Goal: Transaction & Acquisition: Purchase product/service

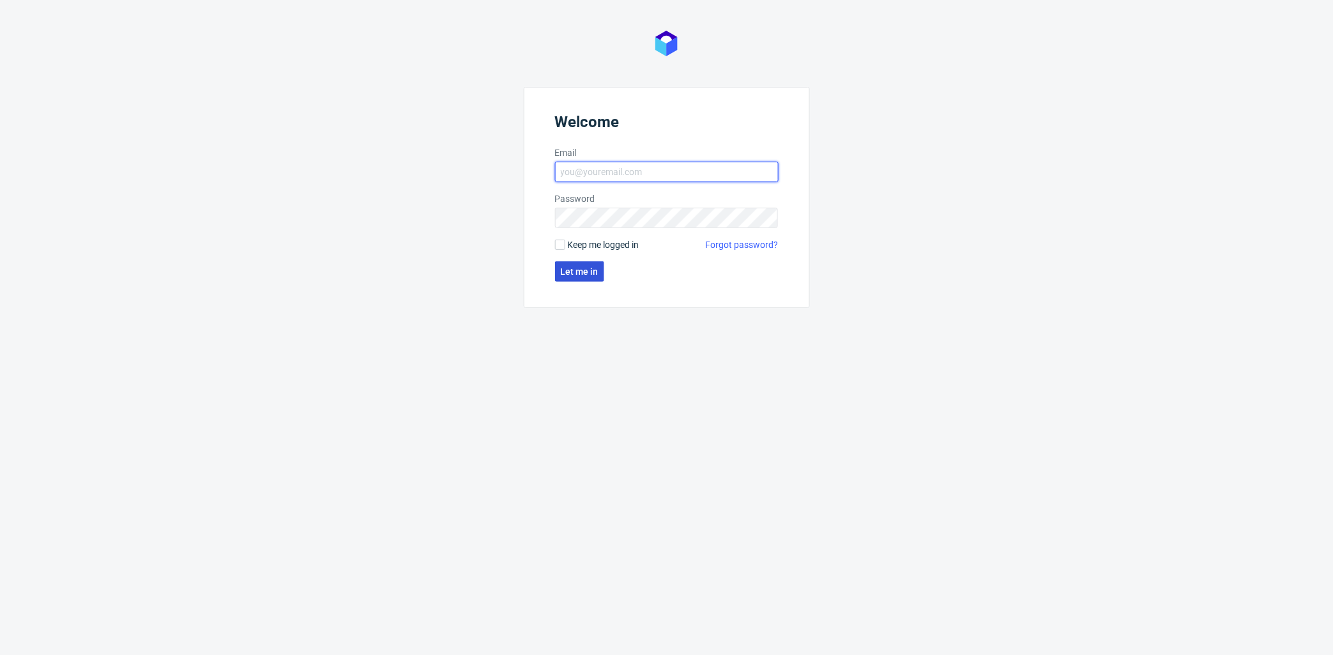
type input "adrian.margula@packhelp.com"
click at [573, 275] on span "Let me in" at bounding box center [580, 271] width 38 height 9
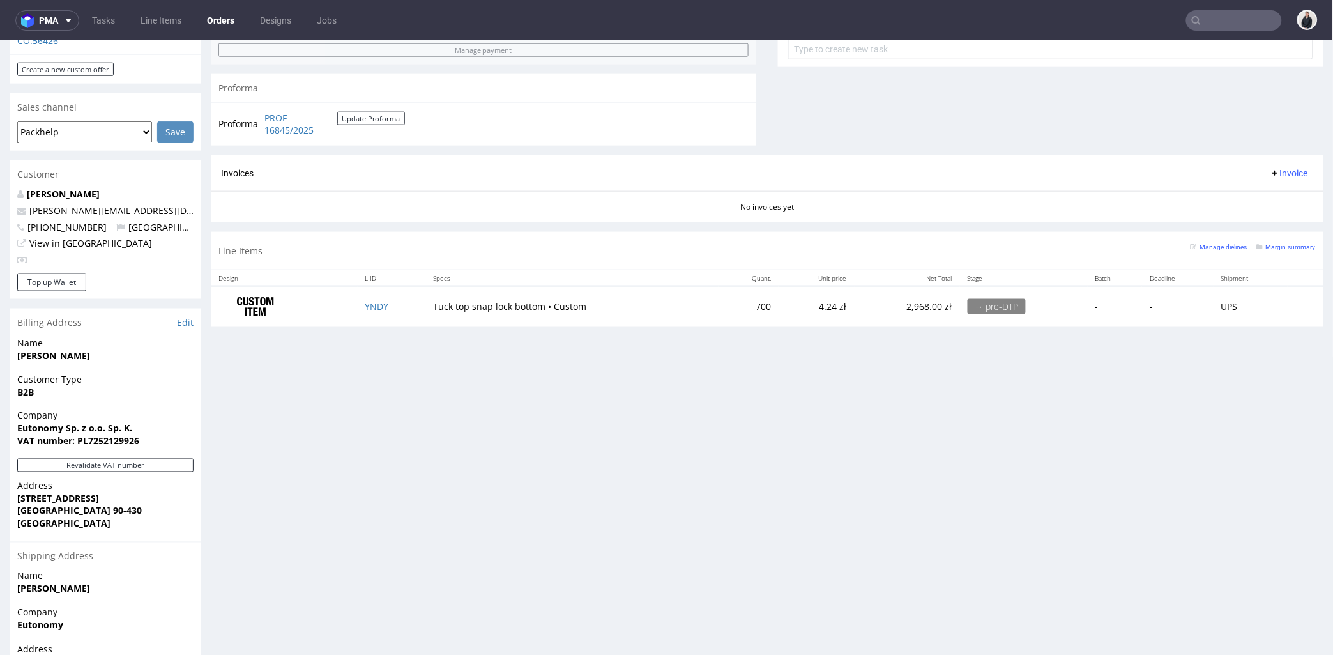
scroll to position [425, 0]
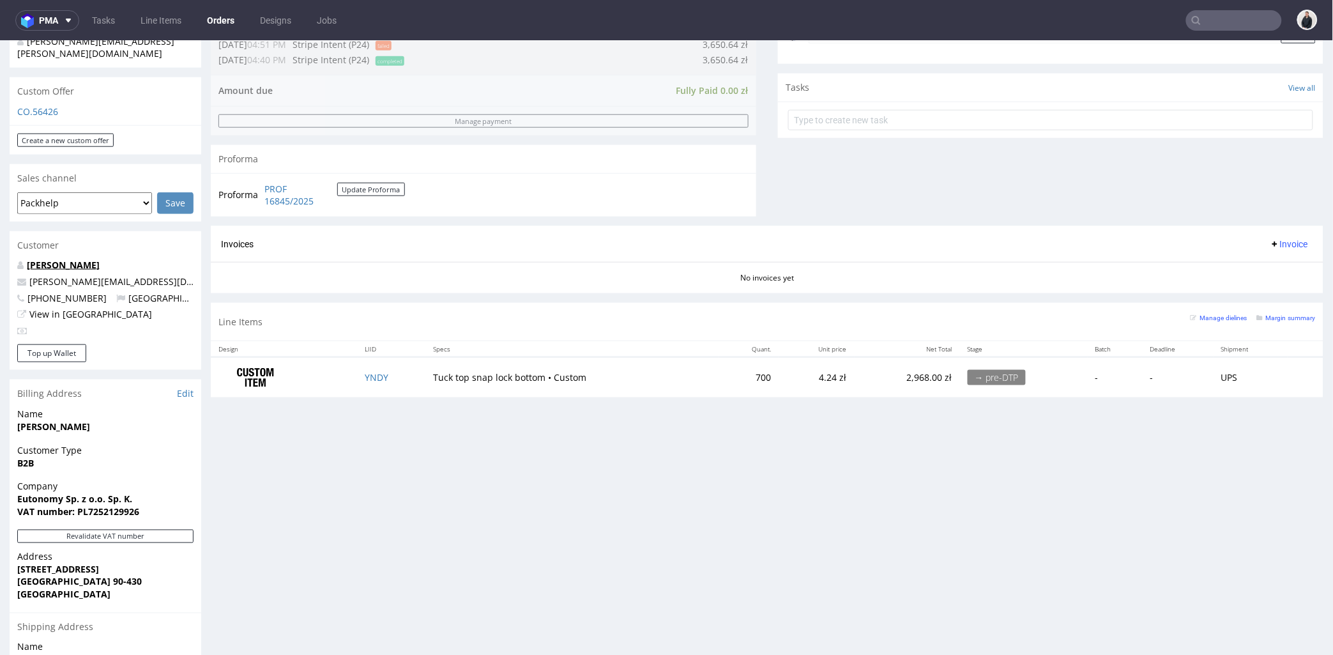
click at [96, 258] on link "[PERSON_NAME]" at bounding box center [63, 264] width 73 height 12
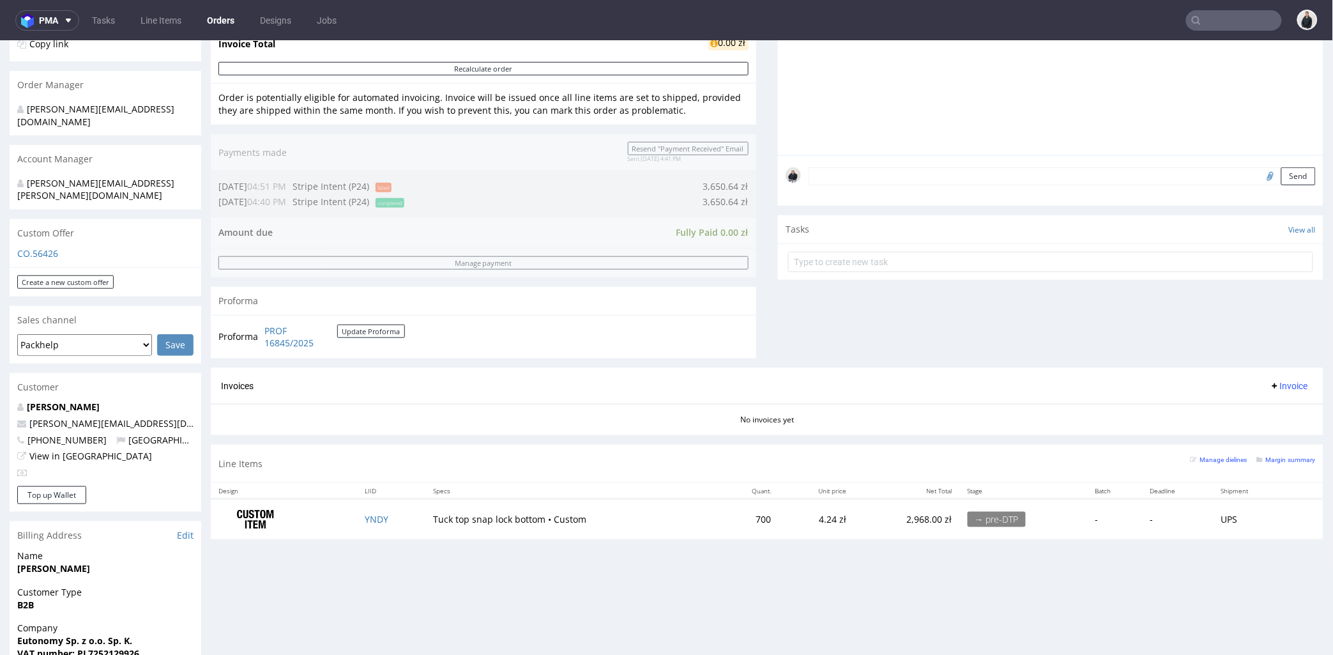
scroll to position [0, 0]
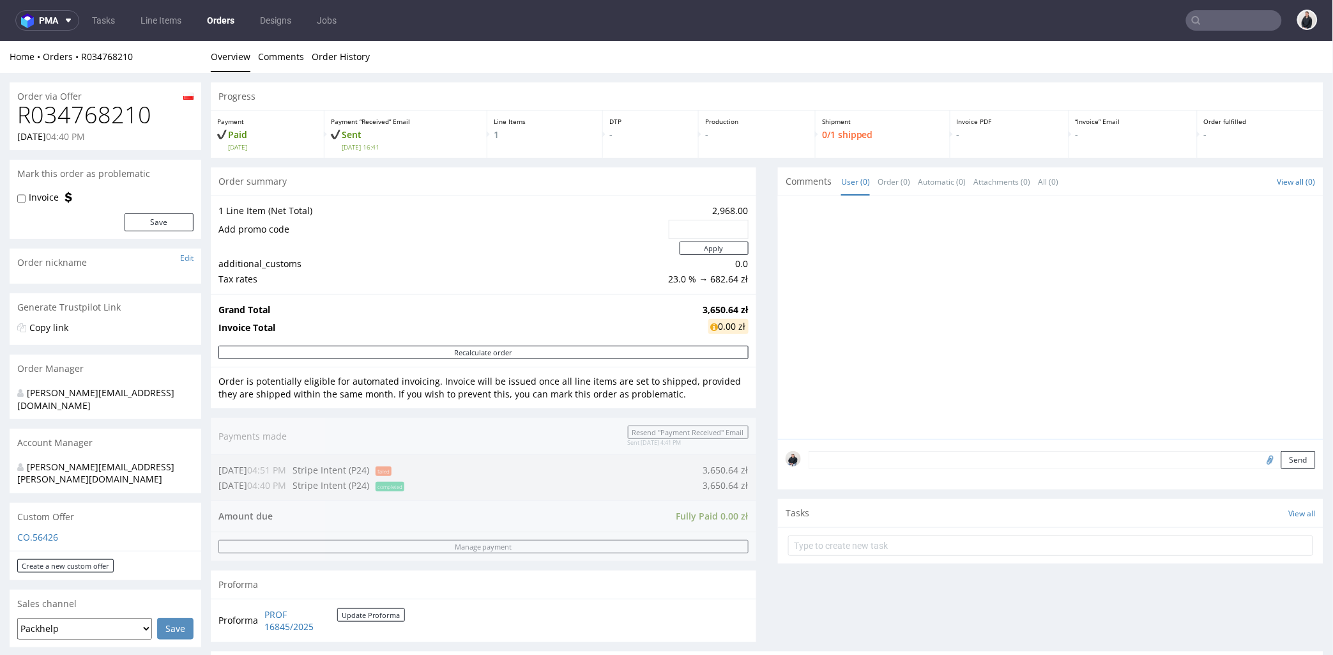
click at [87, 121] on h1 "R034768210" at bounding box center [105, 115] width 176 height 26
drag, startPoint x: 87, startPoint y: 121, endPoint x: 272, endPoint y: 57, distance: 195.7
click at [88, 121] on h1 "R034768210" at bounding box center [105, 115] width 176 height 26
copy h1 "R034768210"
drag, startPoint x: 688, startPoint y: 310, endPoint x: 737, endPoint y: 307, distance: 49.2
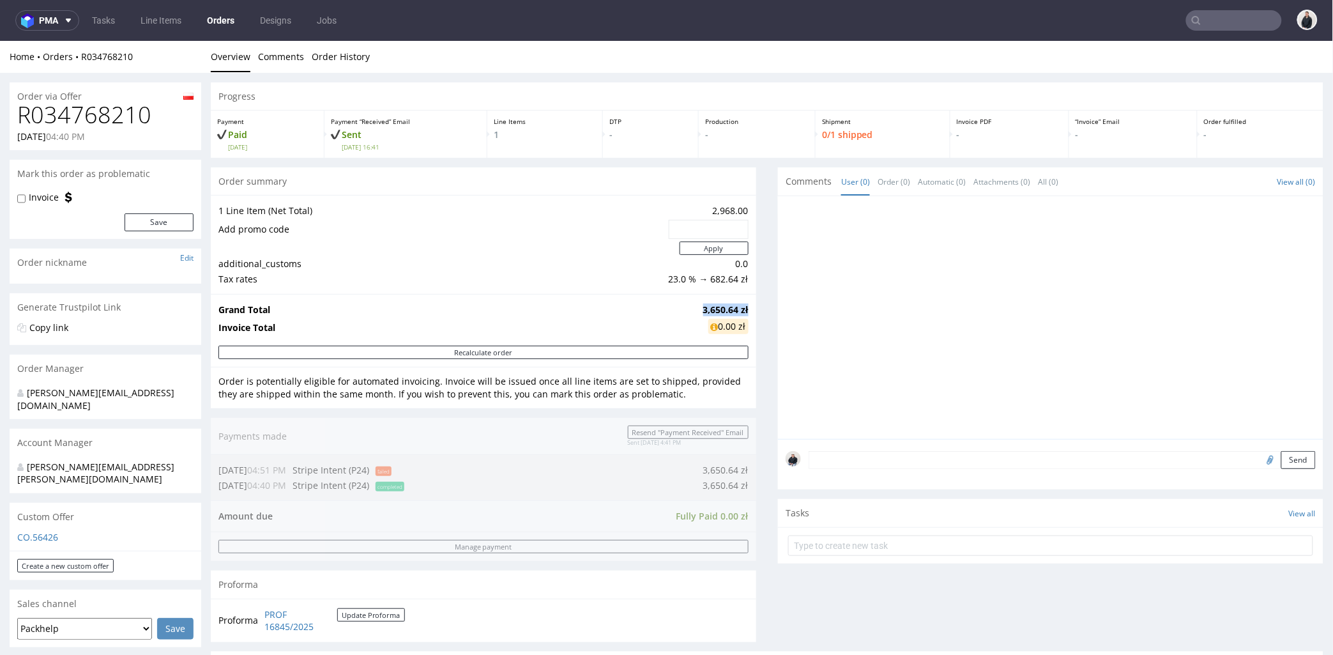
click at [737, 307] on tr "Grand Total 3,650.64 zł" at bounding box center [483, 308] width 530 height 15
copy tr "3,650.64 zł"
click at [823, 294] on div at bounding box center [1055, 320] width 538 height 235
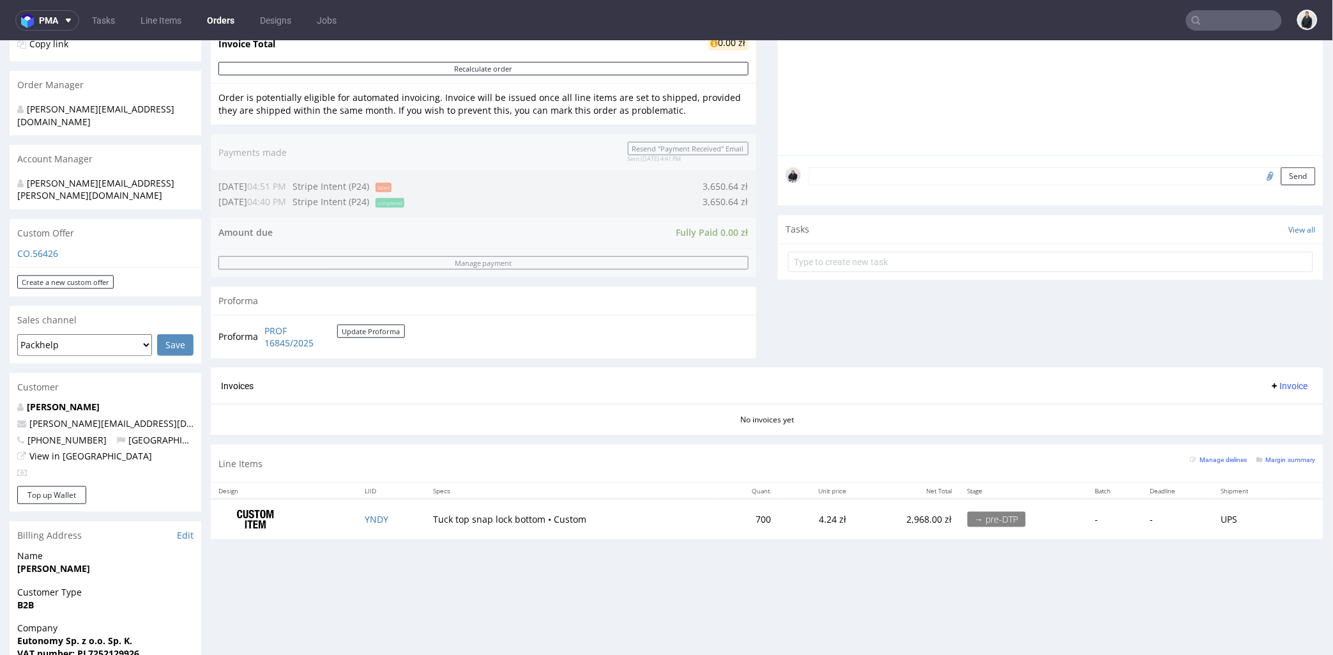
scroll to position [354, 0]
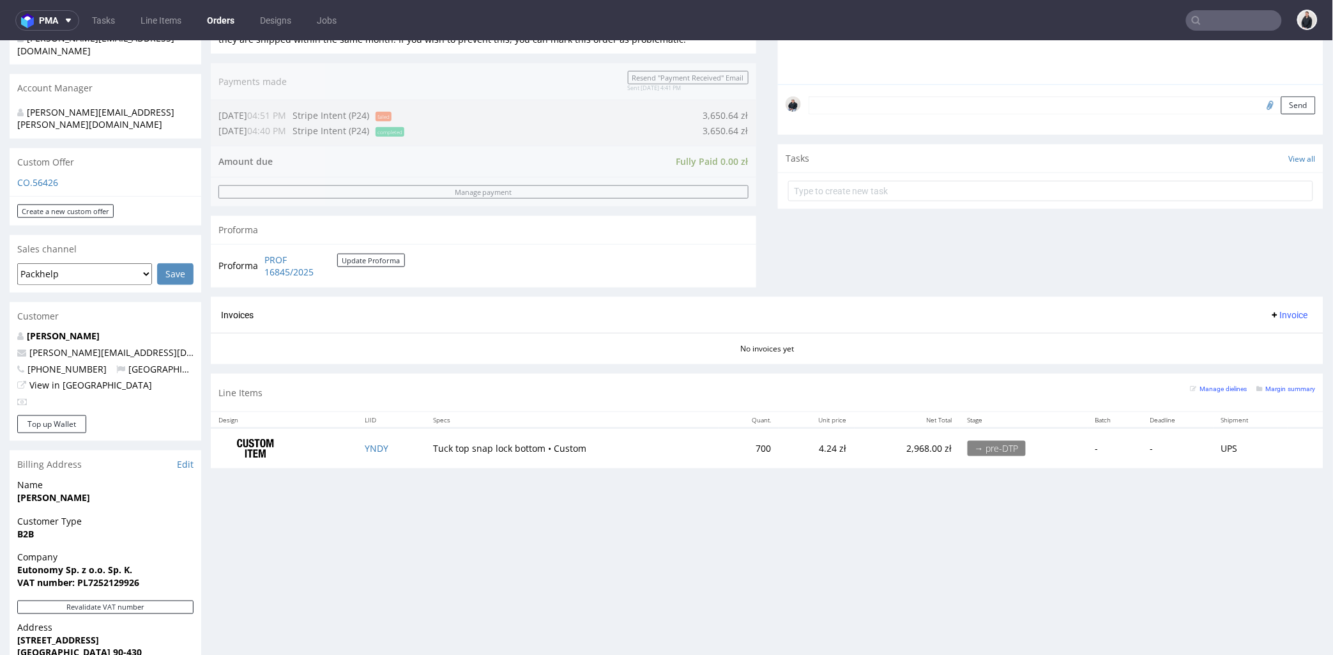
click at [42, 148] on div "Custom Offer" at bounding box center [106, 162] width 192 height 28
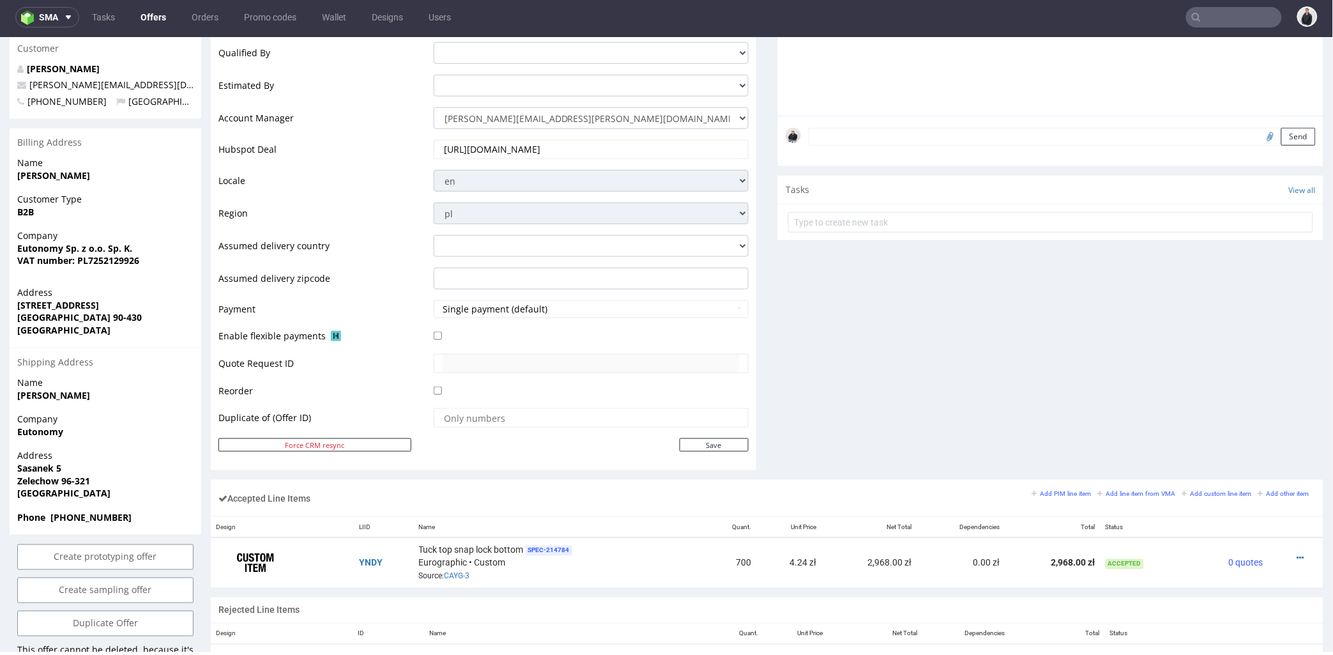
scroll to position [496, 0]
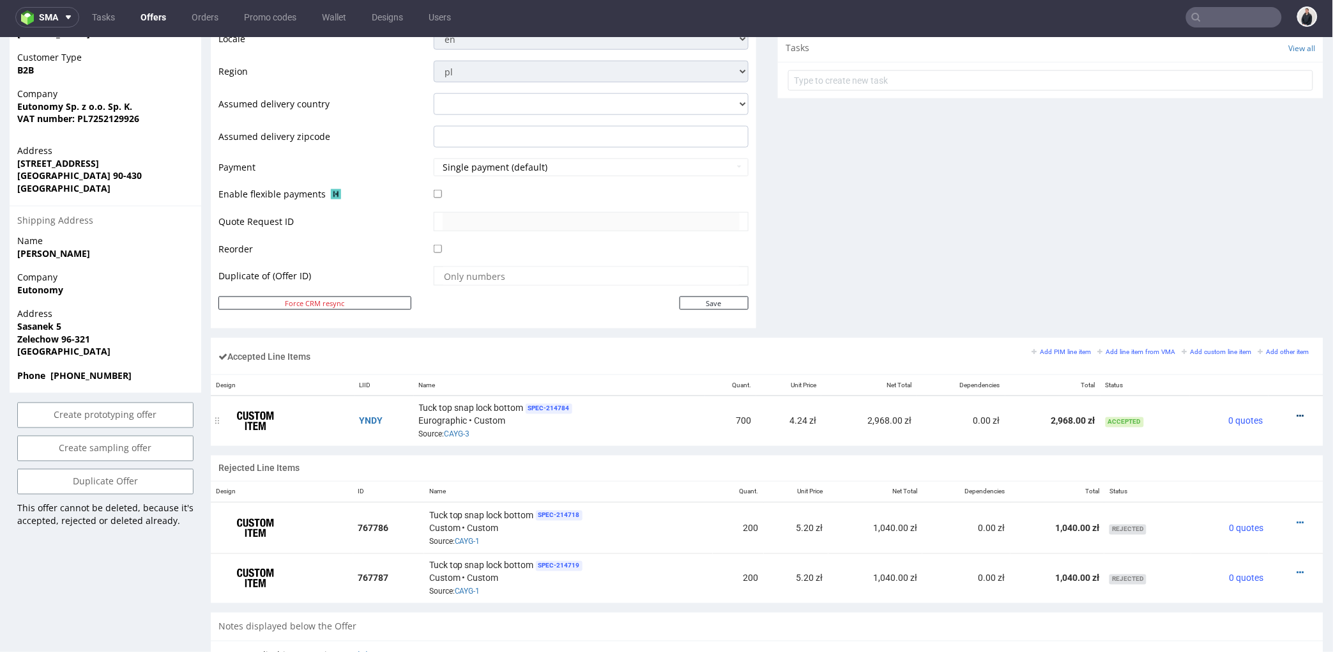
click at [1297, 415] on icon at bounding box center [1300, 415] width 7 height 9
click at [1250, 345] on span "Duplicate Item" at bounding box center [1249, 345] width 92 height 13
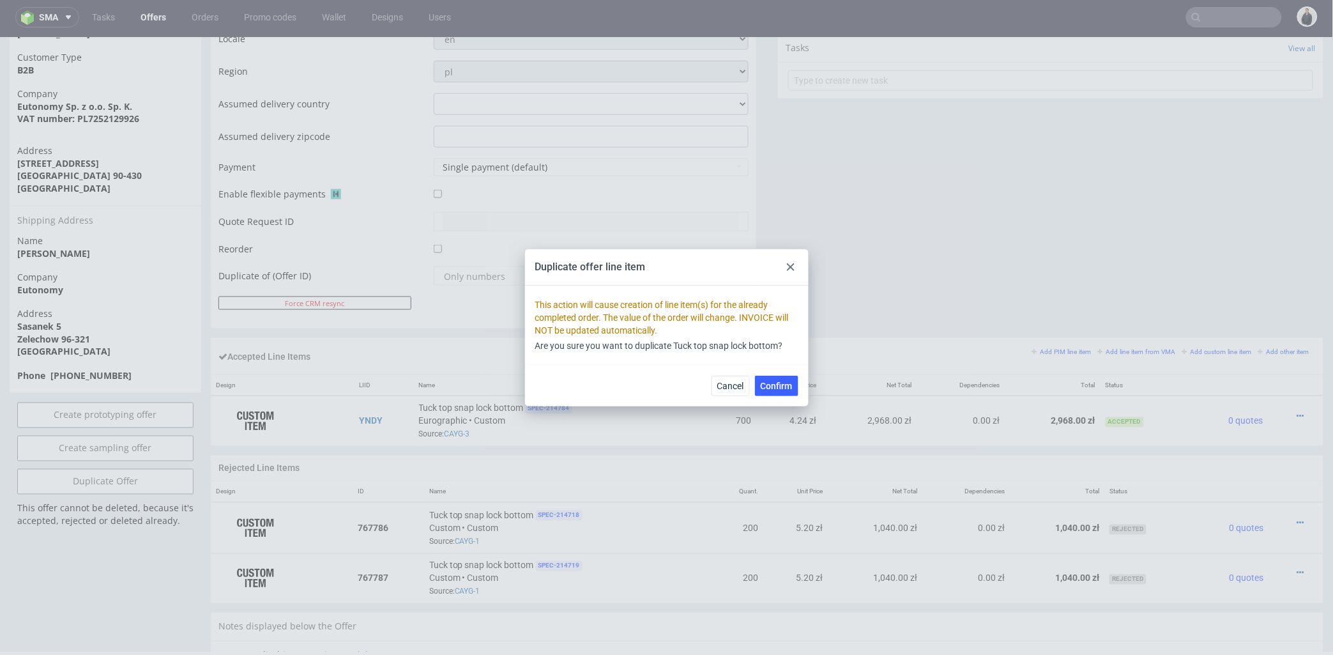
click at [788, 266] on icon at bounding box center [791, 267] width 8 height 8
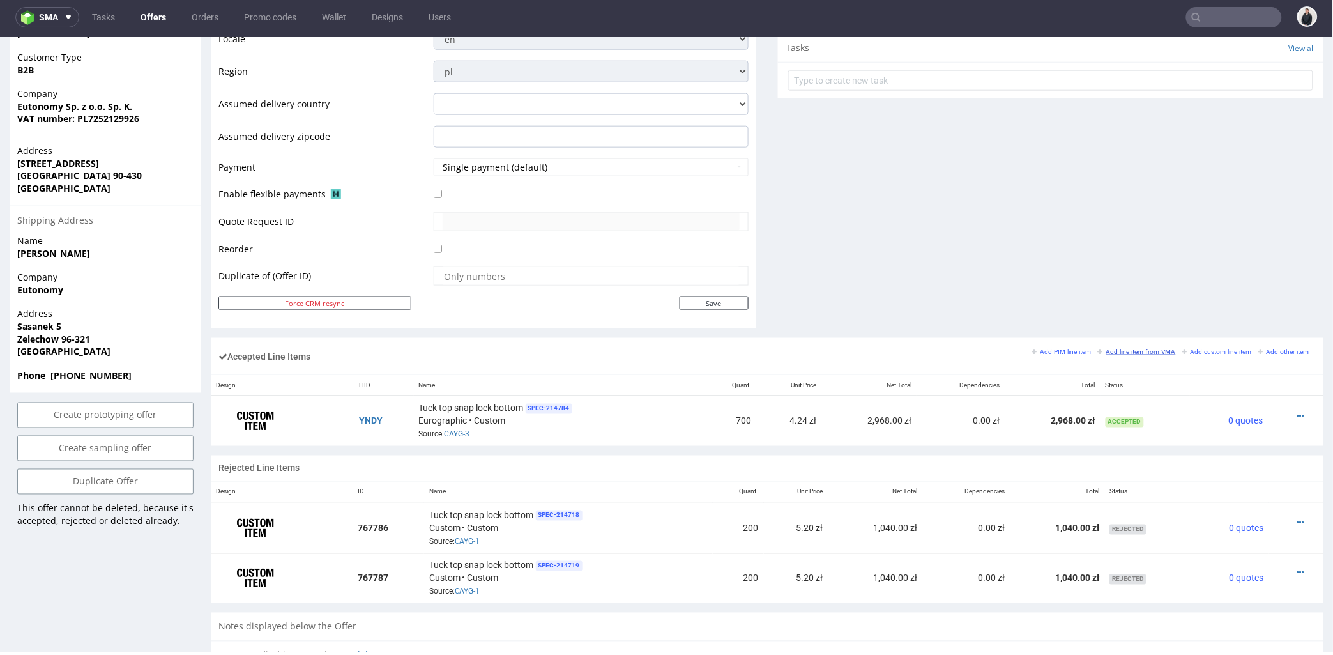
click at [1113, 351] on small "Add line item from VMA" at bounding box center [1137, 350] width 78 height 7
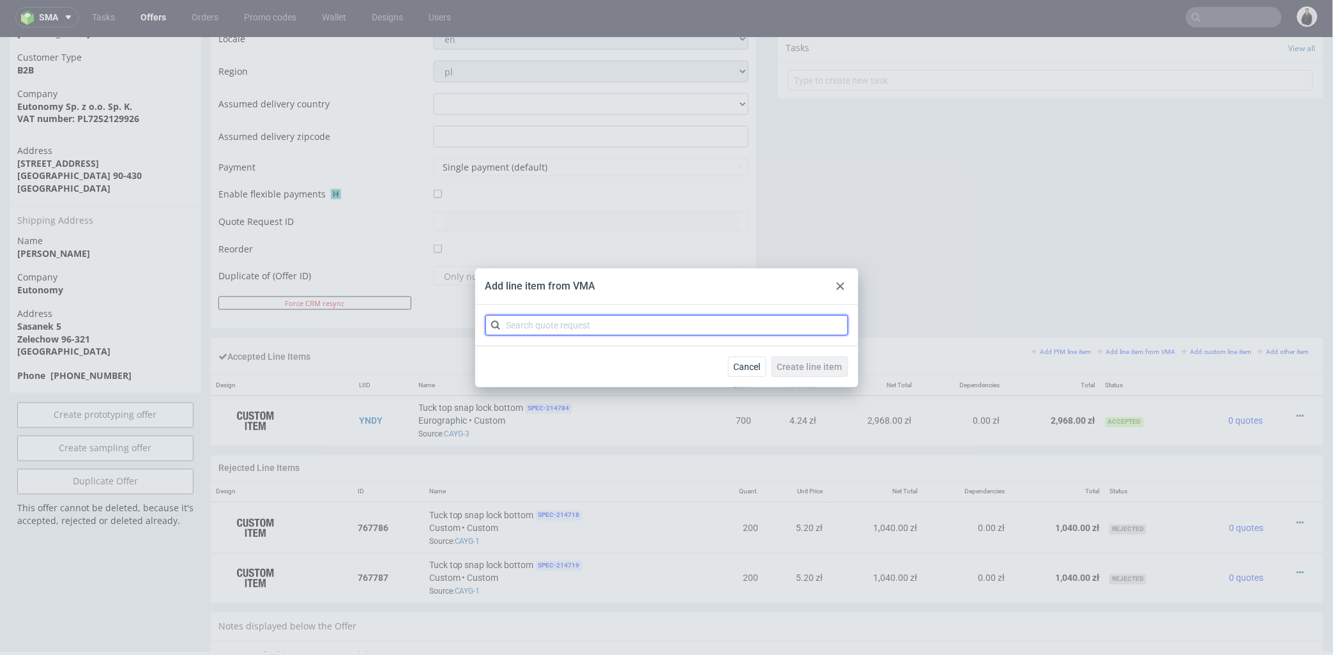
click at [712, 319] on input "text" at bounding box center [666, 325] width 363 height 20
type input "cayg"
click at [563, 353] on div "CAYG 1 variant" at bounding box center [667, 354] width 353 height 23
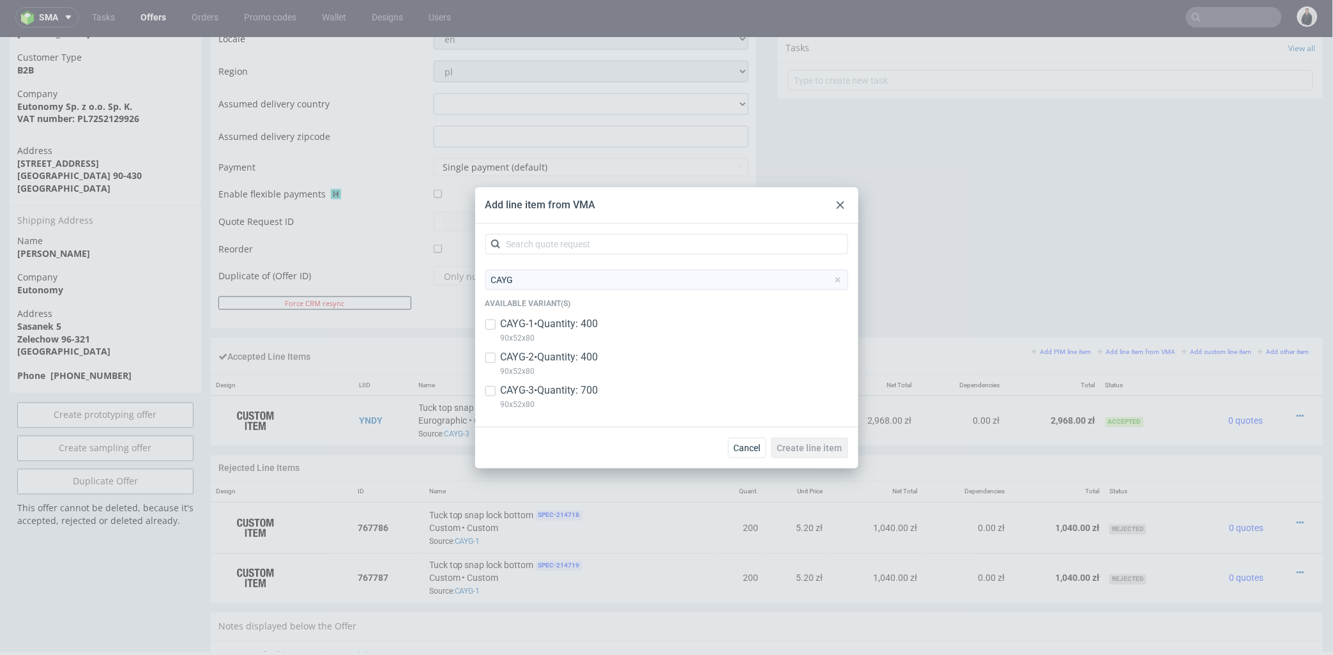
click at [558, 393] on p "CAYG-3 • Quantity: 700" at bounding box center [550, 390] width 98 height 14
checkbox input "true"
click at [821, 450] on span "Create line item" at bounding box center [809, 447] width 65 height 9
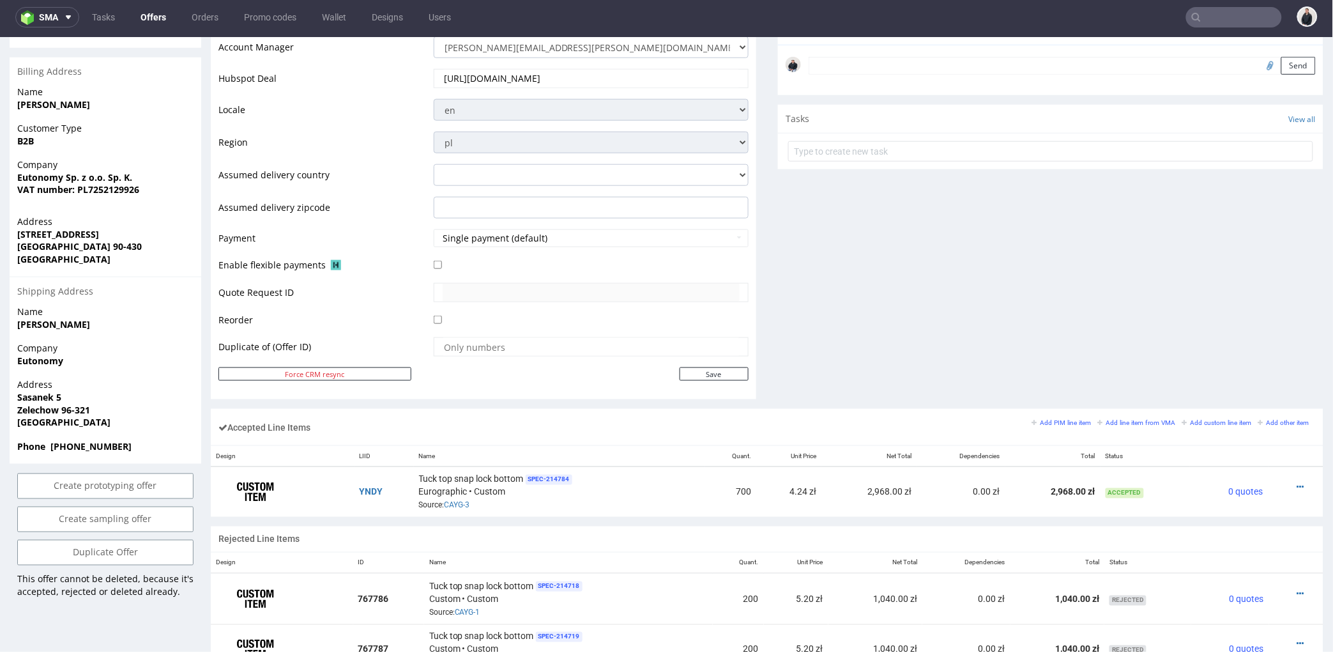
scroll to position [639, 0]
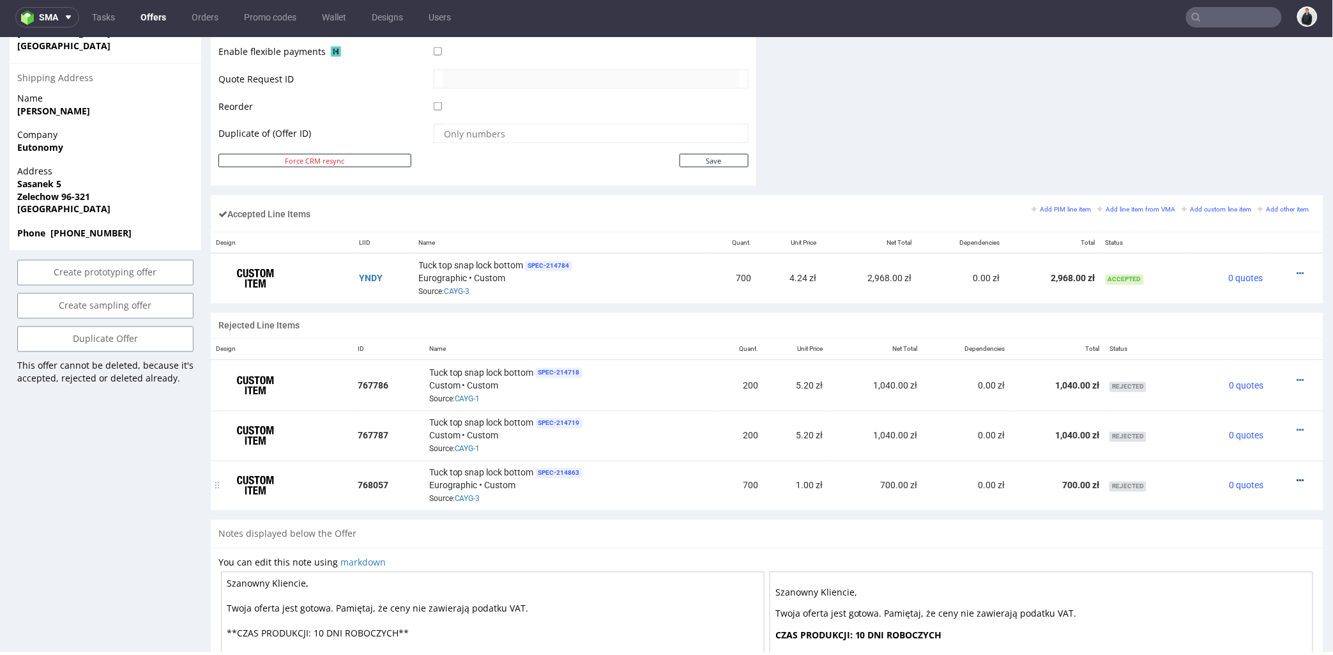
click at [1297, 480] on icon at bounding box center [1300, 480] width 7 height 9
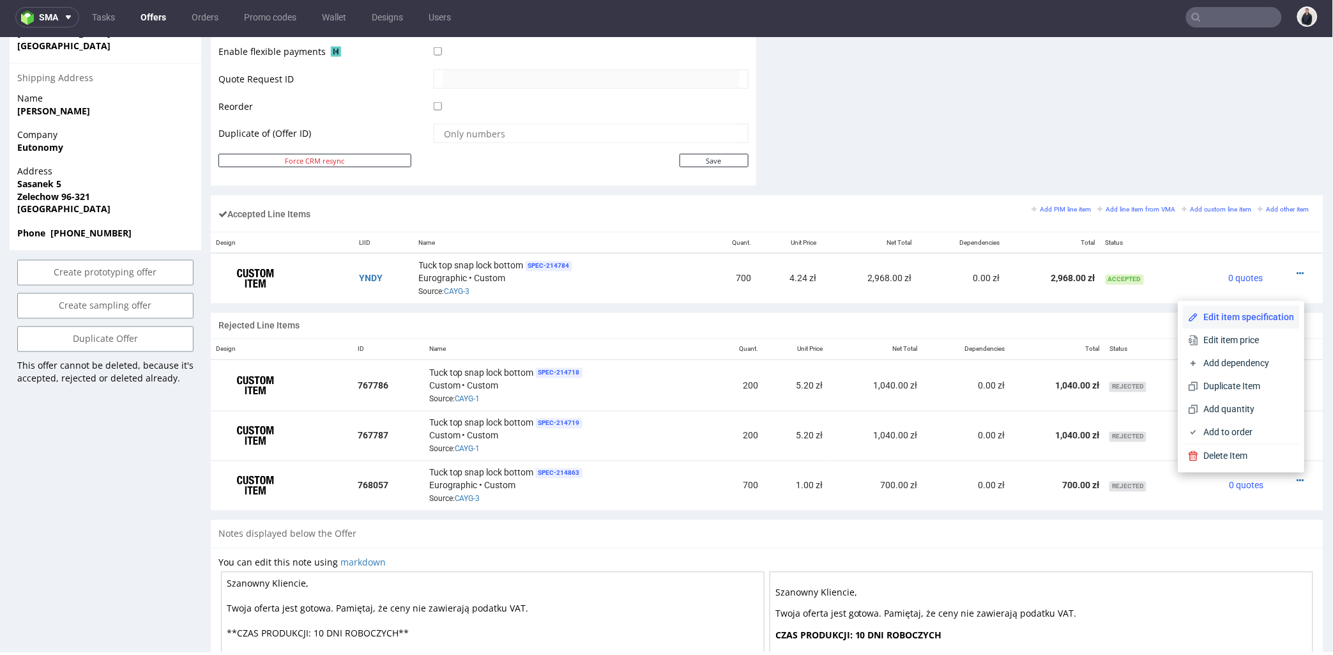
click at [1245, 321] on span "Edit item specification" at bounding box center [1247, 316] width 96 height 13
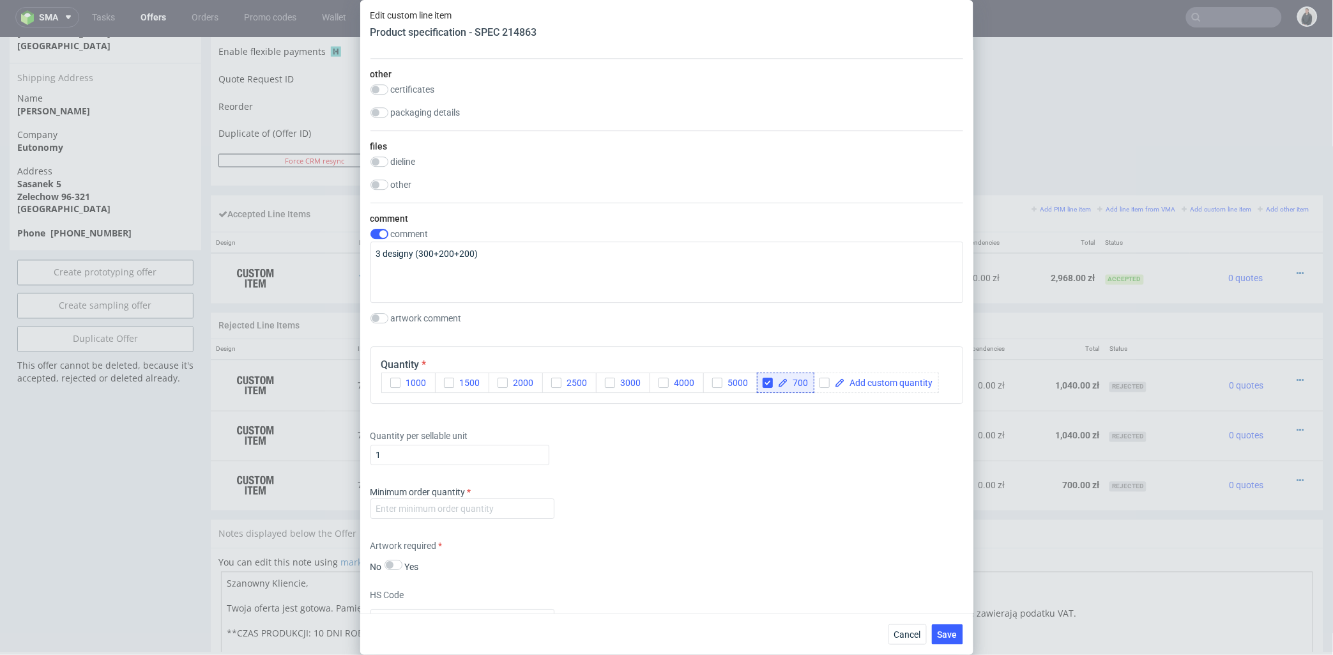
scroll to position [1419, 0]
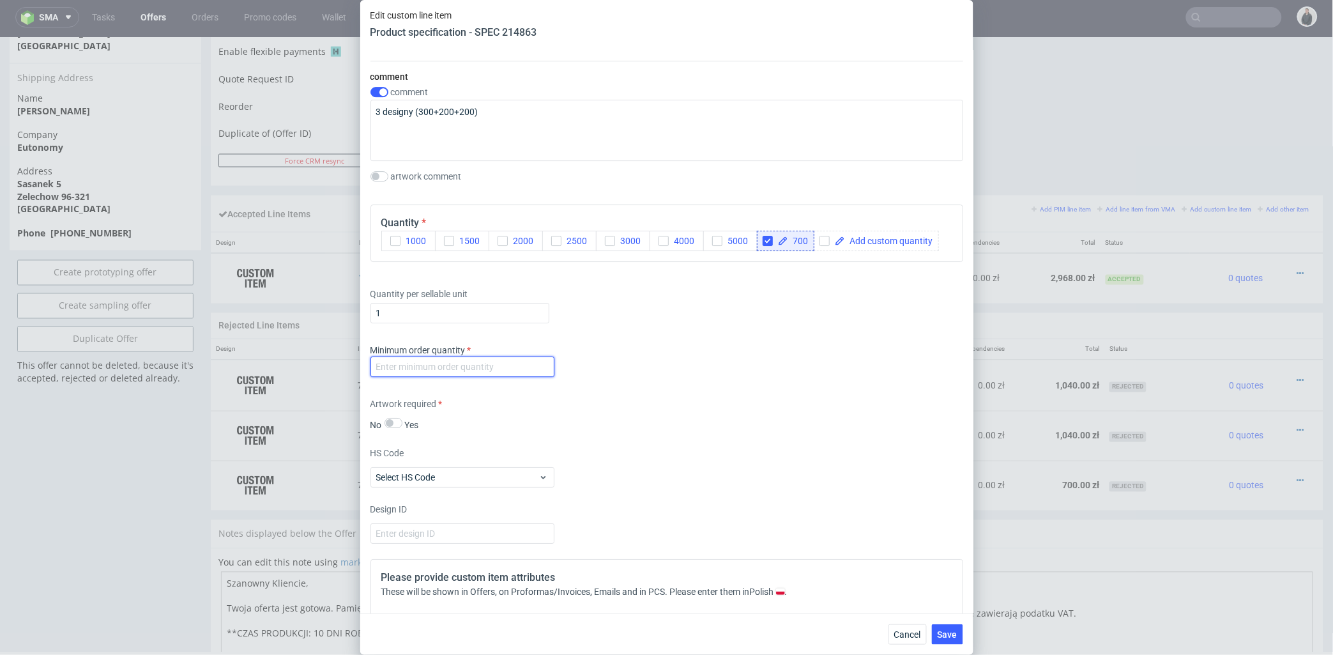
click at [495, 364] on input "number" at bounding box center [462, 366] width 184 height 20
type input "1"
click at [594, 416] on div "Artwork required No Yes" at bounding box center [666, 414] width 593 height 34
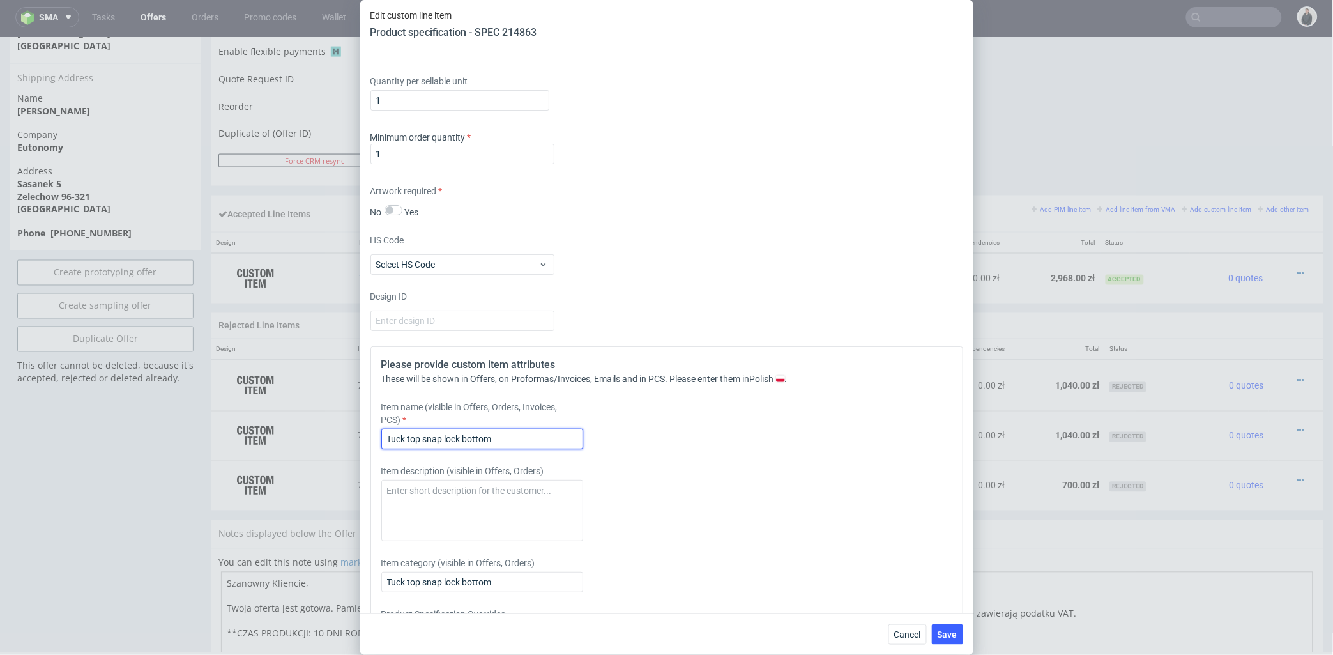
drag, startPoint x: 505, startPoint y: 438, endPoint x: 349, endPoint y: 439, distance: 155.9
click at [349, 439] on div "Edit custom line item Product specification - SPEC 214863 Supplier Custom Custo…" at bounding box center [666, 327] width 1333 height 655
click at [445, 442] on input "Pude" at bounding box center [482, 439] width 202 height 20
paste input "pudełko D213"
click at [388, 441] on input "pudełko D213" at bounding box center [482, 439] width 202 height 20
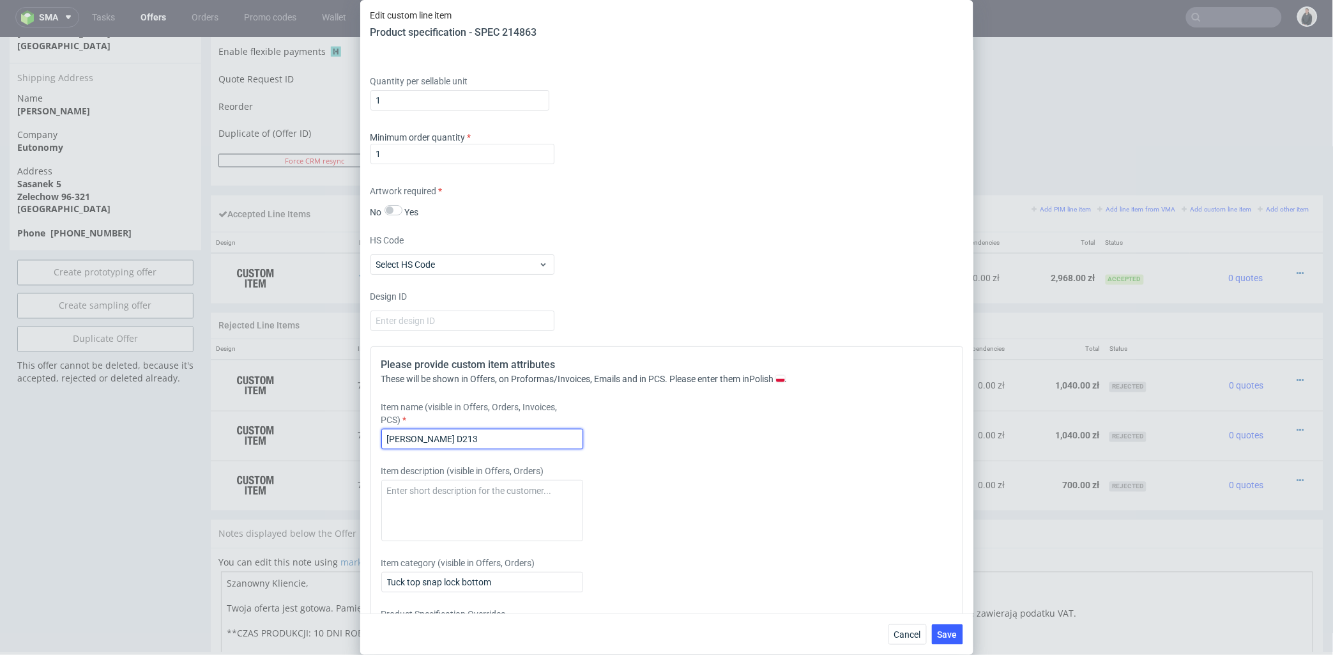
click at [386, 438] on input "pudełko D213" at bounding box center [482, 439] width 202 height 20
type input "Pudełko D213"
click at [697, 445] on div "Item name (visible in Offers, Orders, Invoices, PCS) Pudełko D213" at bounding box center [593, 424] width 424 height 49
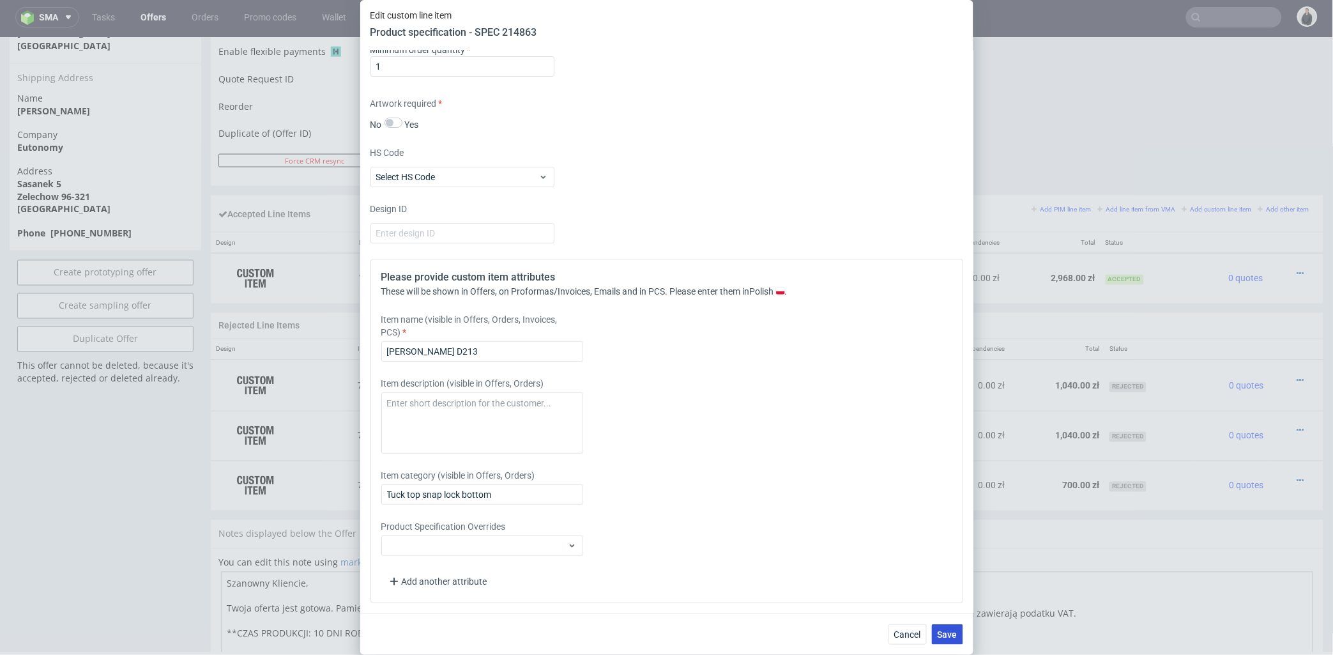
click at [941, 639] on button "Save" at bounding box center [947, 634] width 31 height 20
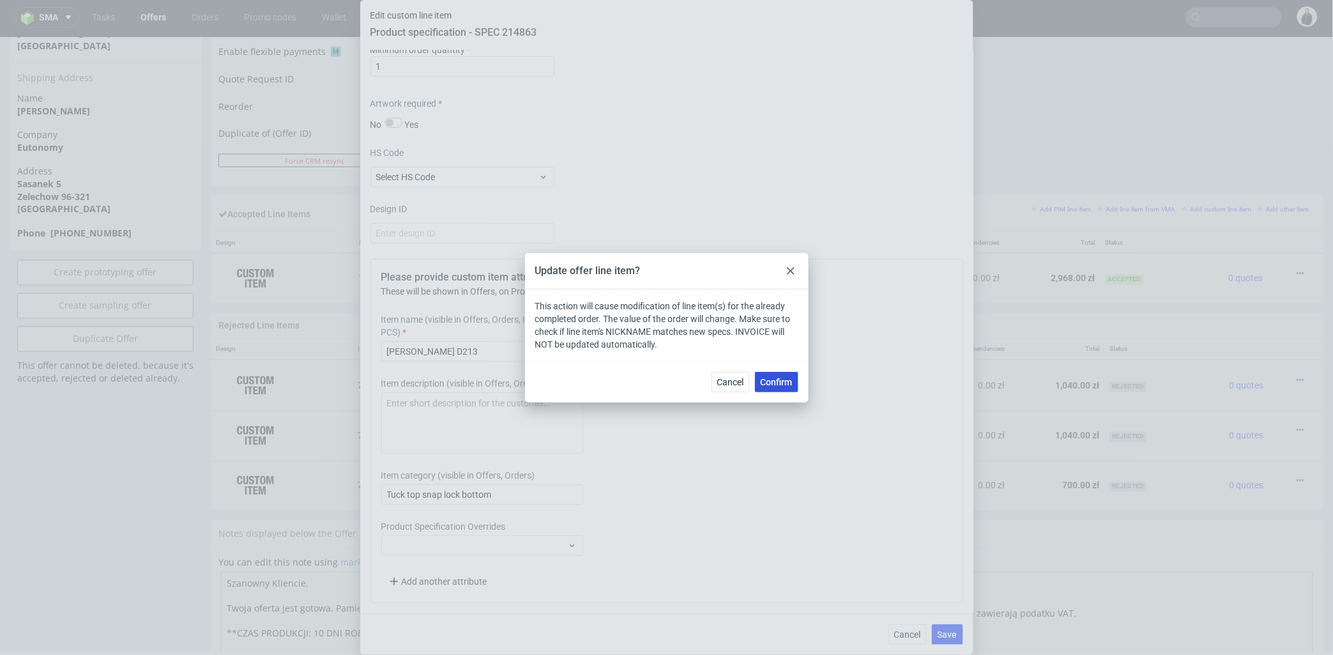
click at [773, 385] on span "Confirm" at bounding box center [777, 381] width 32 height 9
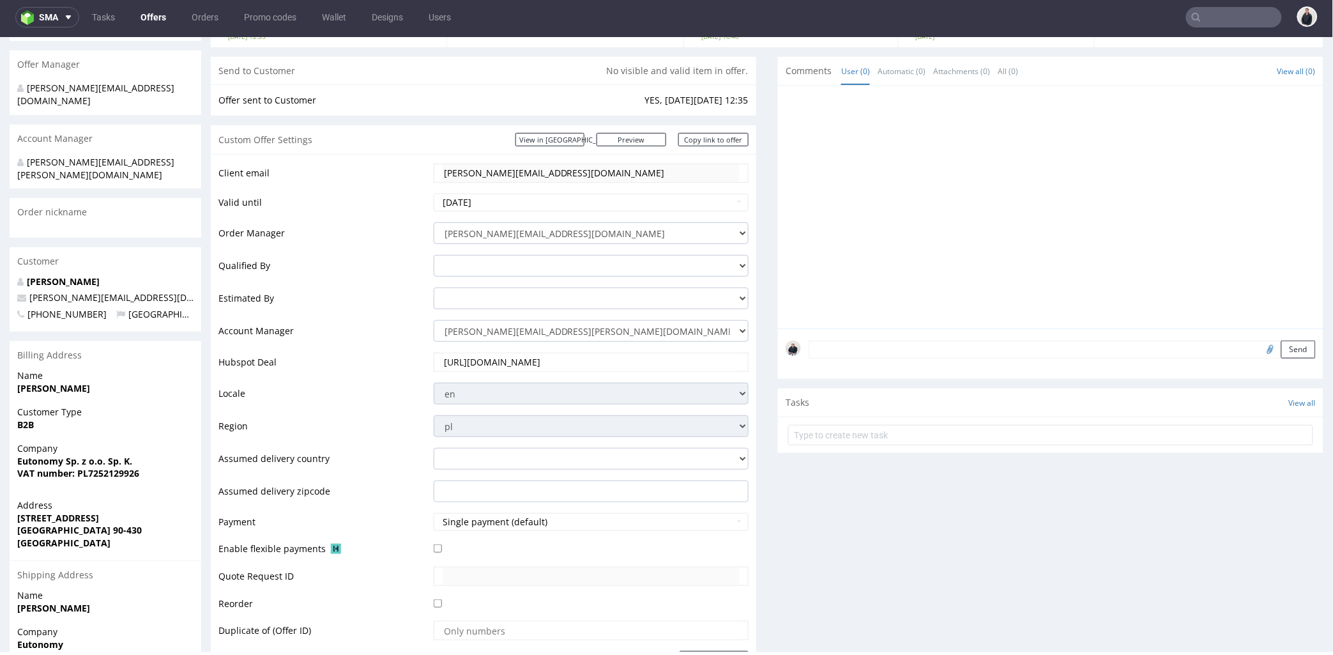
scroll to position [567, 0]
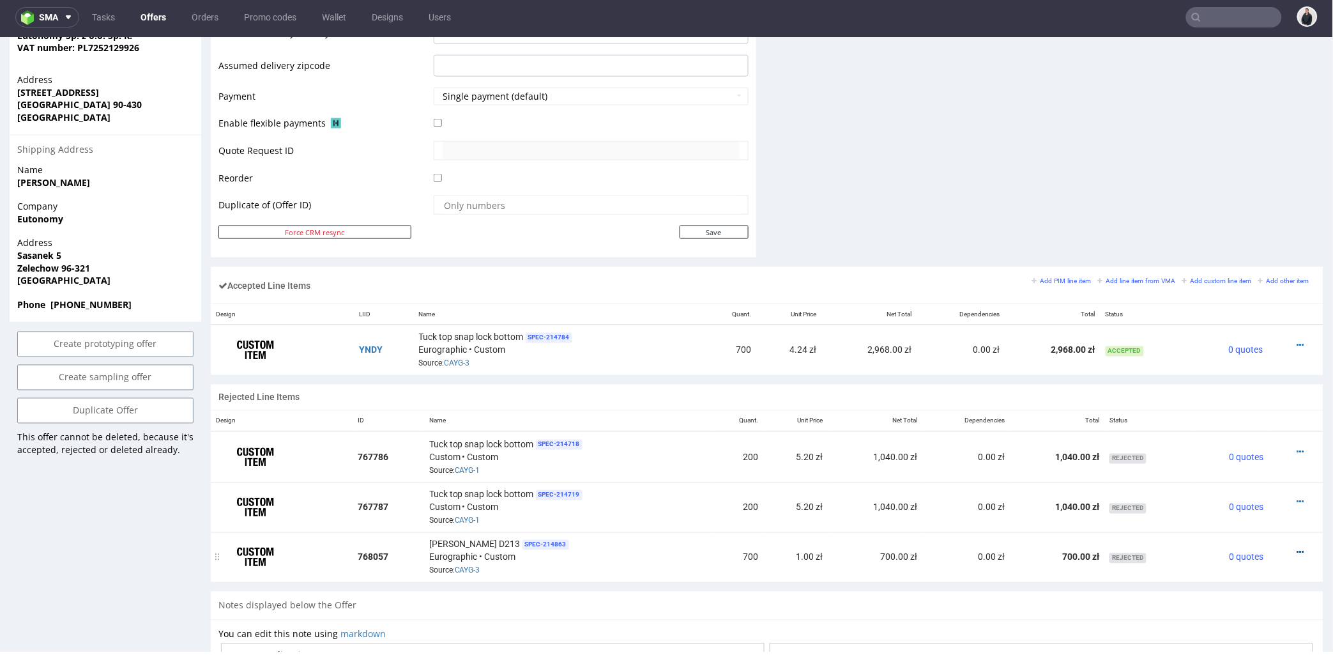
click at [1297, 552] on icon at bounding box center [1300, 551] width 7 height 9
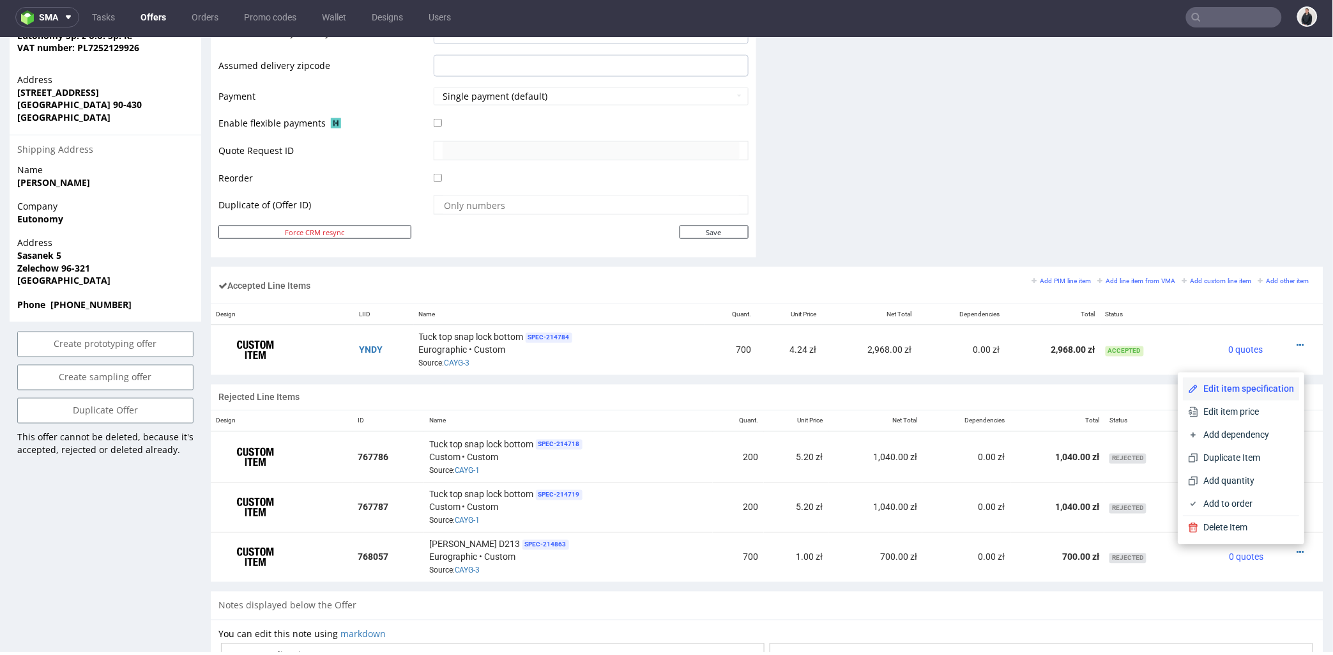
click at [1223, 384] on span "Edit item specification" at bounding box center [1247, 388] width 96 height 13
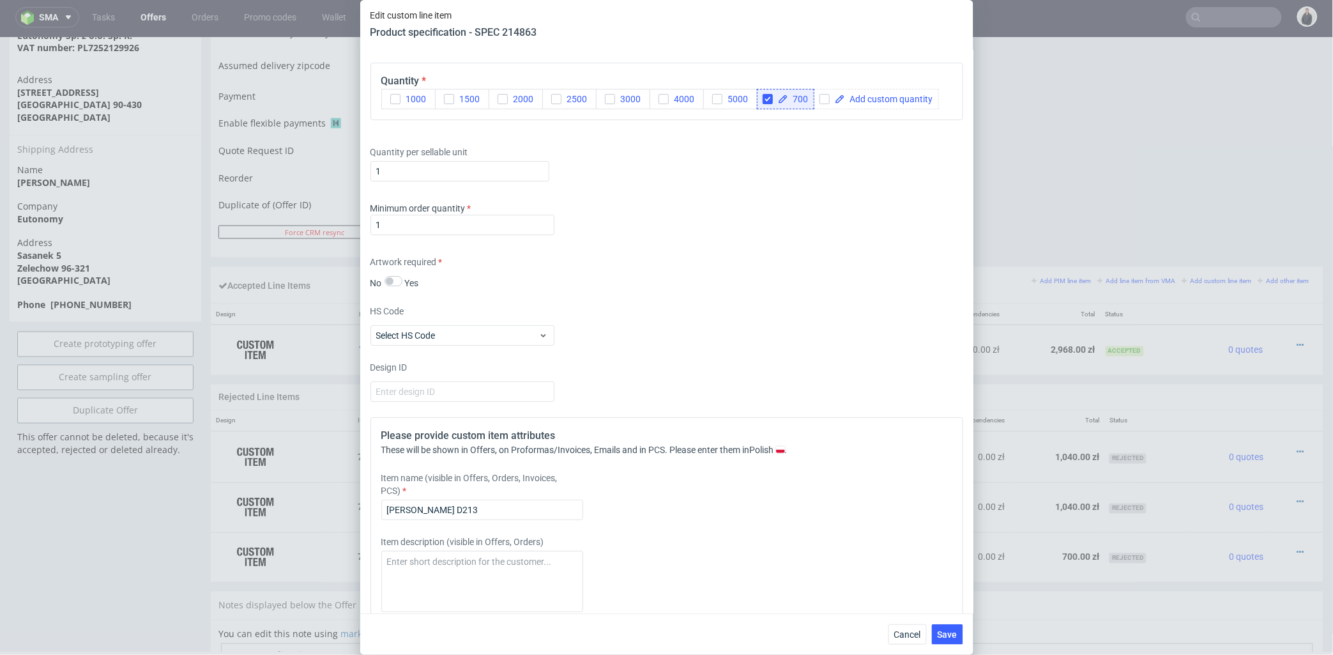
scroll to position [1277, 0]
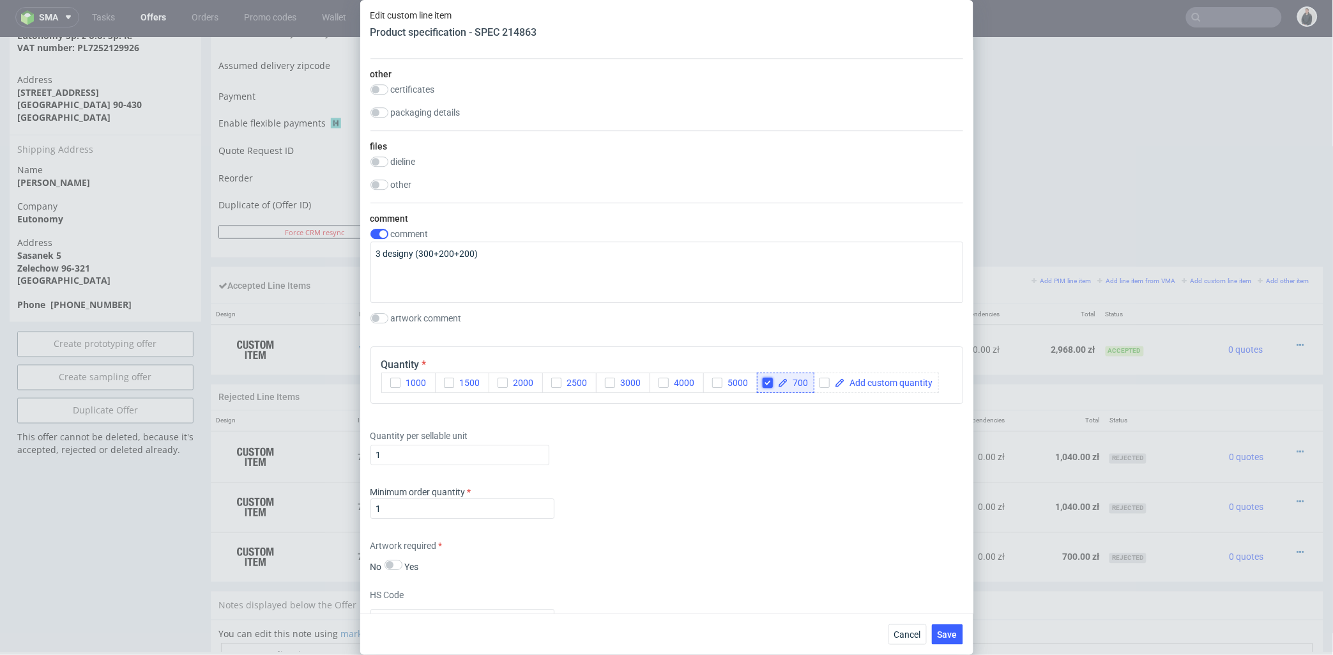
drag, startPoint x: 765, startPoint y: 380, endPoint x: 772, endPoint y: 380, distance: 7.0
click at [765, 380] on input "checkbox" at bounding box center [768, 382] width 10 height 10
drag, startPoint x: 766, startPoint y: 381, endPoint x: 780, endPoint y: 381, distance: 13.4
click at [768, 381] on input "checkbox" at bounding box center [768, 382] width 10 height 10
checkbox input "true"
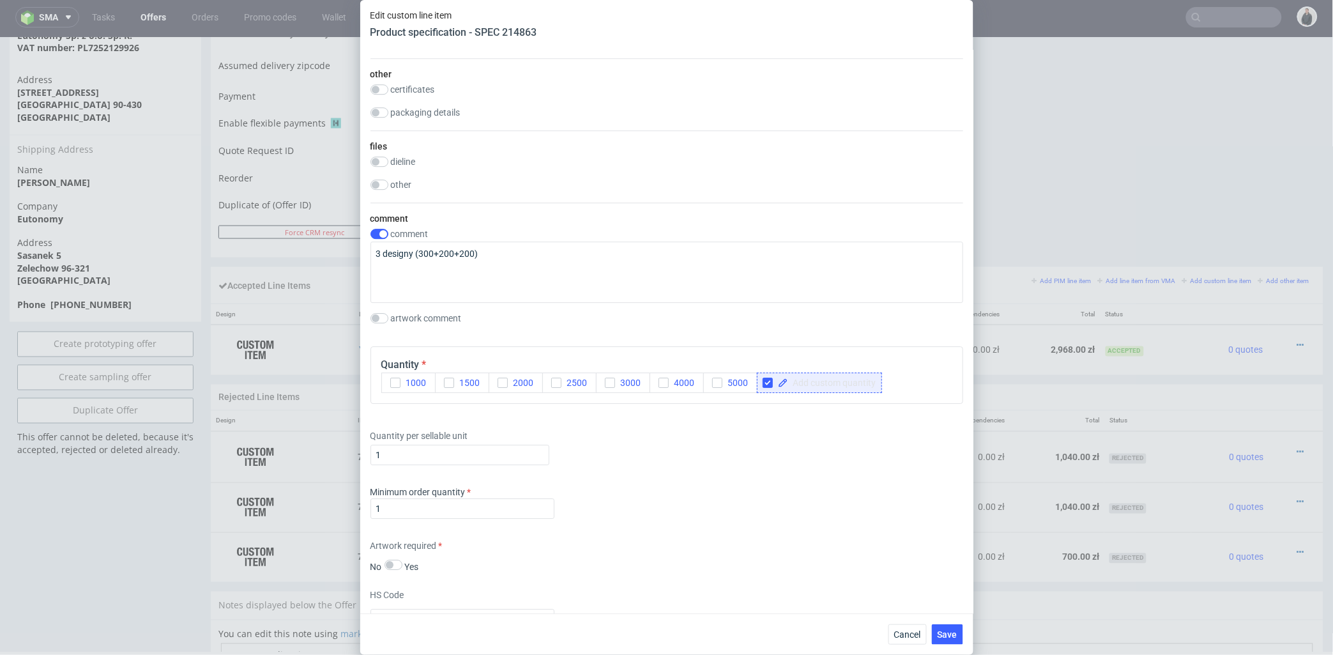
click at [805, 385] on span at bounding box center [832, 382] width 88 height 9
checkbox input "true"
drag, startPoint x: 834, startPoint y: 439, endPoint x: 886, endPoint y: 569, distance: 139.8
click at [834, 441] on div "Quantity per sellable unit 1" at bounding box center [666, 444] width 593 height 51
click at [955, 634] on span "Save" at bounding box center [948, 634] width 20 height 9
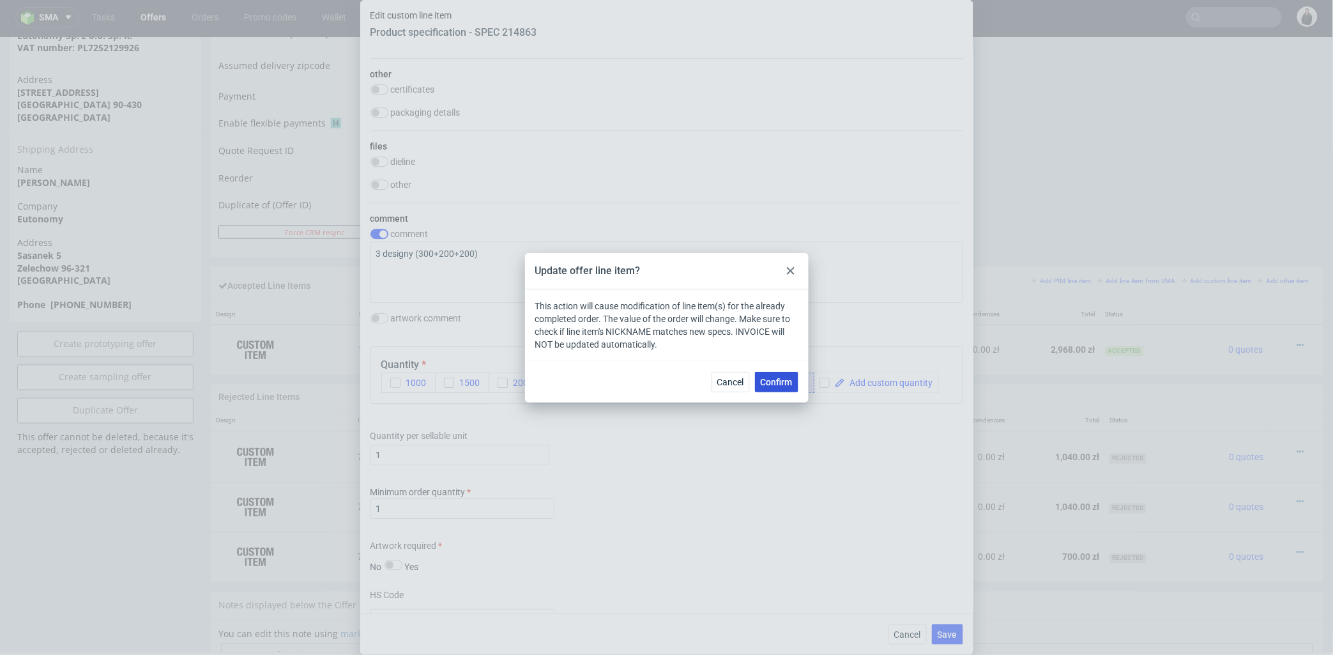
click at [784, 381] on span "Confirm" at bounding box center [777, 381] width 32 height 9
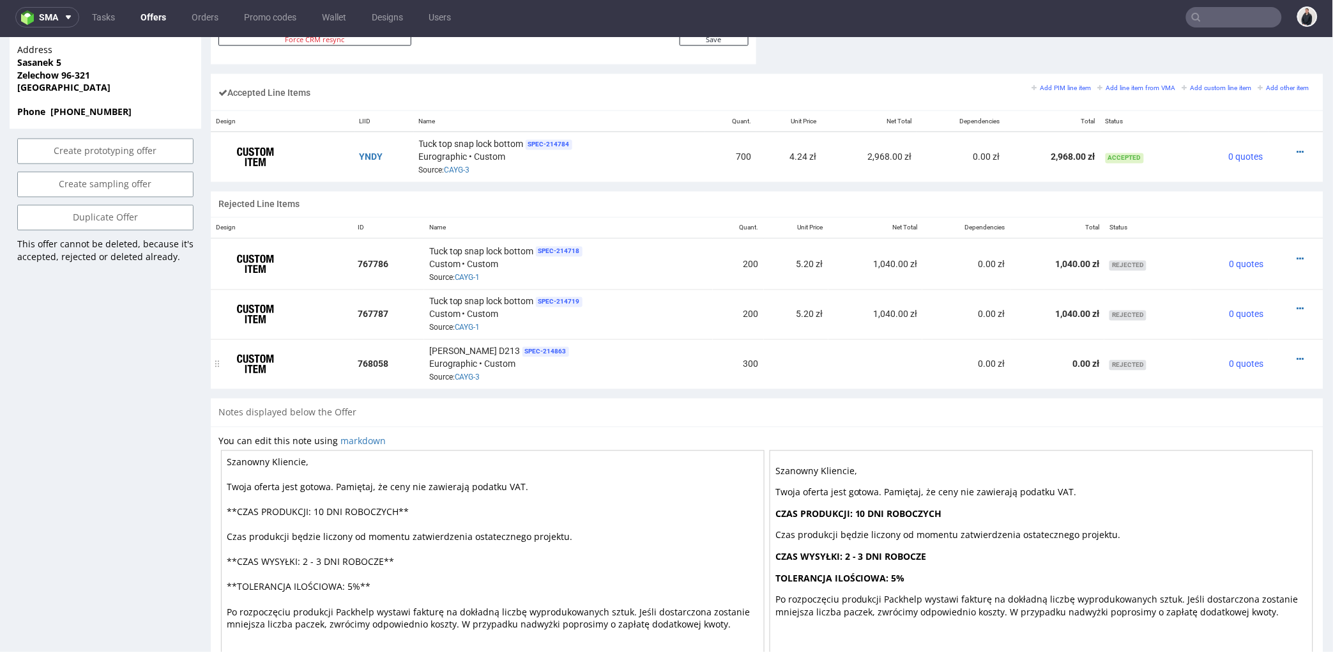
scroll to position [689, 0]
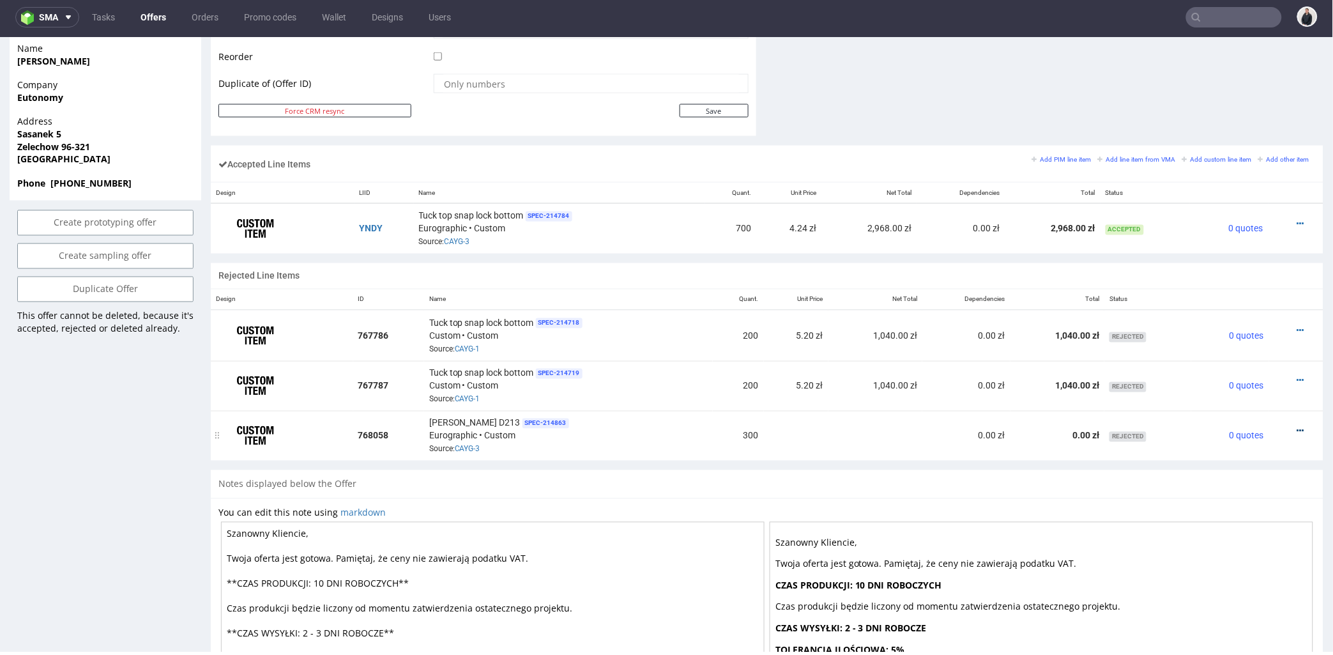
click at [1297, 430] on icon at bounding box center [1300, 430] width 7 height 9
click at [1241, 358] on span "Duplicate Item" at bounding box center [1249, 359] width 92 height 13
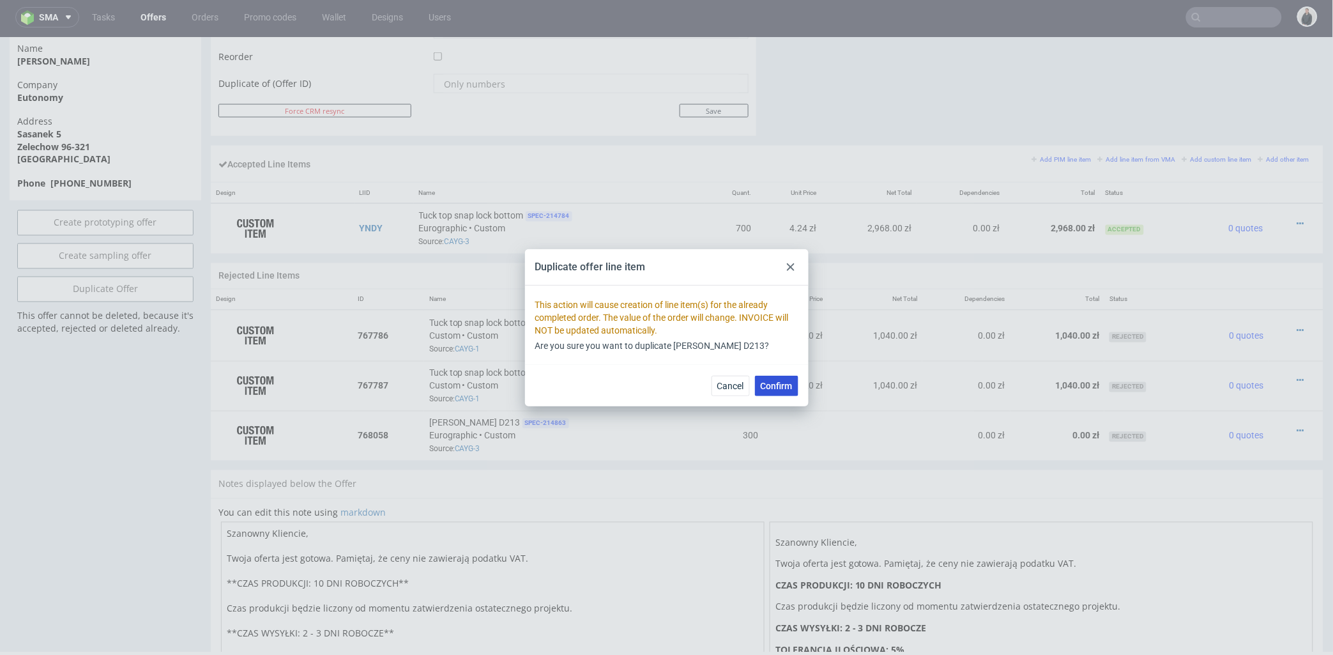
click at [769, 383] on span "Confirm" at bounding box center [777, 385] width 32 height 9
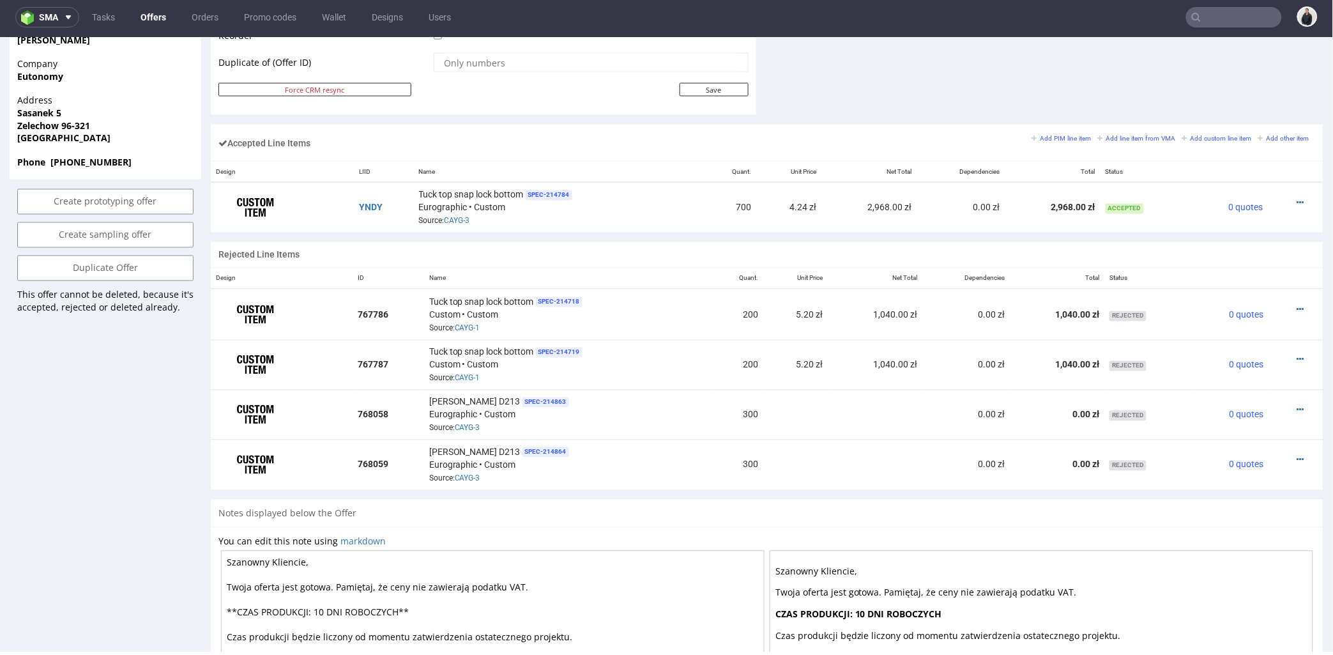
scroll to position [781, 0]
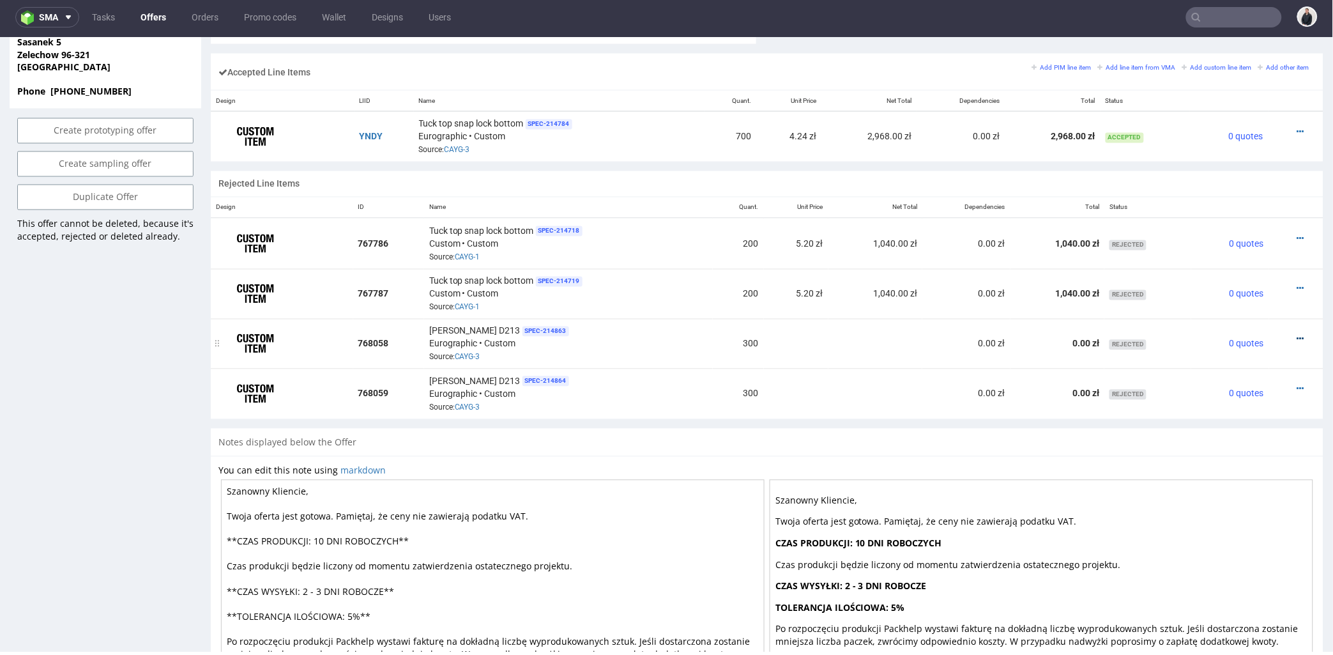
click at [1297, 337] on icon at bounding box center [1300, 338] width 7 height 9
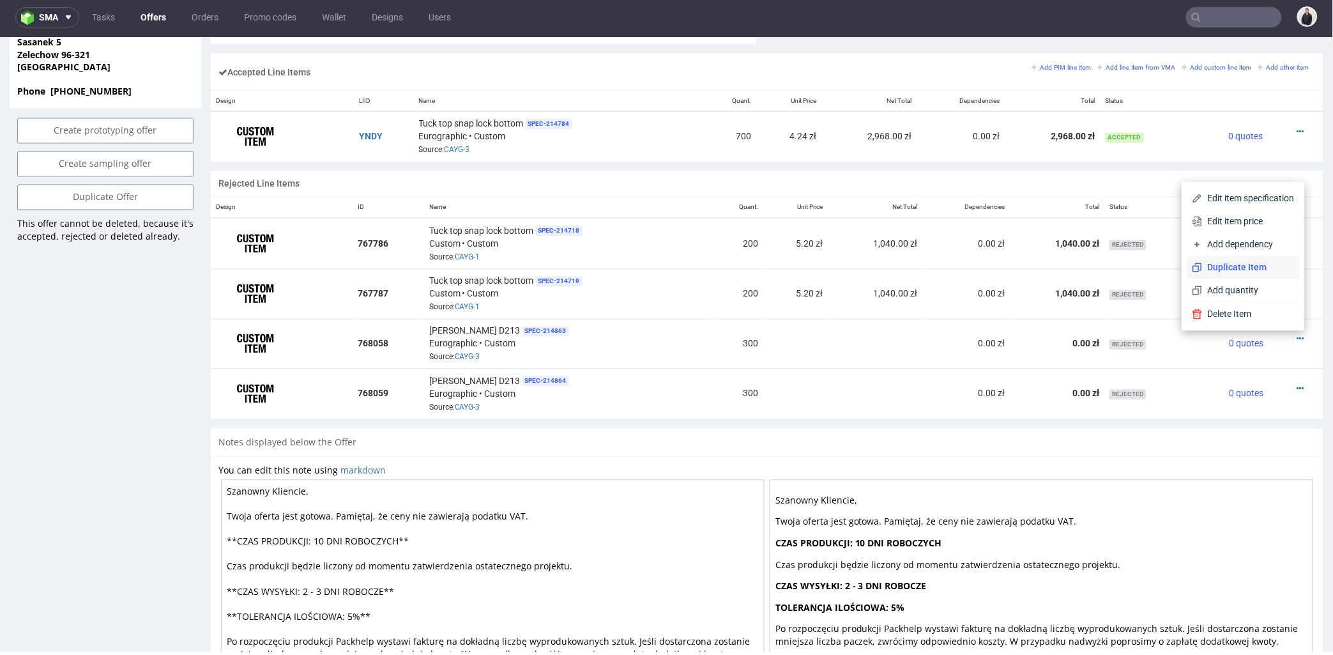
click at [1251, 269] on span "Duplicate Item" at bounding box center [1249, 267] width 92 height 13
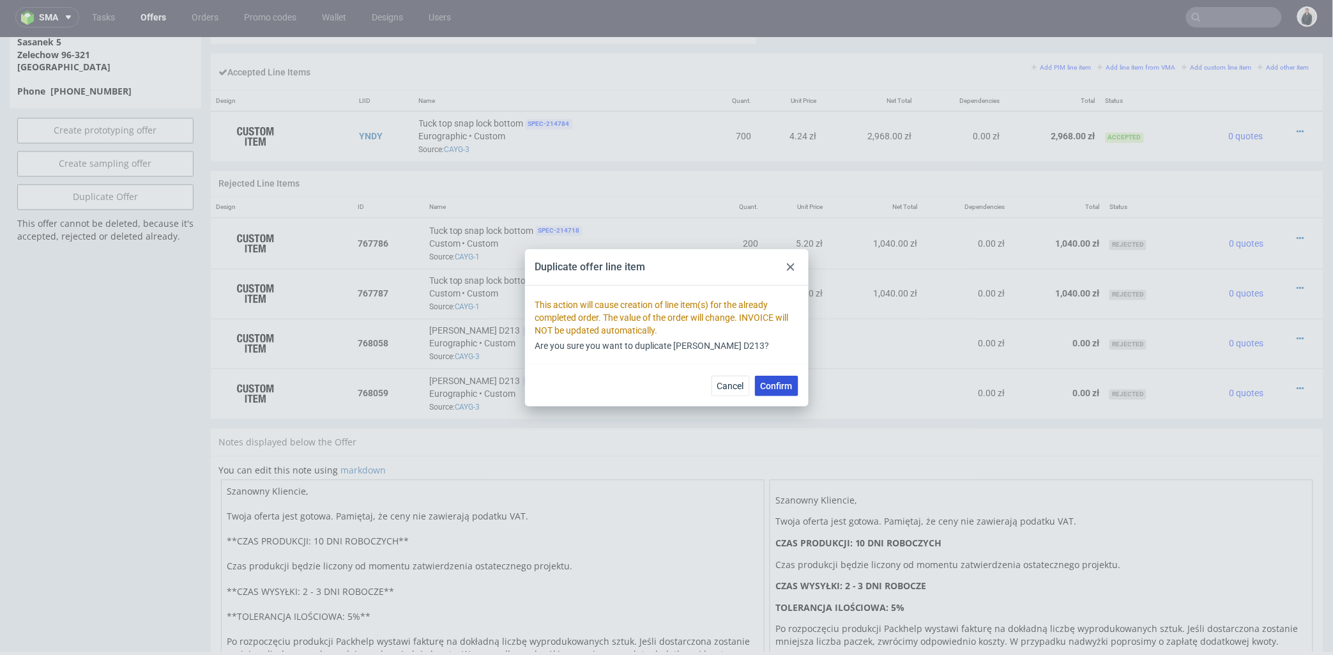
click at [772, 385] on span "Confirm" at bounding box center [777, 385] width 32 height 9
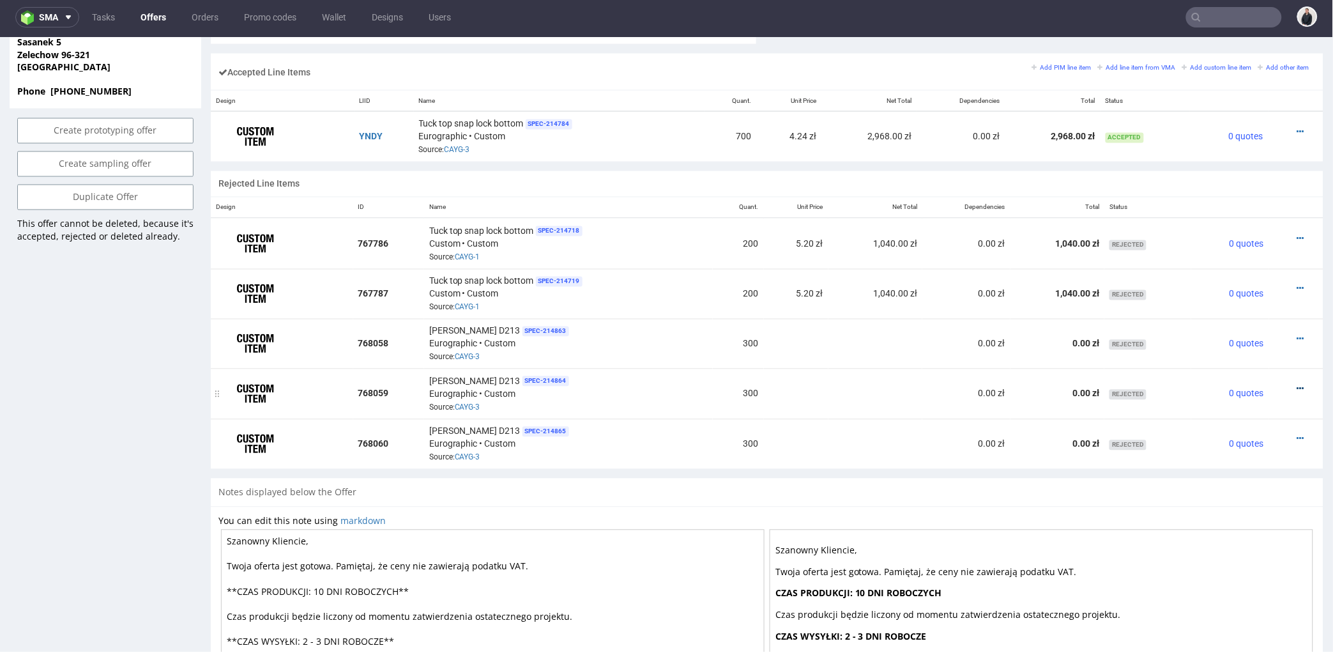
click at [1297, 387] on icon at bounding box center [1300, 388] width 7 height 9
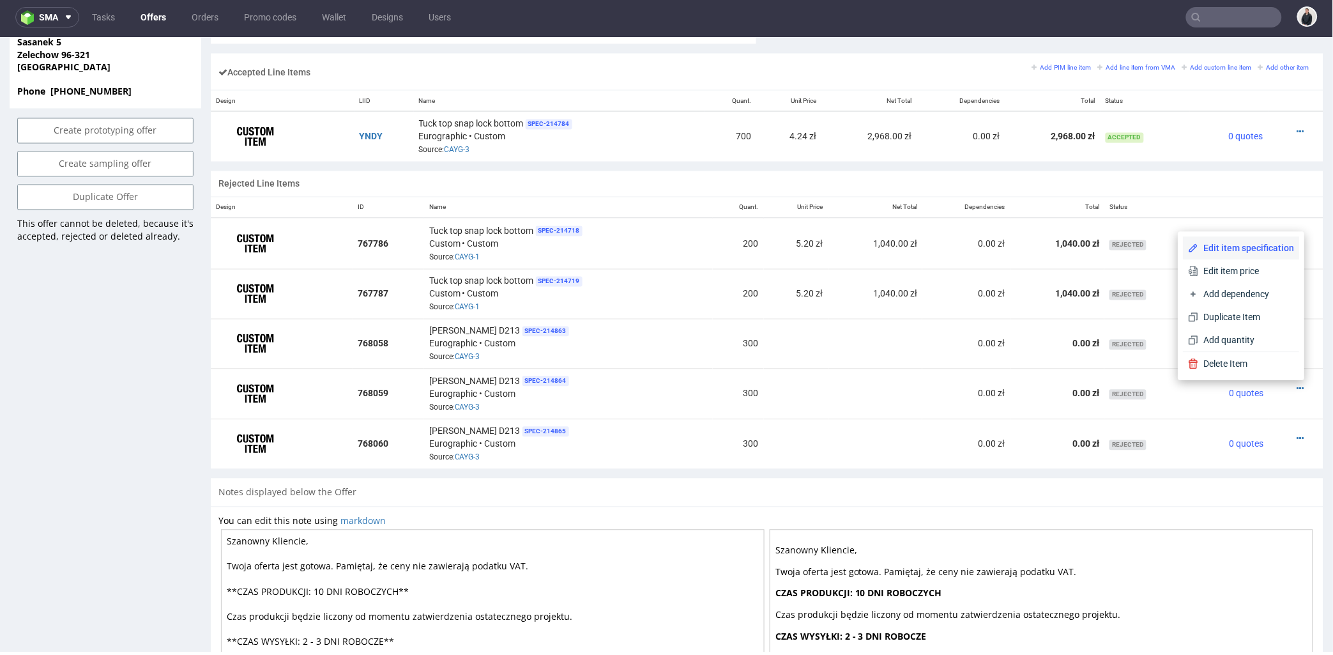
click at [1227, 243] on span "Edit item specification" at bounding box center [1247, 247] width 96 height 13
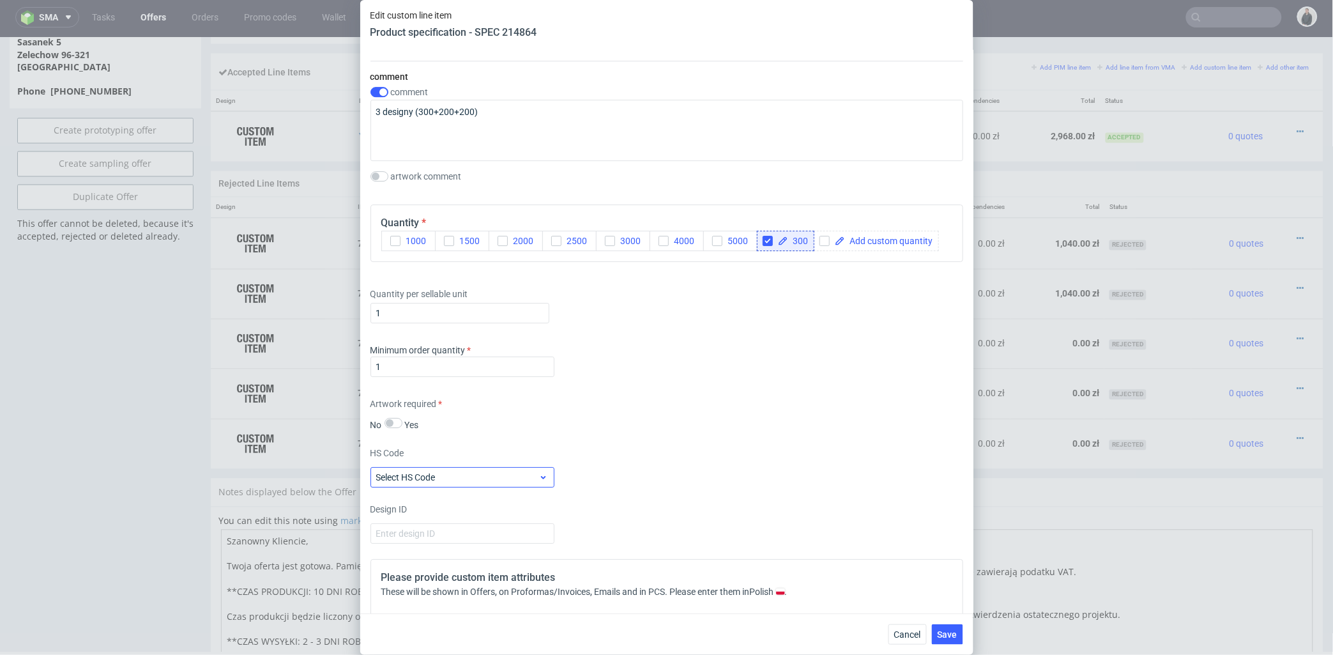
scroll to position [1703, 0]
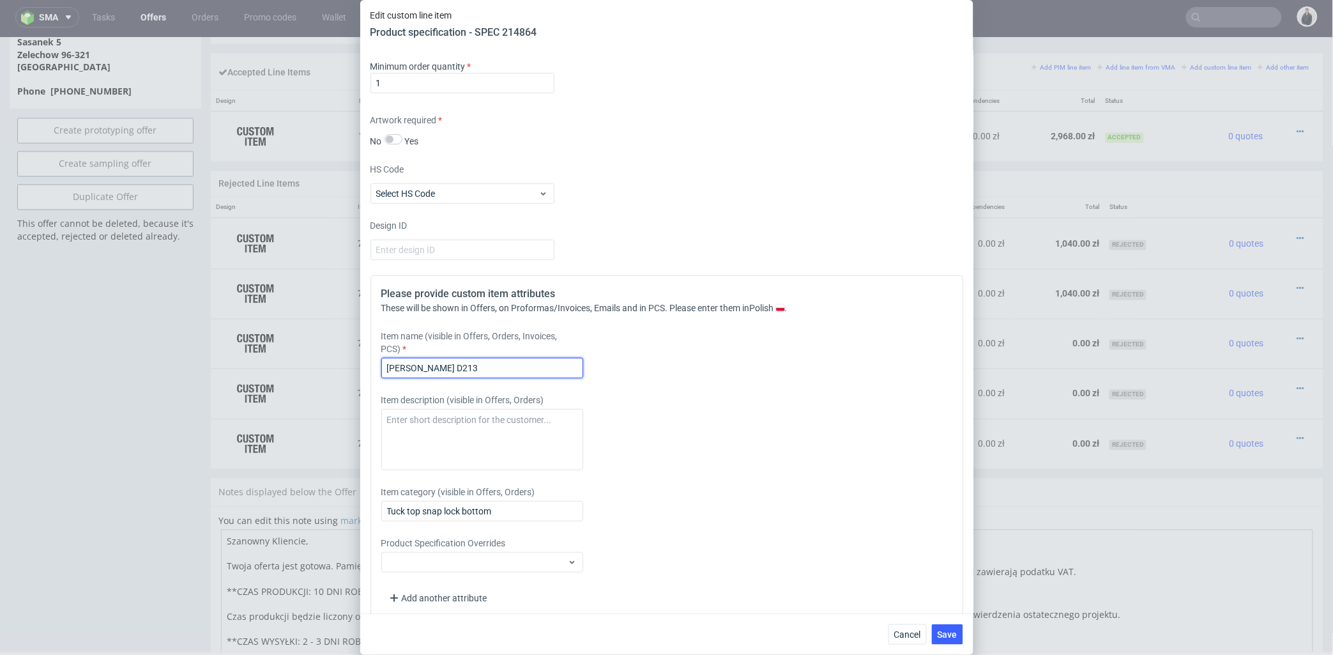
click at [473, 365] on input "Pudełko D213" at bounding box center [482, 368] width 202 height 20
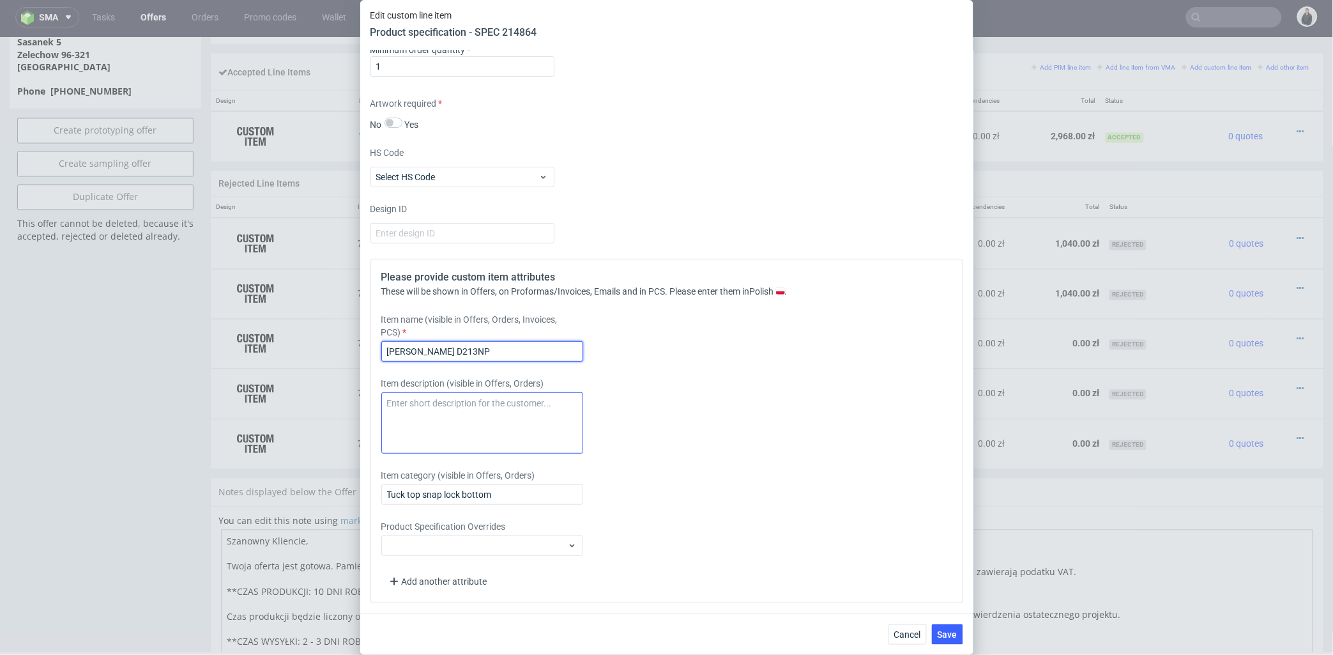
scroll to position [1223, 0]
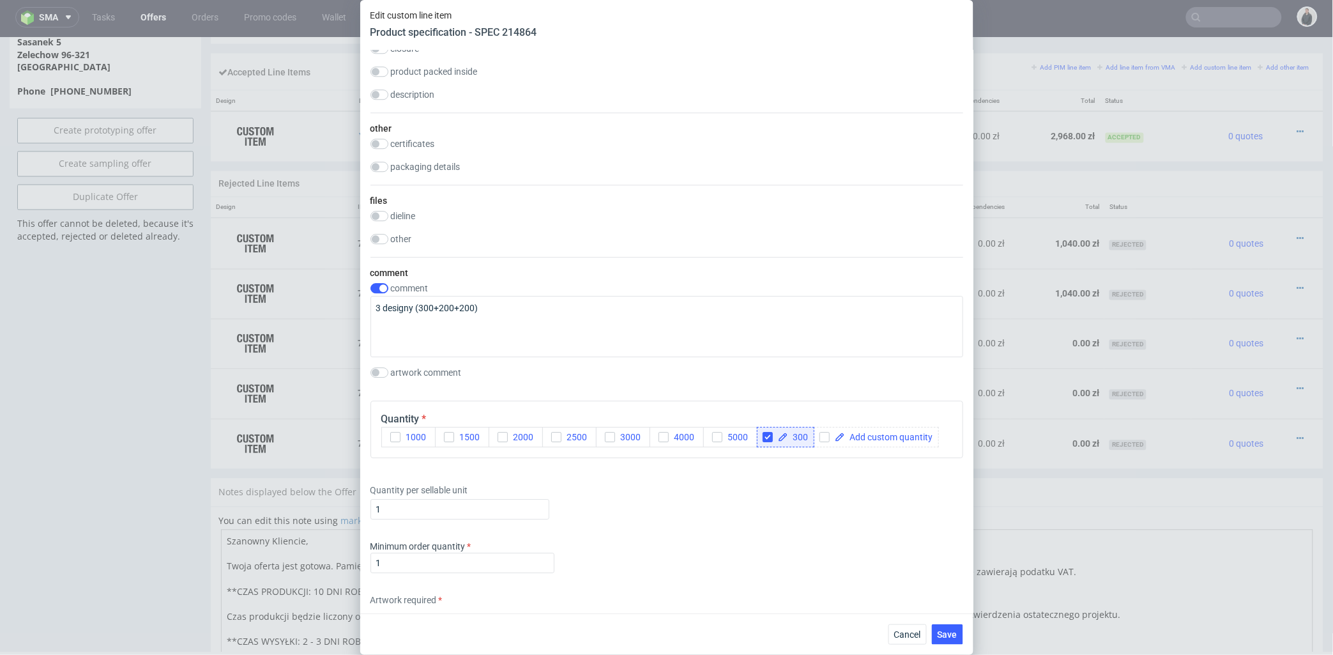
type input "Pudełko D213NP"
click at [765, 438] on input "checkbox" at bounding box center [768, 437] width 10 height 10
click at [797, 435] on span at bounding box center [832, 436] width 88 height 9
click at [771, 437] on input "checkbox" at bounding box center [768, 437] width 10 height 10
checkbox input "true"
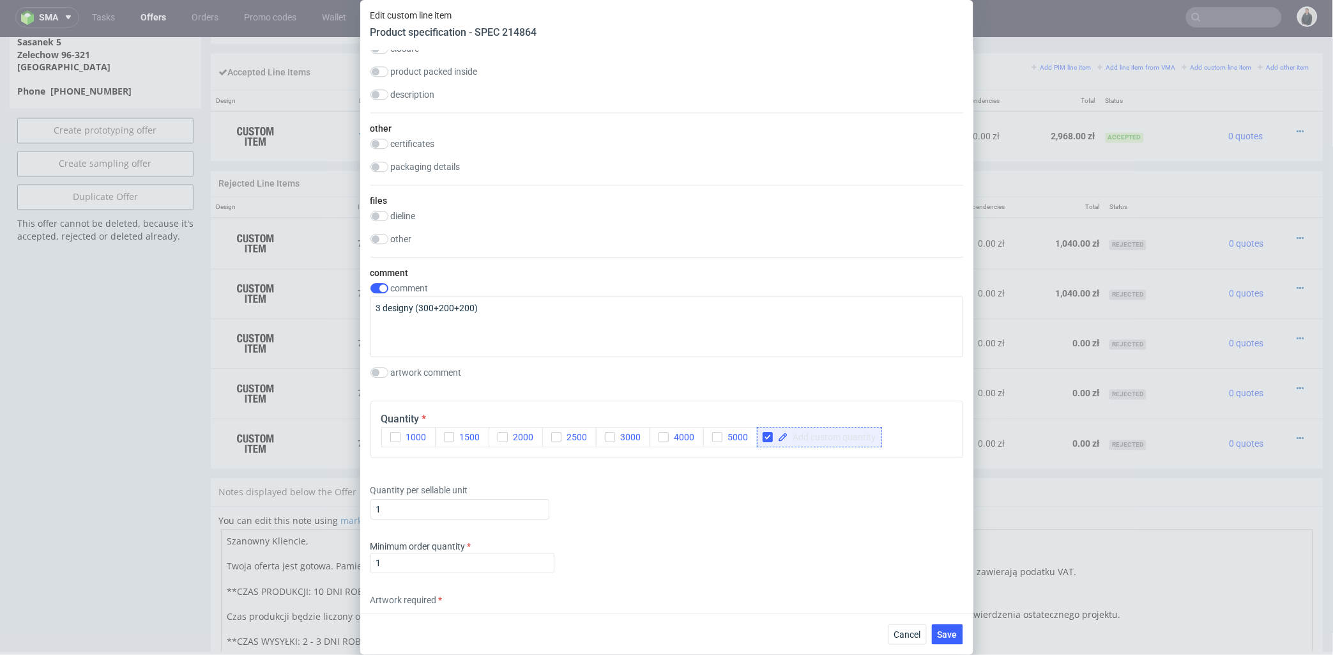
click at [807, 438] on span at bounding box center [832, 436] width 88 height 9
checkbox input "true"
click at [838, 492] on div "Quantity per sellable unit 1" at bounding box center [666, 498] width 593 height 51
click at [952, 641] on button "Save" at bounding box center [947, 634] width 31 height 20
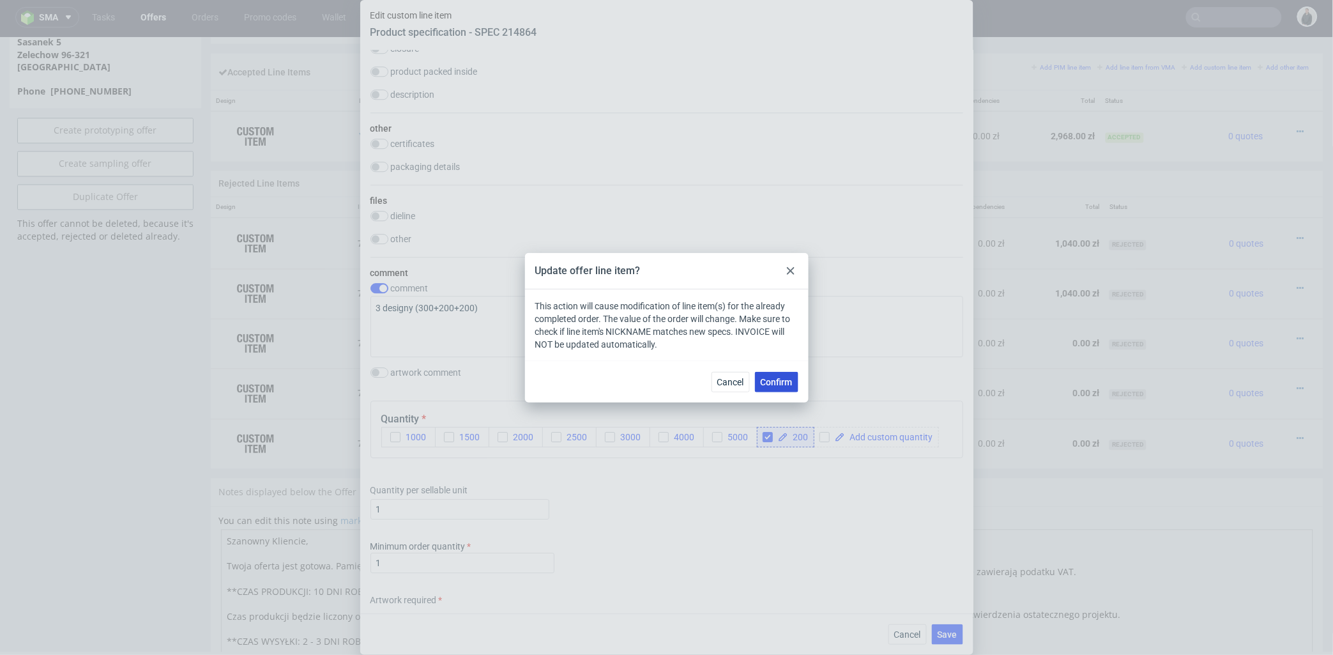
click at [788, 381] on span "Confirm" at bounding box center [777, 381] width 32 height 9
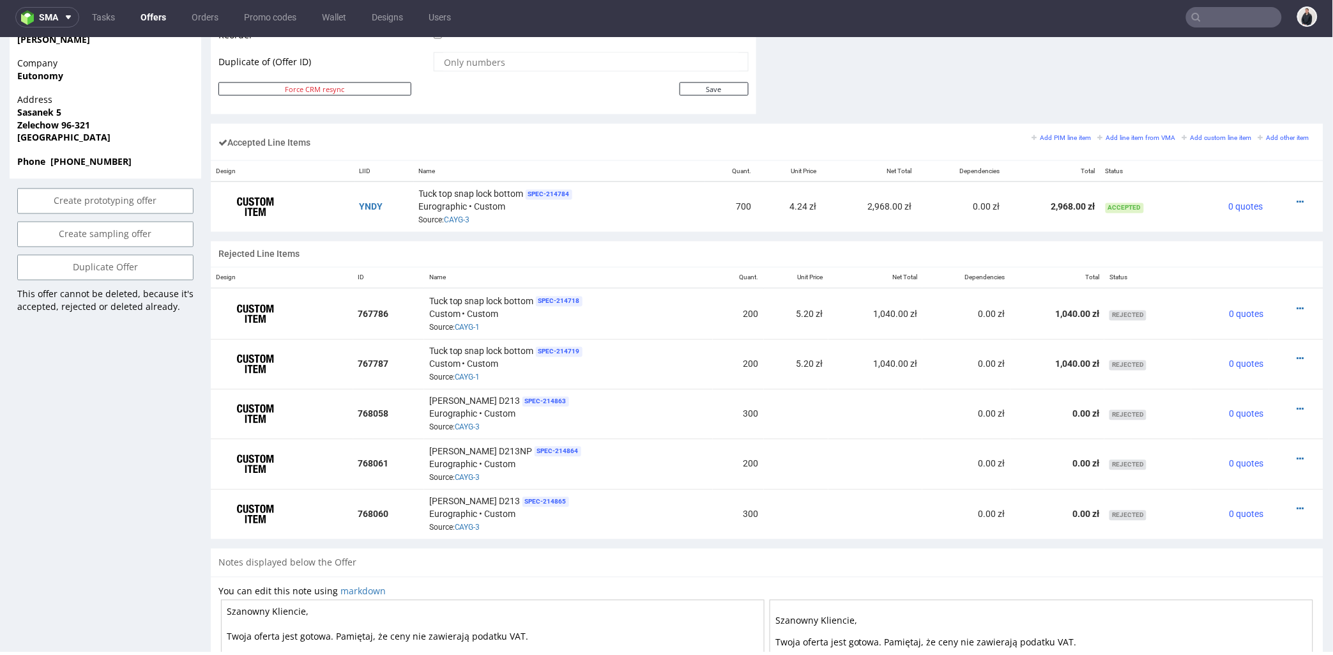
scroll to position [781, 0]
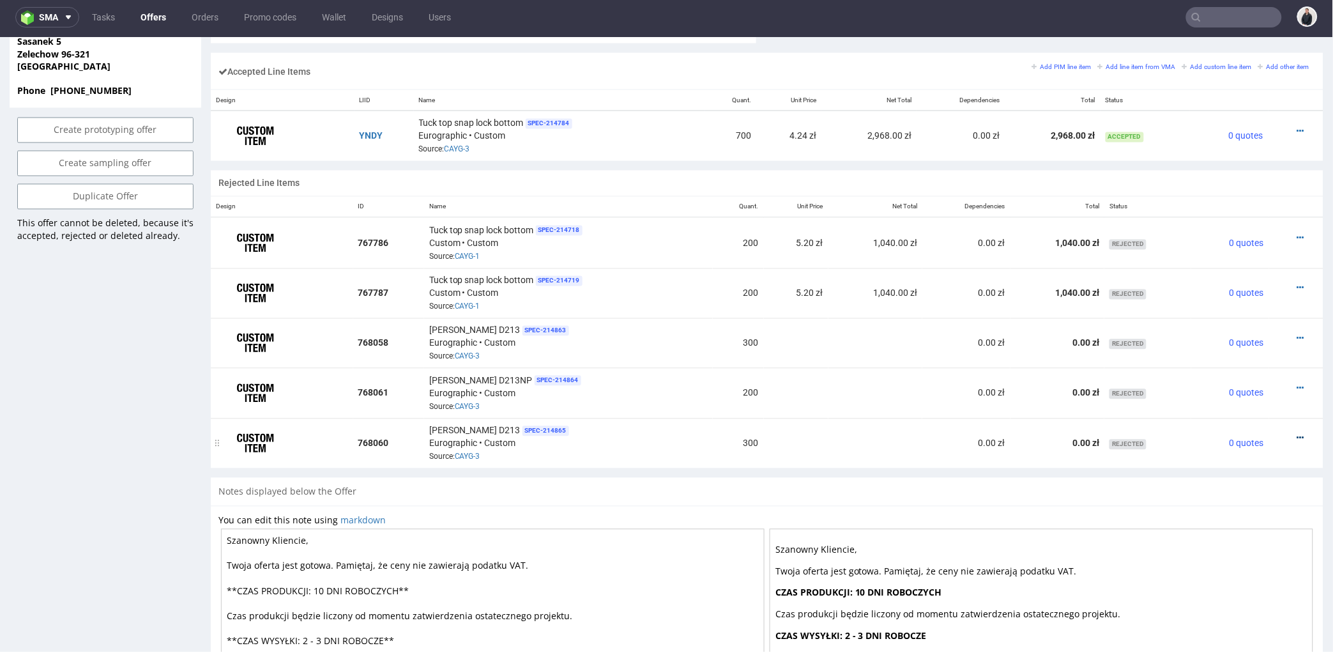
click at [1283, 434] on div at bounding box center [1292, 437] width 36 height 13
click at [1297, 440] on icon at bounding box center [1300, 437] width 7 height 9
click at [1243, 295] on span "Edit item specification" at bounding box center [1247, 297] width 96 height 13
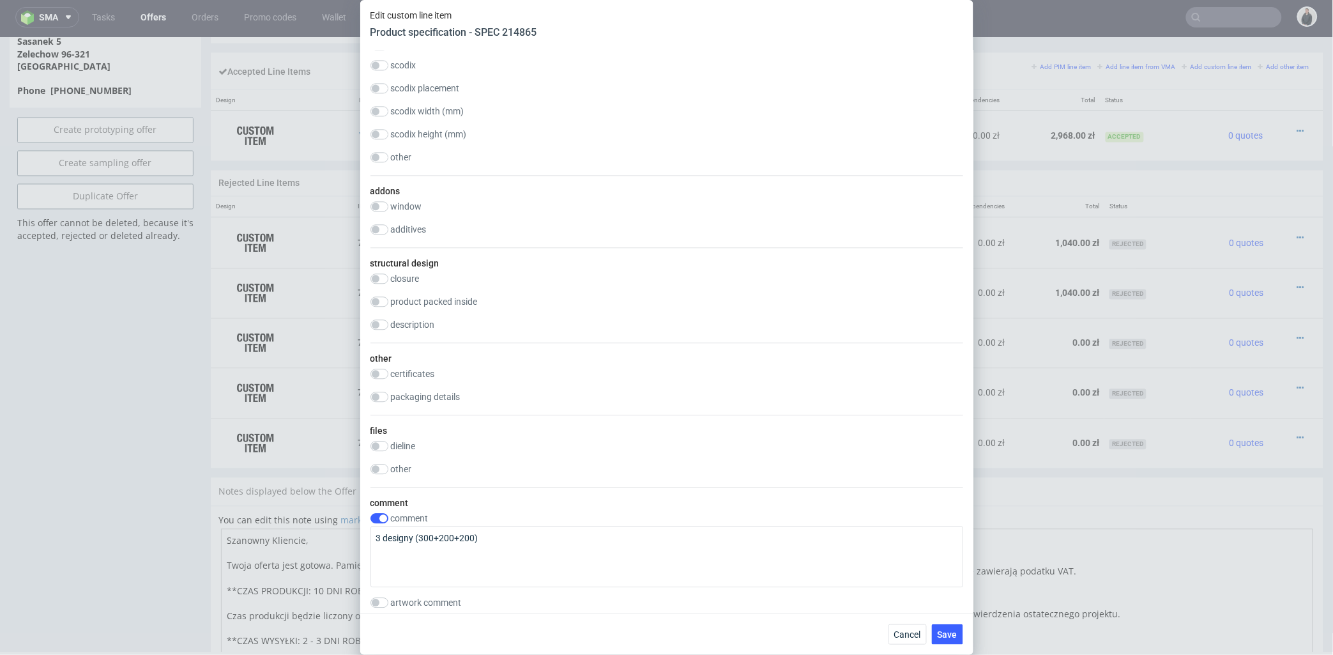
scroll to position [1348, 0]
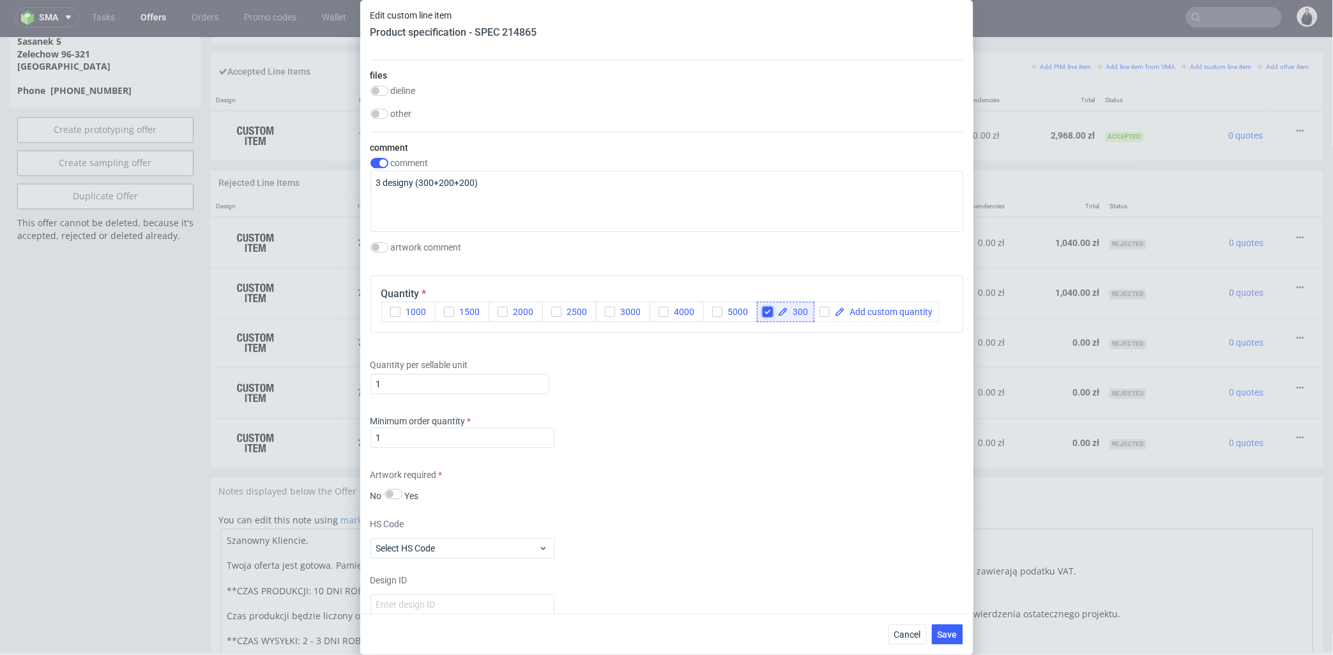
click at [765, 310] on input "checkbox" at bounding box center [768, 312] width 10 height 10
checkbox input "true"
click at [793, 311] on span at bounding box center [832, 311] width 88 height 9
checkbox input "true"
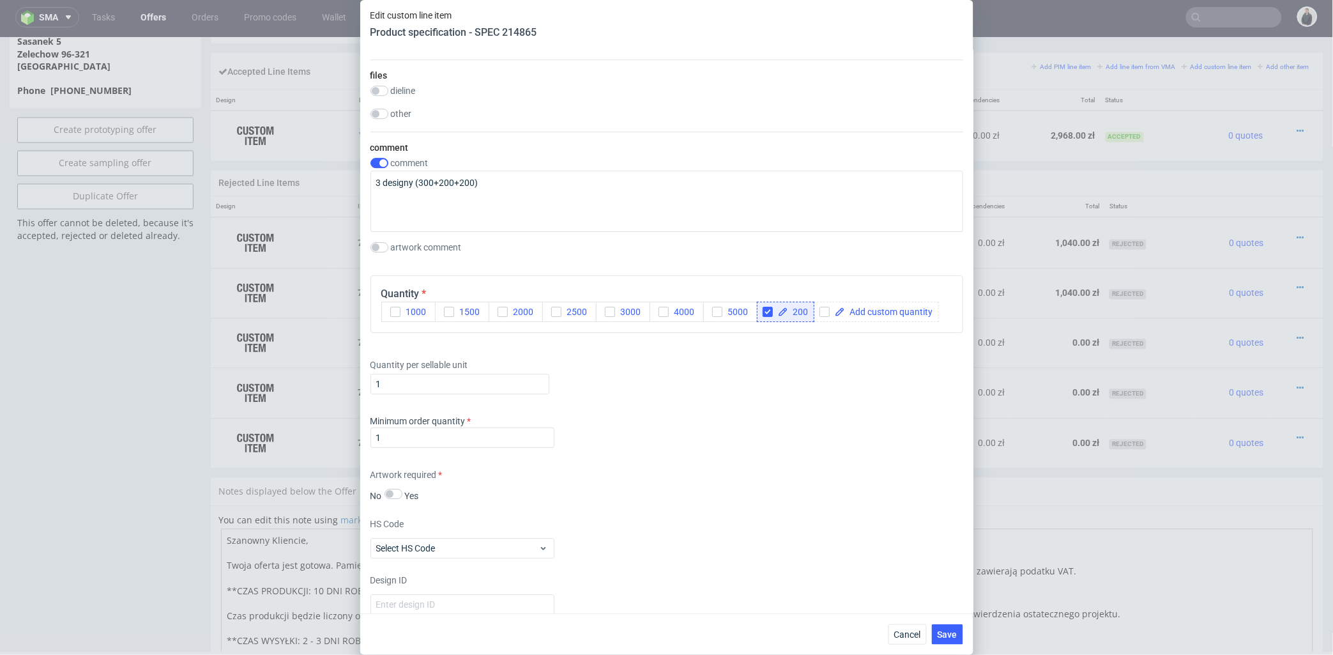
click at [802, 337] on div "Supplier Custom Custom supplier Eurographic Technical specification Instant pri…" at bounding box center [666, 331] width 613 height 563
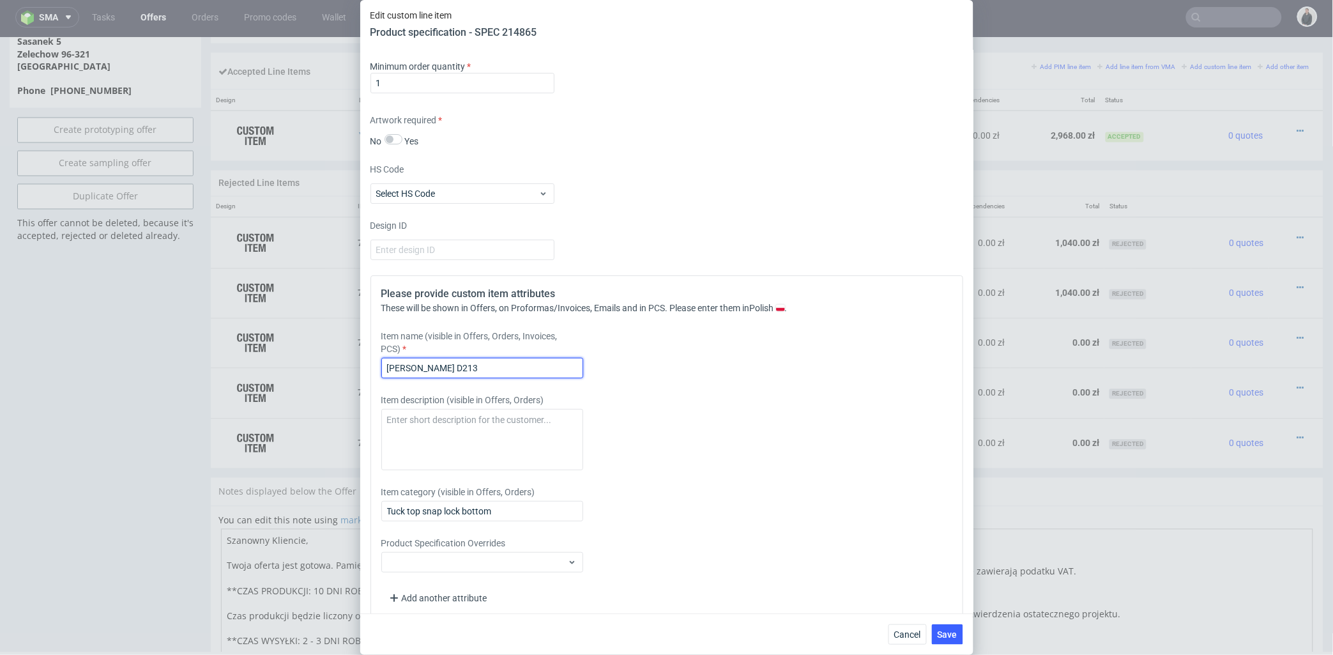
click at [494, 369] on input "Pudełko D213" at bounding box center [482, 368] width 202 height 20
type input "Pudełko R224"
click at [956, 634] on span "Save" at bounding box center [948, 634] width 20 height 9
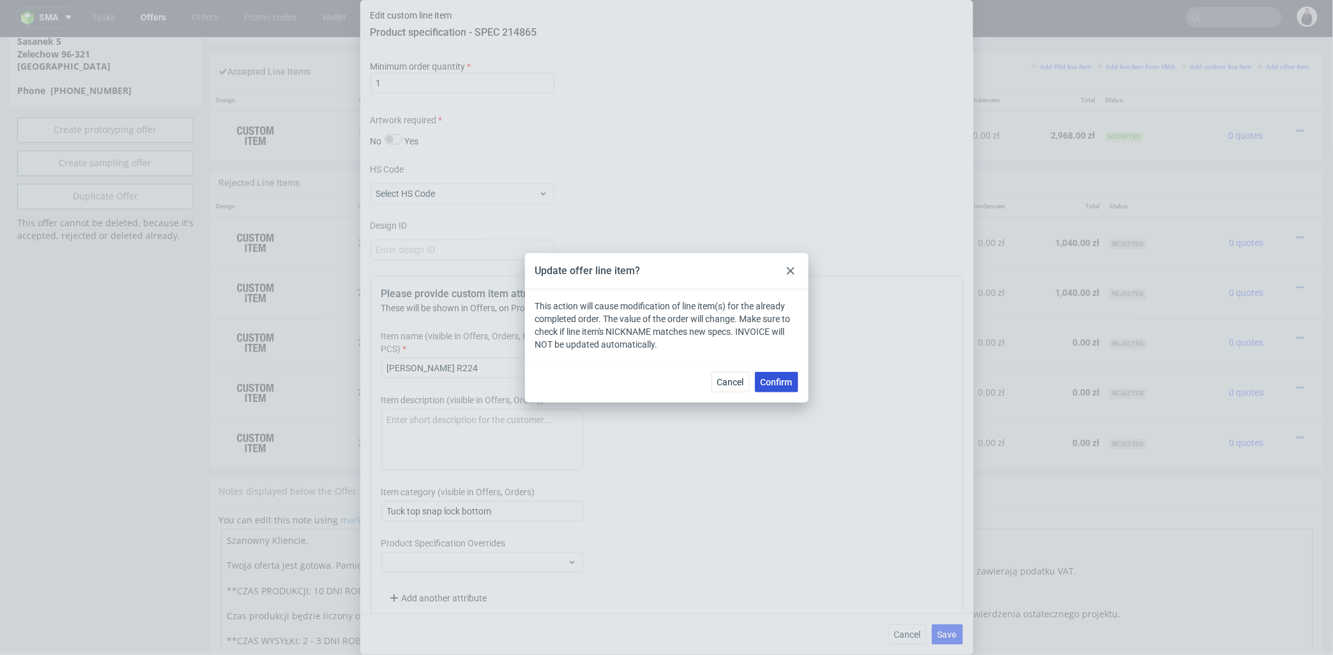
click at [795, 386] on button "Confirm" at bounding box center [776, 382] width 43 height 20
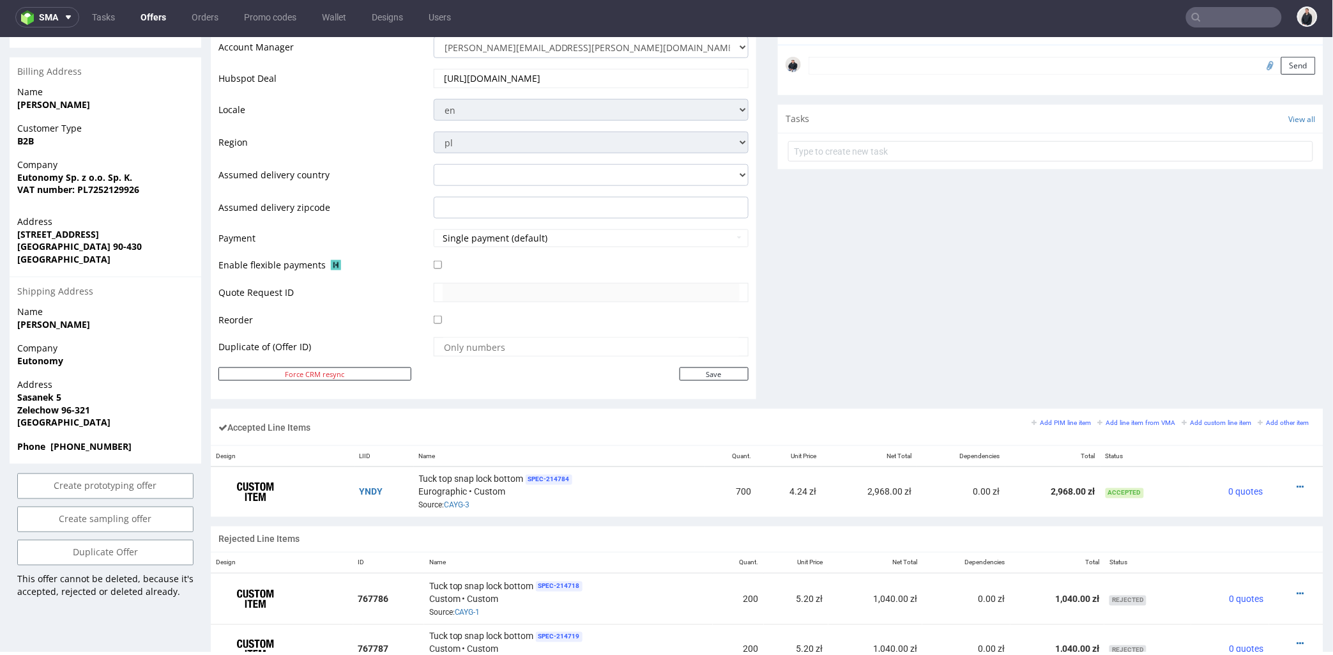
scroll to position [496, 0]
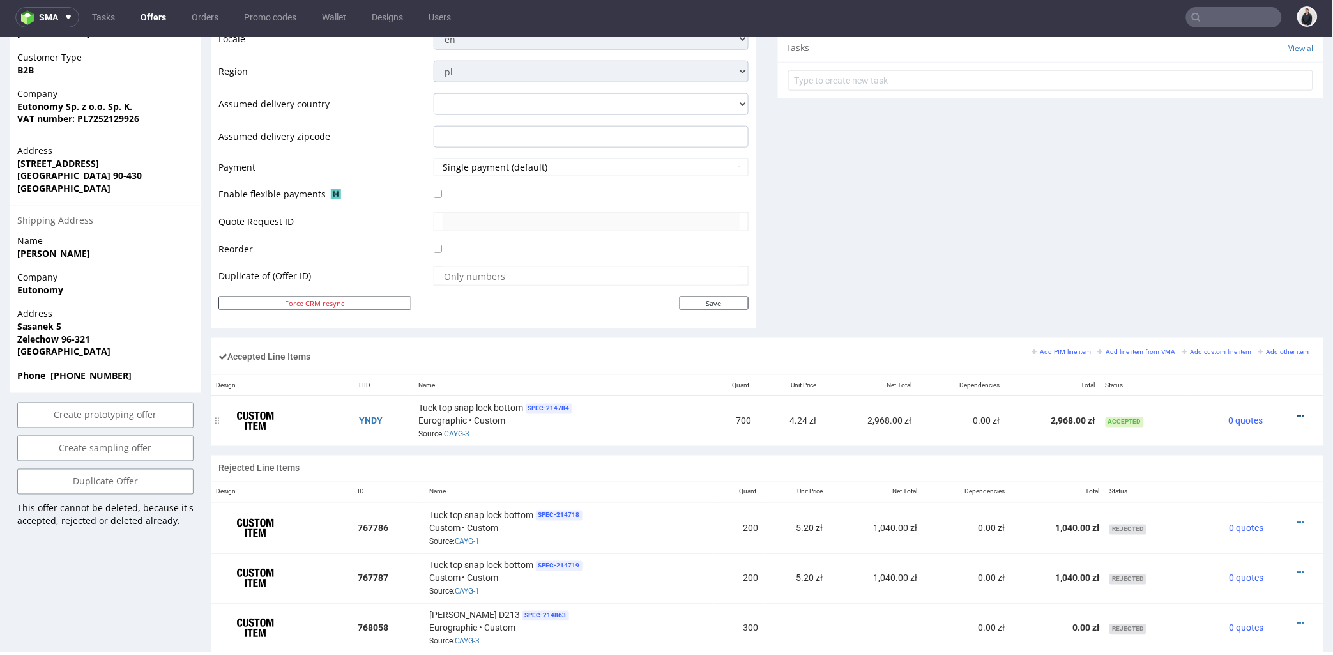
click at [1297, 415] on icon at bounding box center [1300, 415] width 7 height 9
click at [1244, 300] on span "Edit item price" at bounding box center [1249, 299] width 92 height 13
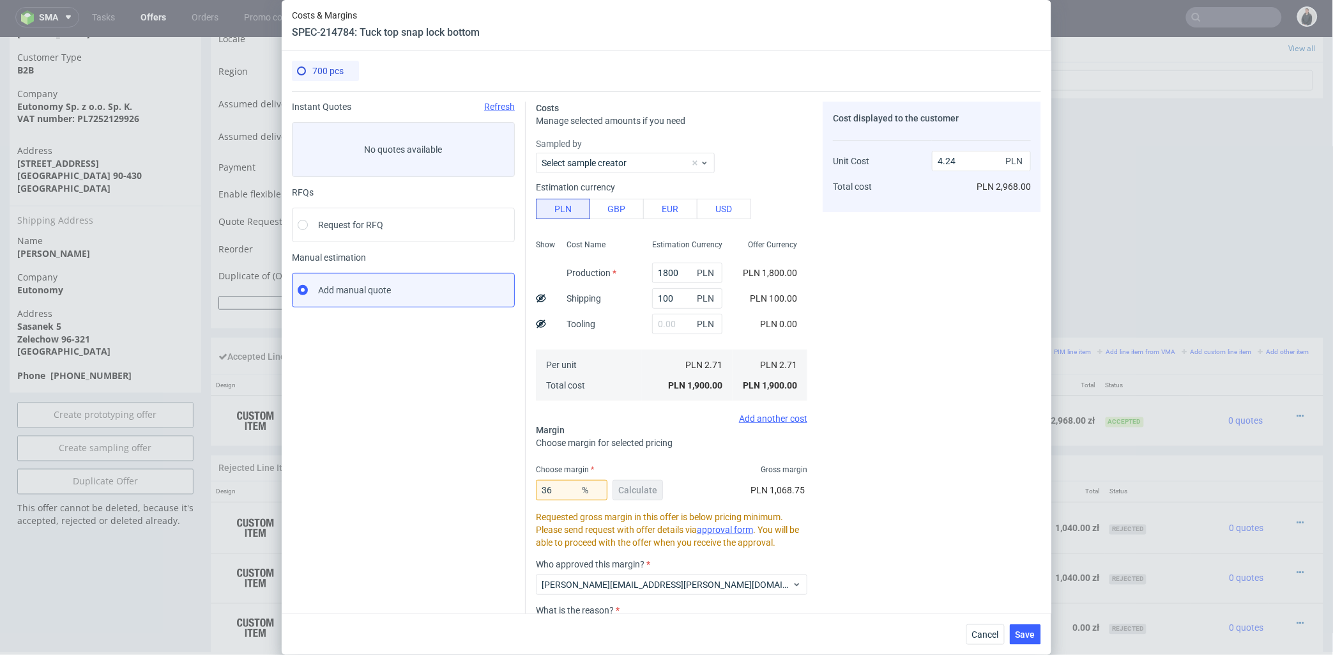
drag, startPoint x: 1325, startPoint y: 490, endPoint x: 925, endPoint y: 507, distance: 400.2
click at [927, 429] on div "Cost displayed to the customer Unit Cost Total cost 4.24 PLN PLN 2,968.00" at bounding box center [932, 406] width 218 height 608
click at [987, 633] on span "Cancel" at bounding box center [985, 634] width 27 height 9
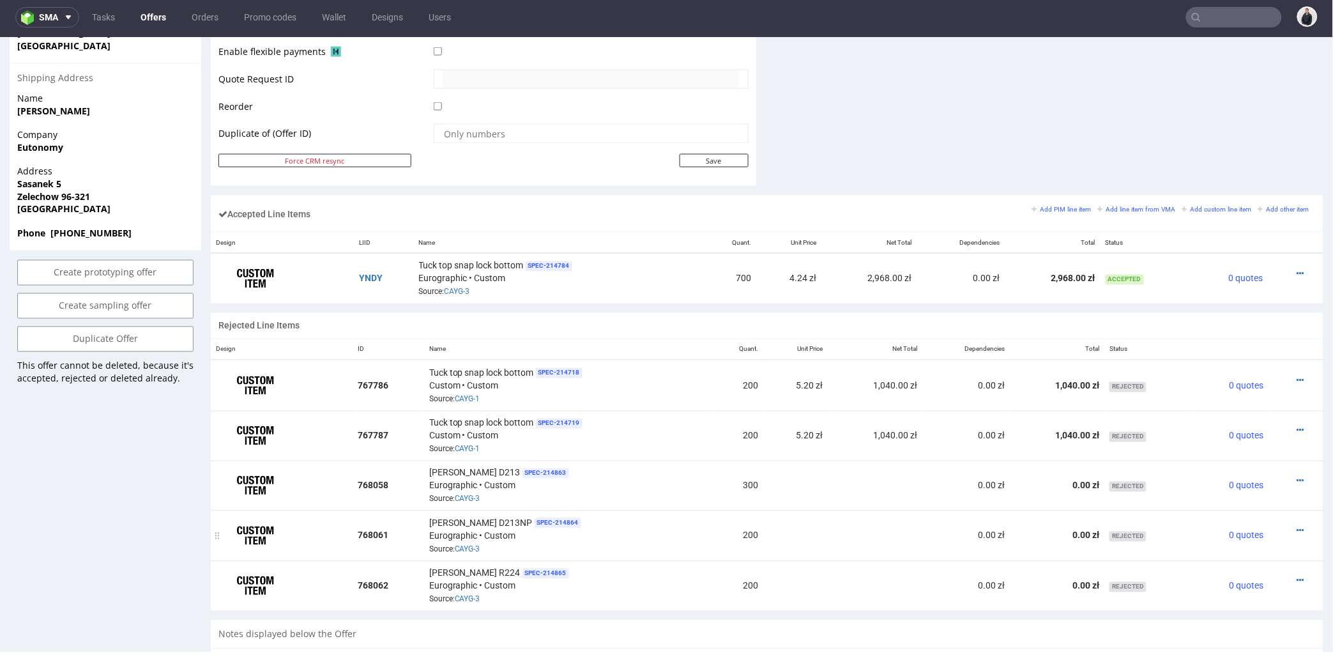
scroll to position [710, 0]
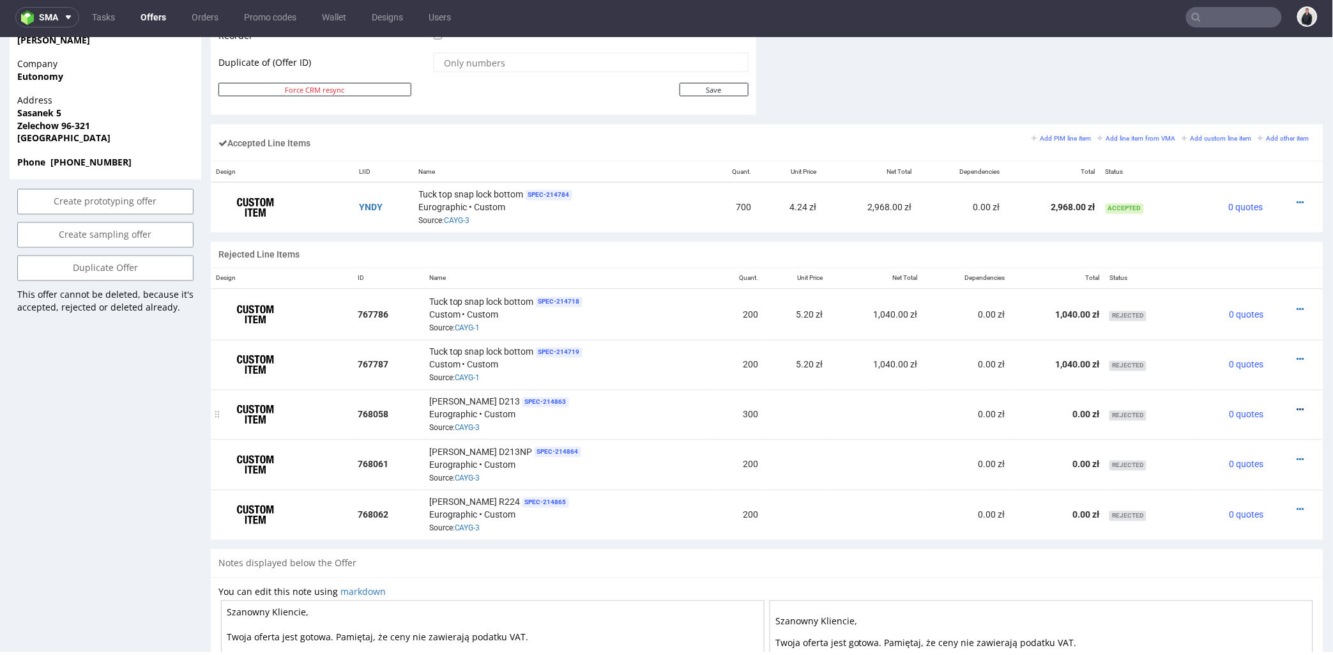
click at [1297, 408] on icon at bounding box center [1300, 409] width 7 height 9
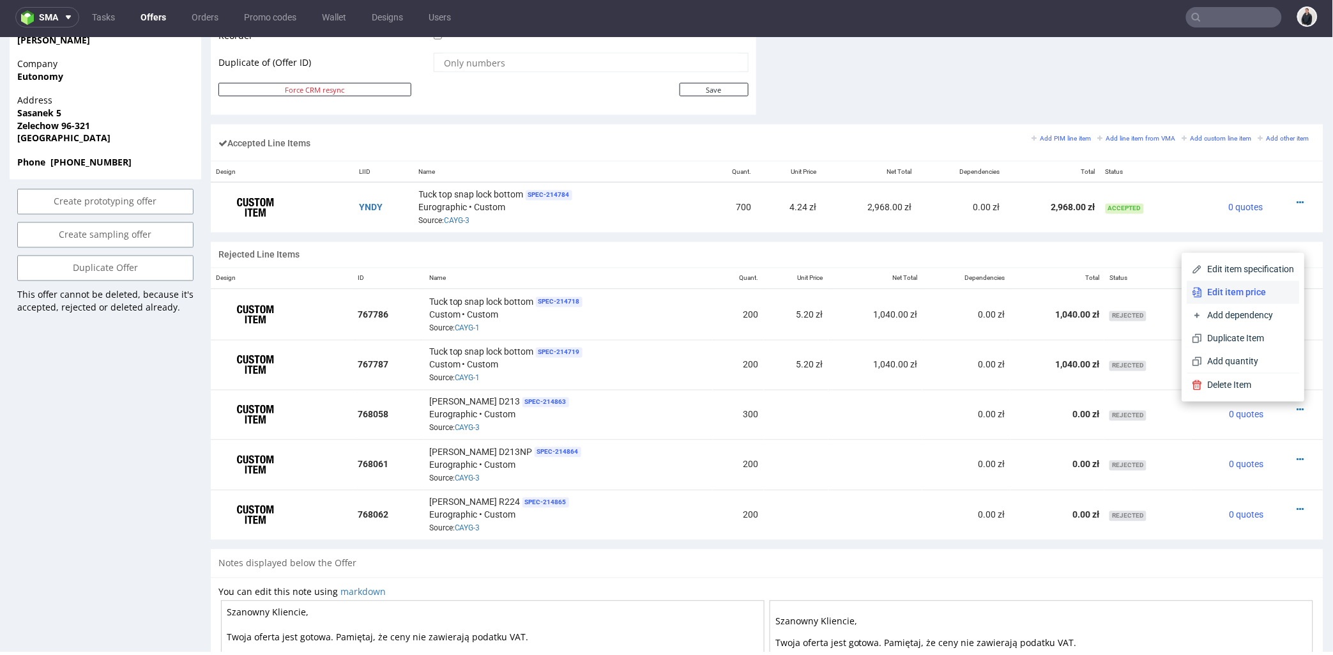
click at [1231, 291] on span "Edit item price" at bounding box center [1249, 292] width 92 height 13
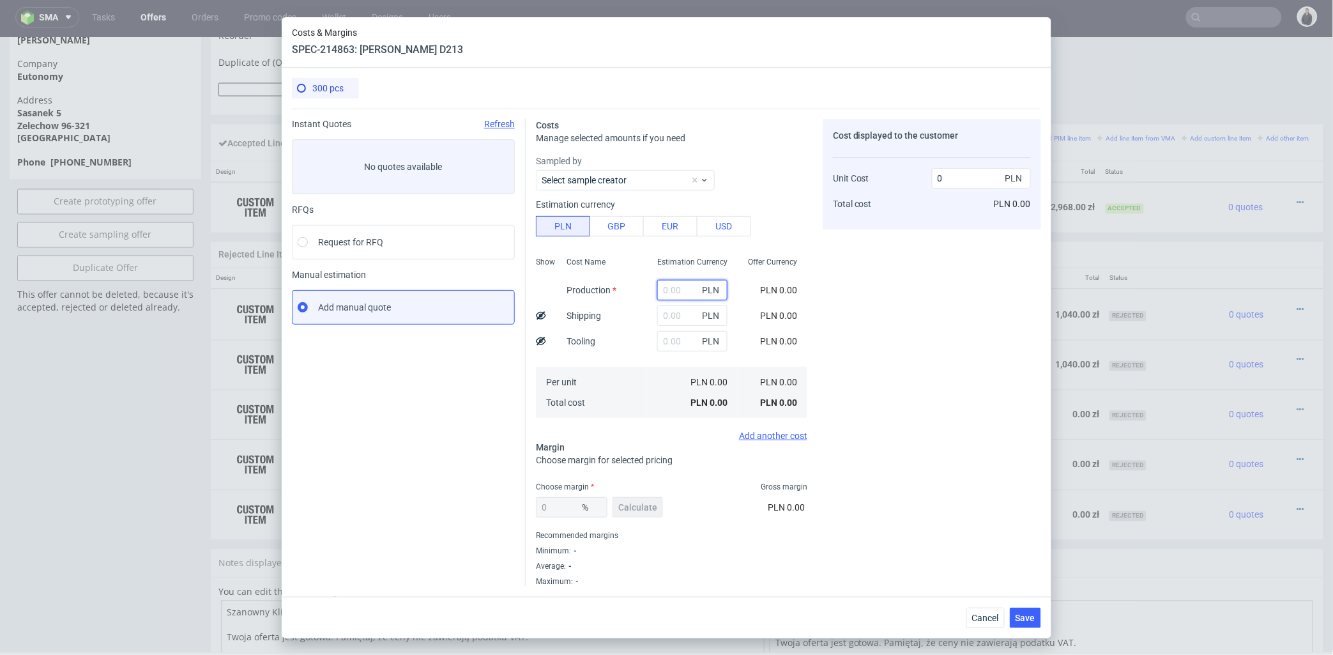
click at [671, 288] on input "text" at bounding box center [692, 290] width 70 height 20
type input "77"
type input "0.26"
type input "772"
type input "2.57"
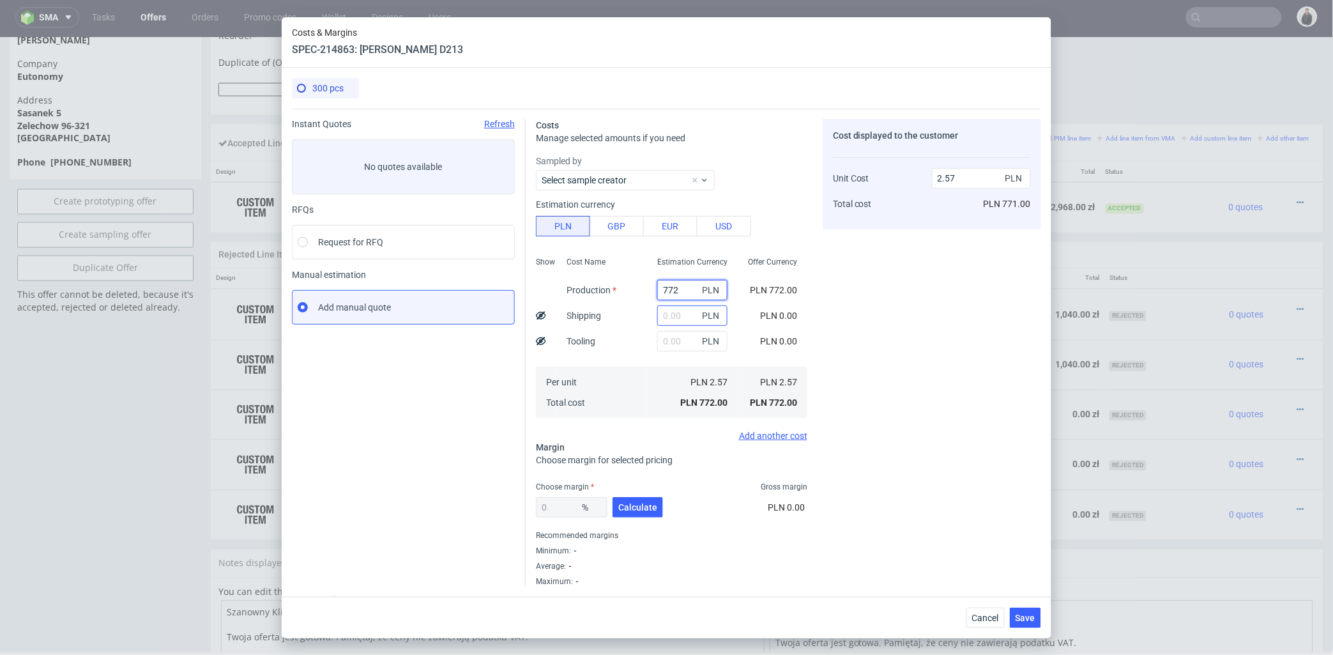
type input "772"
click at [662, 313] on input "text" at bounding box center [692, 315] width 70 height 20
type input "40"
type input "2.7"
type input "40"
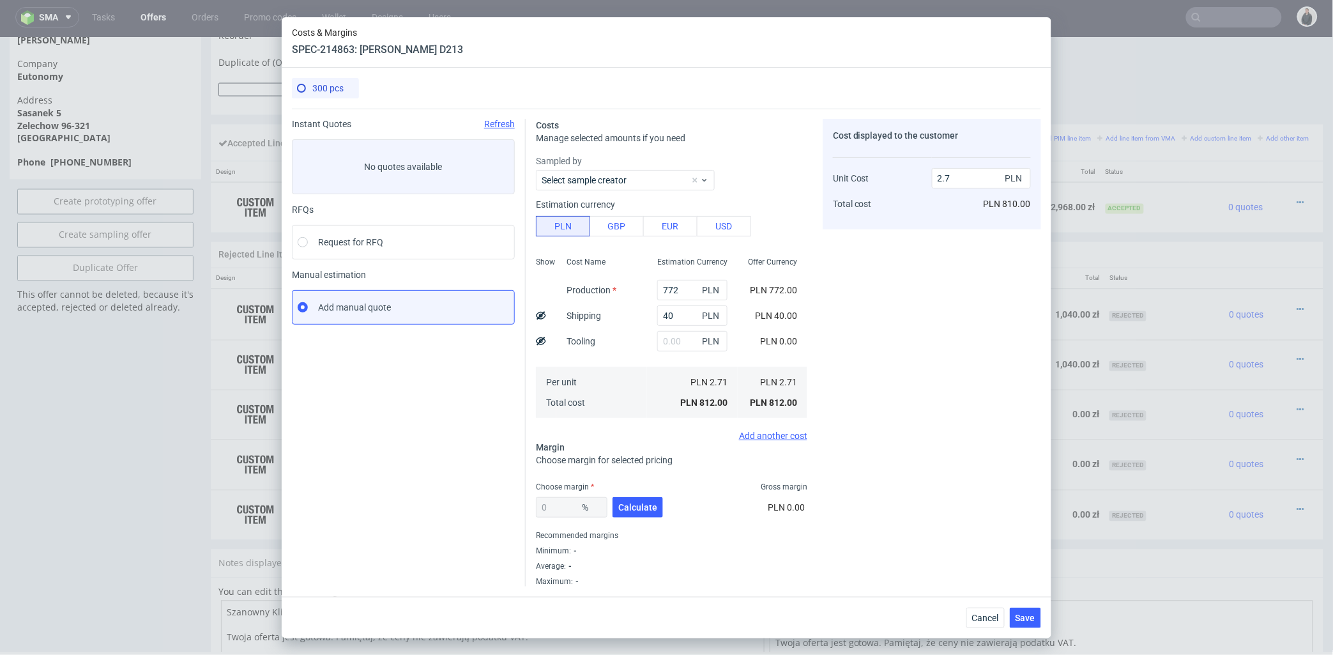
click at [628, 324] on div "Cost Name Production Shipping Tooling Per unit Total cost" at bounding box center [601, 336] width 91 height 169
click at [648, 506] on span "Calculate" at bounding box center [637, 507] width 39 height 9
type input "50.39"
click at [936, 177] on input "5.45" at bounding box center [981, 178] width 99 height 20
type input "4.45"
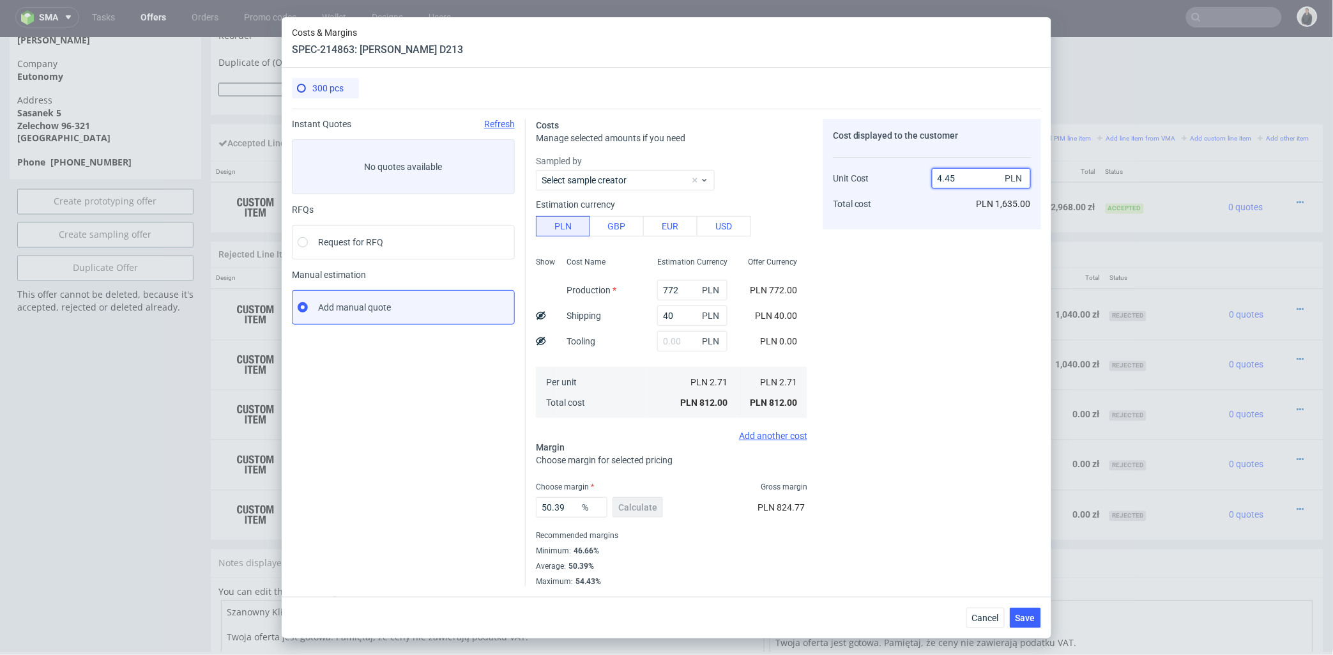
type input "39.10112359550561"
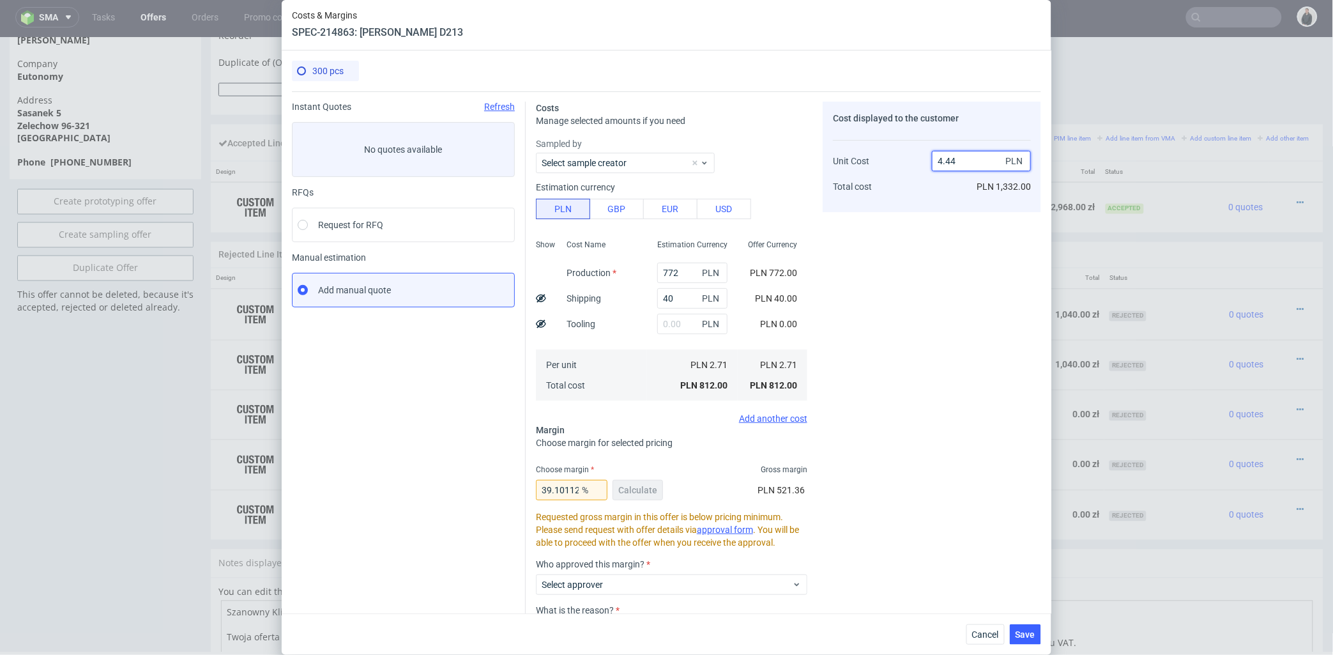
drag, startPoint x: 940, startPoint y: 158, endPoint x: 952, endPoint y: 161, distance: 12.5
click at [952, 161] on input "4.44" at bounding box center [981, 161] width 99 height 20
type input "4.24"
click at [940, 212] on div "Cost displayed to the customer Unit Cost Total cost 4.24 PLN PLN 1,332.00" at bounding box center [932, 406] width 218 height 608
type input "36.08490566037736"
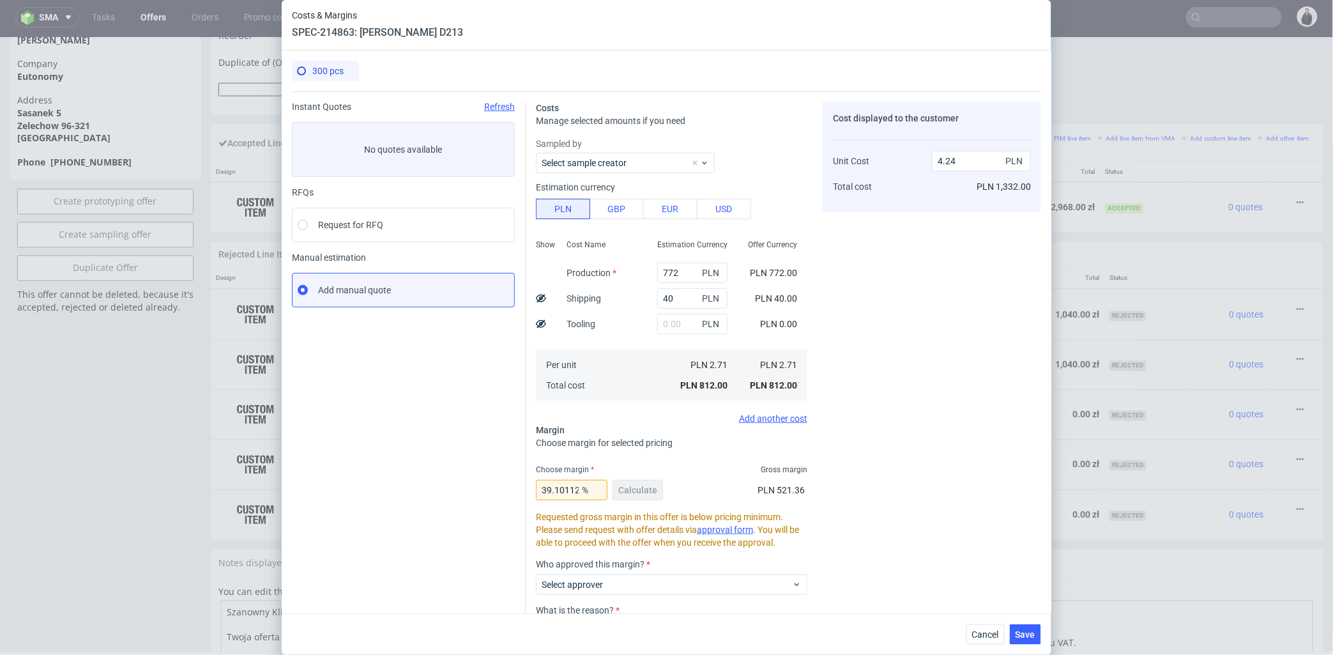
type input "4.23"
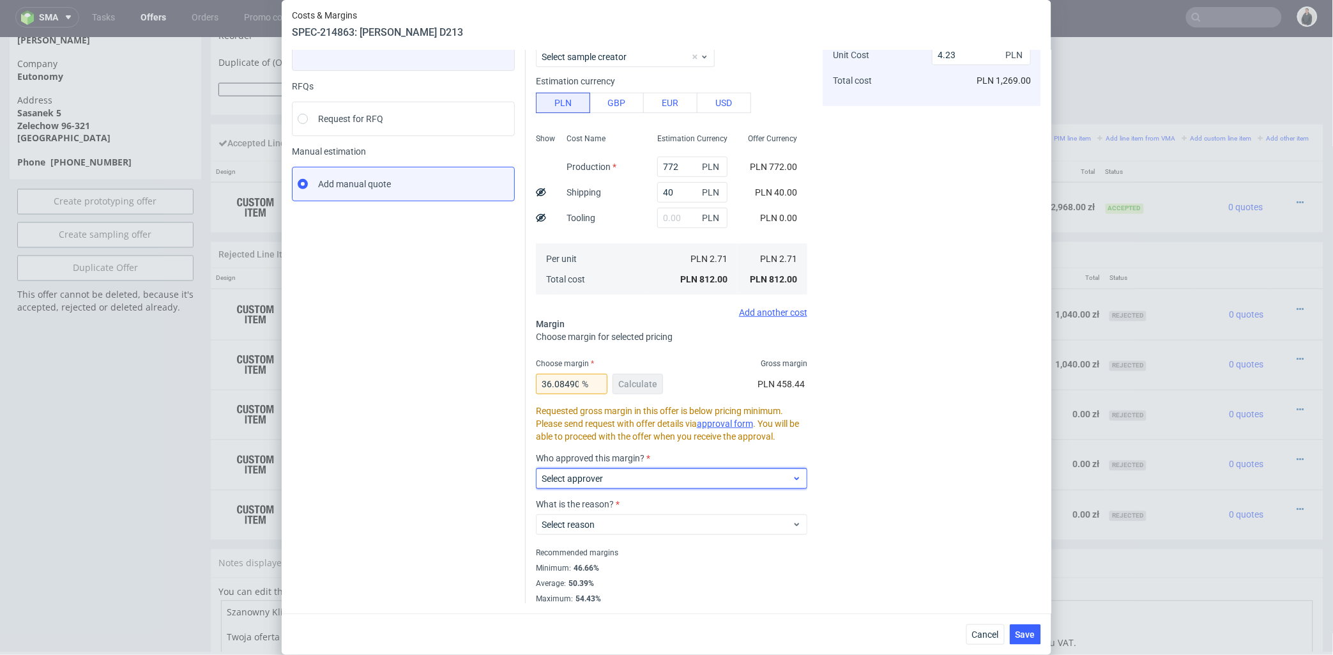
click at [628, 484] on span "Select approver" at bounding box center [667, 478] width 250 height 13
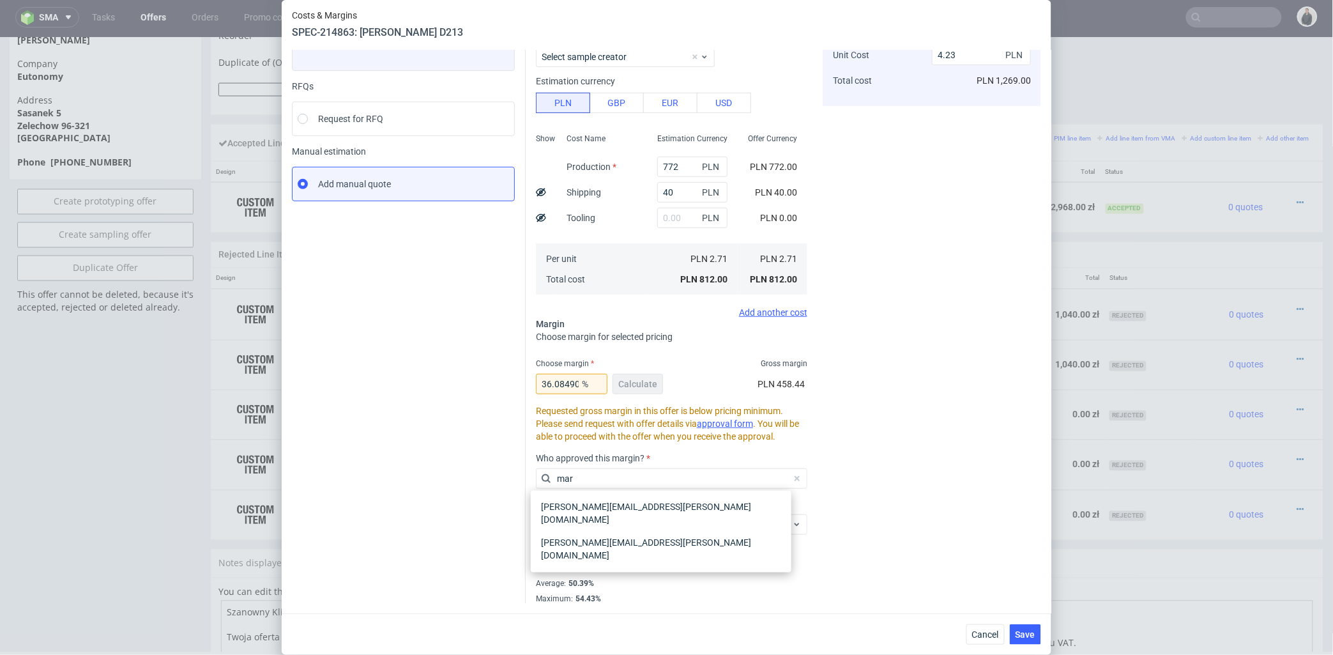
type input "marr"
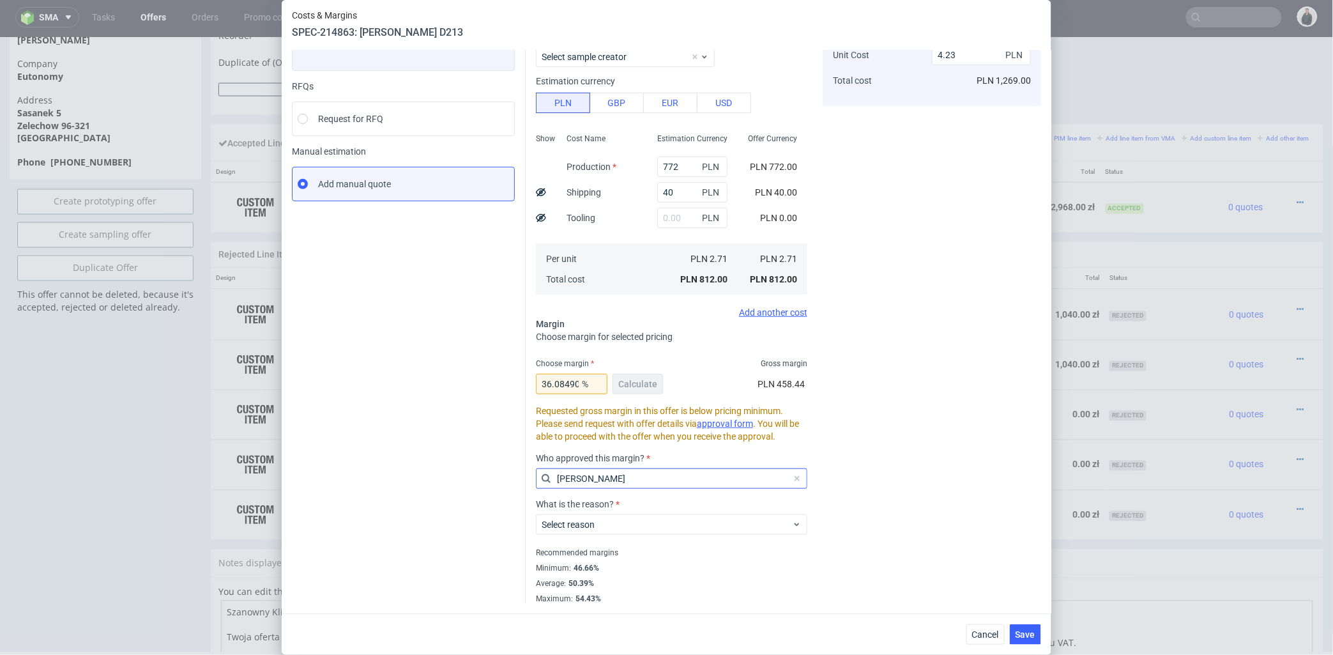
drag, startPoint x: 570, startPoint y: 476, endPoint x: 533, endPoint y: 480, distance: 37.2
click at [536, 480] on input "marr" at bounding box center [671, 478] width 271 height 20
click at [633, 484] on span "Select approver" at bounding box center [667, 478] width 250 height 13
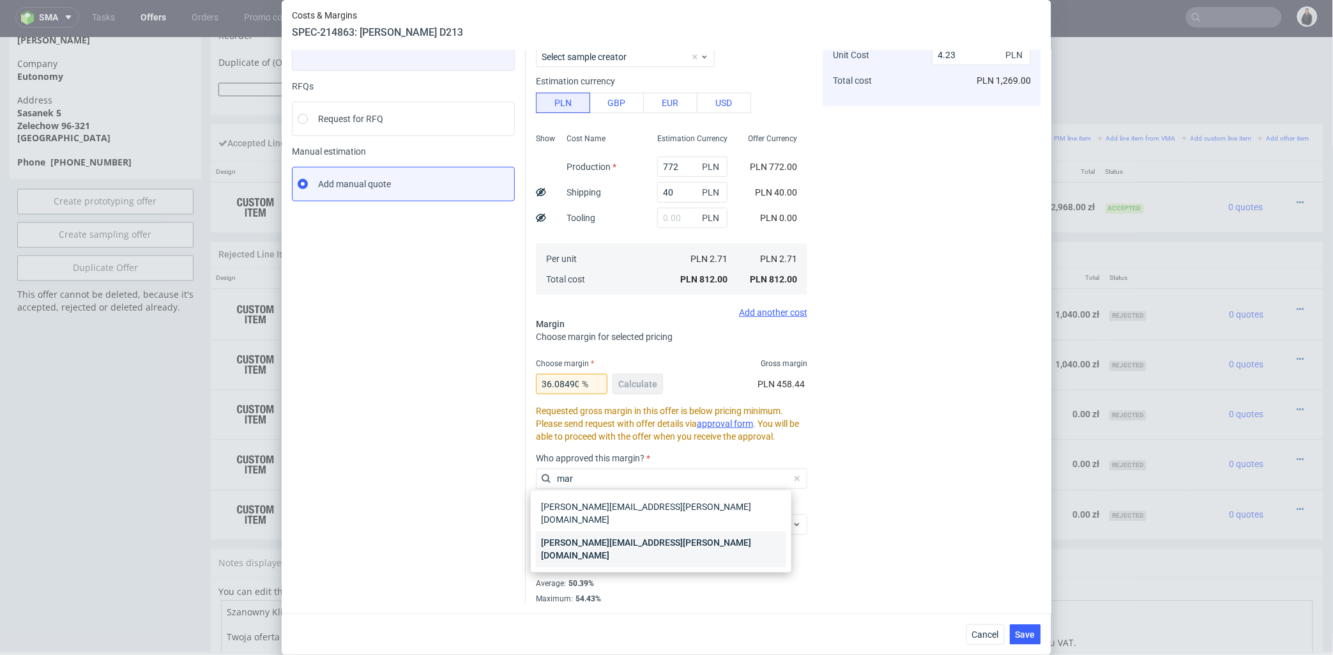
type input "mar"
click at [618, 531] on div "[PERSON_NAME][EMAIL_ADDRESS][PERSON_NAME][DOMAIN_NAME]" at bounding box center [661, 549] width 250 height 36
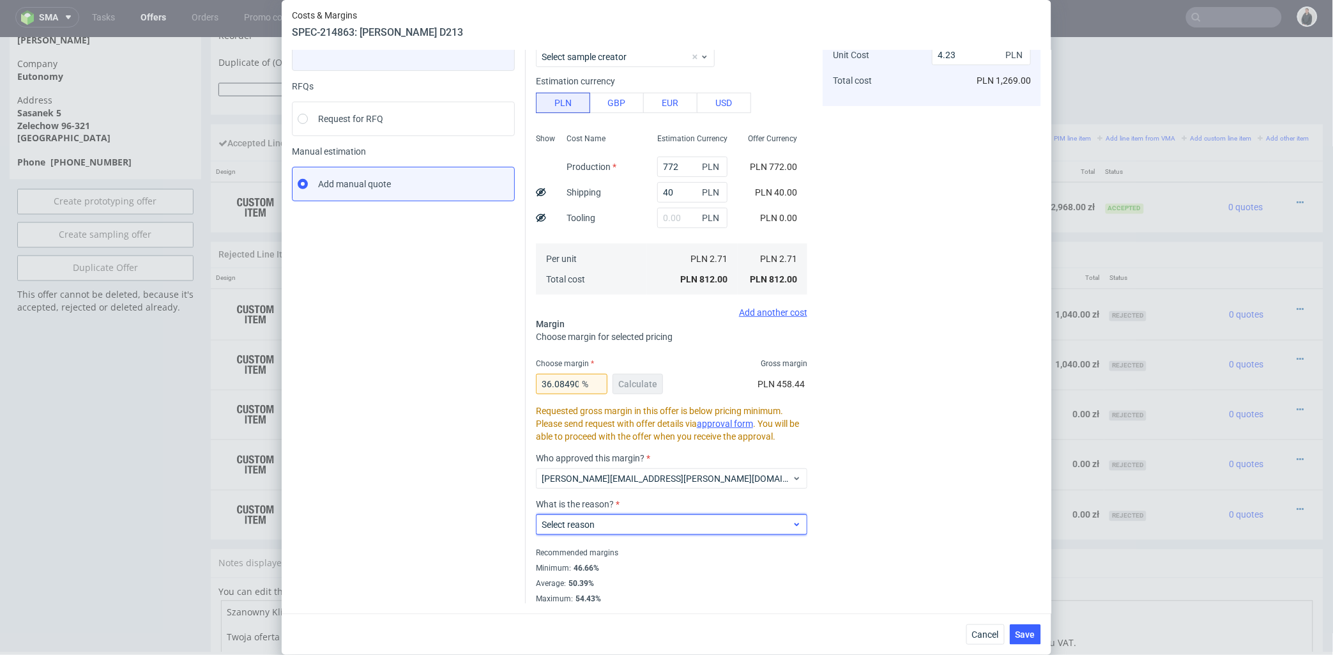
click at [620, 526] on span "Select reason" at bounding box center [667, 524] width 250 height 13
type input "gui"
click at [629, 548] on div "Margin on the whole order is in line with guidelines" at bounding box center [661, 553] width 250 height 23
click at [1030, 635] on span "Save" at bounding box center [1026, 634] width 20 height 9
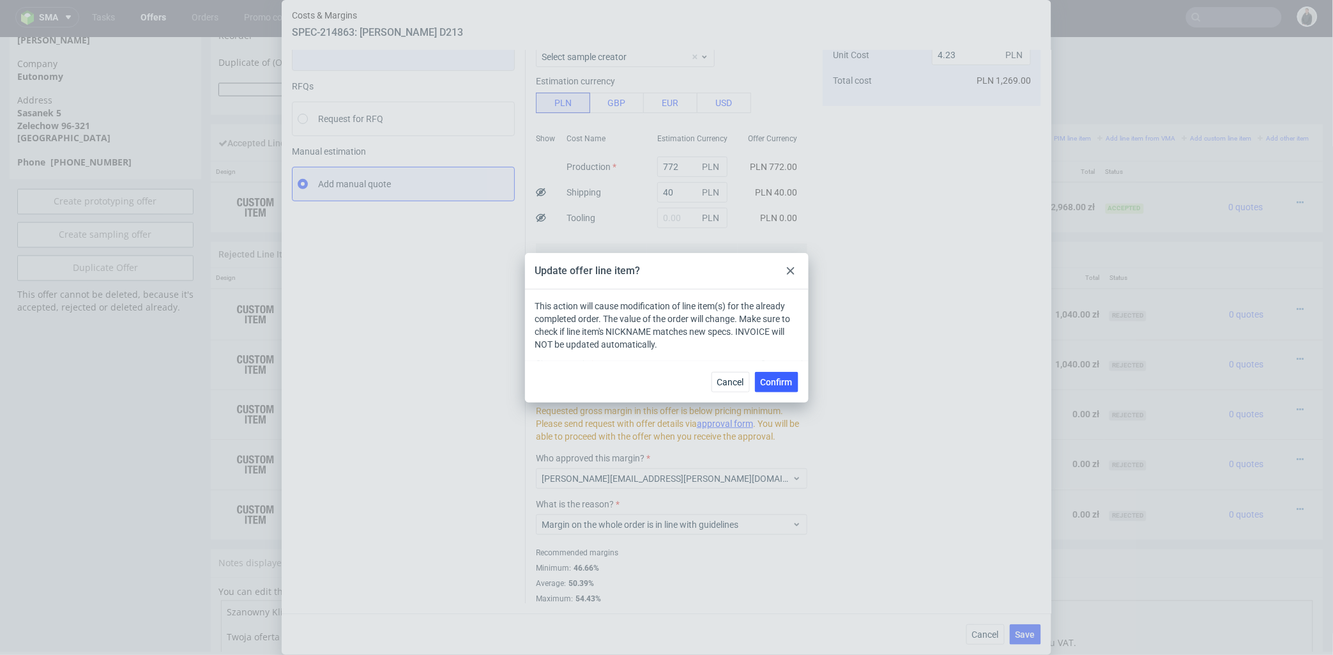
click at [769, 385] on span "Confirm" at bounding box center [777, 381] width 32 height 9
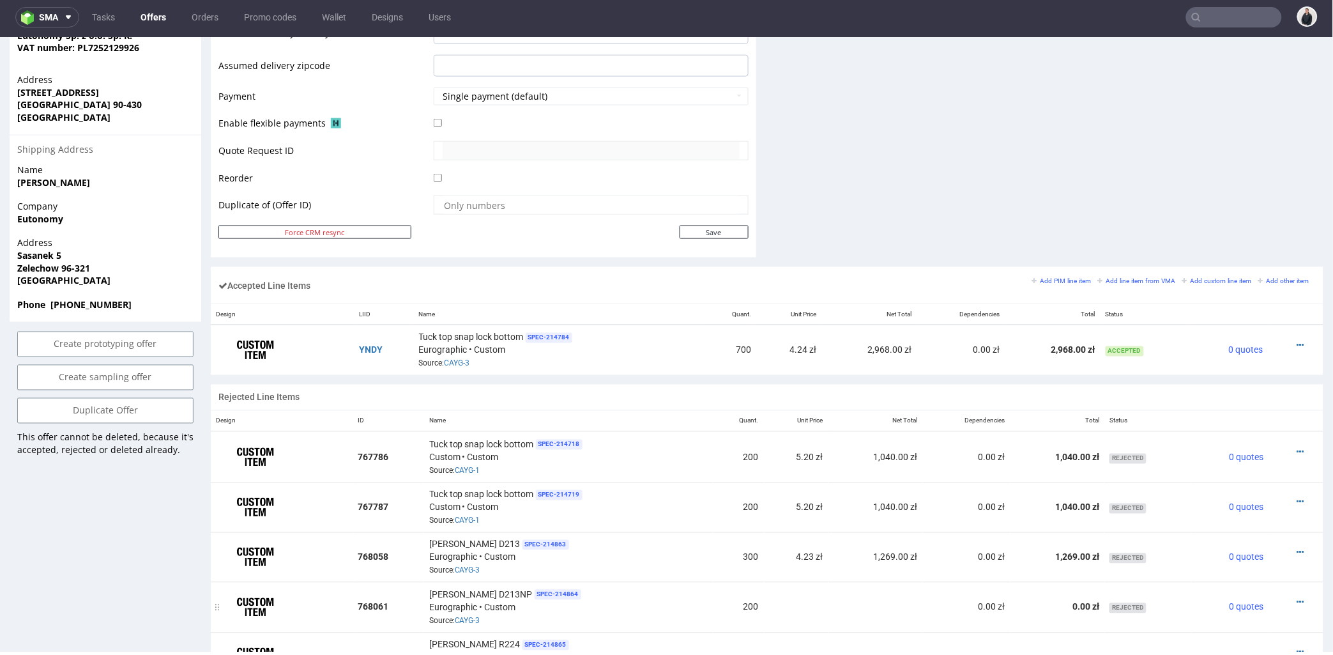
scroll to position [710, 0]
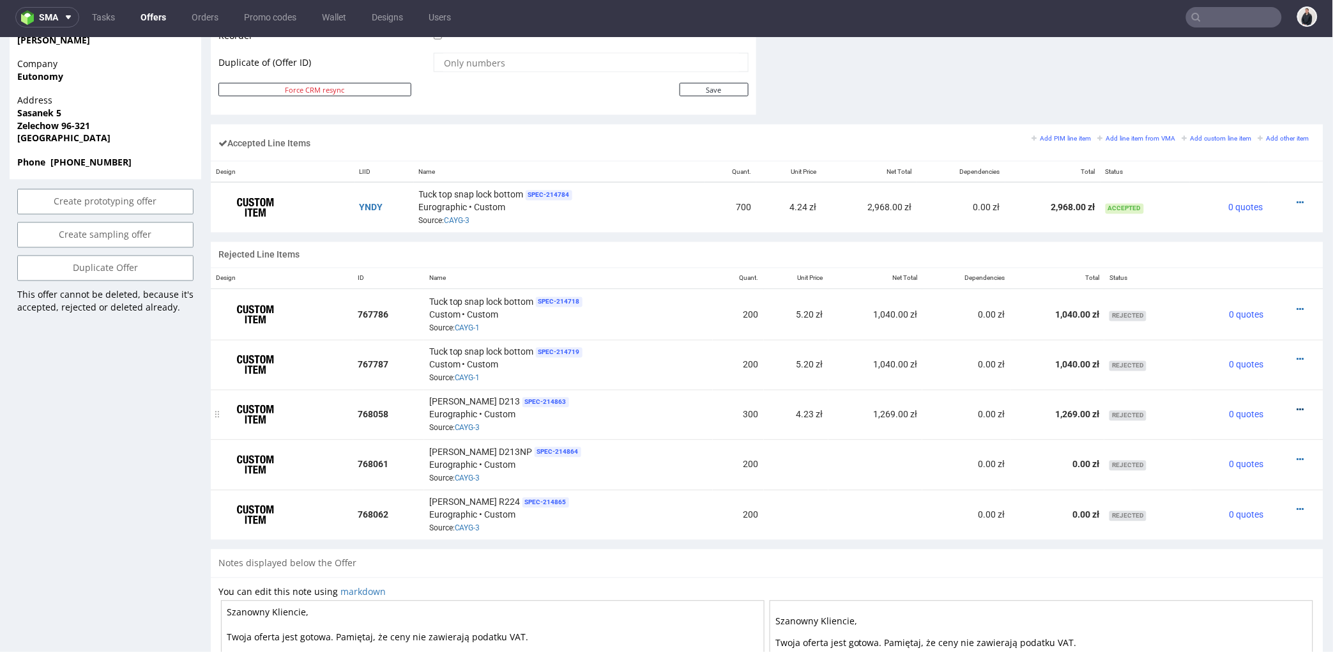
click at [1297, 406] on icon at bounding box center [1300, 409] width 7 height 9
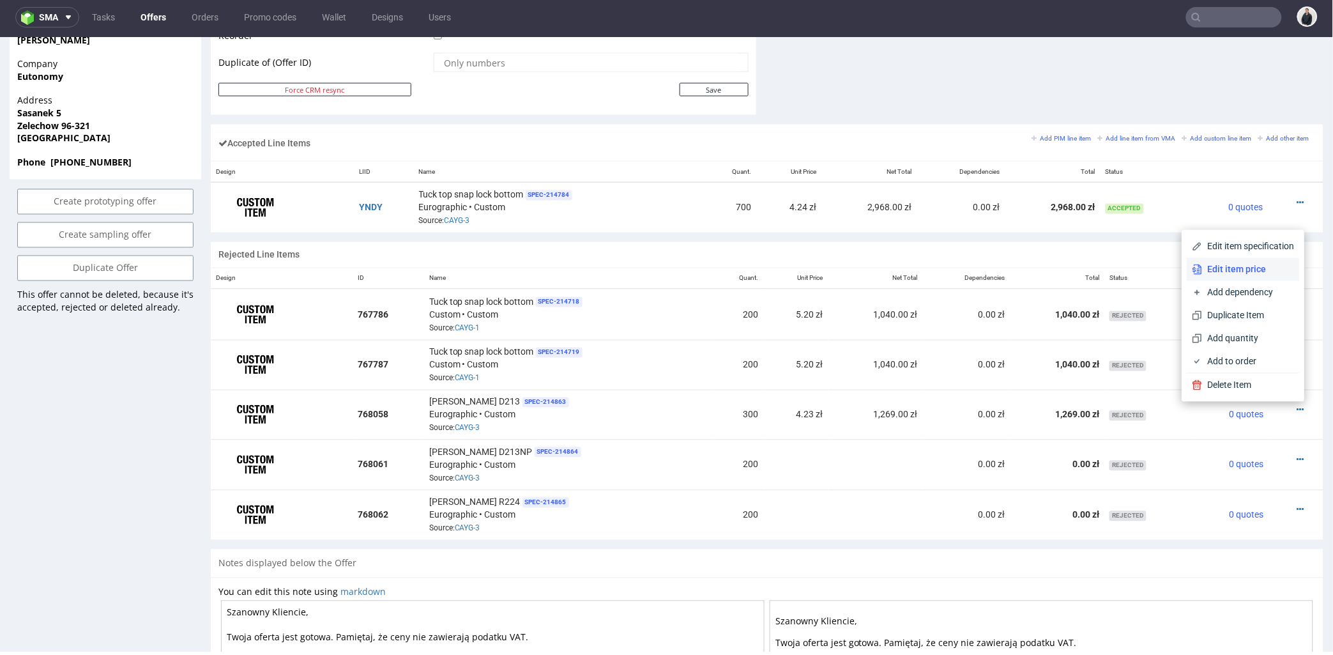
click at [1222, 270] on span "Edit item price" at bounding box center [1249, 269] width 92 height 13
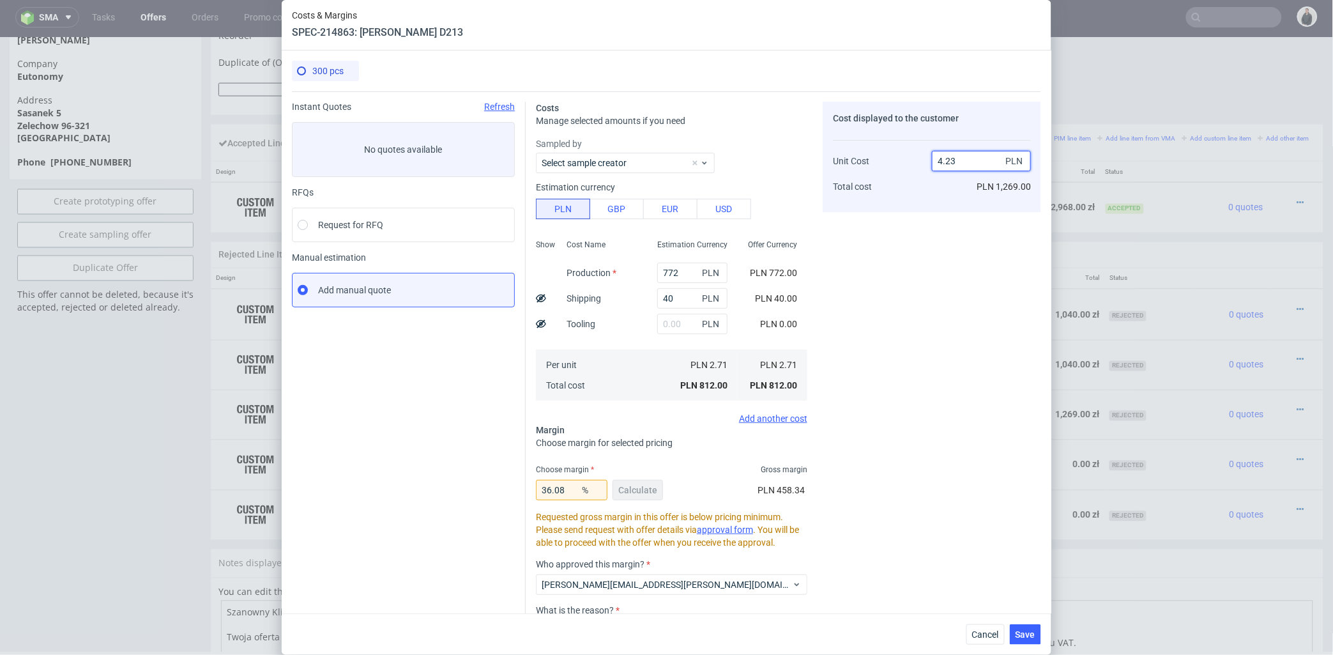
click at [961, 162] on input "4.23" at bounding box center [981, 161] width 99 height 20
type input "4.25"
type input "36.23529411764706"
type input "4.24"
click at [966, 393] on div "Cost displayed to the customer Unit Cost Total cost 4.24 PLN PLN 1,272.00" at bounding box center [932, 406] width 218 height 608
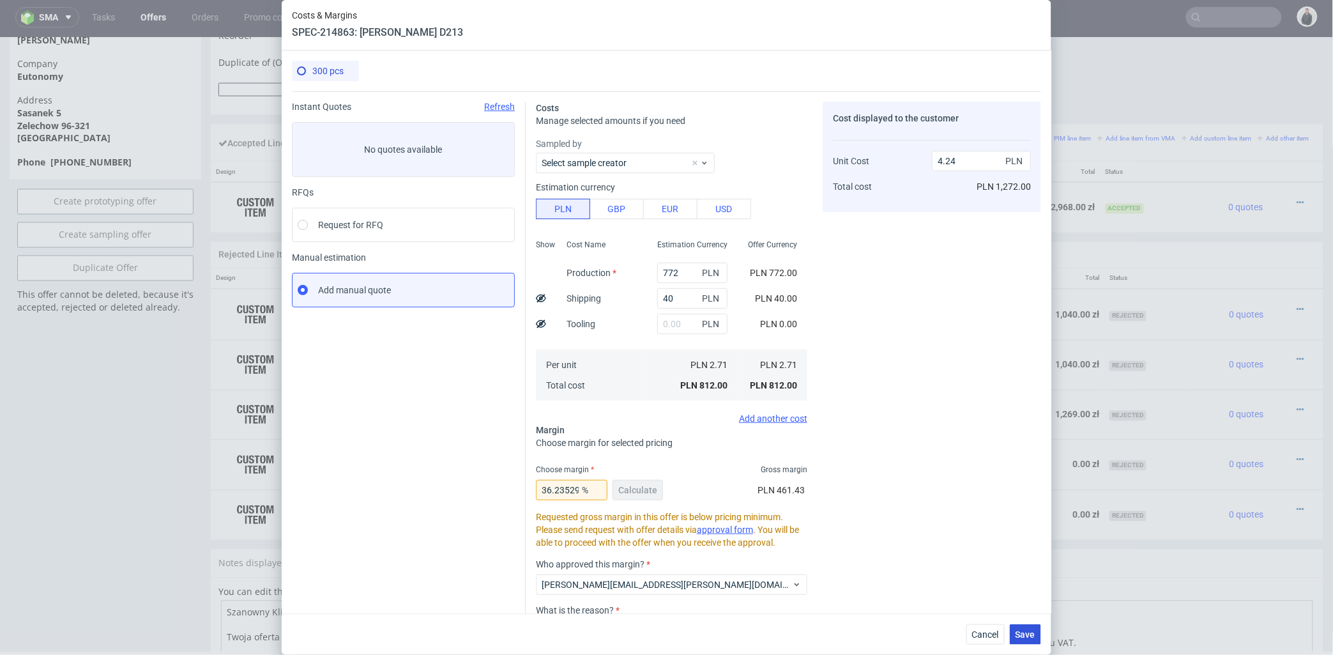
click at [1027, 630] on span "Save" at bounding box center [1026, 634] width 20 height 9
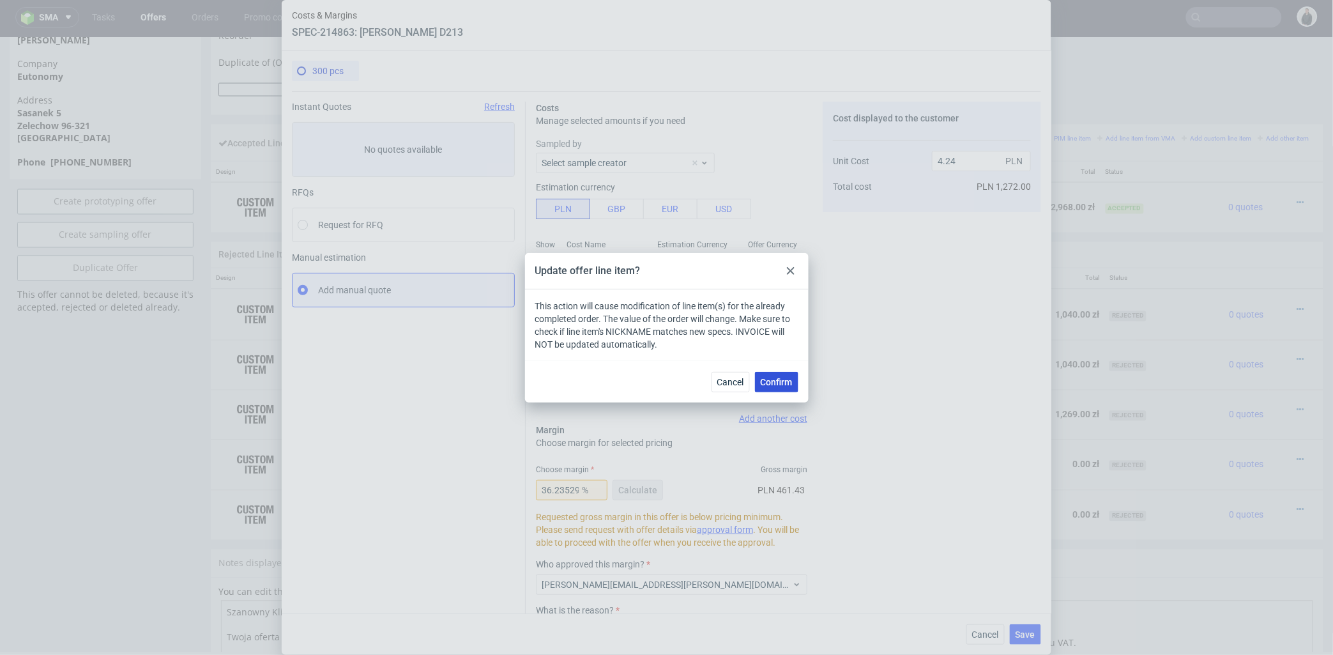
click at [793, 388] on button "Confirm" at bounding box center [776, 382] width 43 height 20
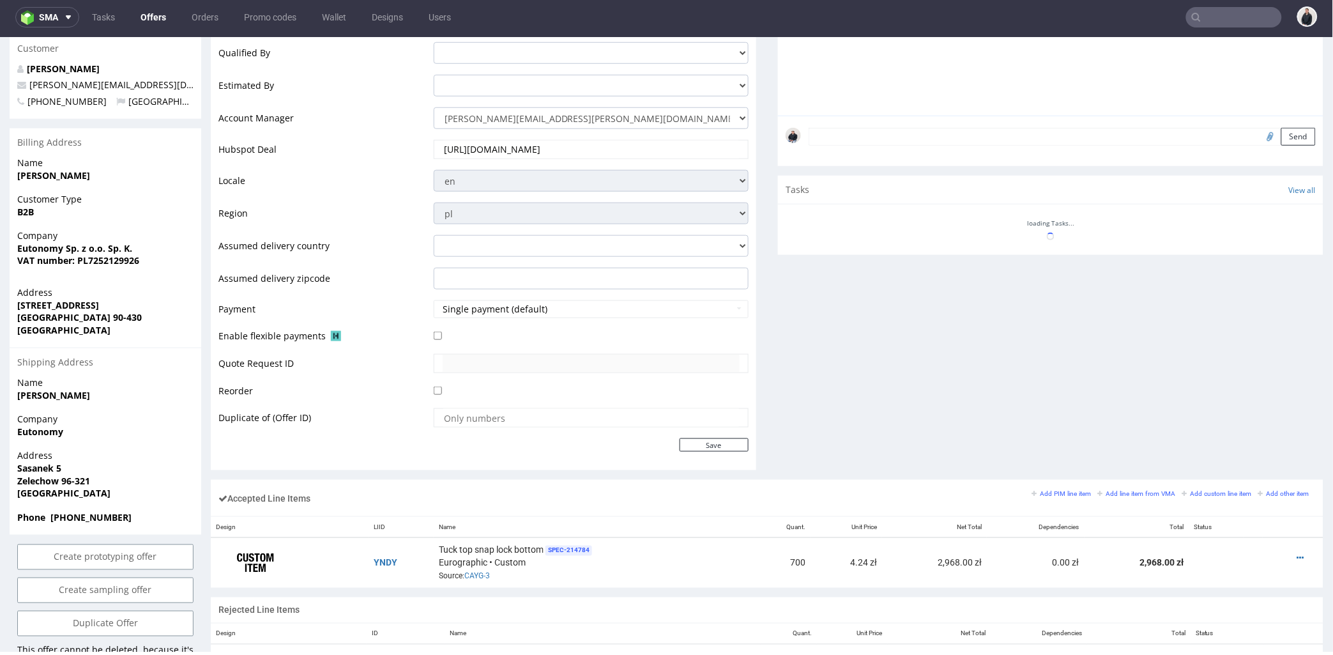
scroll to position [639, 0]
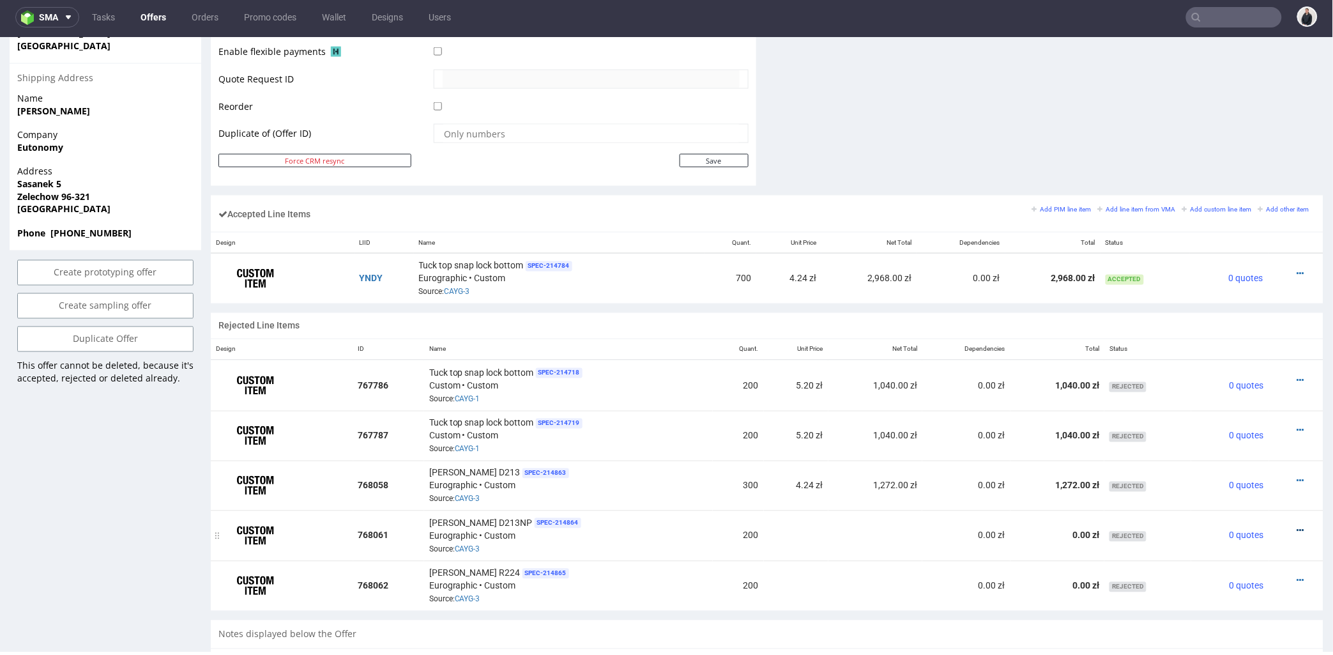
click at [1297, 528] on icon at bounding box center [1300, 530] width 7 height 9
click at [1253, 416] on span "Edit item price" at bounding box center [1249, 412] width 92 height 13
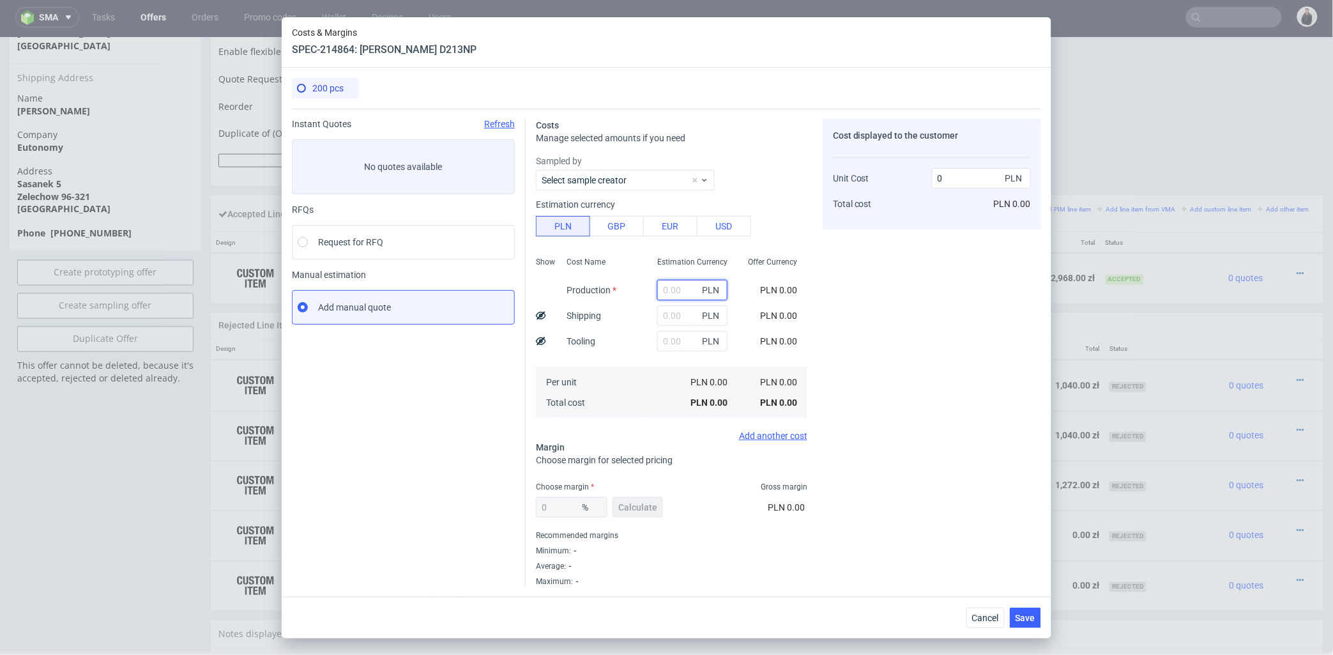
click at [671, 294] on input "text" at bounding box center [692, 290] width 70 height 20
type input "515"
type input "2.58"
type input "515"
click at [659, 318] on input "text" at bounding box center [692, 315] width 70 height 20
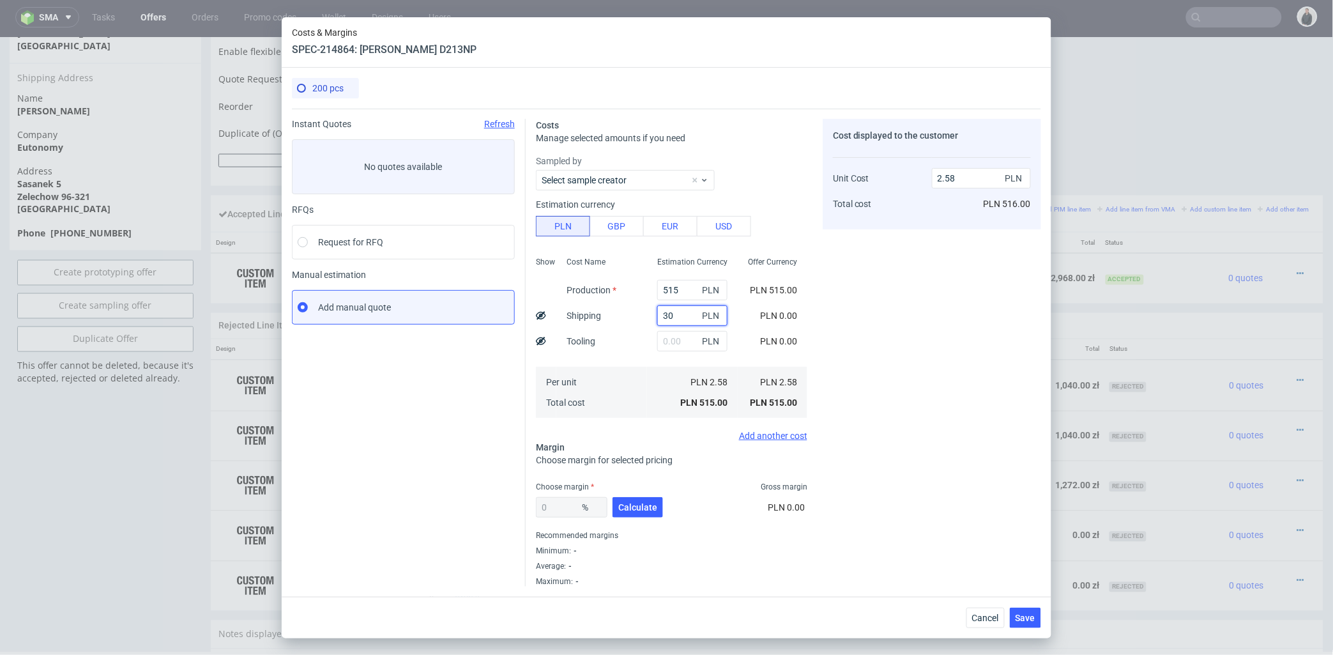
type input "30"
type input "2.73"
drag, startPoint x: 632, startPoint y: 337, endPoint x: 653, endPoint y: 394, distance: 60.4
click at [632, 337] on div "Cost Name Production Shipping Tooling Per unit Total cost" at bounding box center [601, 336] width 91 height 169
click at [645, 514] on button "Calculate" at bounding box center [638, 507] width 50 height 20
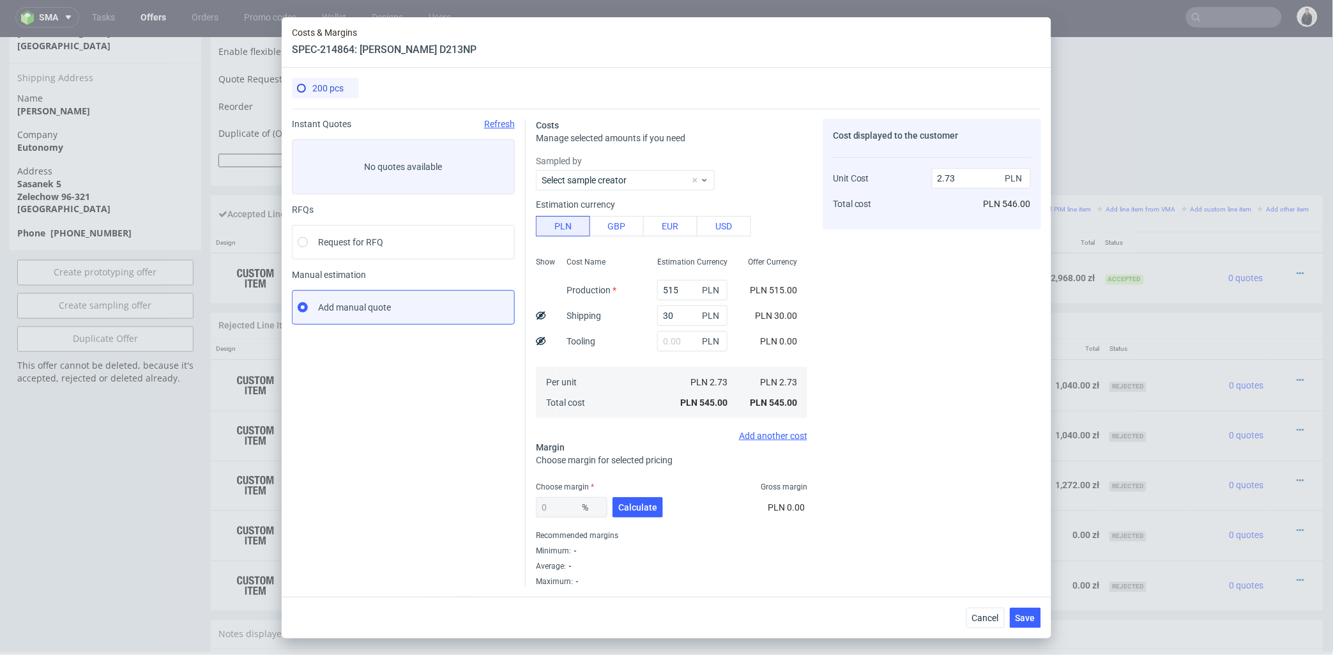
type input "53.05"
type input "4.8"
click at [936, 178] on input "4.8" at bounding box center [981, 178] width 99 height 20
type input "43.125"
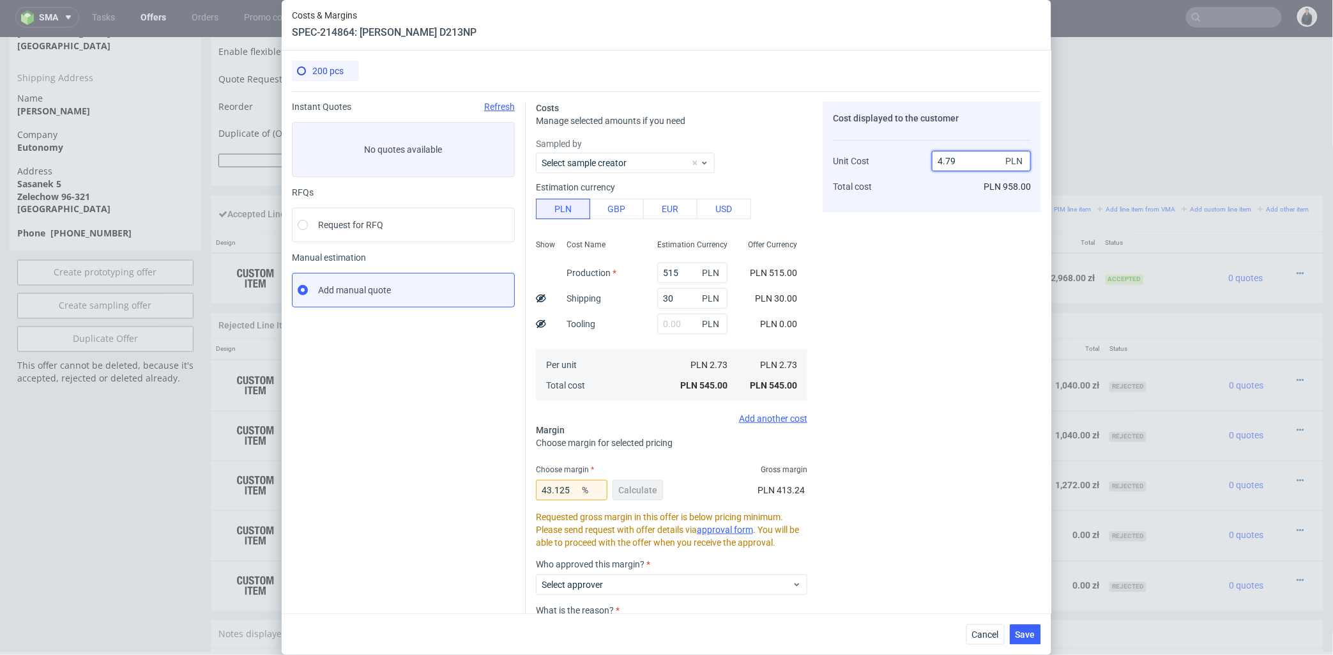
drag, startPoint x: 943, startPoint y: 158, endPoint x: 956, endPoint y: 160, distance: 12.8
click at [956, 160] on input "4.79" at bounding box center [981, 161] width 99 height 20
type input "4.24"
click at [922, 202] on div "Cost displayed to the customer Unit Cost Total cost 4.24 PLN PLN 958.00" at bounding box center [932, 157] width 218 height 110
type input "35.613207547169814"
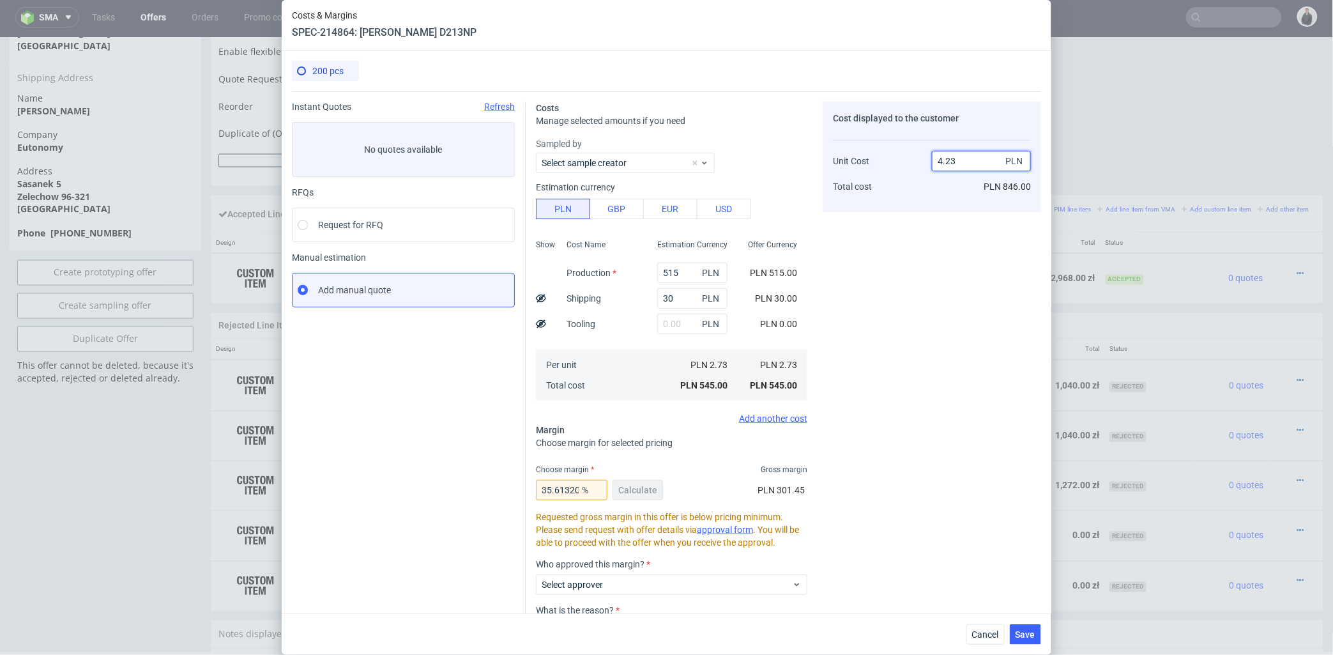
click at [956, 161] on input "4.23" at bounding box center [981, 161] width 99 height 20
type input "4.25"
click at [933, 269] on div "Cost displayed to the customer Unit Cost Total cost 4.25 PLN PLN 846.00" at bounding box center [932, 406] width 218 height 608
type input "35.76470588235294"
type input "4.24"
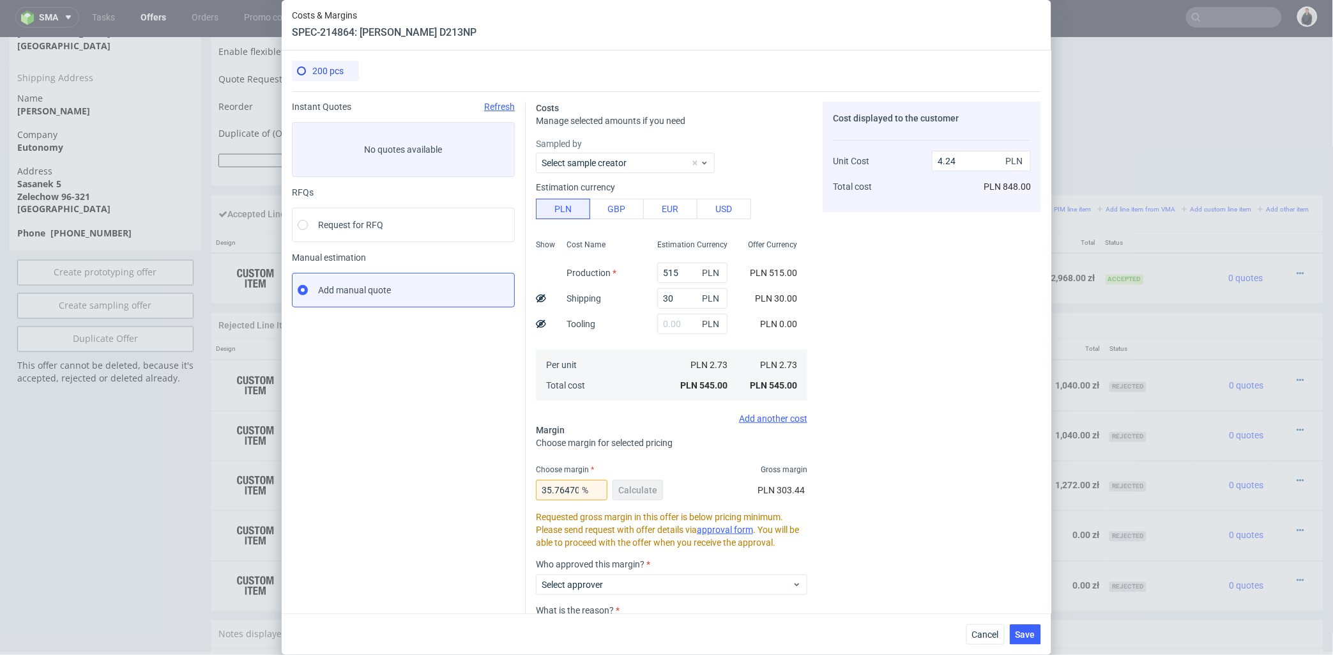
scroll to position [71, 0]
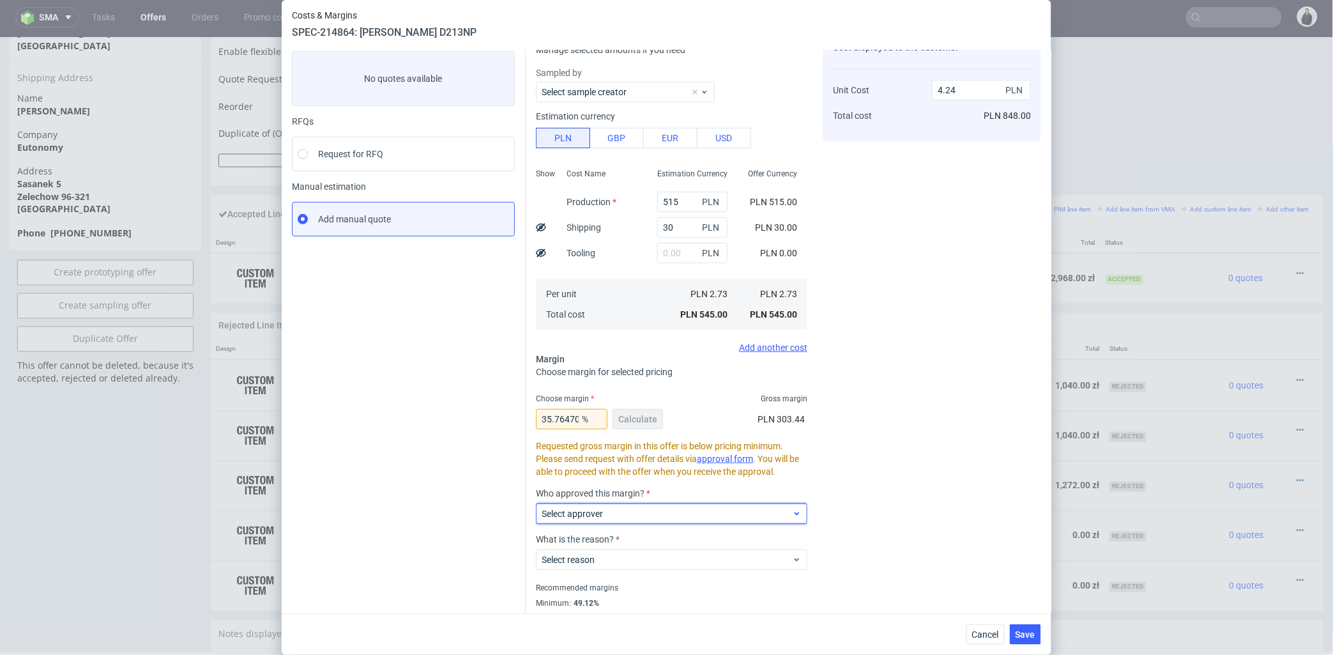
click at [697, 511] on span "Select approver" at bounding box center [667, 513] width 250 height 13
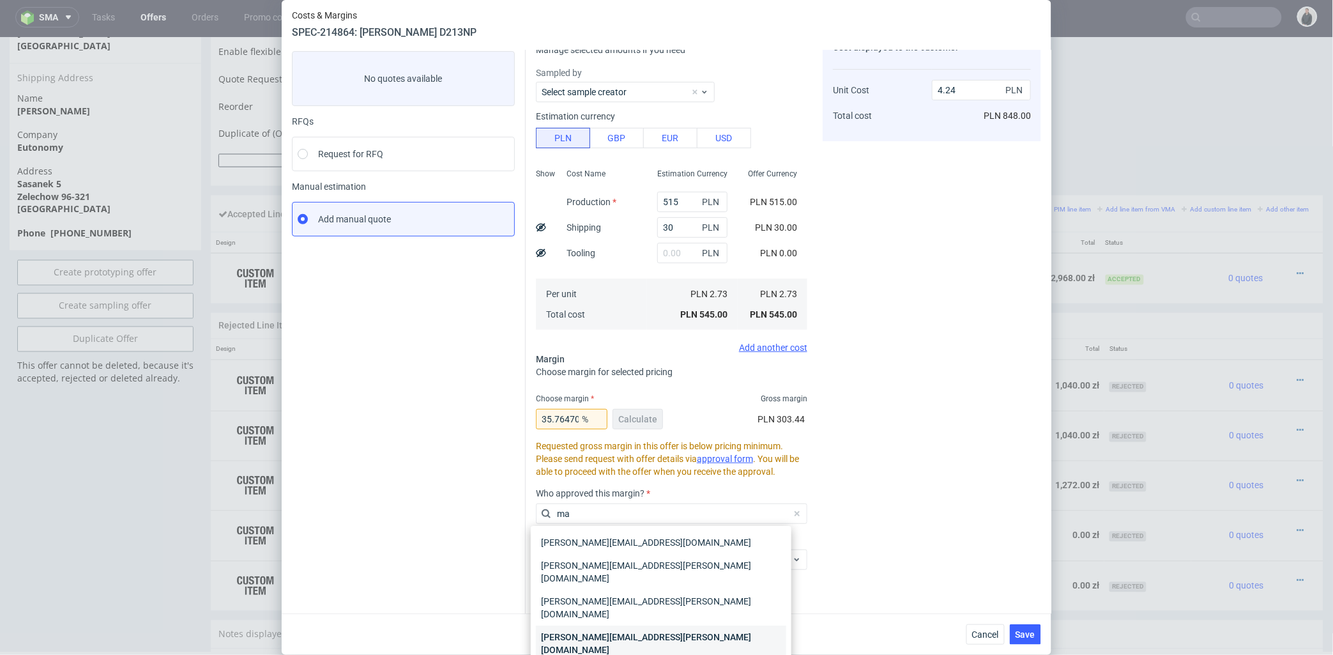
type input "ma"
click at [646, 625] on div "[PERSON_NAME][EMAIL_ADDRESS][PERSON_NAME][DOMAIN_NAME]" at bounding box center [661, 643] width 250 height 36
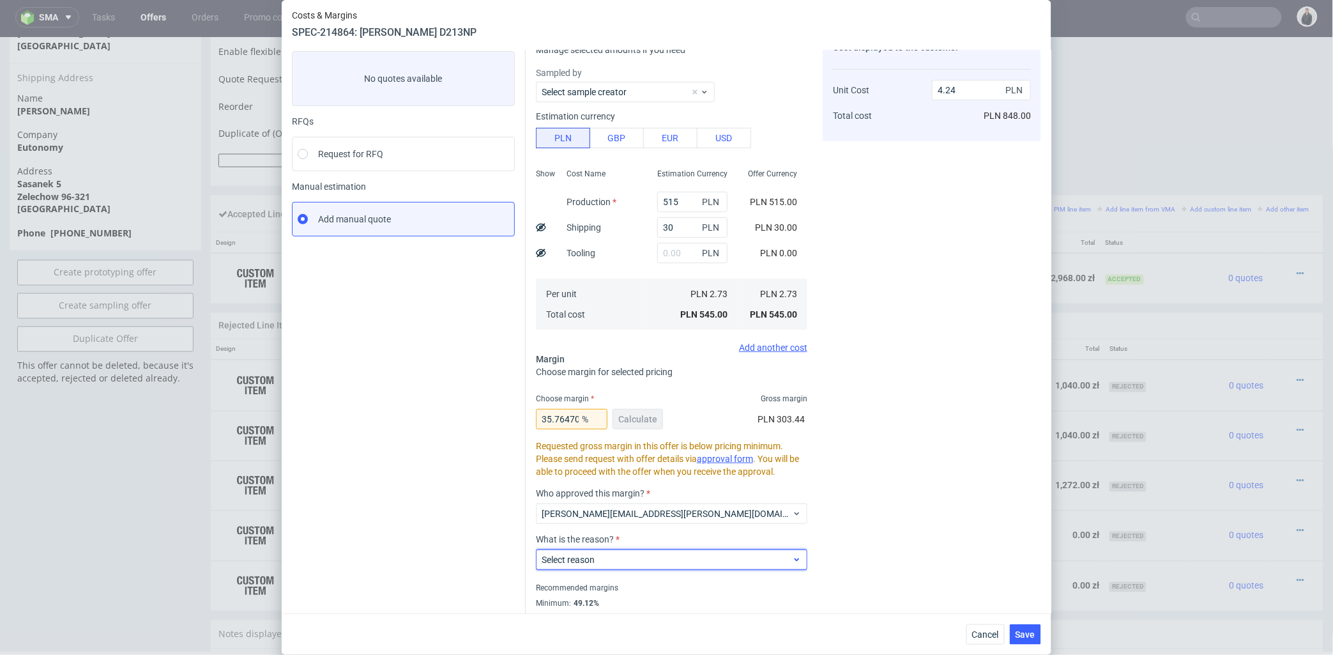
click at [653, 560] on span "Select reason" at bounding box center [667, 559] width 250 height 13
type input "gui"
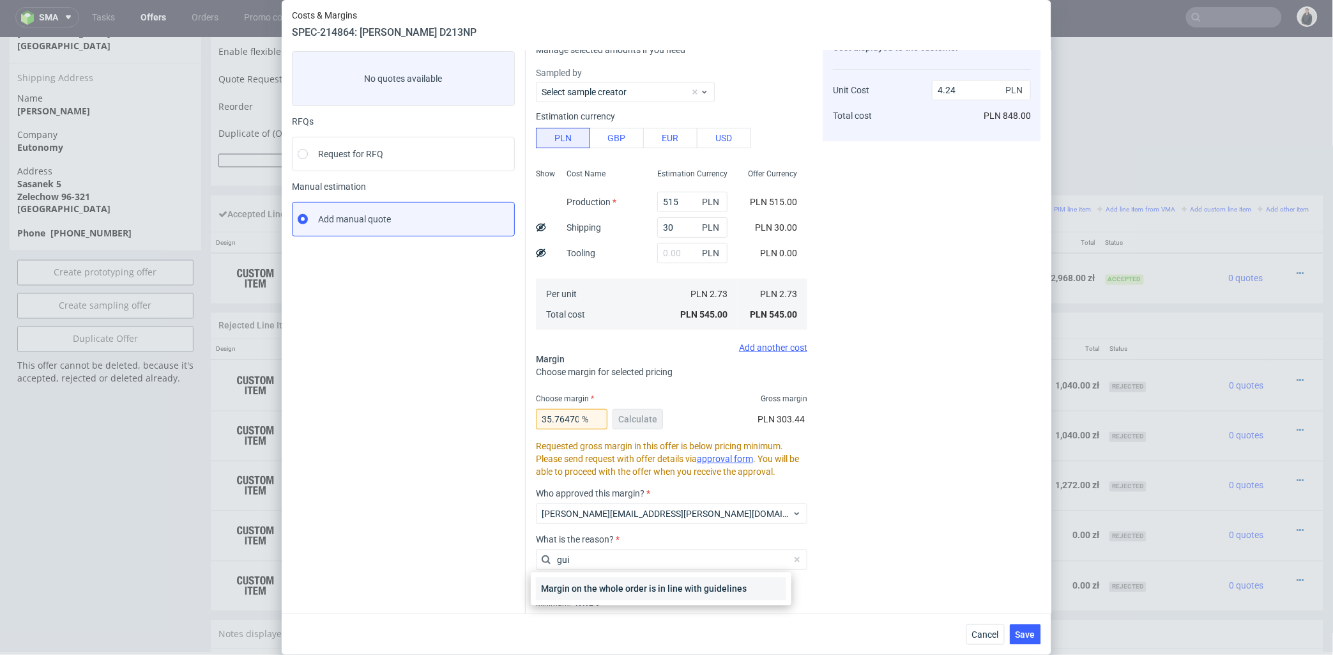
click at [655, 586] on div "Margin on the whole order is in line with guidelines" at bounding box center [661, 588] width 250 height 23
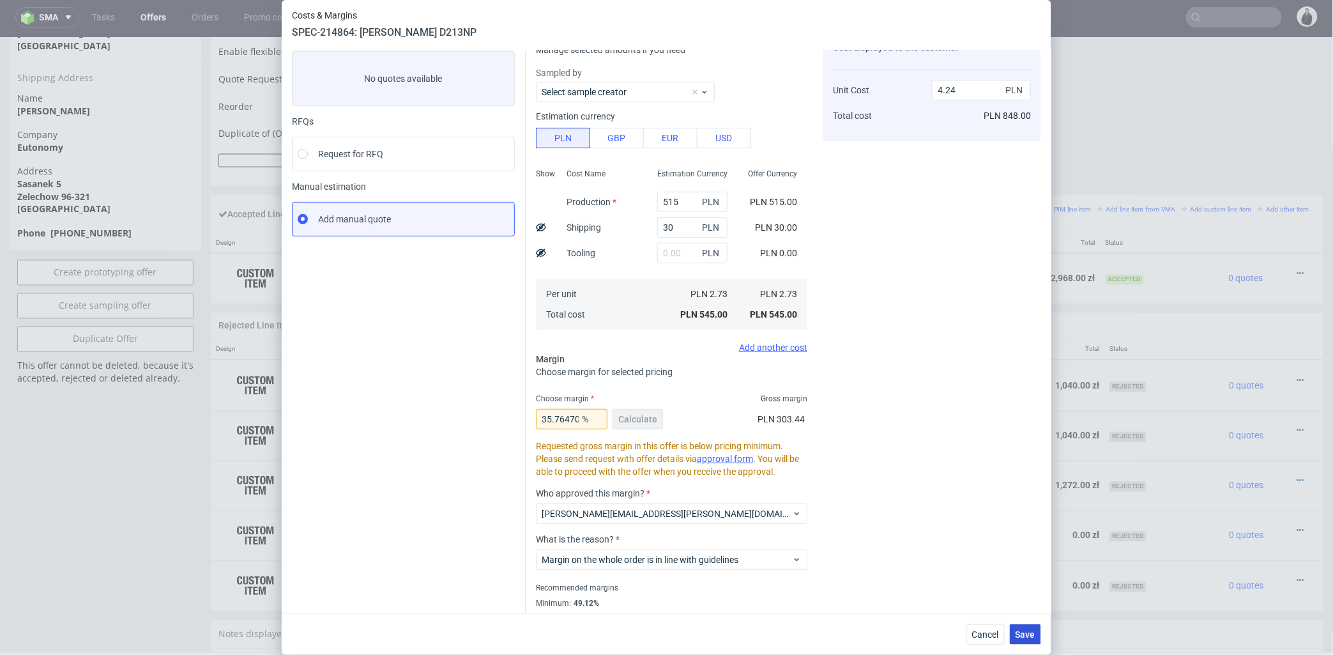
click at [1033, 630] on span "Save" at bounding box center [1026, 634] width 20 height 9
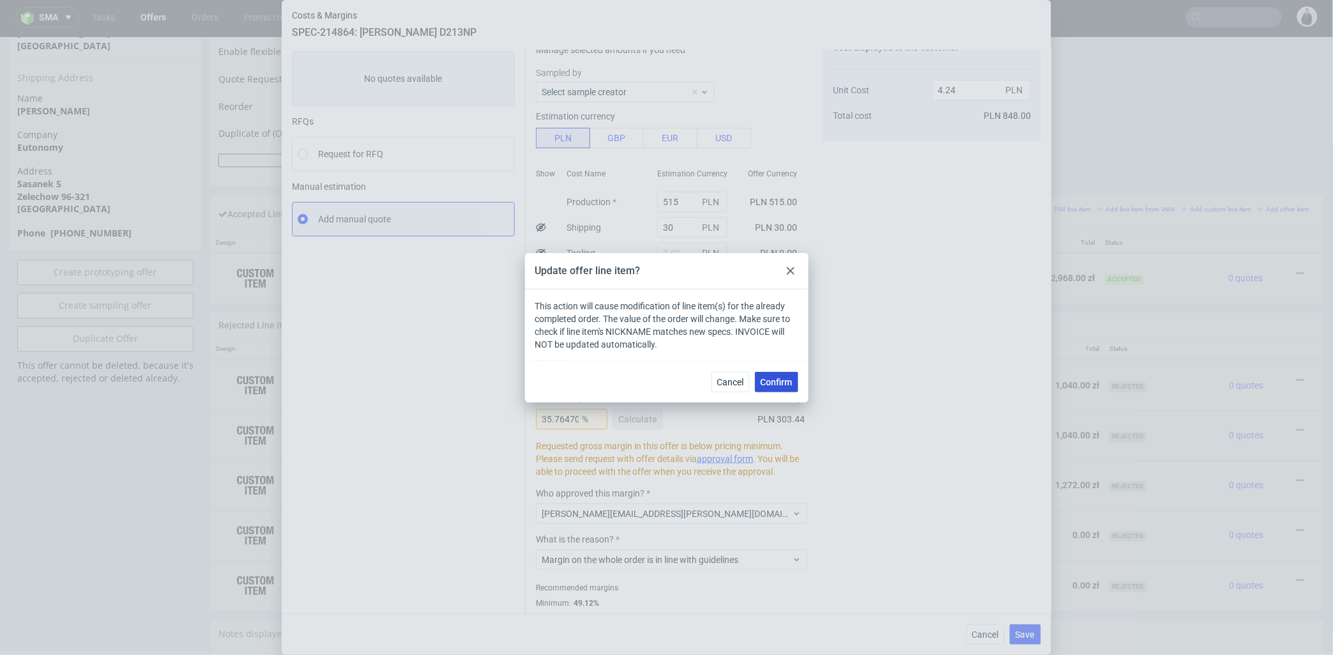
click at [781, 375] on button "Confirm" at bounding box center [776, 382] width 43 height 20
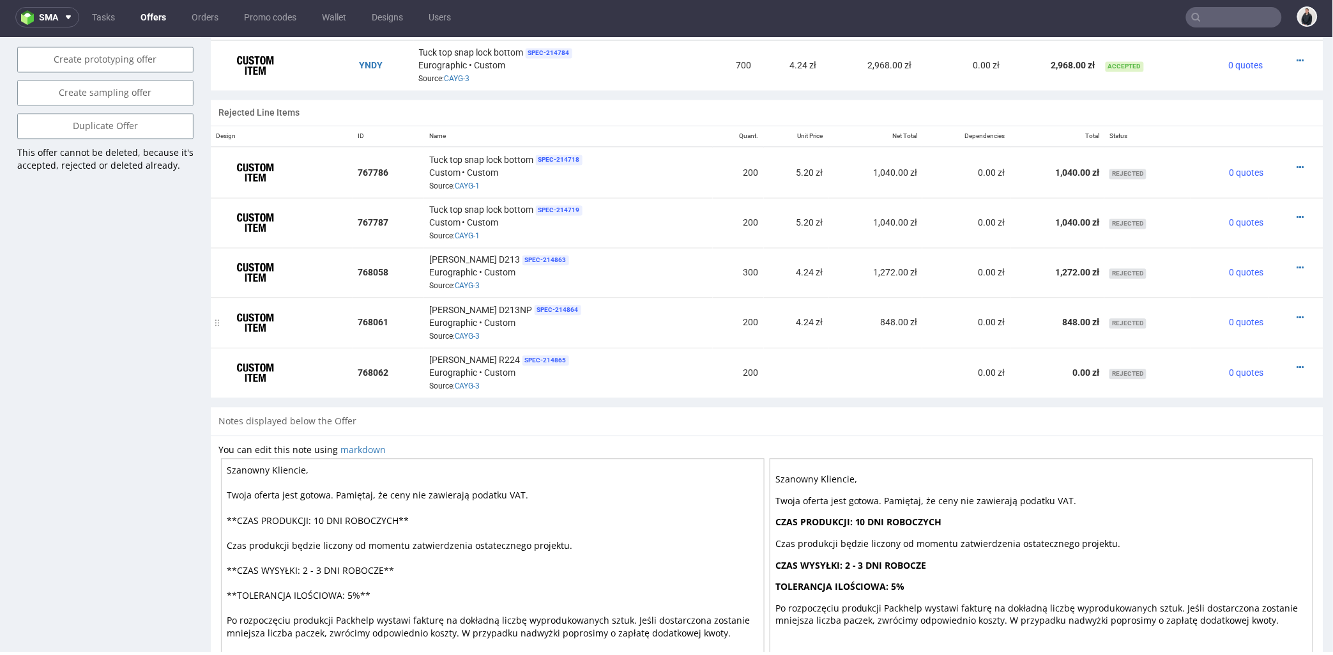
scroll to position [781, 0]
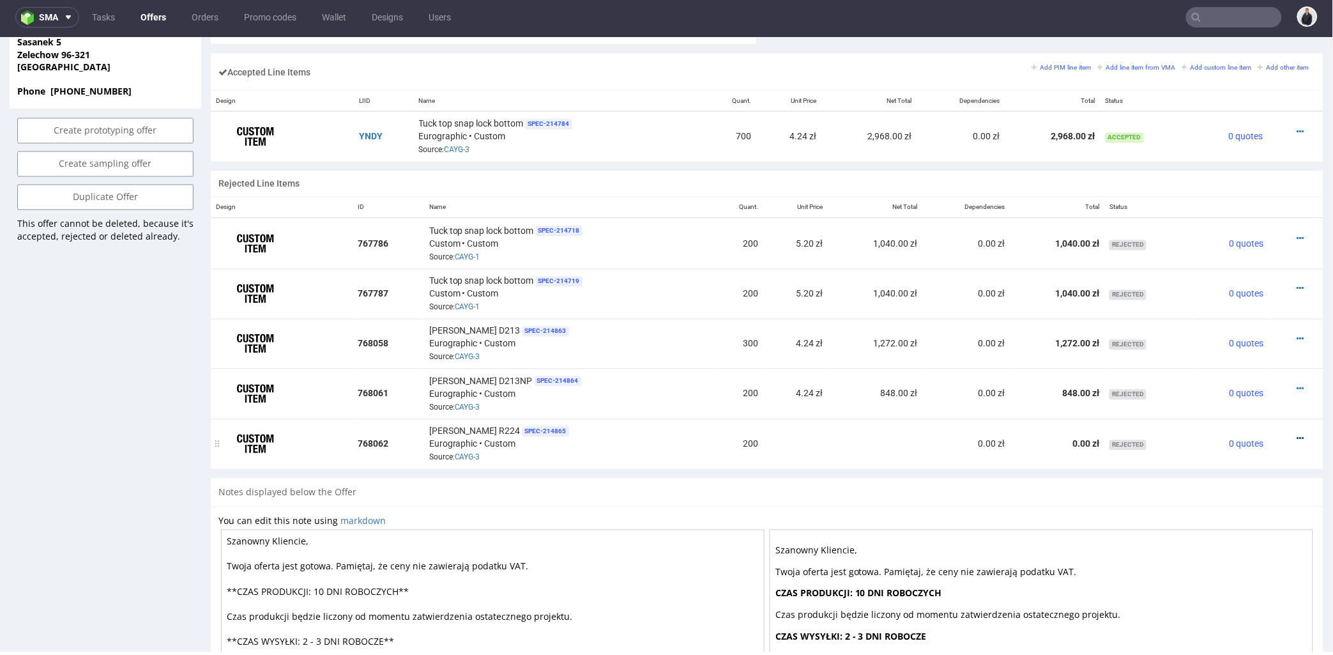
click at [1297, 438] on icon at bounding box center [1300, 438] width 7 height 9
click at [1238, 312] on li "Edit item price" at bounding box center [1243, 320] width 112 height 23
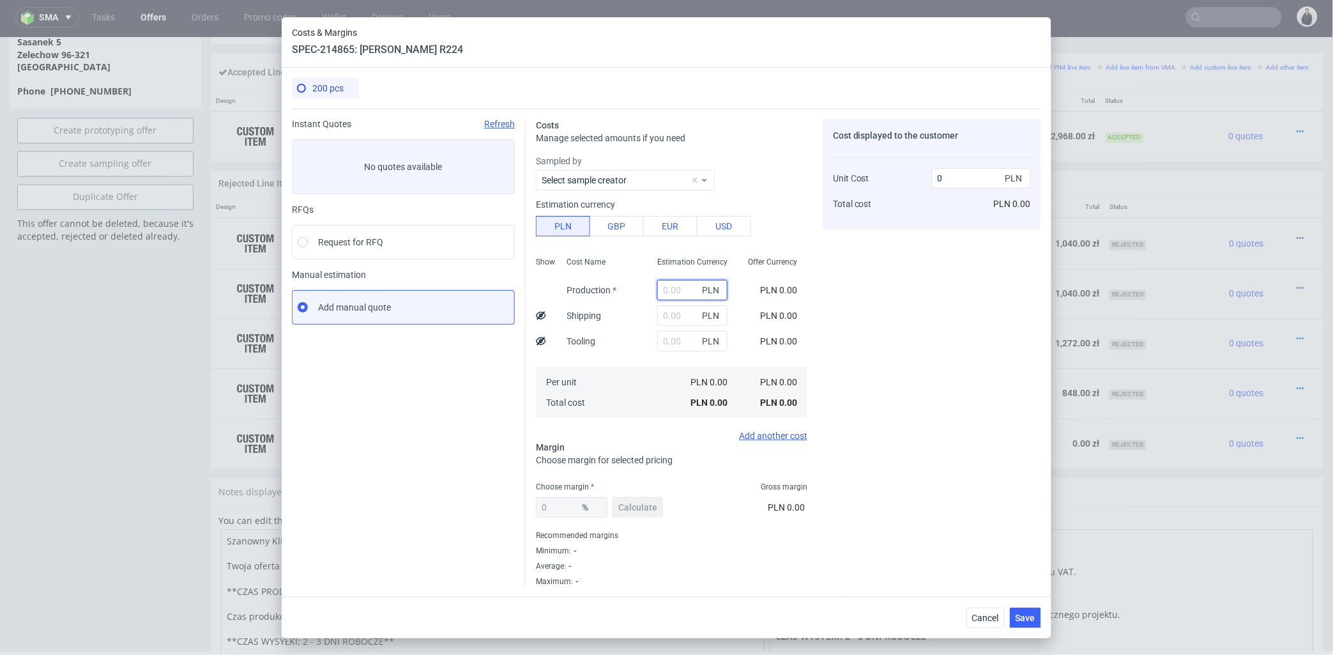
click at [671, 291] on input "text" at bounding box center [692, 290] width 70 height 20
type input "515"
type input "2.58"
type input "515"
type input "30"
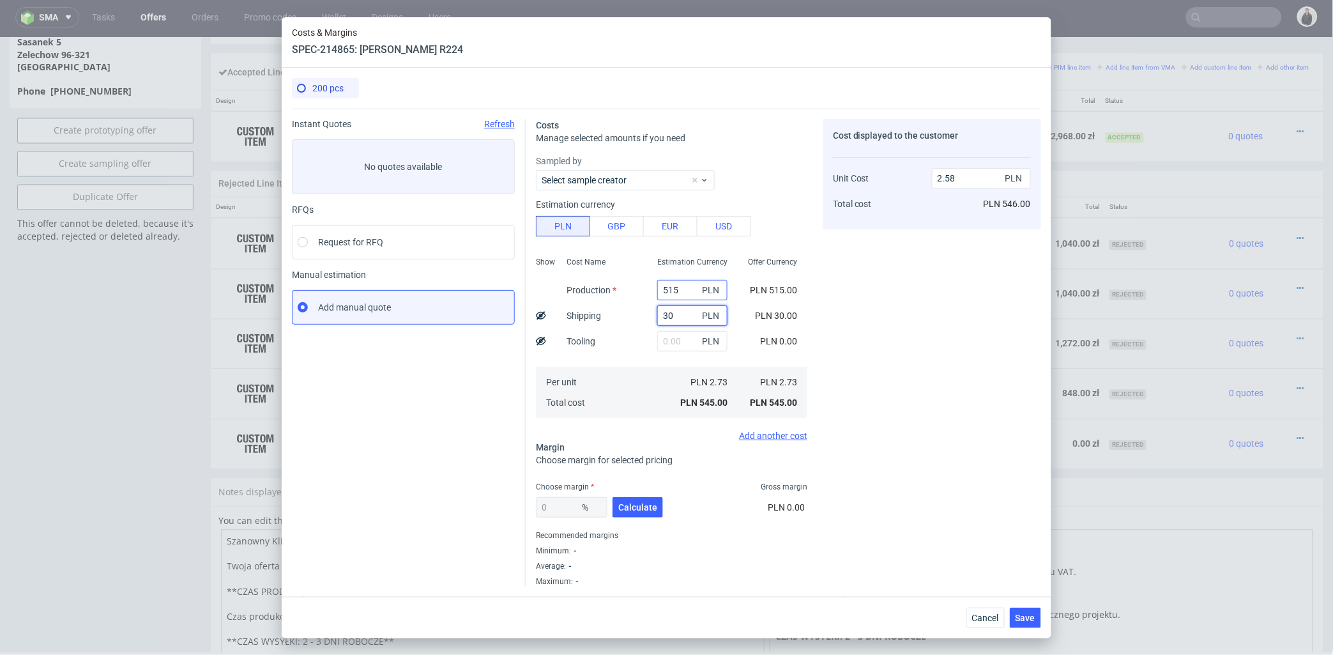
type input "2.73"
type input "30"
click at [616, 507] on button "Calculate" at bounding box center [638, 507] width 50 height 20
type input "53.05"
click at [936, 179] on input "5.8" at bounding box center [981, 178] width 99 height 20
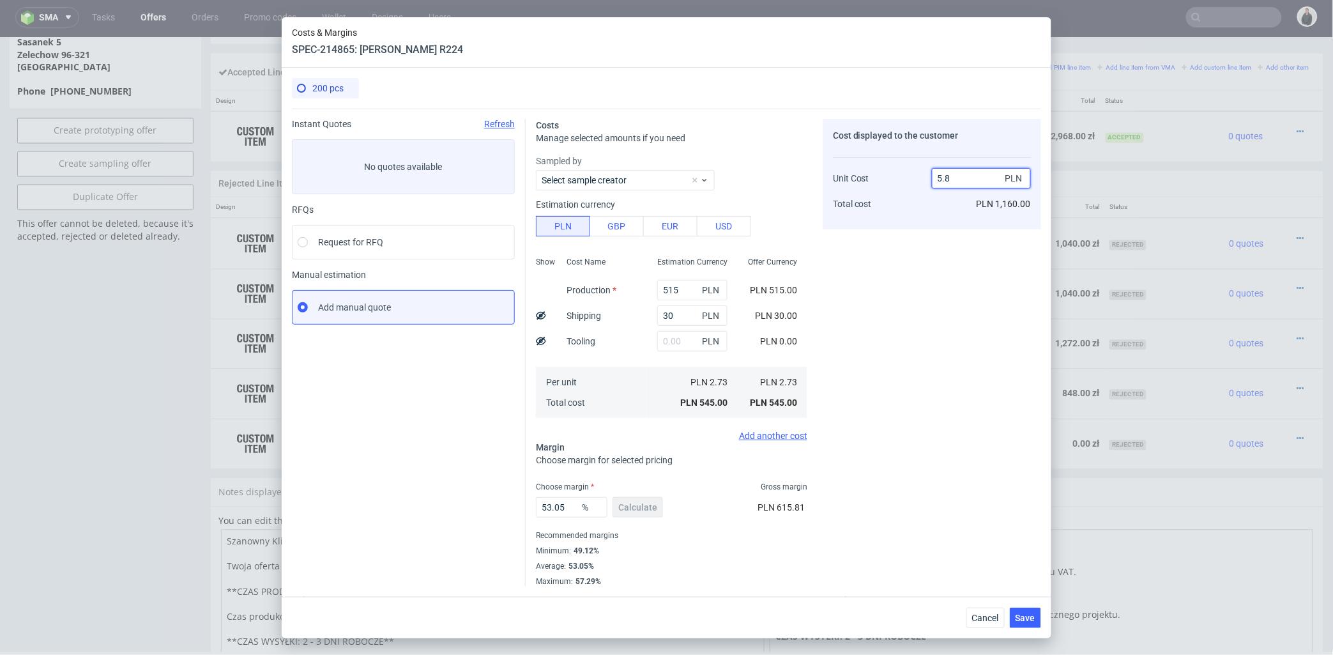
type input "4.8"
type input "43.125"
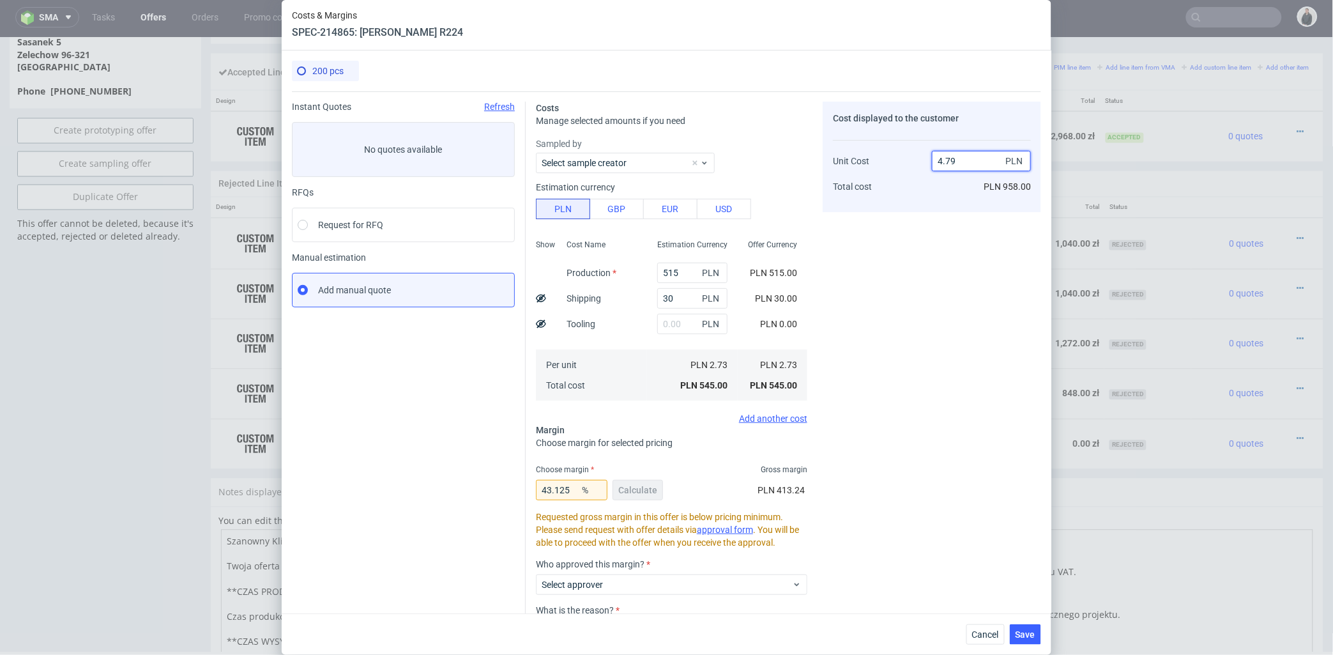
drag, startPoint x: 941, startPoint y: 161, endPoint x: 936, endPoint y: 216, distance: 55.1
click at [958, 164] on input "4.79" at bounding box center [981, 161] width 99 height 20
type input "4.25"
click at [920, 249] on div "Cost displayed to the customer Unit Cost Total cost 4.25 PLN PLN 958.00" at bounding box center [932, 406] width 218 height 608
type input "35.76470588235294"
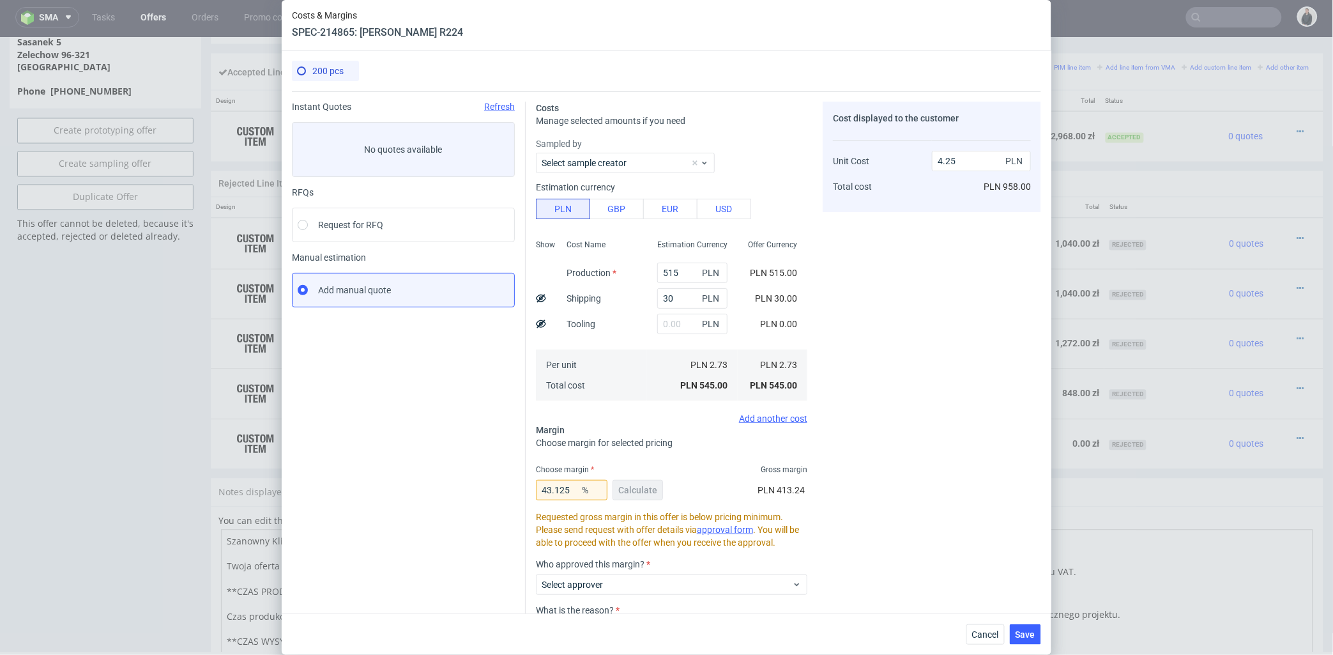
type input "4.24"
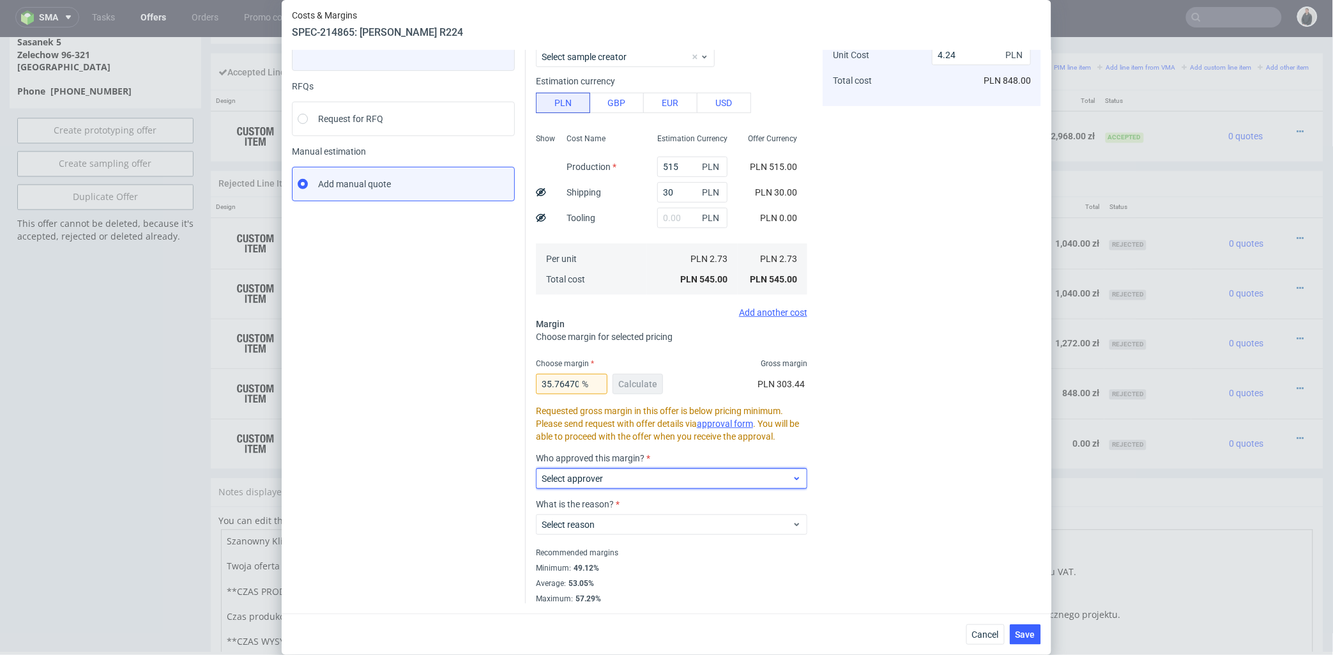
click at [602, 484] on span "Select approver" at bounding box center [667, 478] width 250 height 13
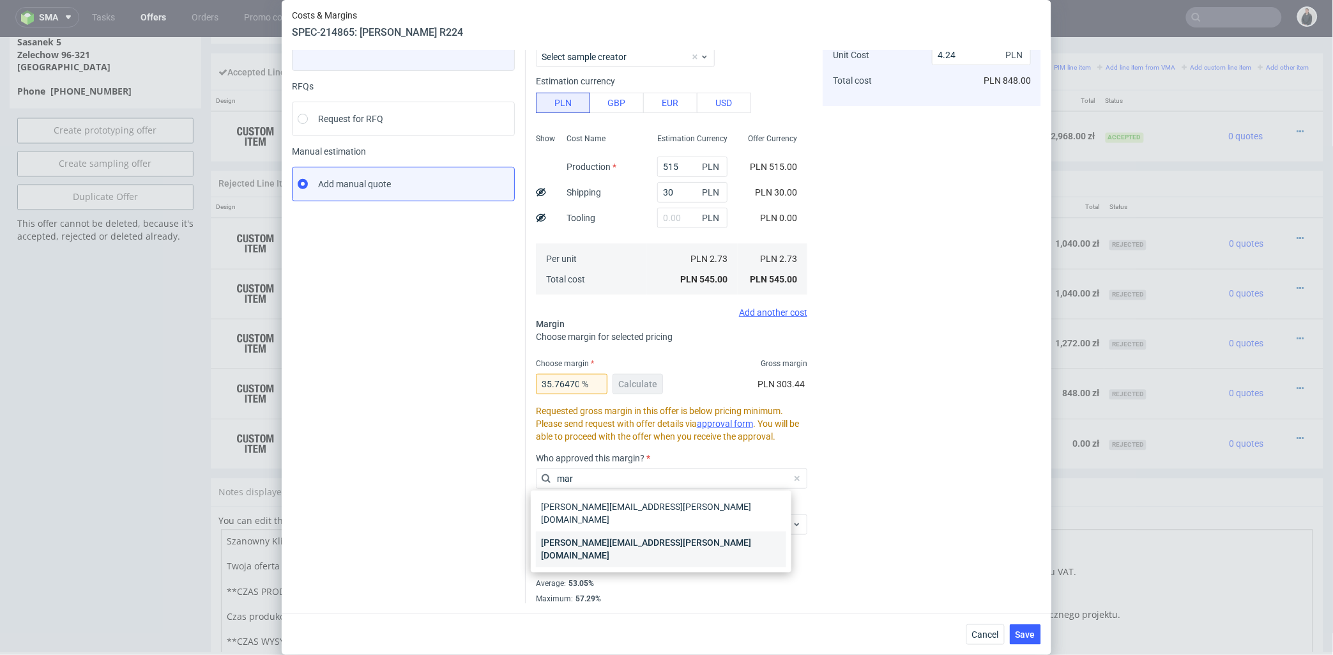
type input "mar"
click at [605, 531] on div "[PERSON_NAME][EMAIL_ADDRESS][PERSON_NAME][DOMAIN_NAME]" at bounding box center [661, 549] width 250 height 36
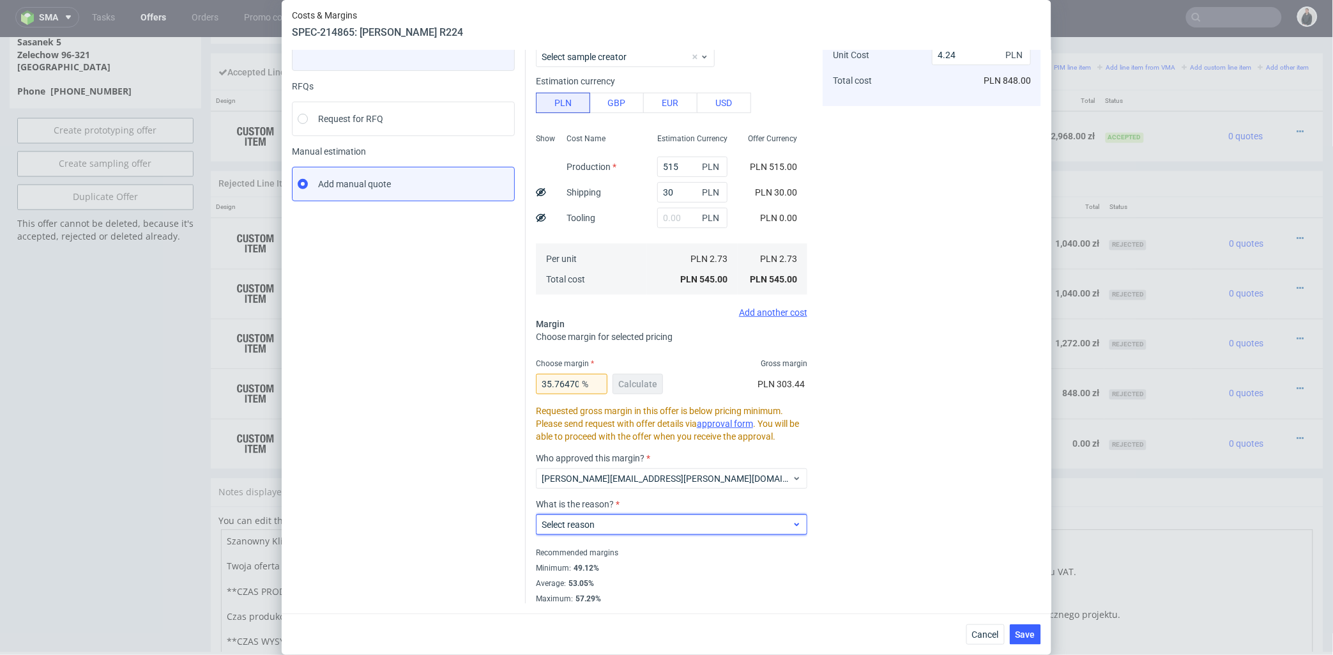
click at [605, 526] on span "Select reason" at bounding box center [667, 524] width 250 height 13
type input "gui"
click at [618, 551] on div "Margin on the whole order is in line with guidelines" at bounding box center [661, 553] width 250 height 23
click at [1031, 630] on span "Save" at bounding box center [1026, 634] width 20 height 9
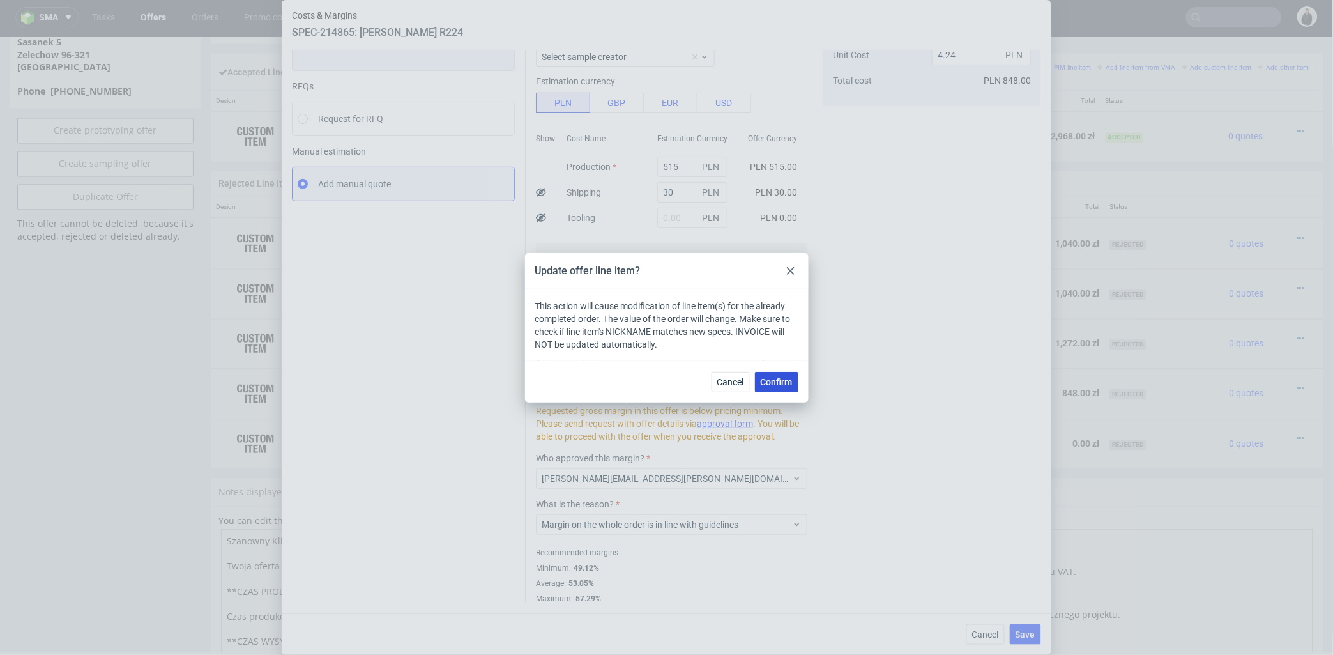
click at [782, 385] on span "Confirm" at bounding box center [777, 381] width 32 height 9
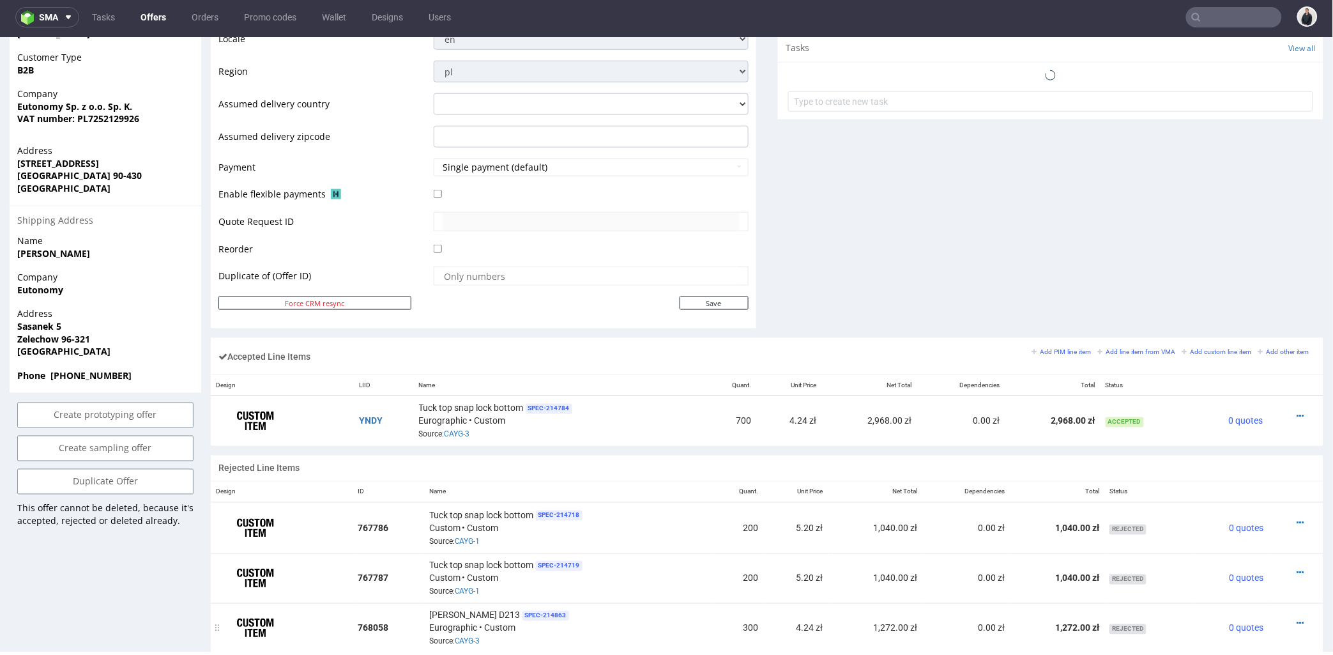
scroll to position [710, 0]
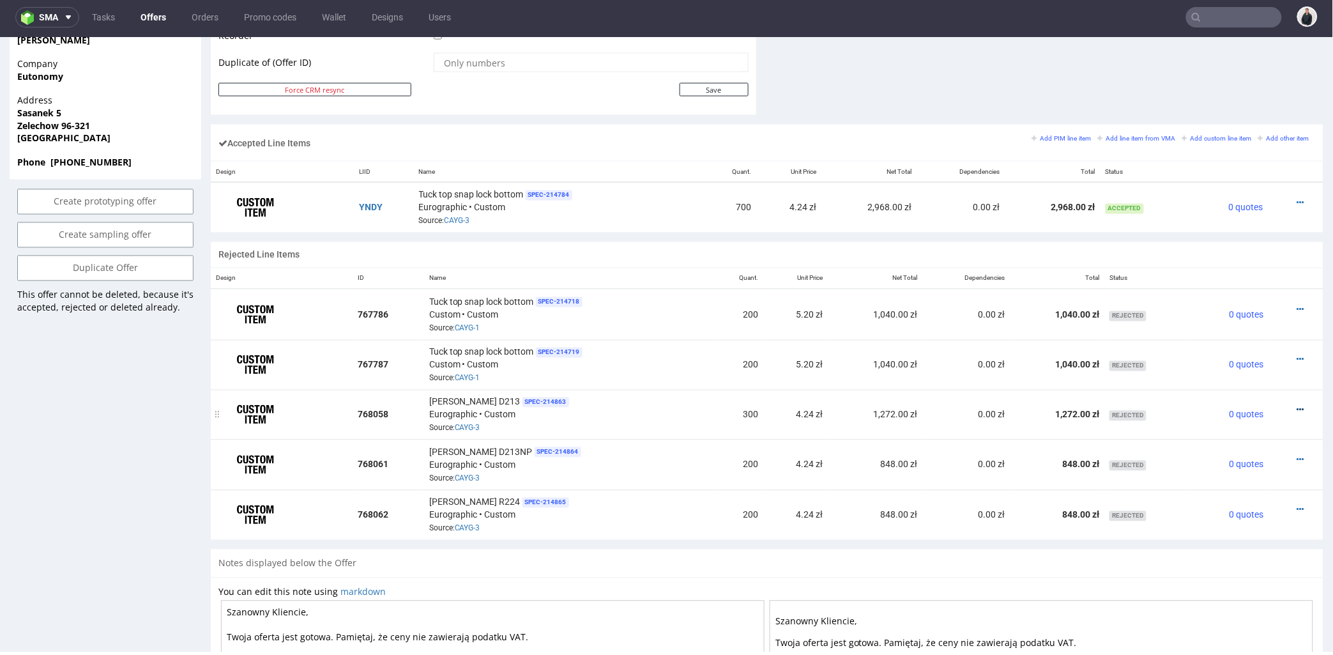
click at [1297, 409] on icon at bounding box center [1300, 409] width 7 height 9
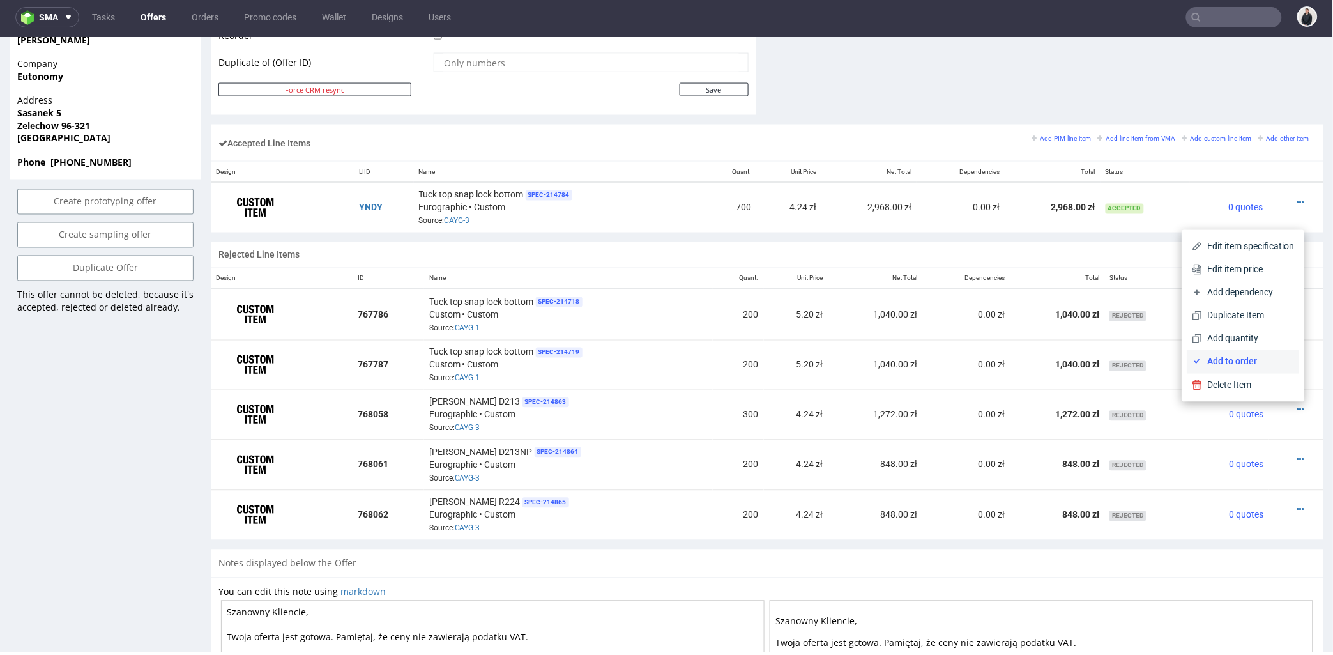
click at [1256, 364] on span "Add to order" at bounding box center [1249, 360] width 92 height 13
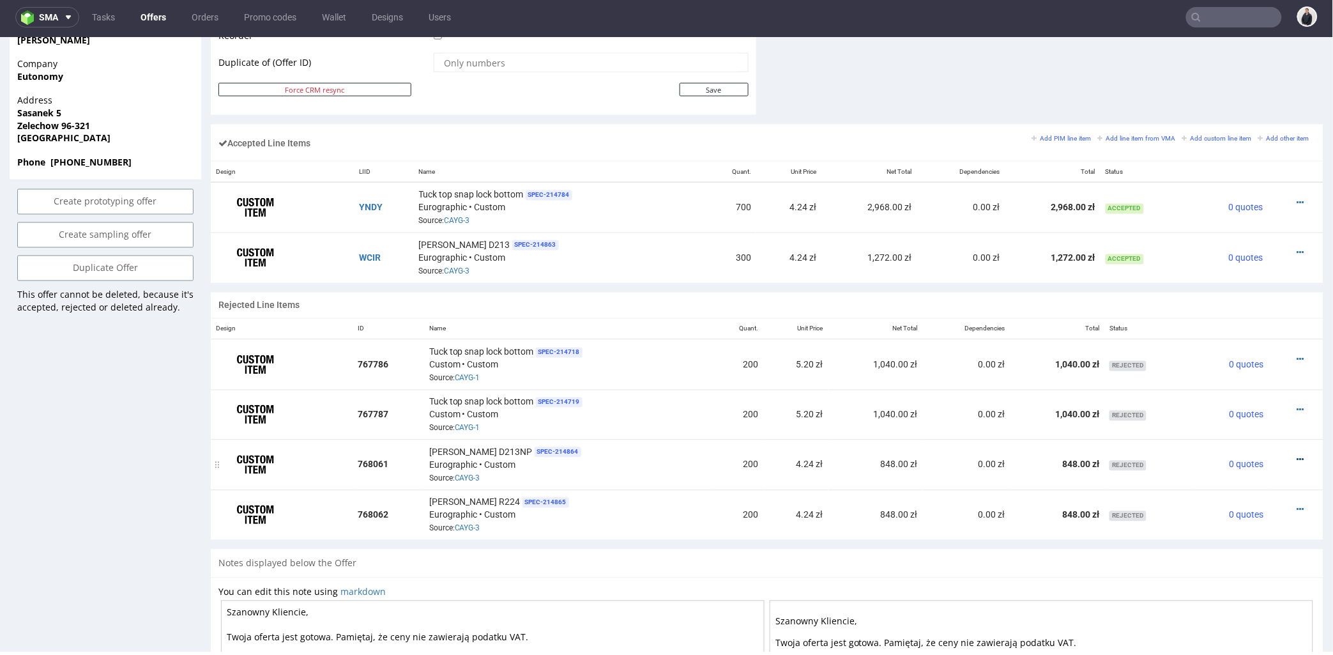
click at [1297, 455] on icon at bounding box center [1300, 459] width 7 height 9
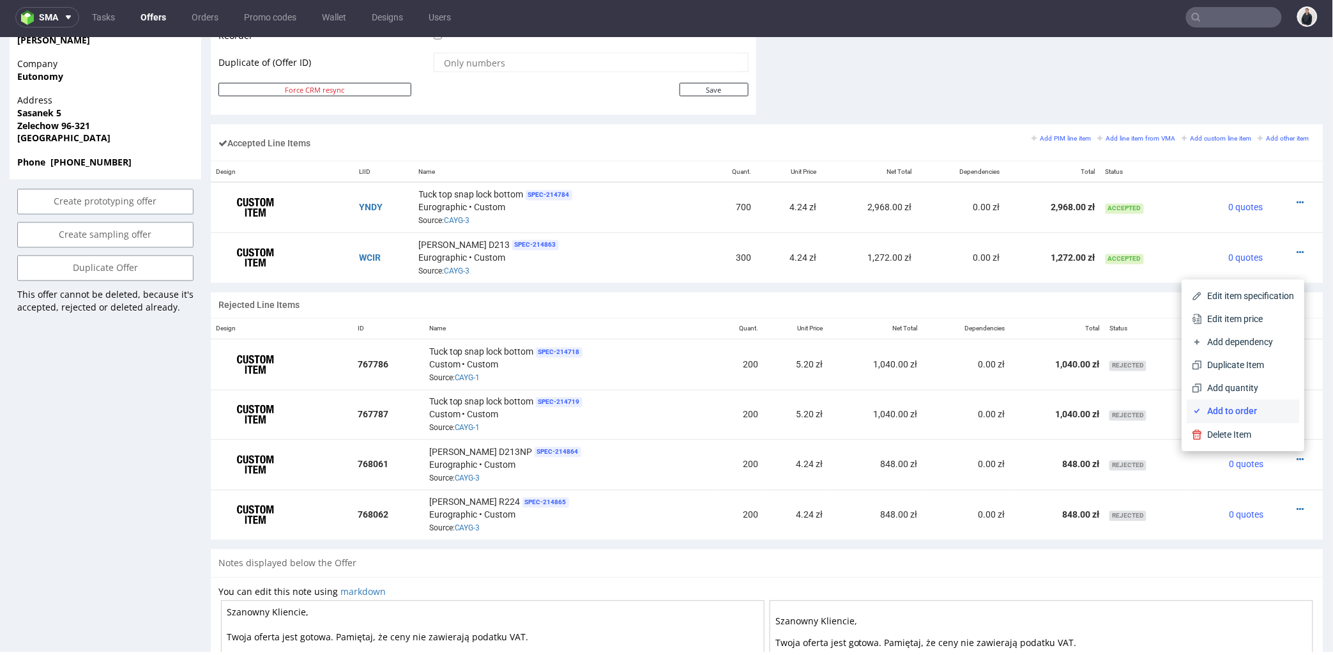
click at [1247, 408] on span "Add to order" at bounding box center [1249, 410] width 92 height 13
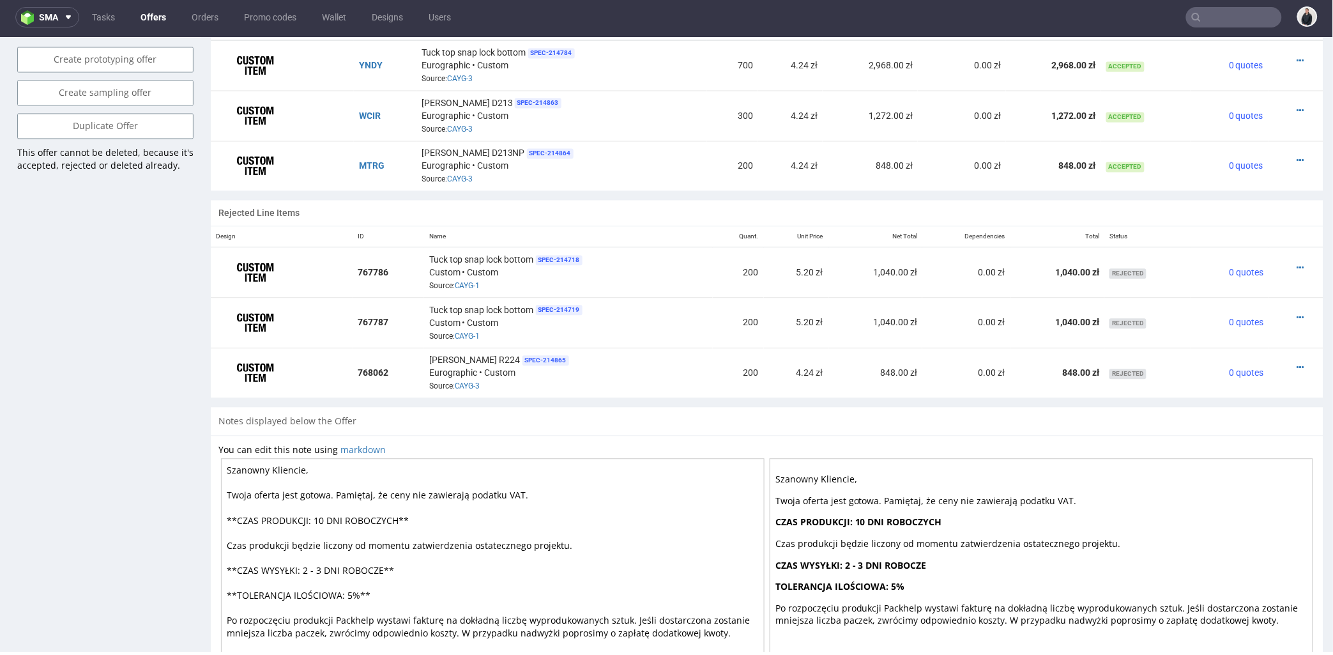
scroll to position [930, 0]
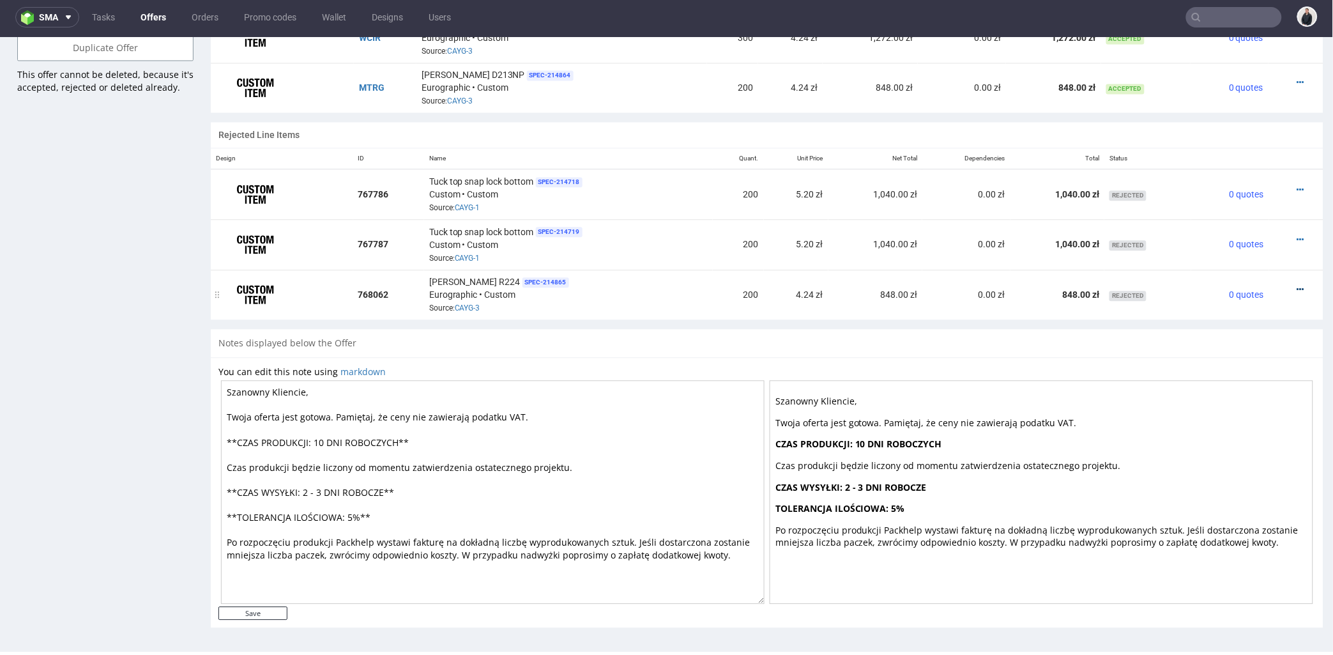
click at [1297, 287] on icon at bounding box center [1300, 288] width 7 height 9
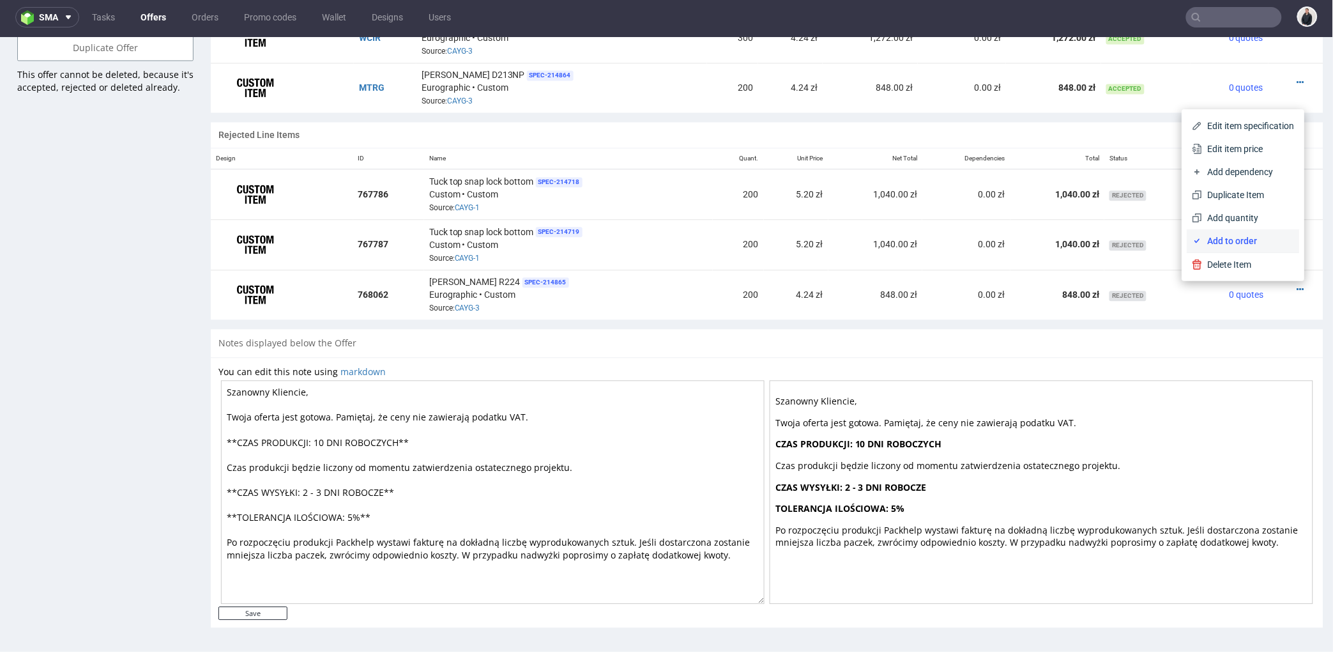
click at [1238, 246] on li "Add to order" at bounding box center [1243, 240] width 112 height 23
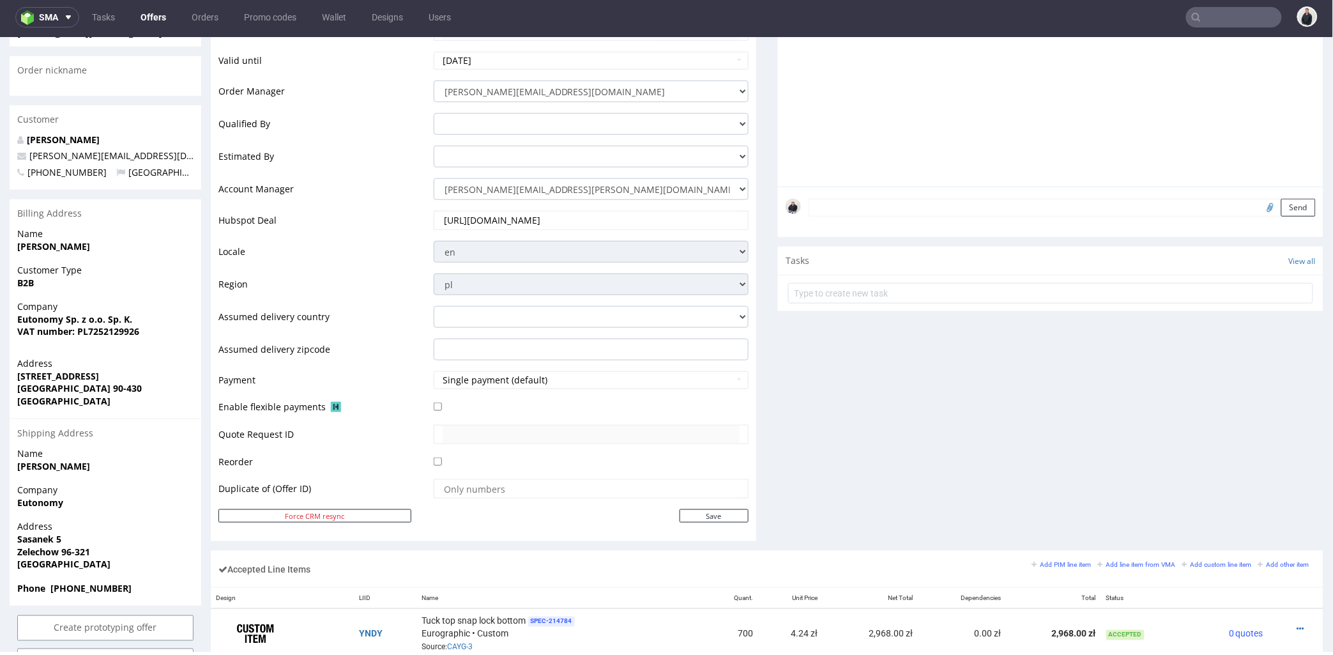
scroll to position [425, 0]
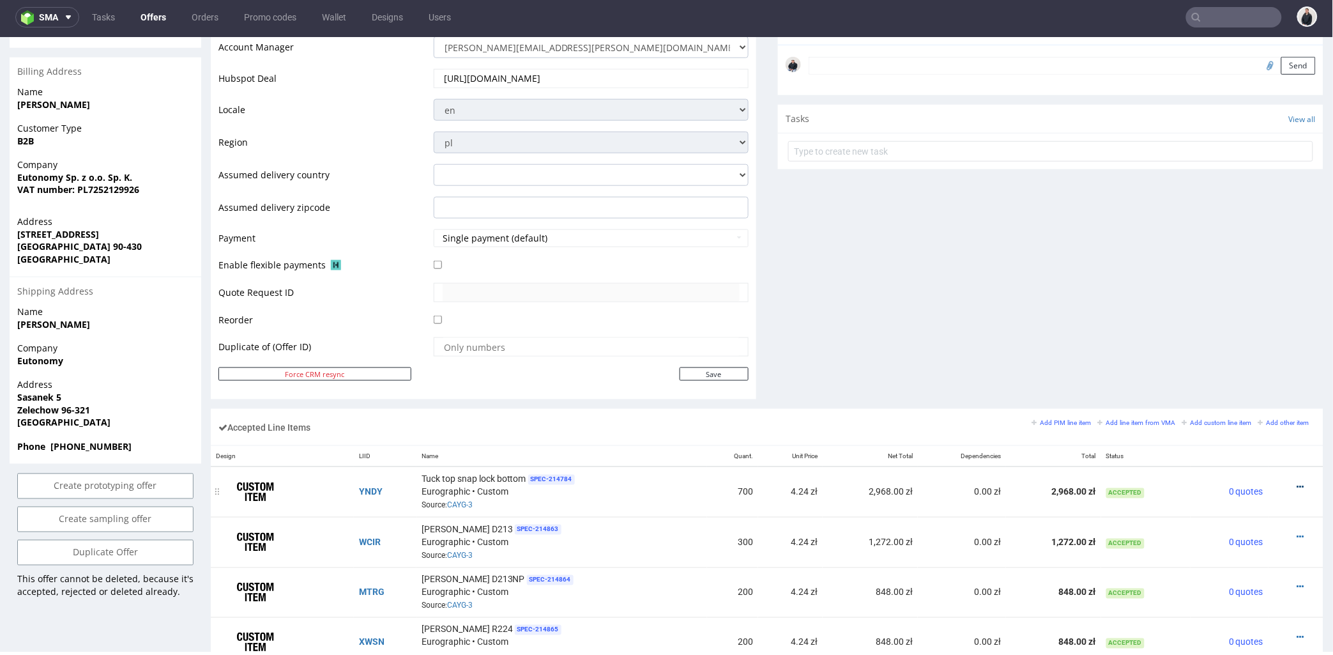
click at [1297, 485] on icon at bounding box center [1300, 486] width 7 height 9
click at [1255, 432] on span "Remove from order" at bounding box center [1249, 438] width 92 height 13
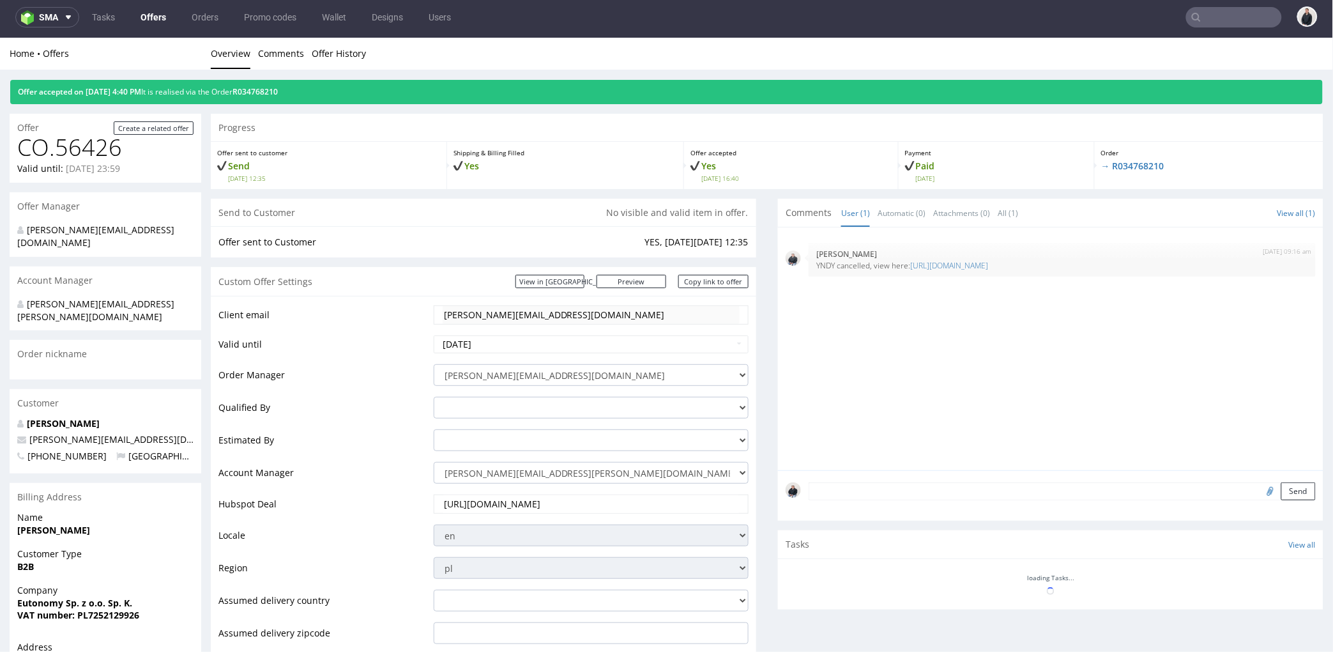
scroll to position [0, 0]
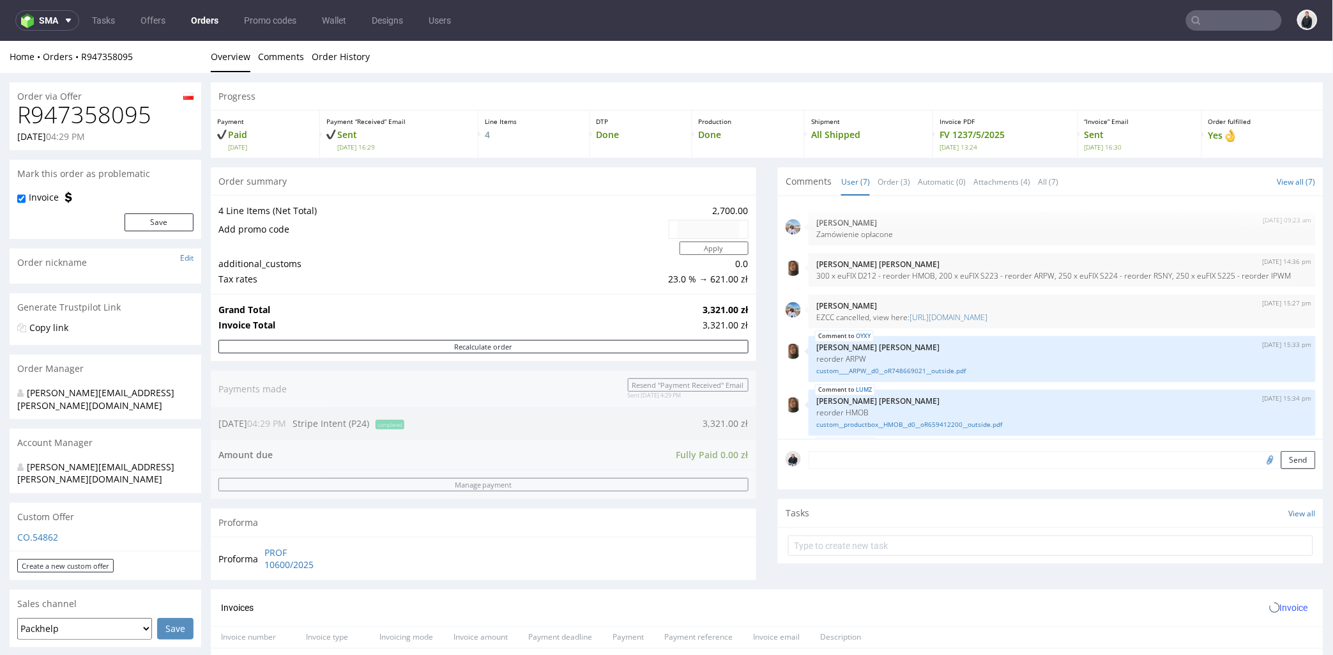
scroll to position [112, 0]
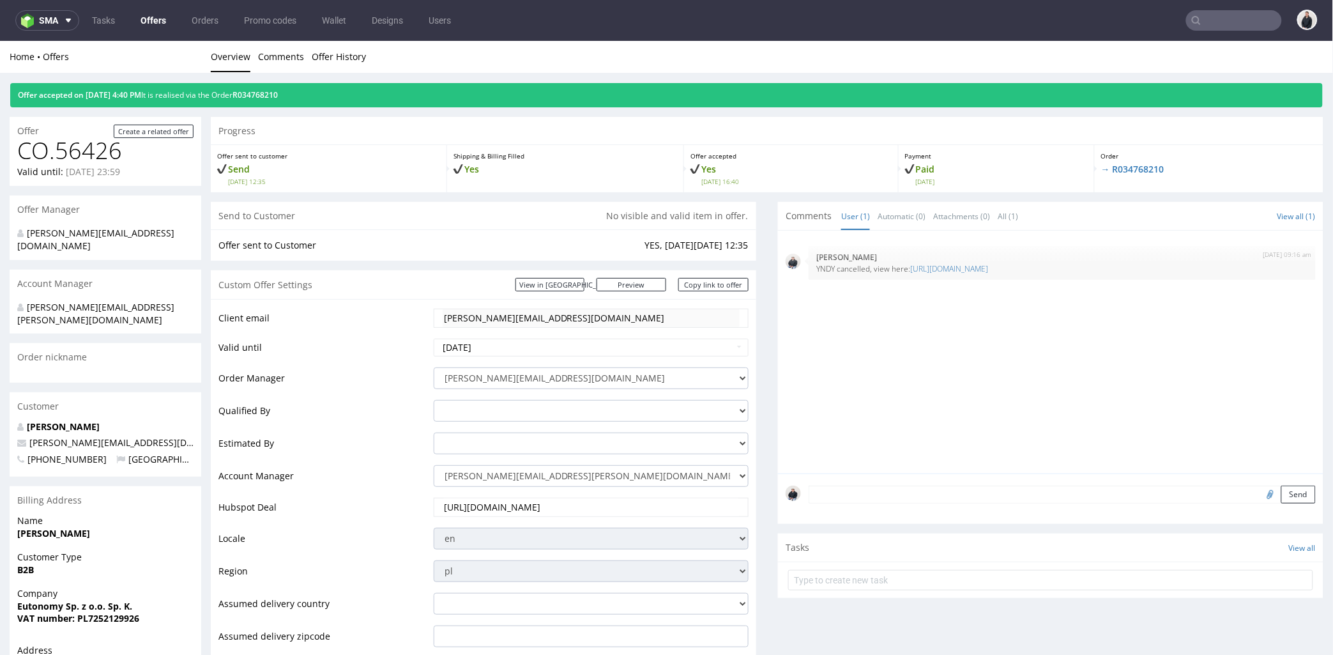
click at [409, 309] on tr "Client email [PERSON_NAME][EMAIL_ADDRESS][DOMAIN_NAME]" at bounding box center [483, 322] width 530 height 30
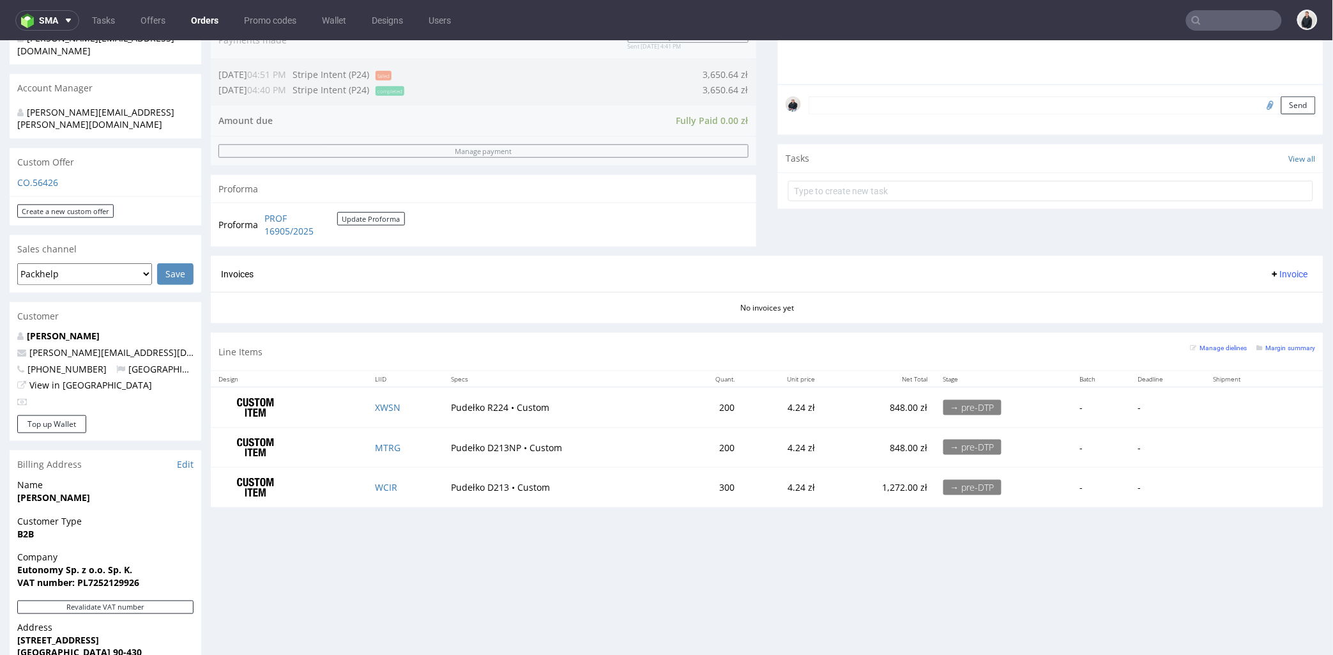
scroll to position [496, 0]
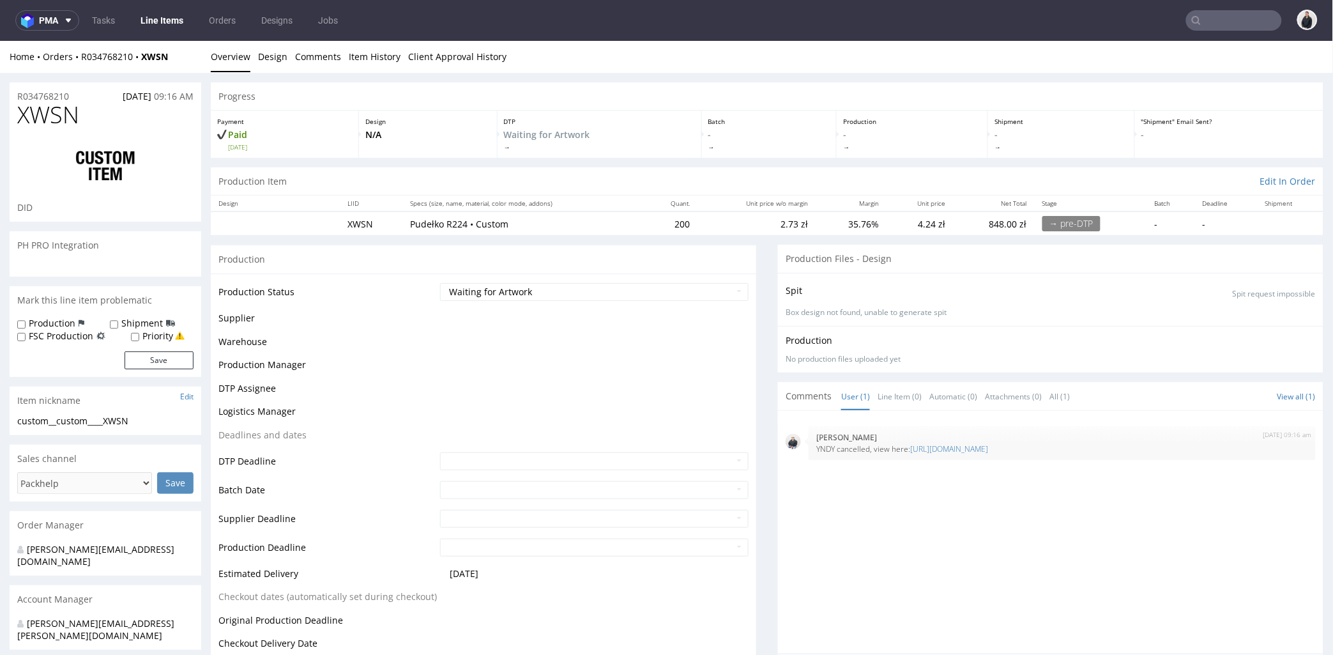
scroll to position [522, 0]
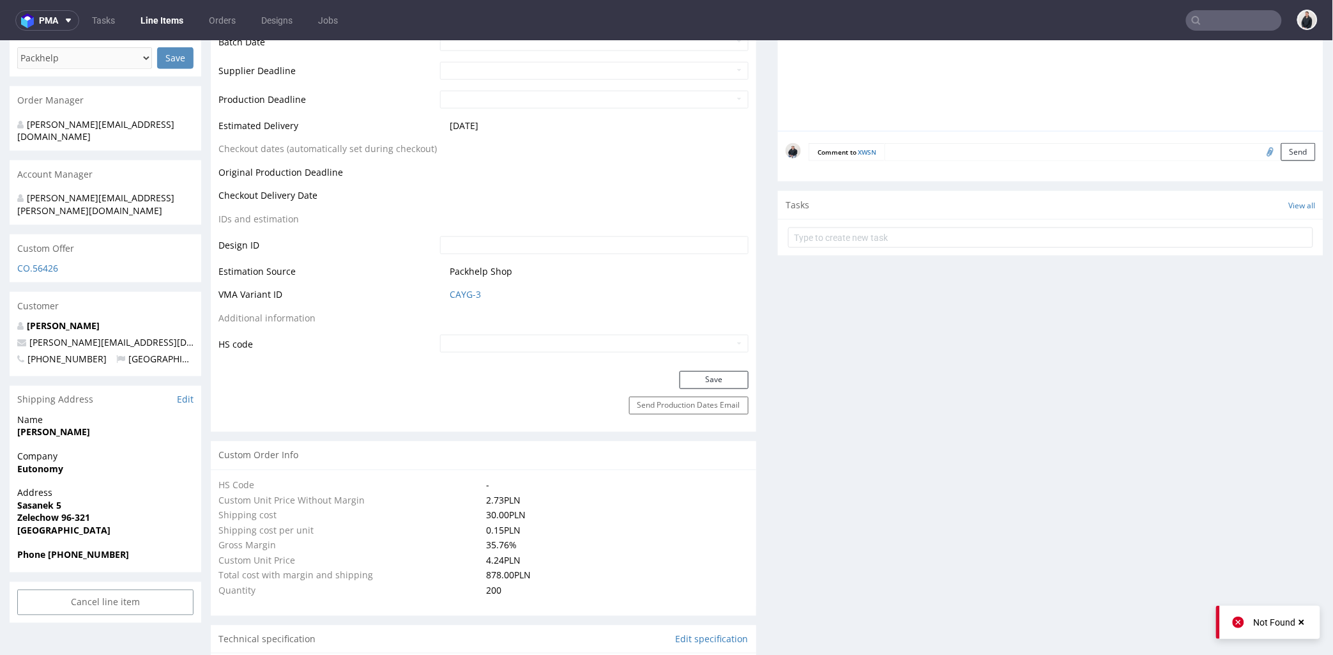
click at [1260, 146] on div at bounding box center [1271, 151] width 22 height 18
click at [1260, 153] on input "file" at bounding box center [1269, 150] width 18 height 17
type input "C:\fakepath\custom__productbox__SKHM__d0__oR659412200__outside.pdf"
click at [1281, 148] on button "Send" at bounding box center [1298, 151] width 34 height 18
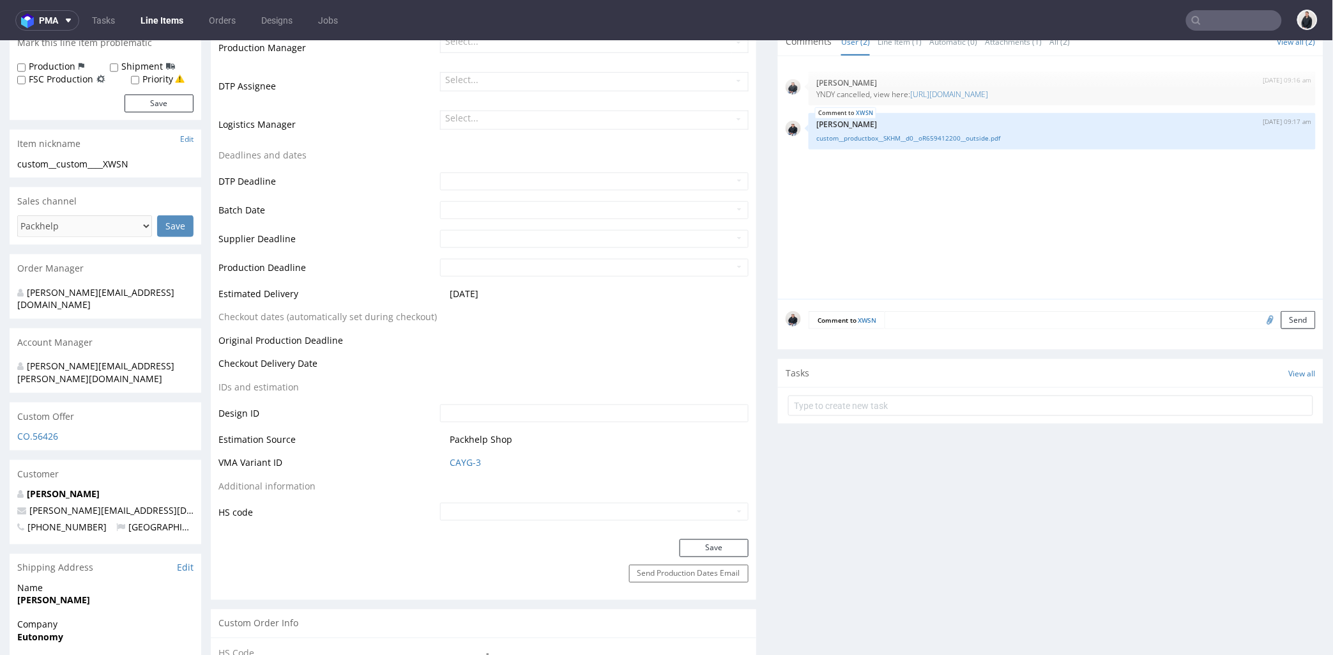
scroll to position [0, 0]
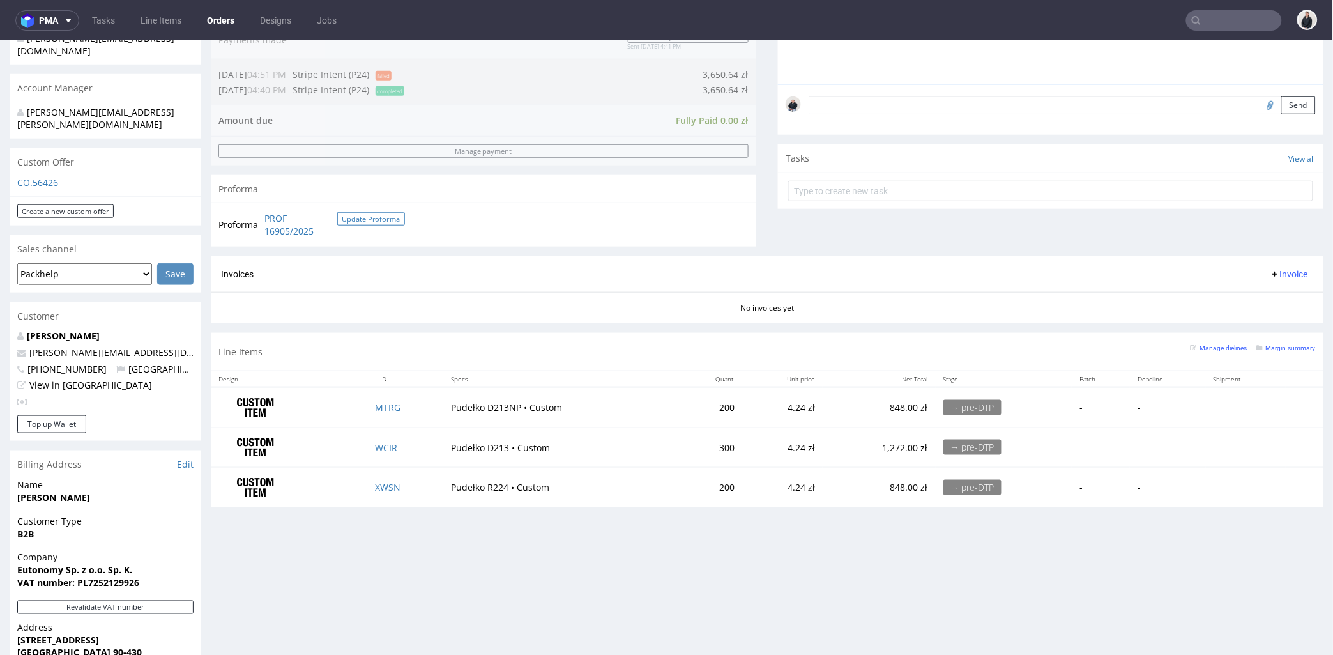
scroll to position [213, 0]
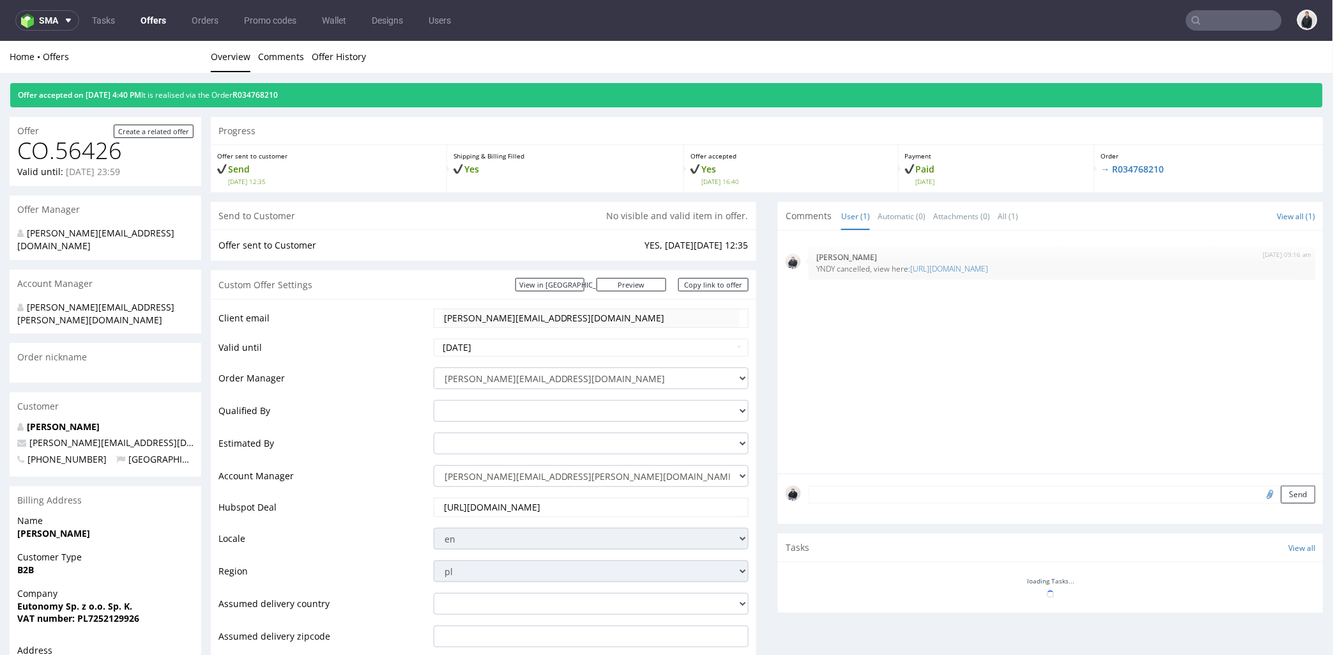
click at [524, 504] on input "[URL][DOMAIN_NAME]" at bounding box center [591, 507] width 297 height 18
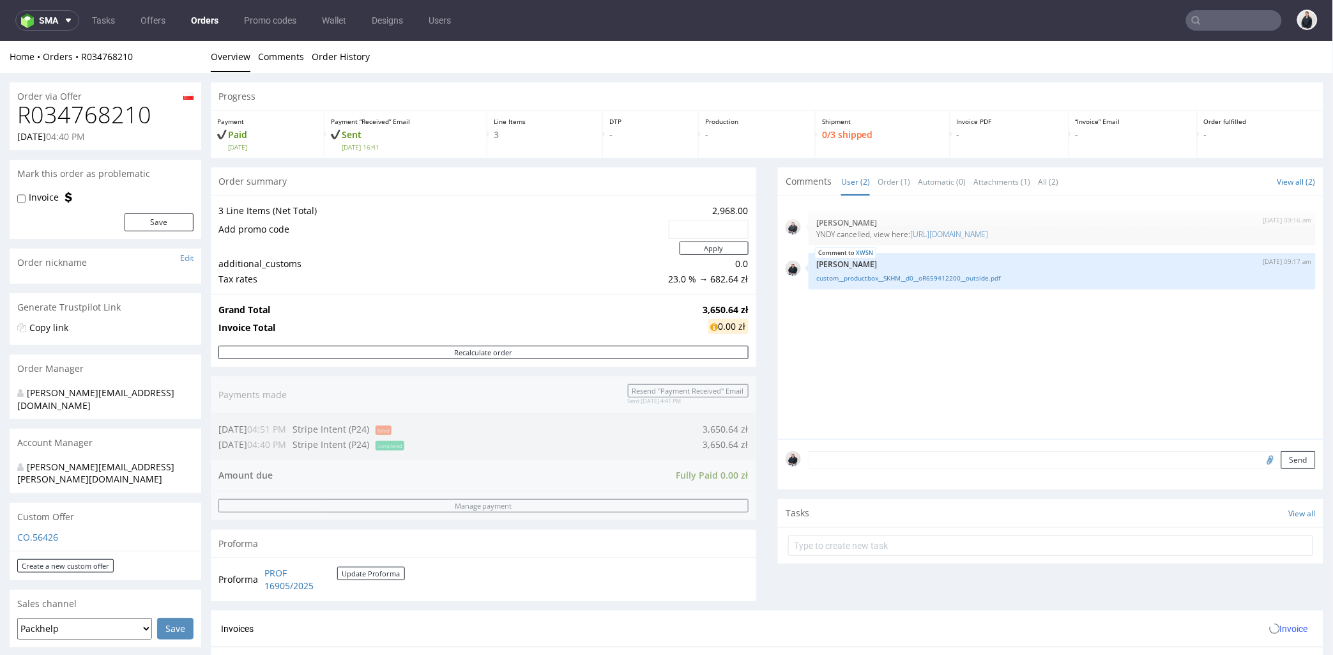
scroll to position [496, 0]
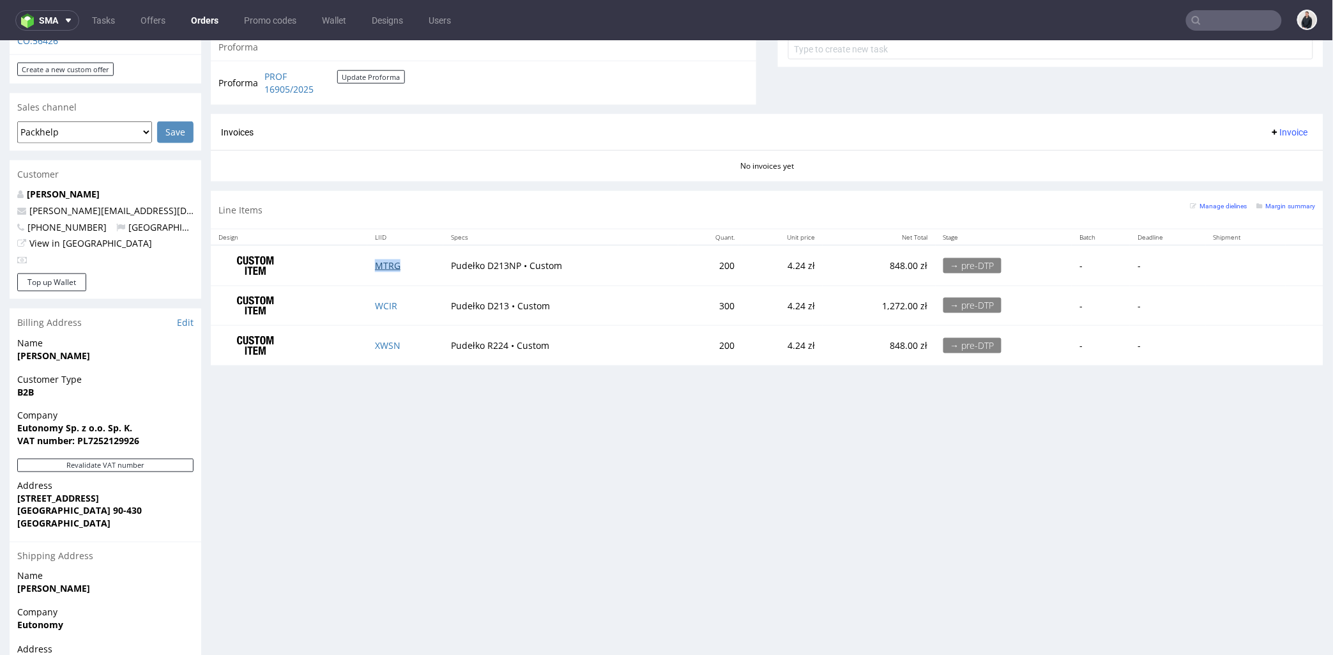
click at [388, 263] on link "MTRG" at bounding box center [388, 265] width 26 height 12
click at [382, 306] on link "WCIR" at bounding box center [386, 305] width 22 height 12
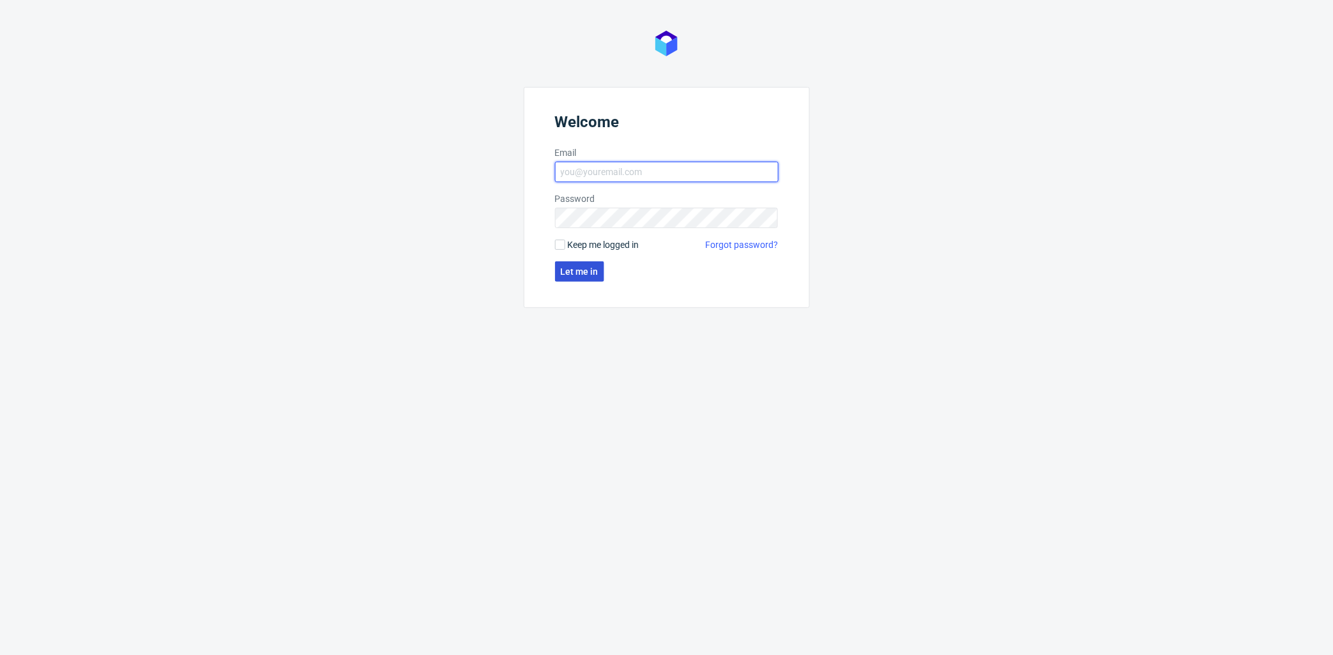
type input "adrian.margula@packhelp.com"
click at [594, 273] on span "Let me in" at bounding box center [580, 271] width 38 height 9
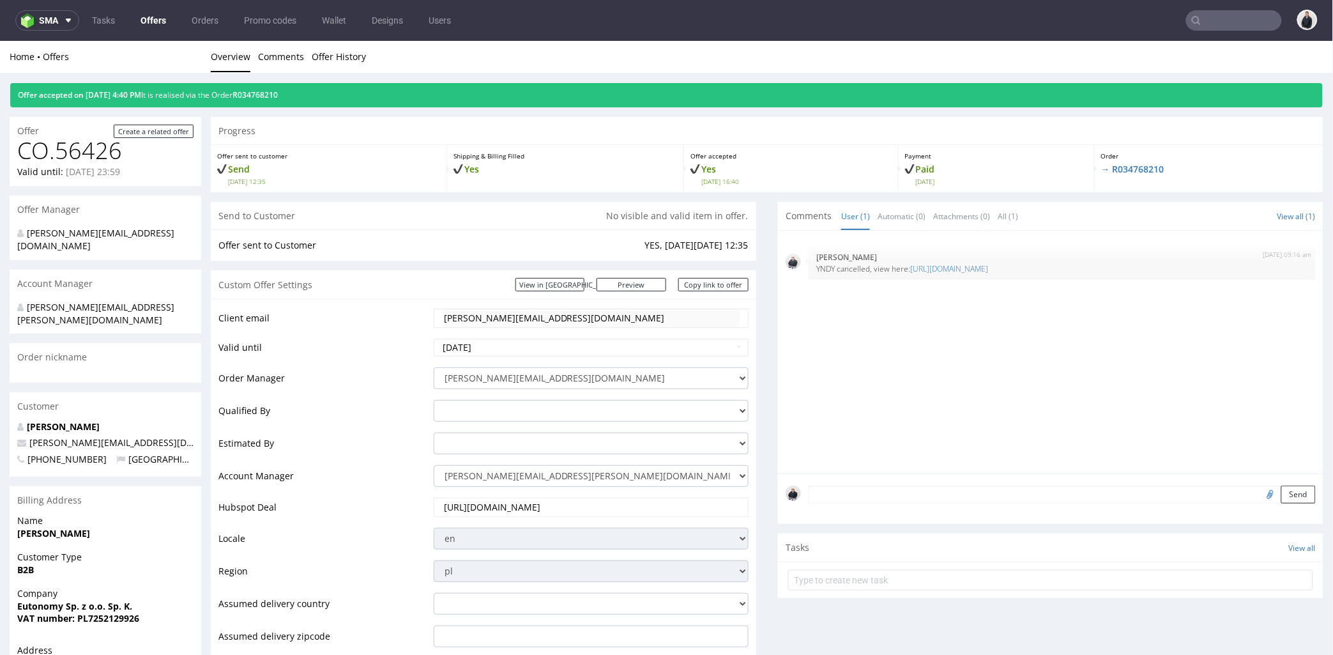
click at [1220, 22] on input "text" at bounding box center [1234, 20] width 96 height 20
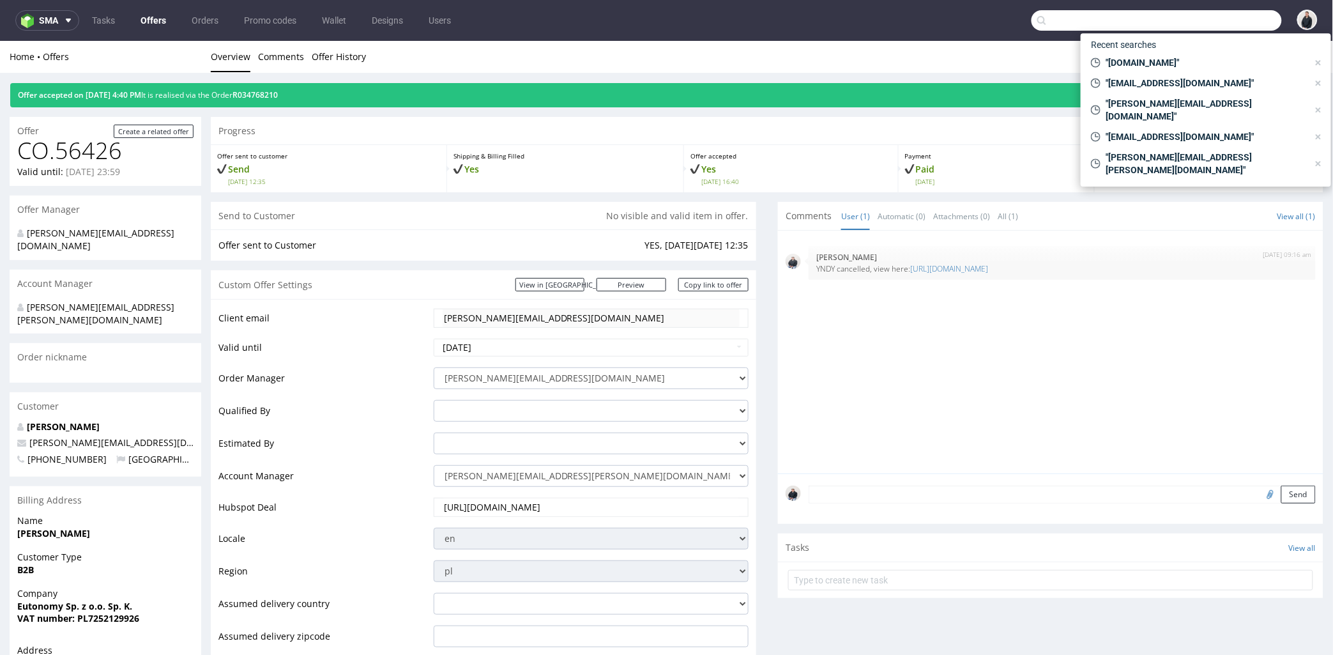
paste input "[PERSON_NAME][EMAIL_ADDRESS][DOMAIN_NAME]"
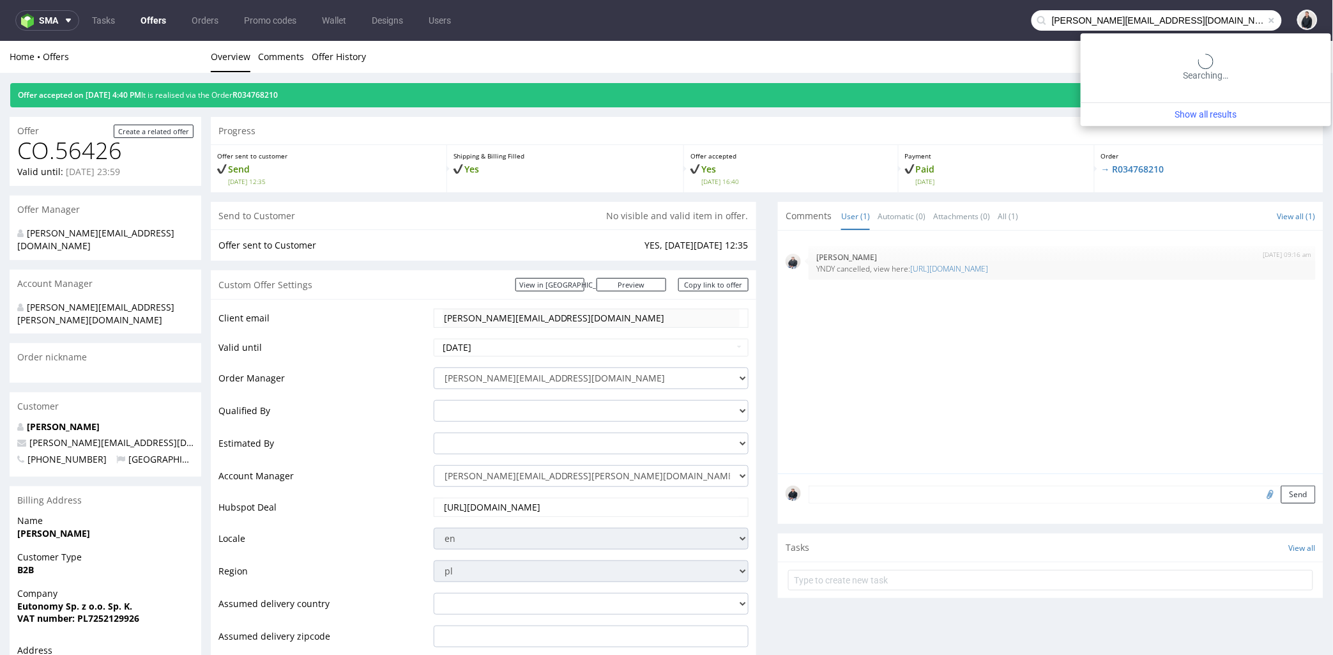
type input "[PERSON_NAME][EMAIL_ADDRESS][DOMAIN_NAME]"
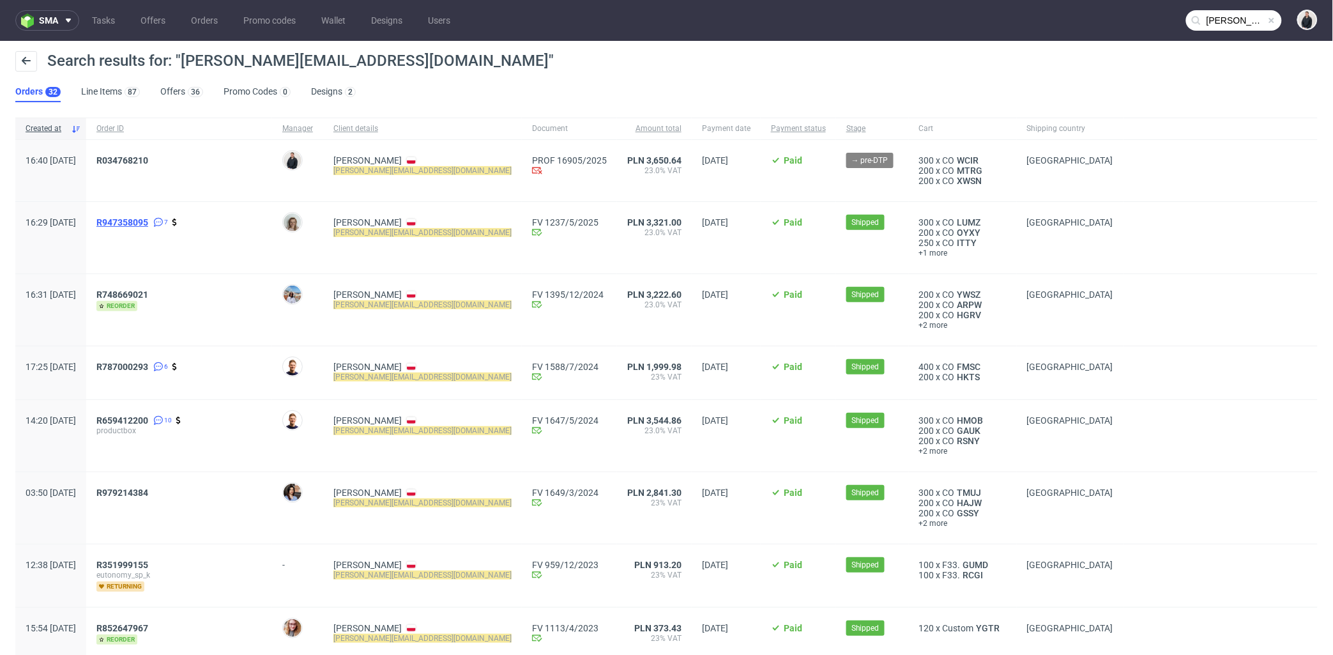
click at [148, 218] on span "R947358095" at bounding box center [122, 222] width 52 height 10
click at [148, 294] on span "R748669021" at bounding box center [122, 294] width 52 height 10
click at [148, 362] on span "R787000293" at bounding box center [122, 367] width 52 height 10
click at [148, 364] on span "R787000293" at bounding box center [122, 367] width 52 height 10
click at [148, 420] on span "R659412200" at bounding box center [122, 420] width 52 height 10
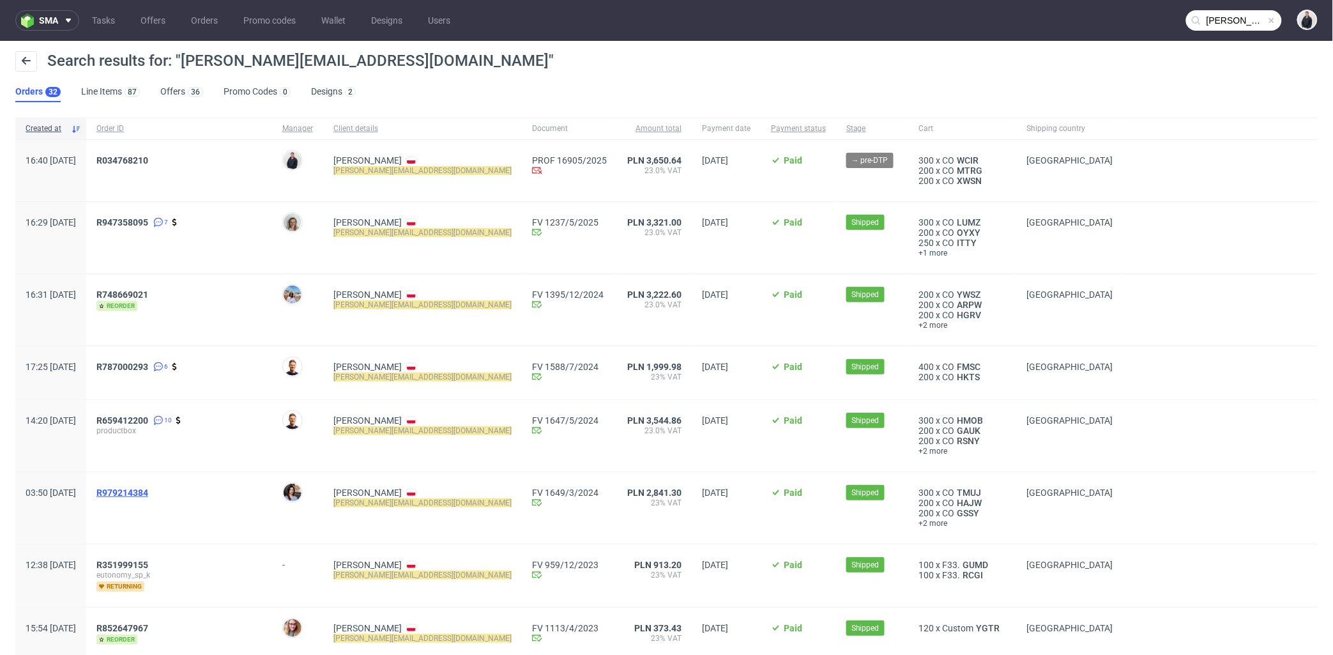
click at [148, 492] on span "R979214384" at bounding box center [122, 492] width 52 height 10
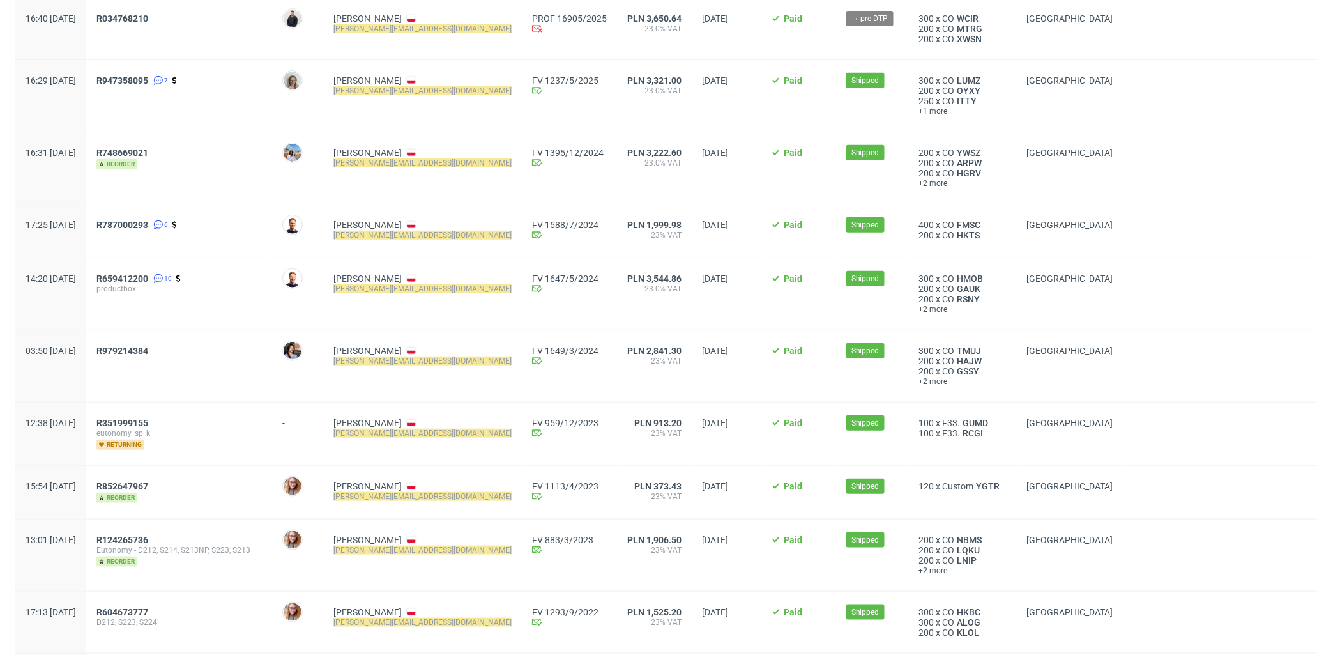
scroll to position [213, 0]
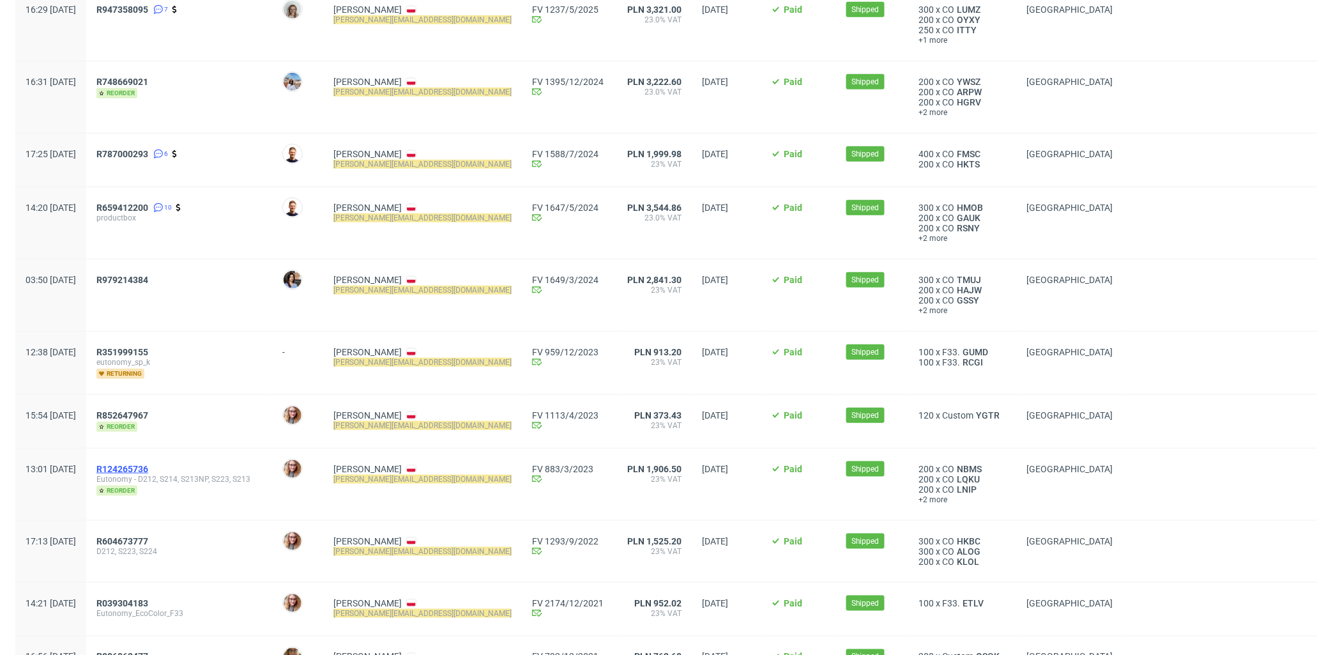
click at [148, 465] on span "R124265736" at bounding box center [122, 469] width 52 height 10
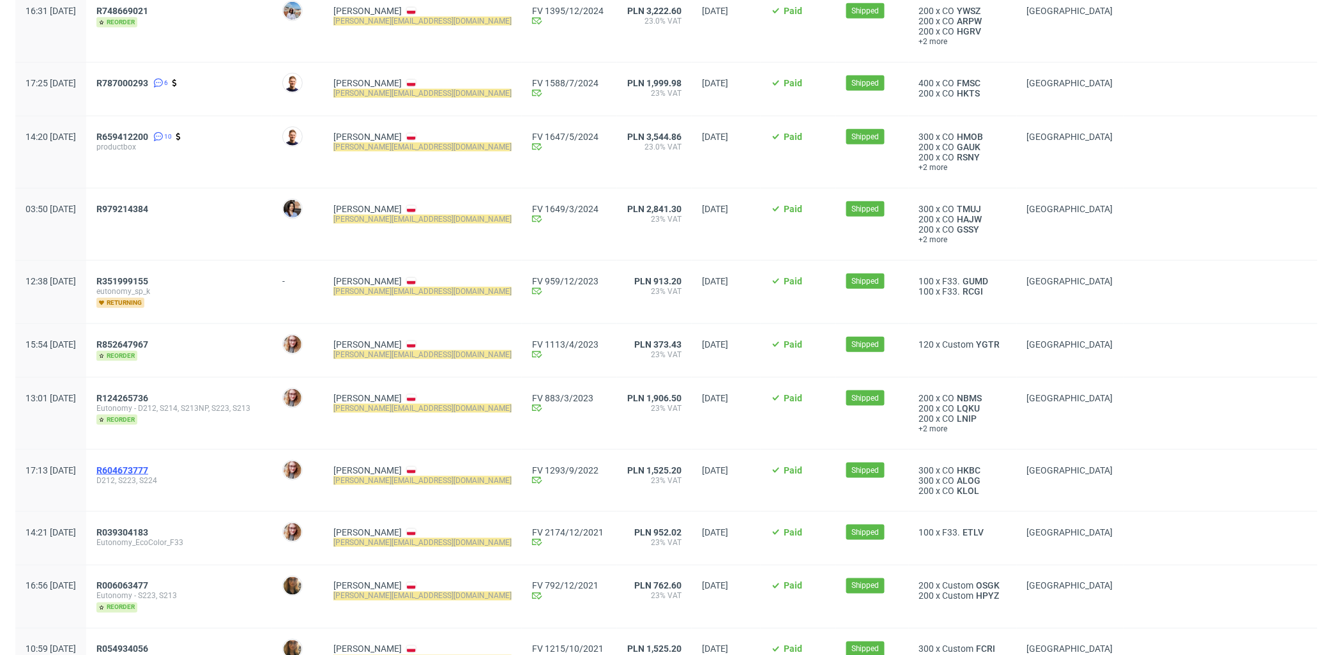
scroll to position [354, 0]
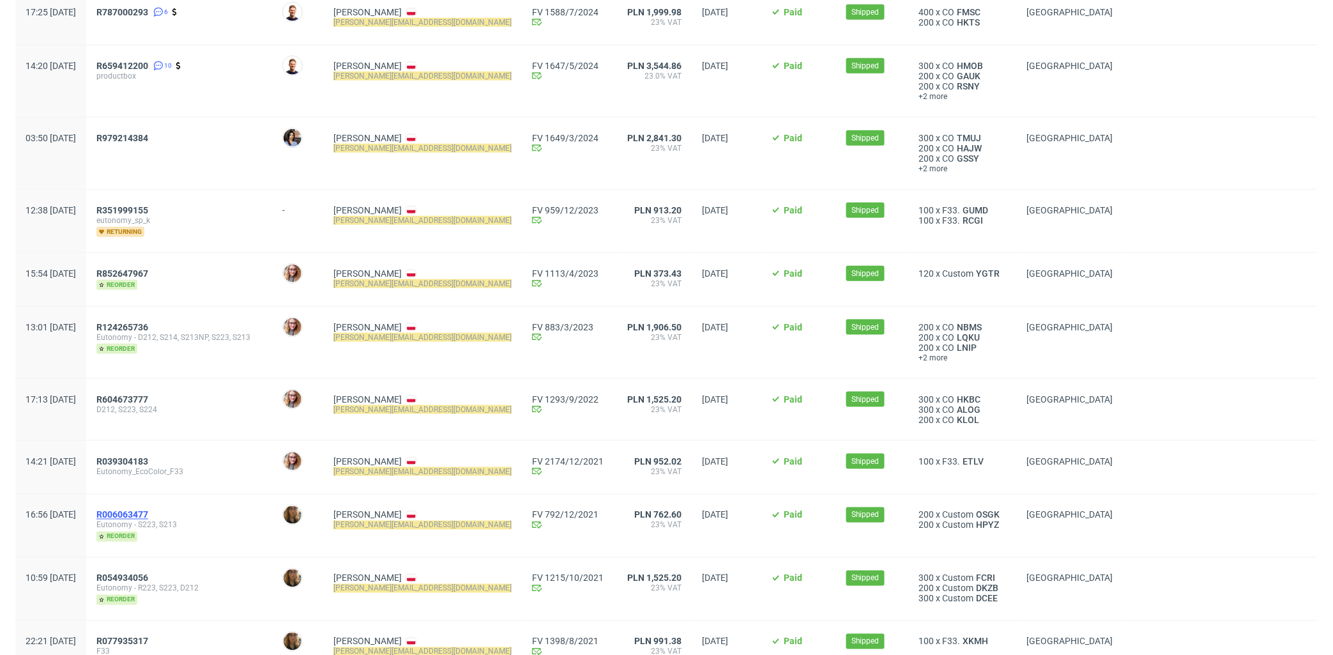
click at [148, 510] on span "R006063477" at bounding box center [122, 515] width 52 height 10
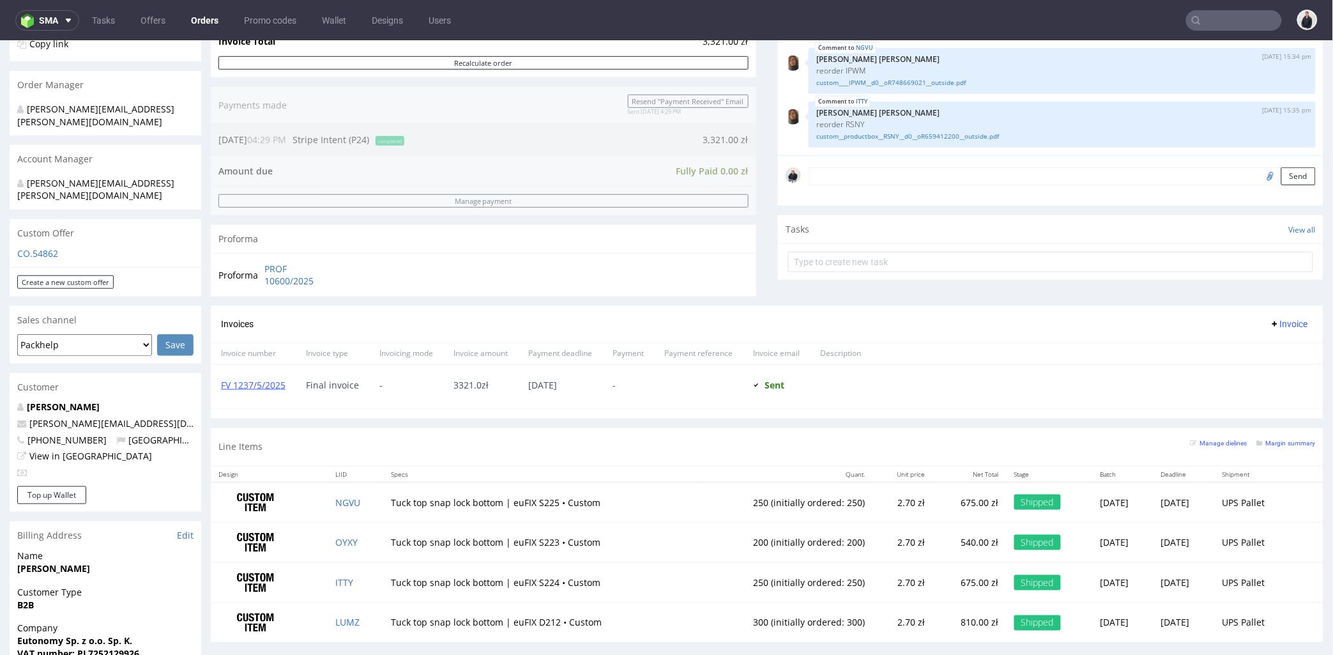
scroll to position [425, 0]
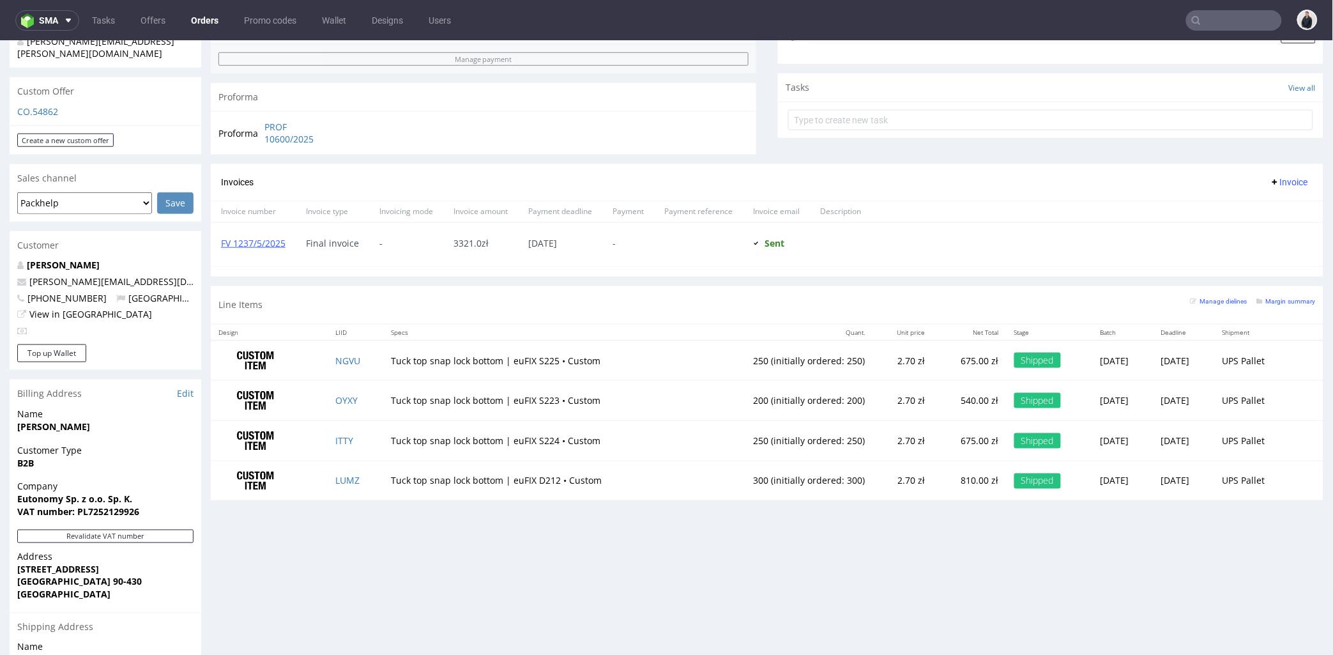
click at [570, 485] on td "Tuck top snap lock bottom | euFIX D212 • Custom" at bounding box center [540, 480] width 314 height 40
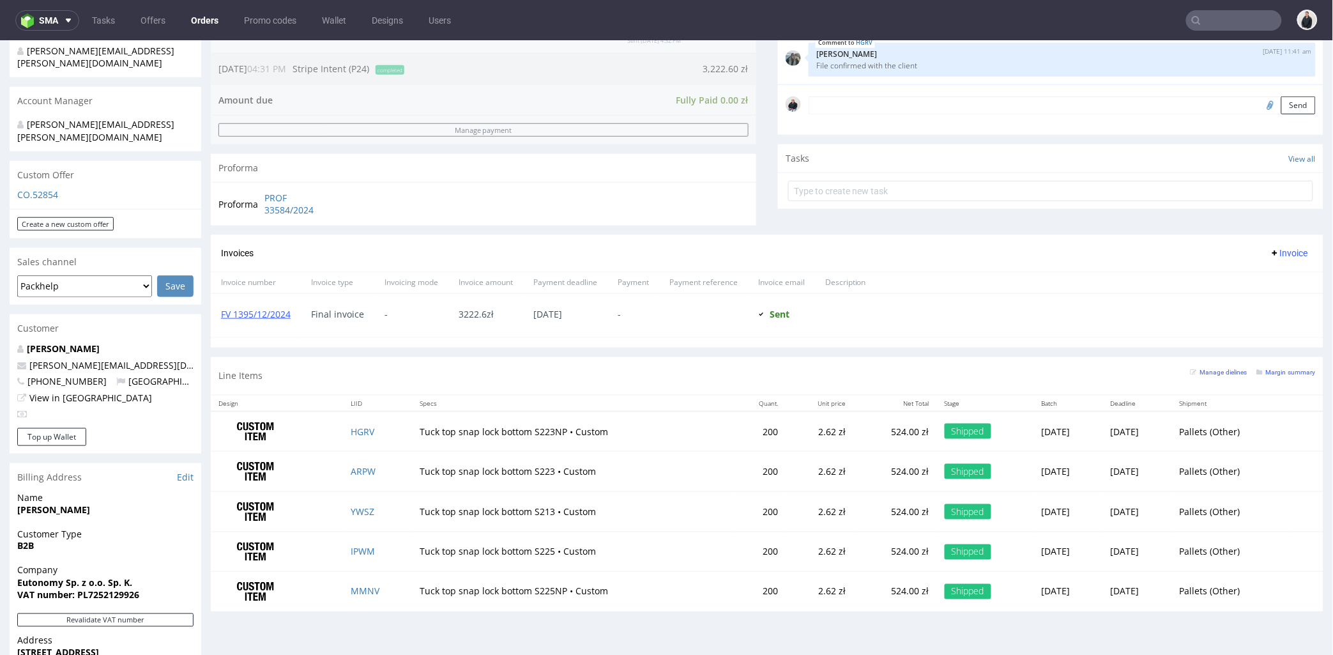
scroll to position [567, 0]
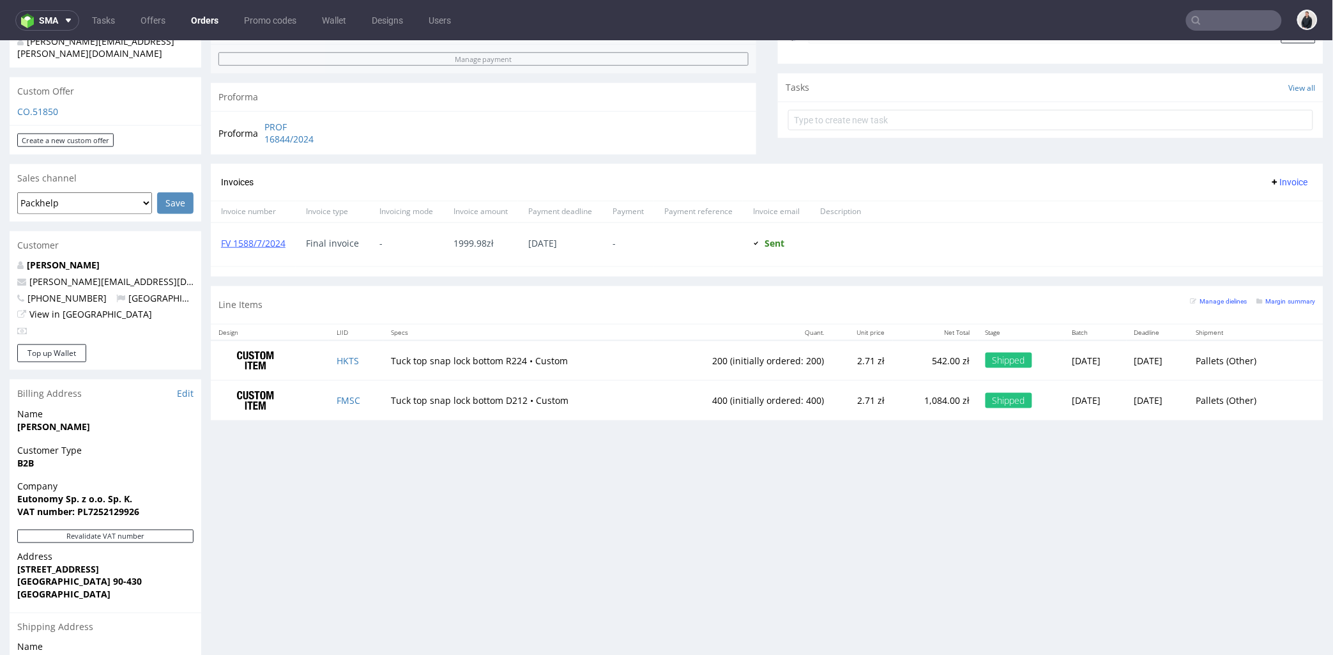
scroll to position [496, 0]
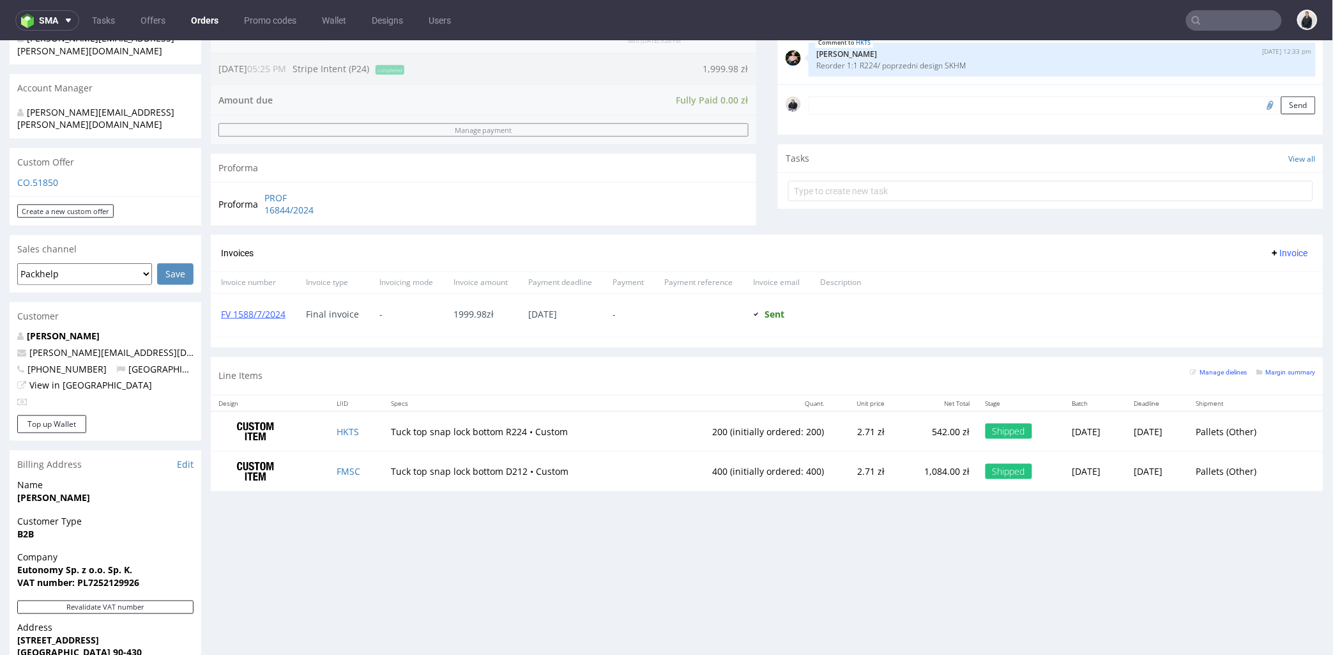
scroll to position [425, 0]
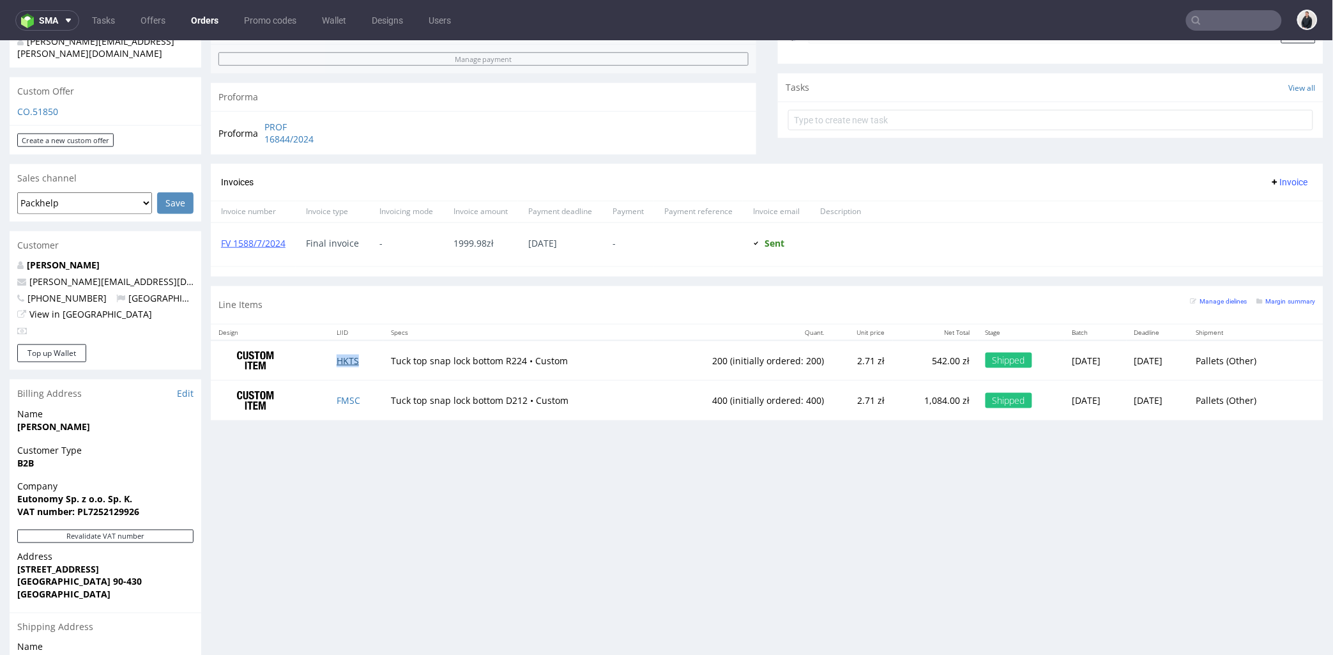
click at [346, 359] on link "HKTS" at bounding box center [348, 360] width 22 height 12
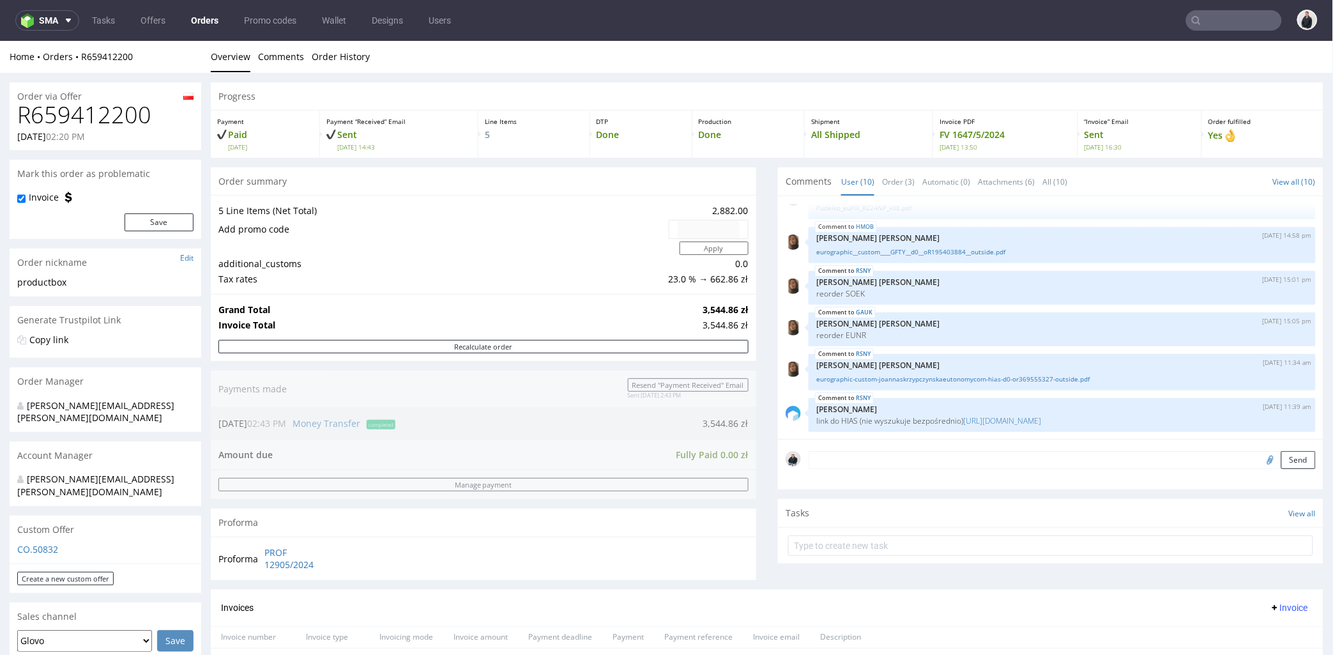
scroll to position [425, 0]
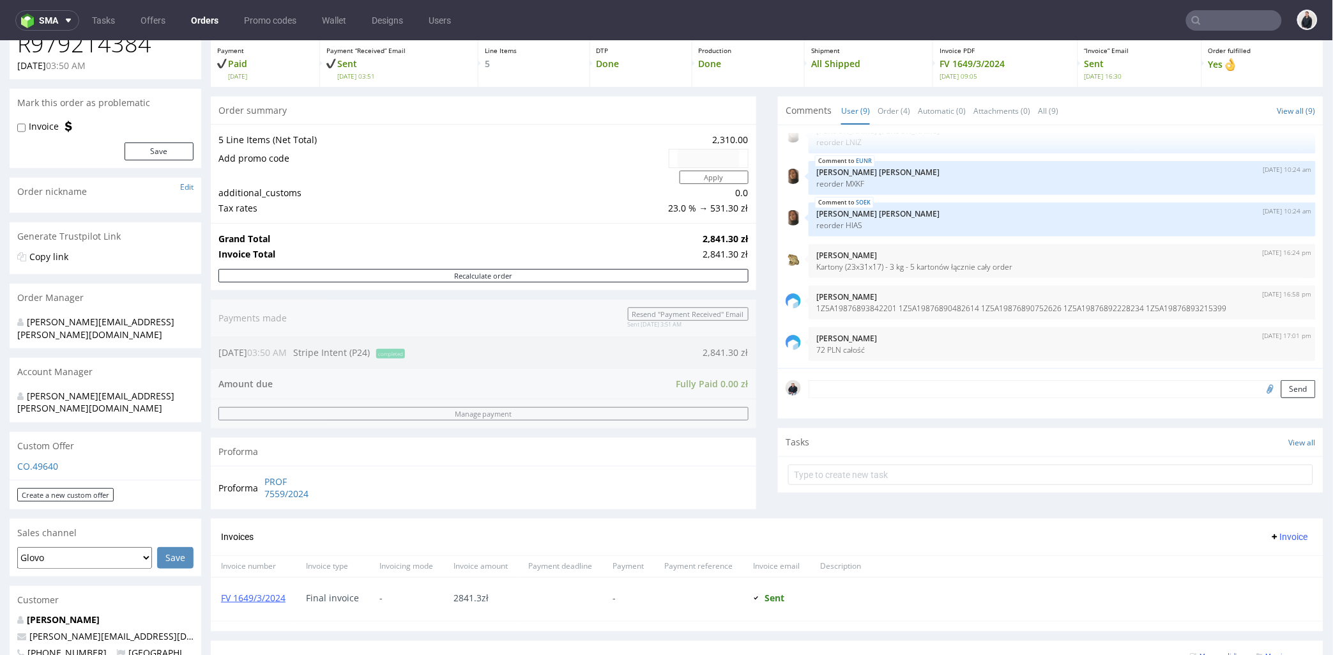
scroll to position [425, 0]
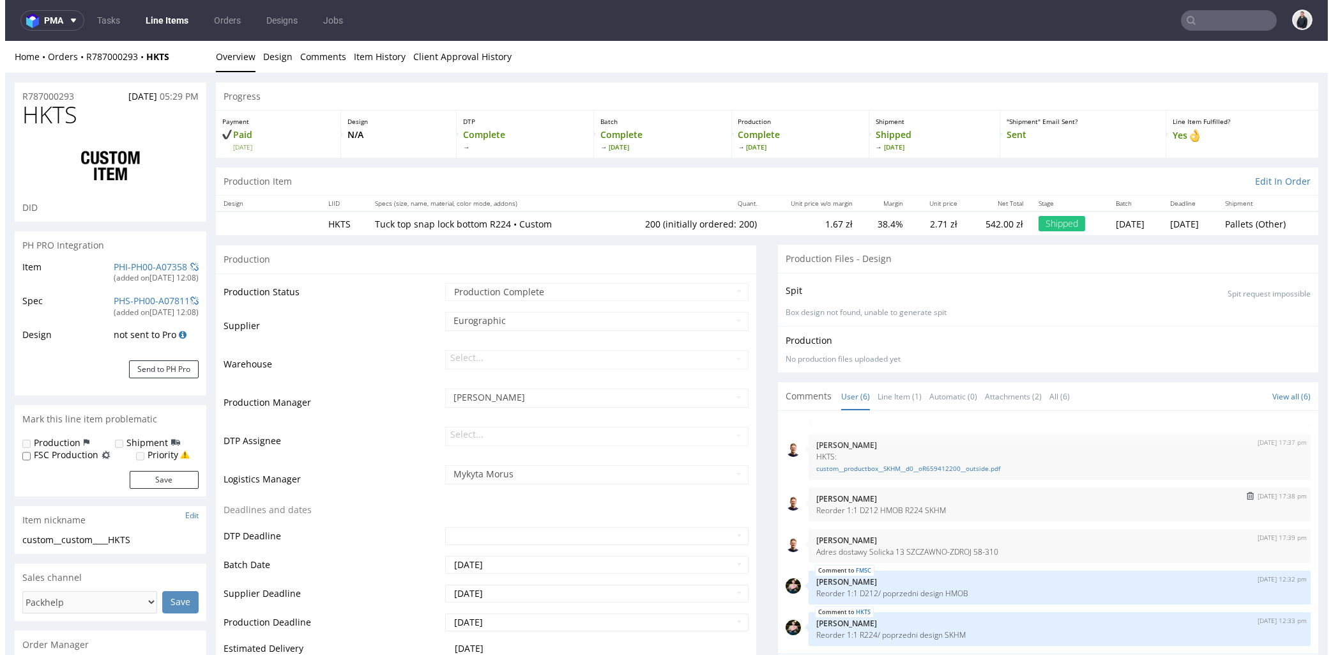
scroll to position [284, 0]
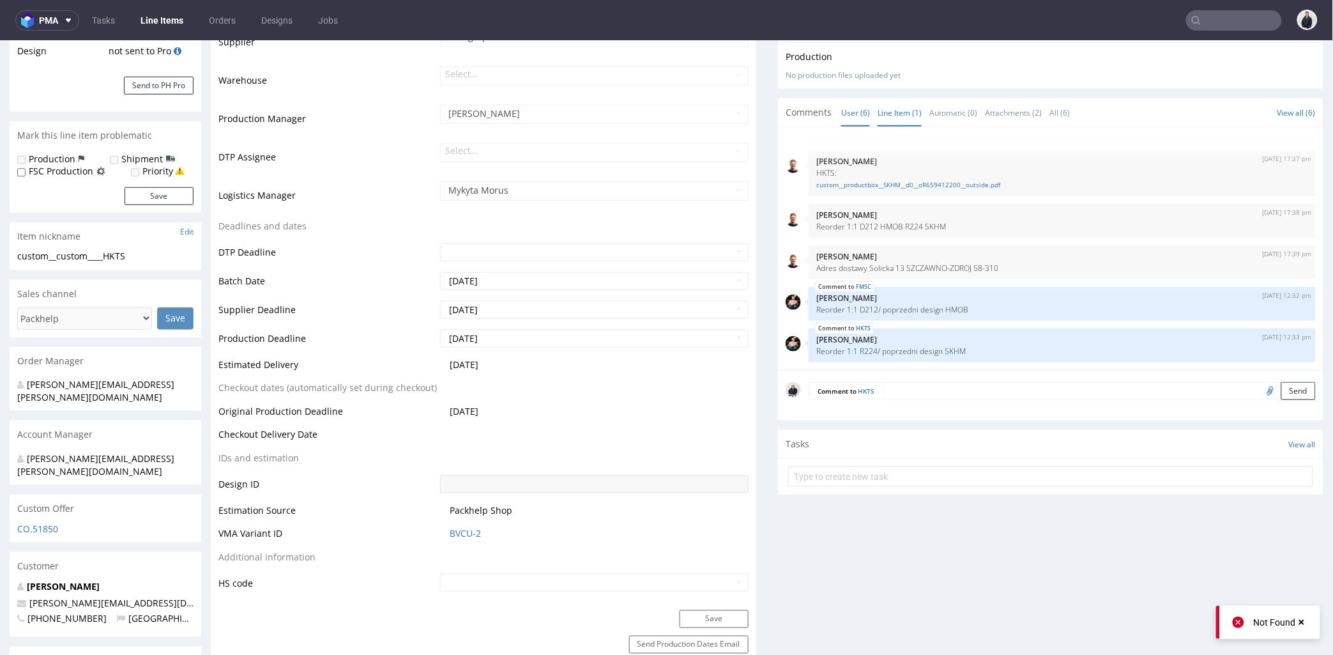
click at [880, 112] on link "Line Item (1)" at bounding box center [900, 111] width 44 height 27
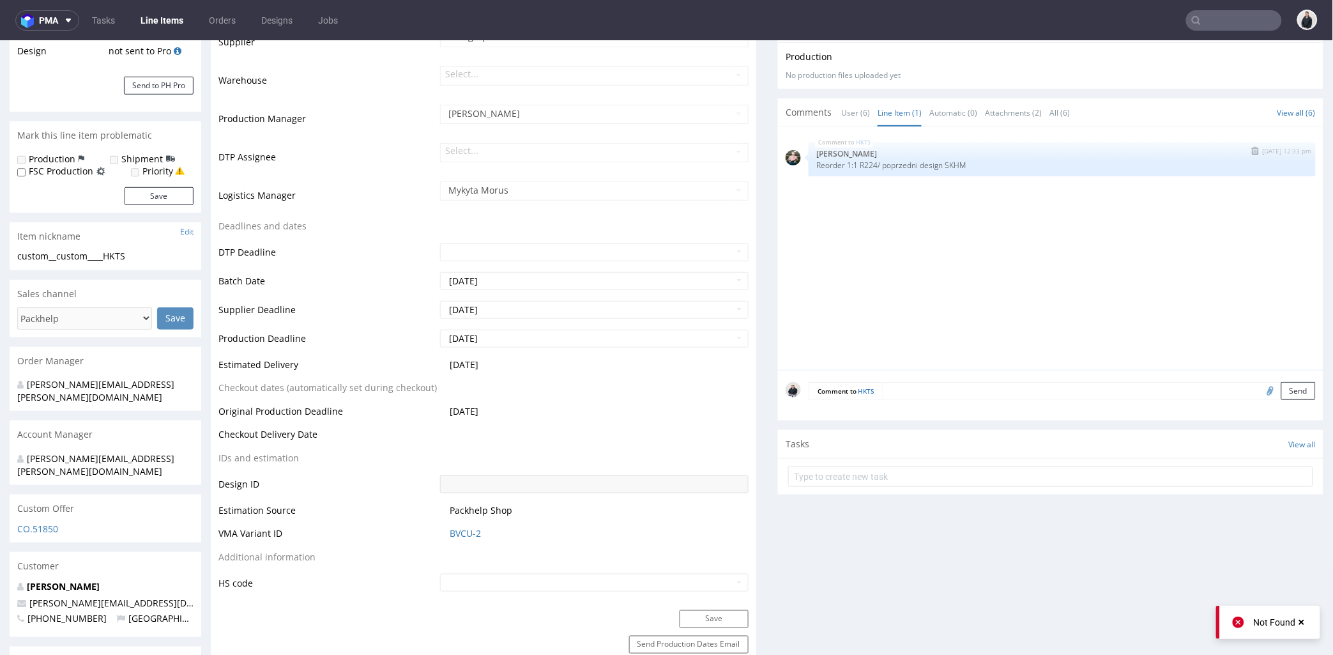
click at [947, 166] on p "Reorder 1:1 R224/ poprzedni design SKHM" at bounding box center [1062, 165] width 492 height 10
copy p "SKHM"
click at [1225, 15] on input "text" at bounding box center [1234, 20] width 96 height 20
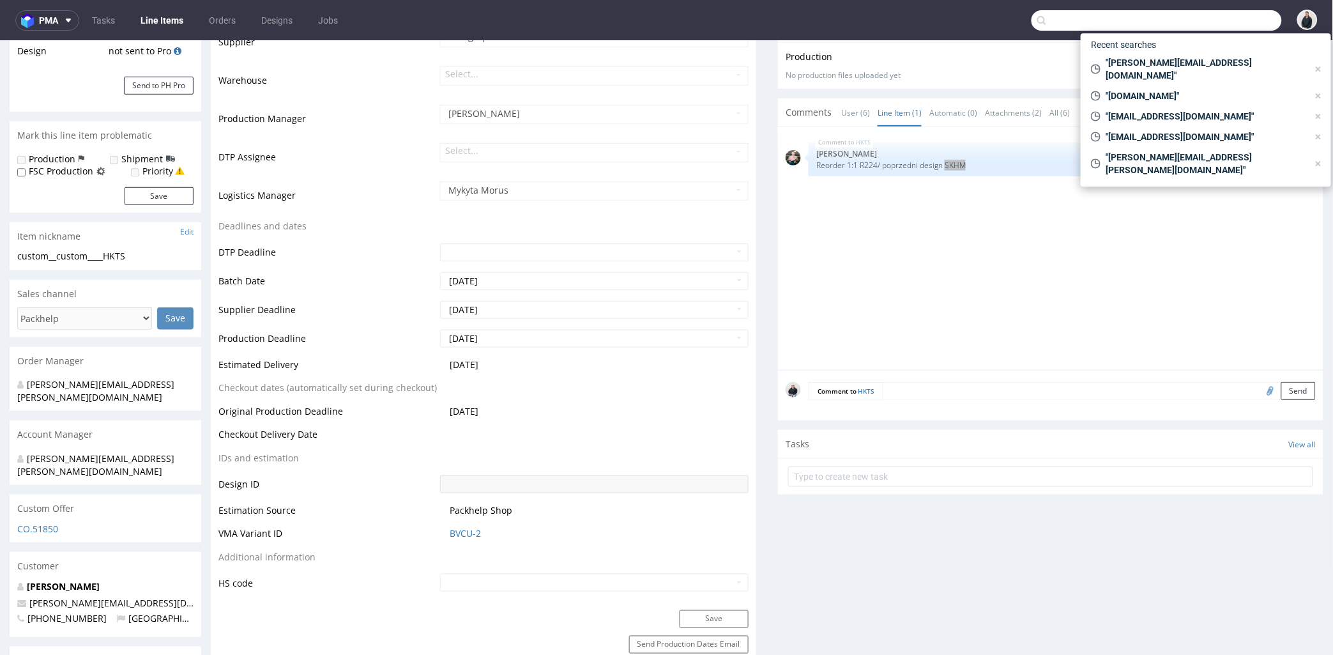
paste input "SKHM"
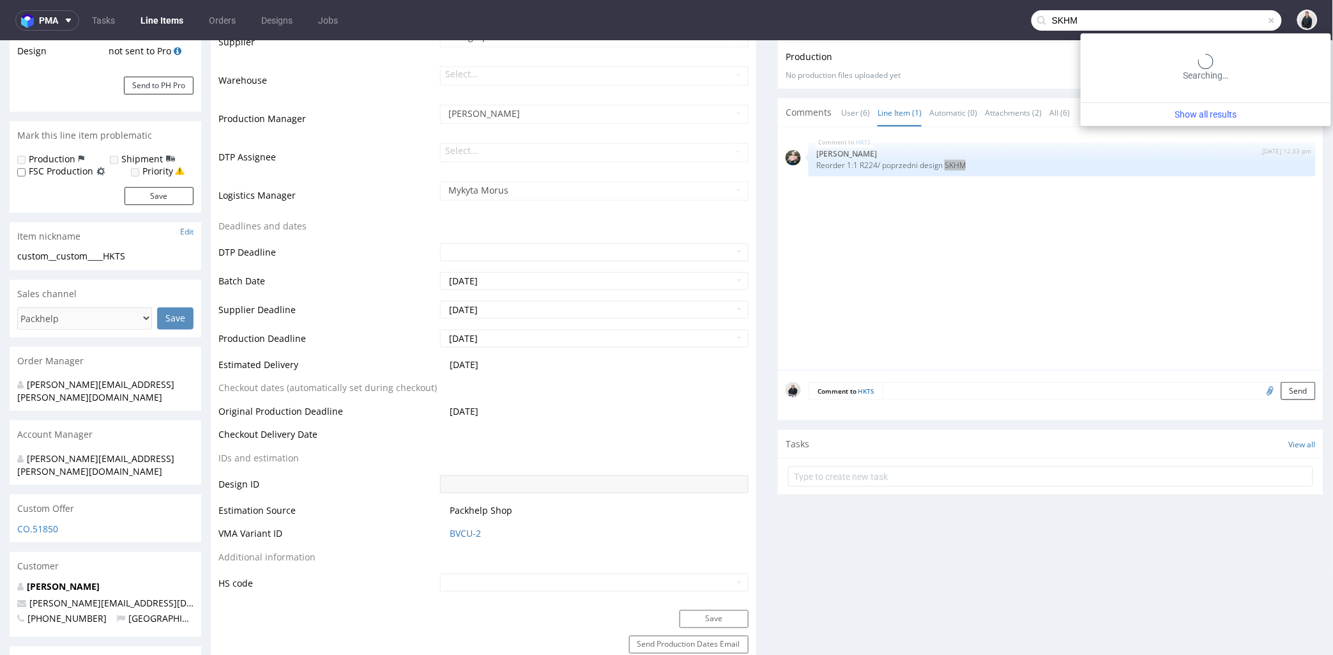
type input "SKHM"
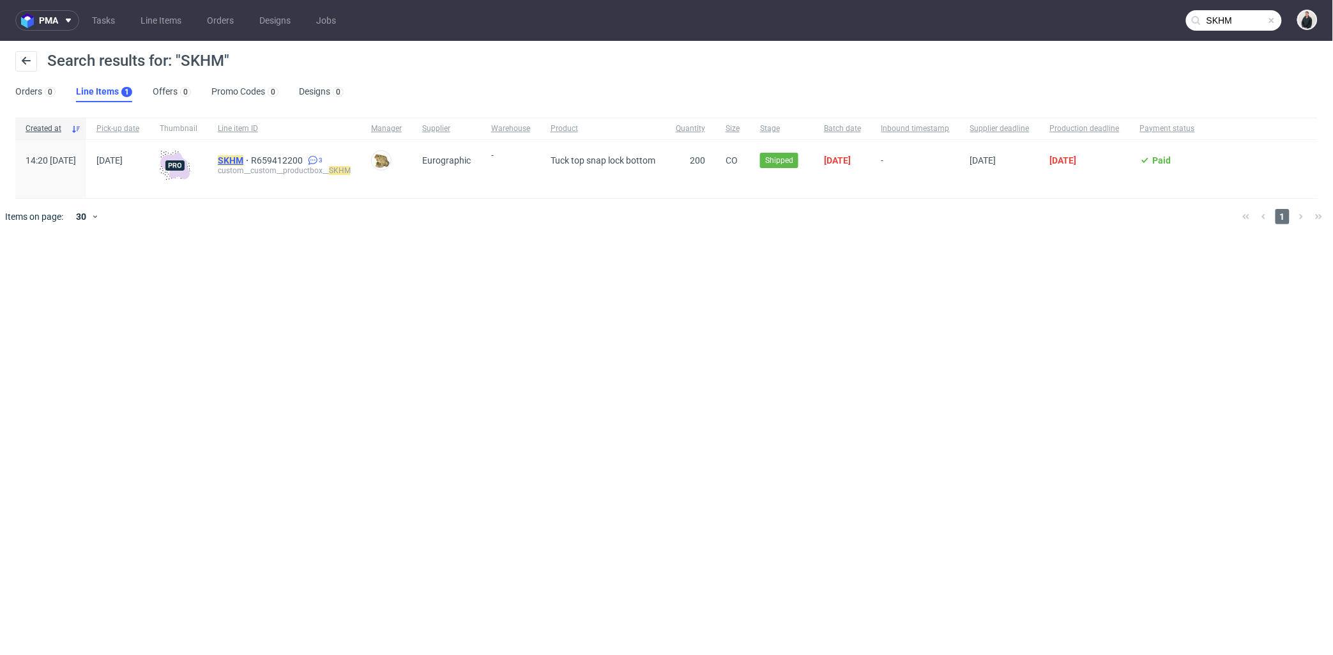
click at [243, 156] on mark "SKHM" at bounding box center [231, 160] width 26 height 10
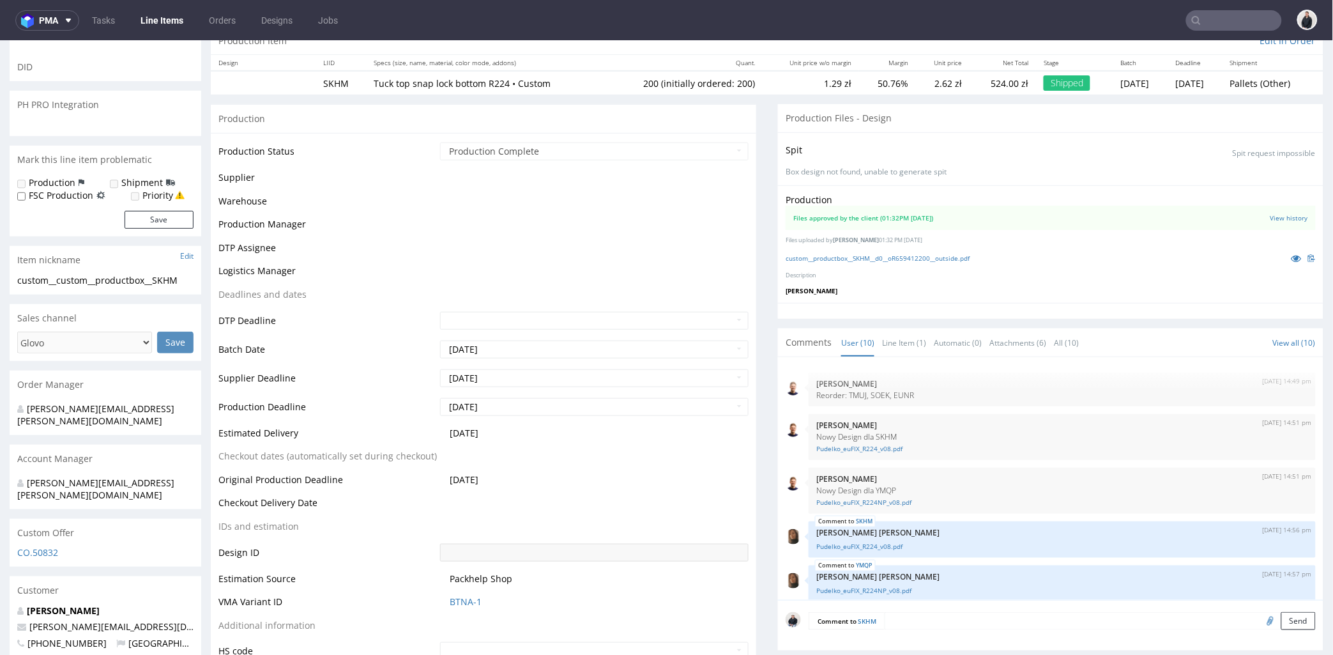
scroll to position [222, 0]
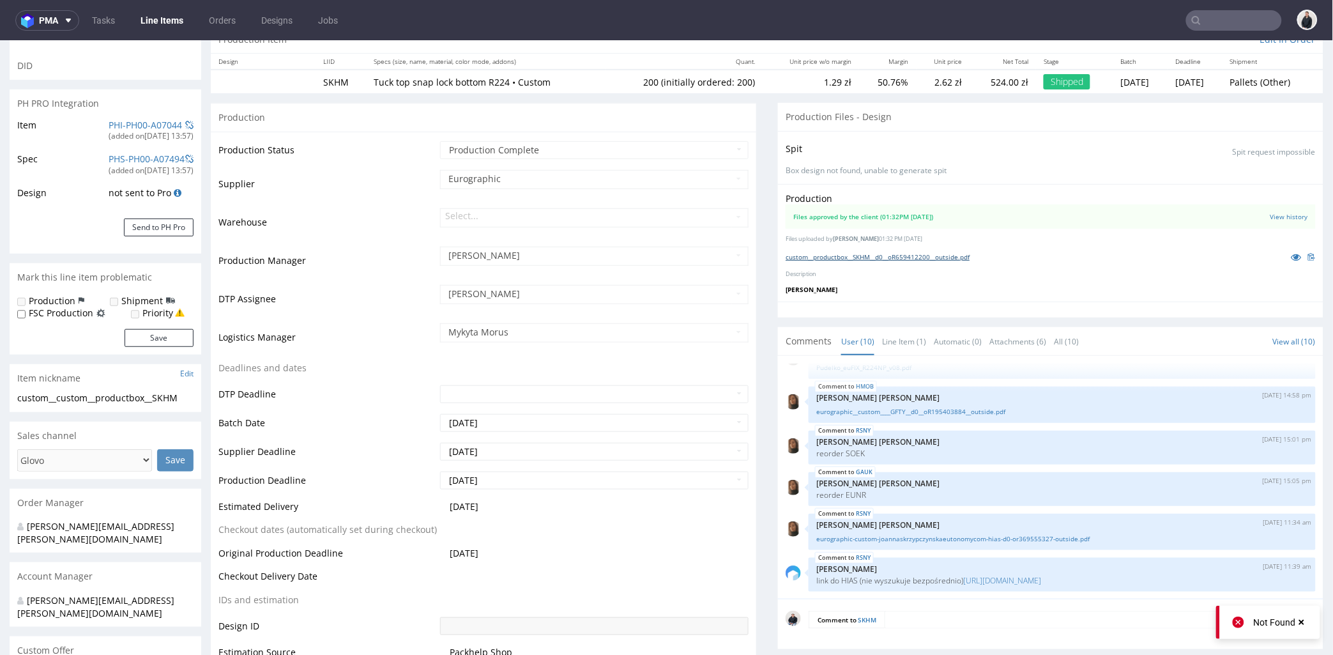
click at [892, 252] on link "custom__productbox__SKHM__d0__oR659412200__outside.pdf" at bounding box center [878, 256] width 184 height 9
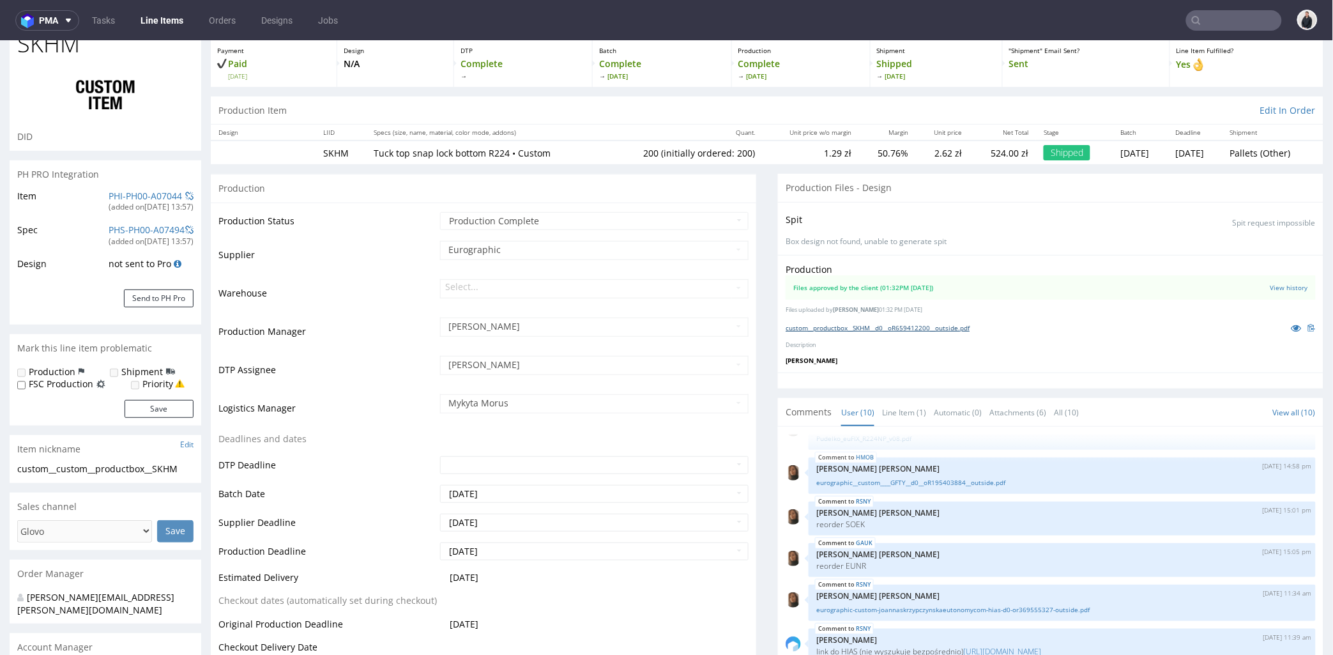
scroll to position [0, 0]
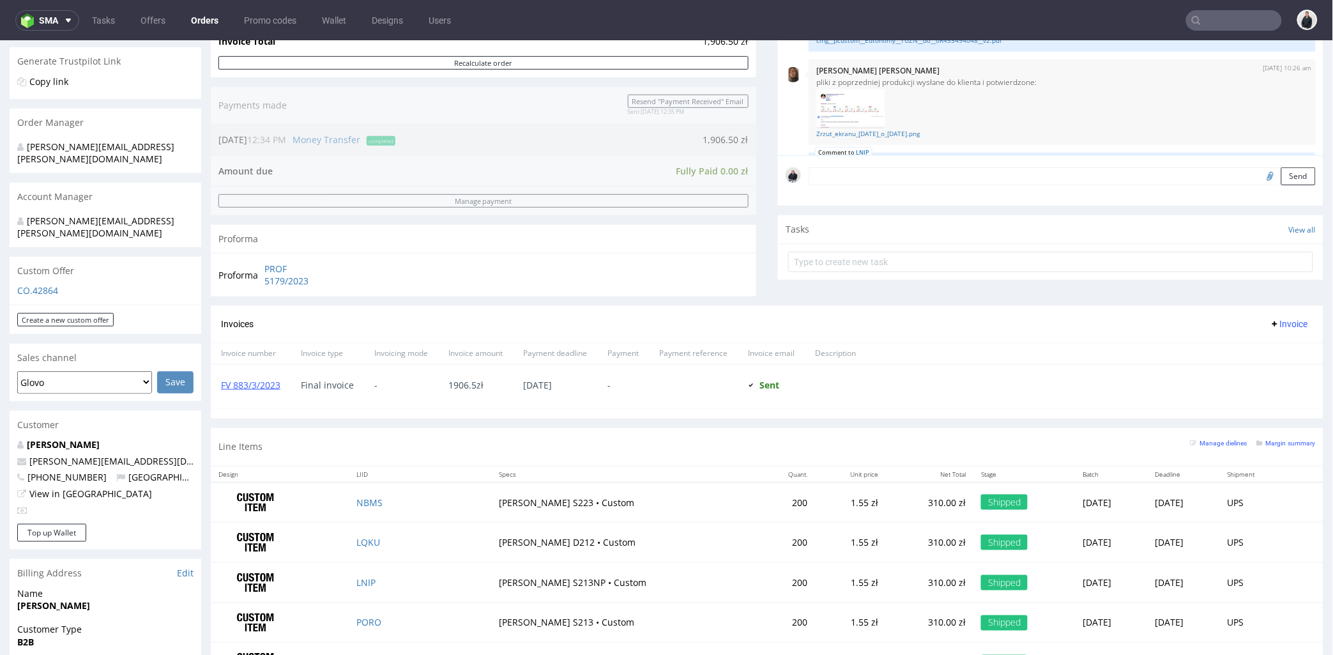
scroll to position [425, 0]
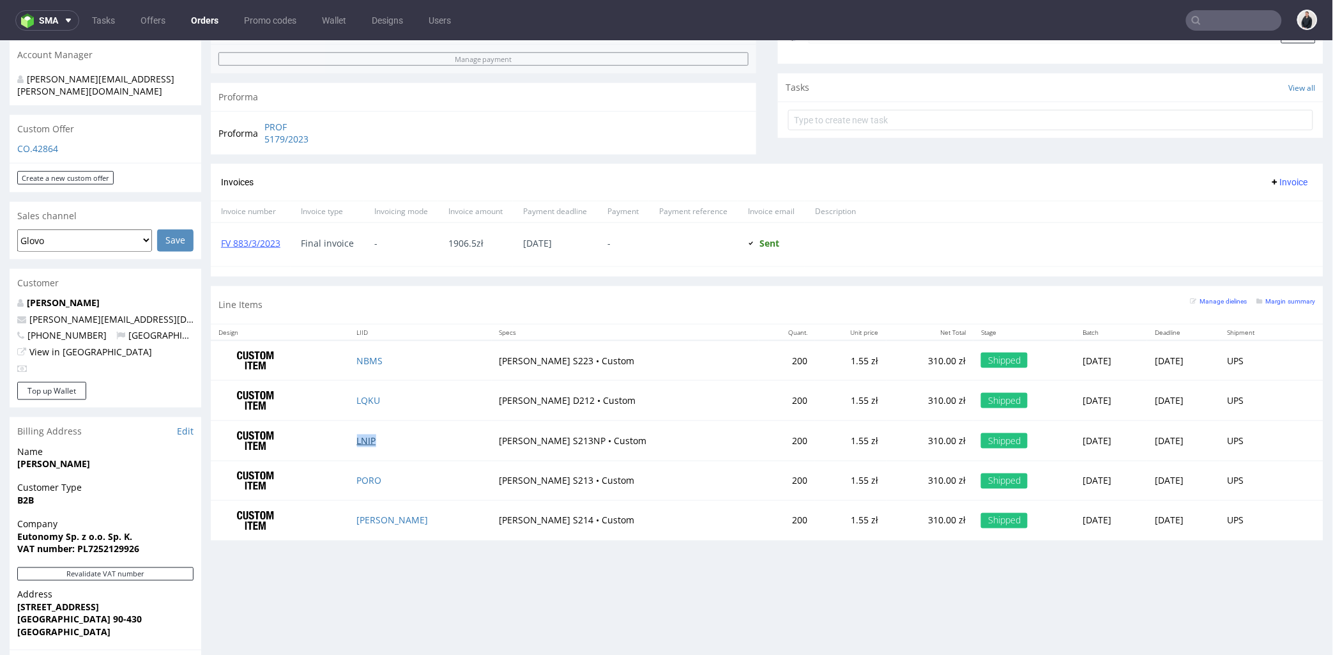
click at [367, 440] on link "LNIP" at bounding box center [366, 440] width 19 height 12
click at [376, 480] on link "PORO" at bounding box center [369, 480] width 25 height 12
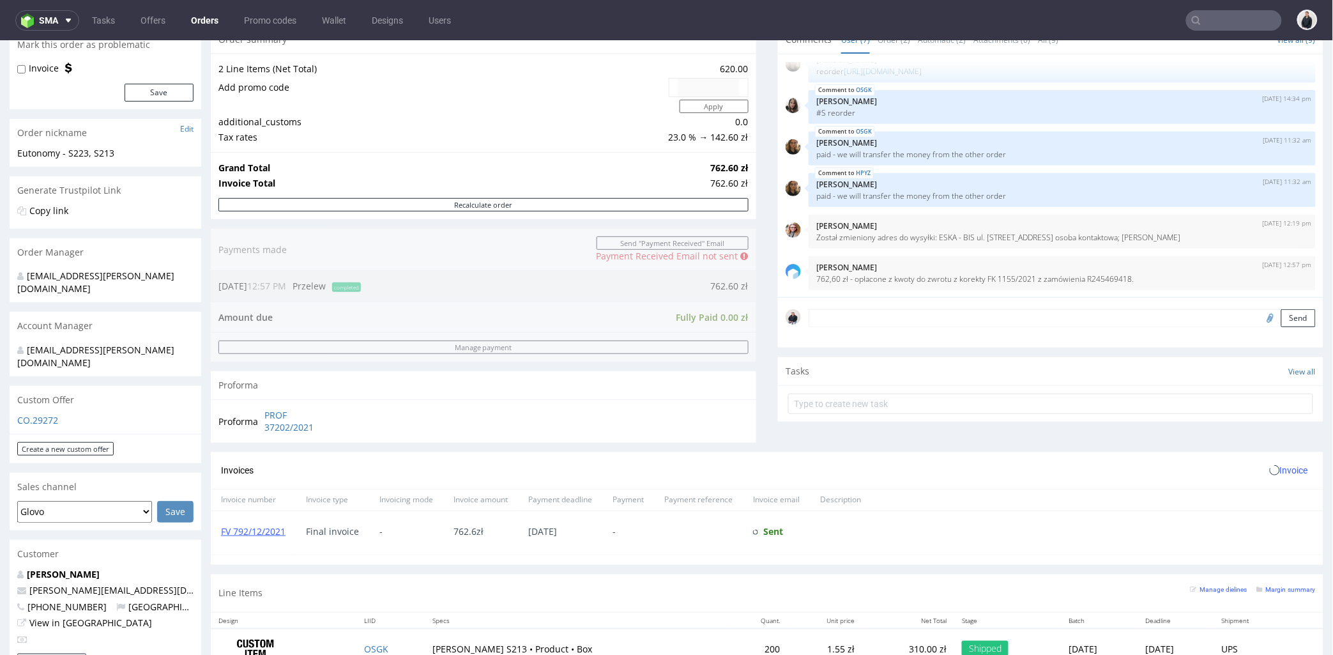
scroll to position [425, 0]
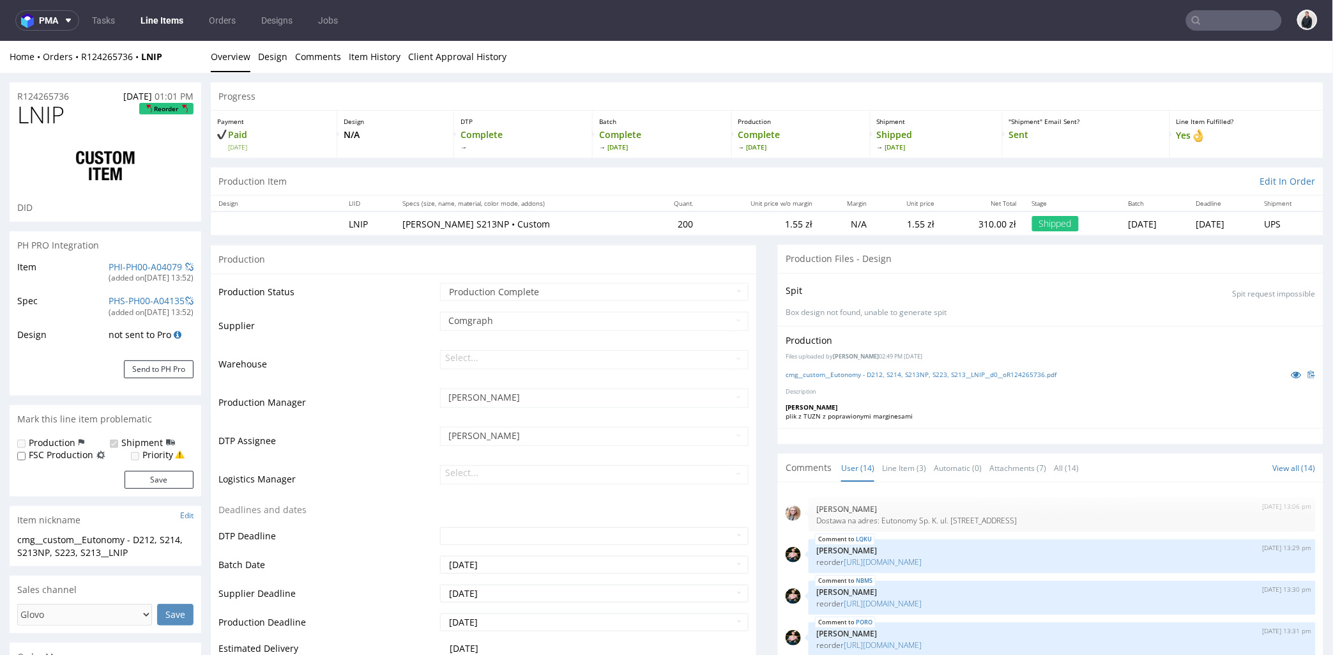
scroll to position [478, 0]
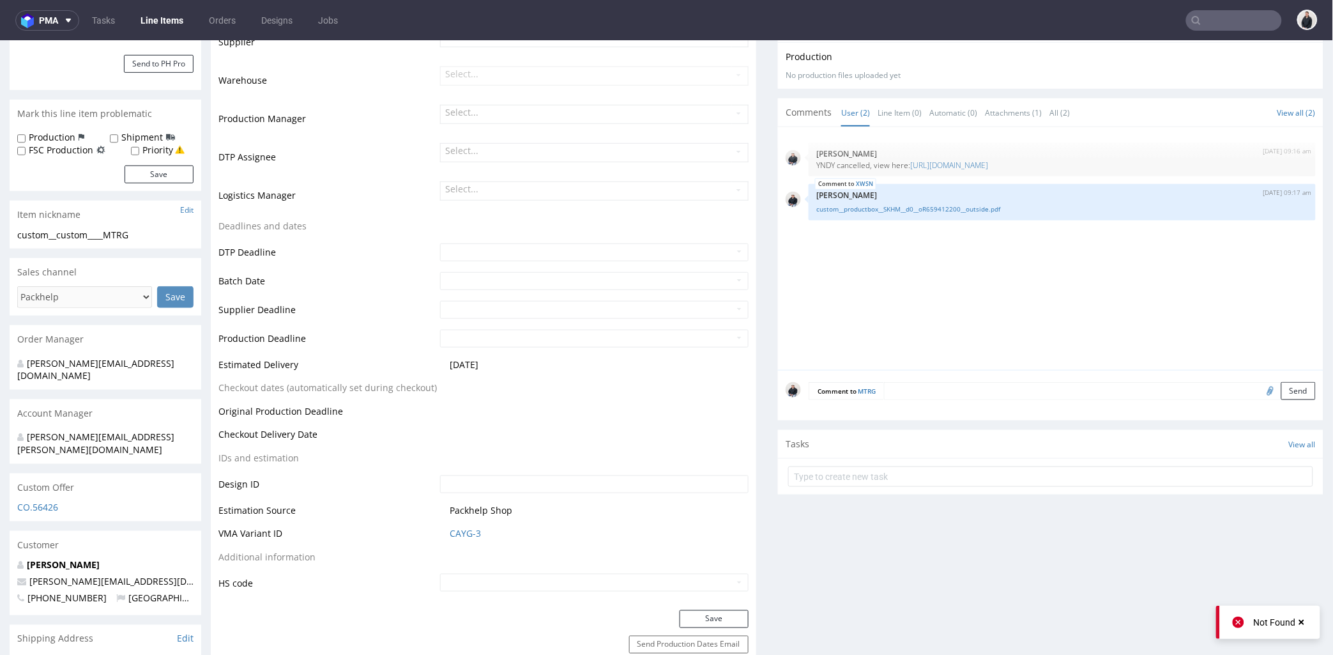
scroll to position [425, 0]
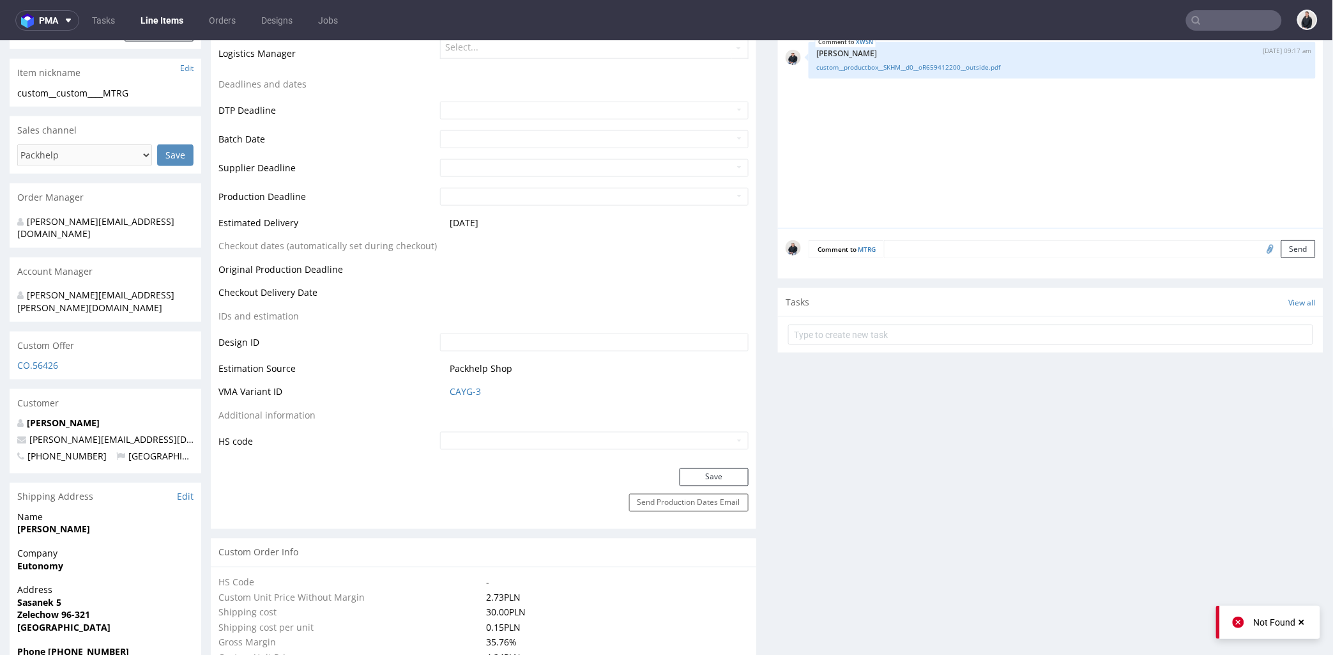
click at [1260, 247] on input "file" at bounding box center [1269, 248] width 18 height 17
type input "C:\fakepath\Pudelko_euFIX_D223NP_v01 (1).pdf"
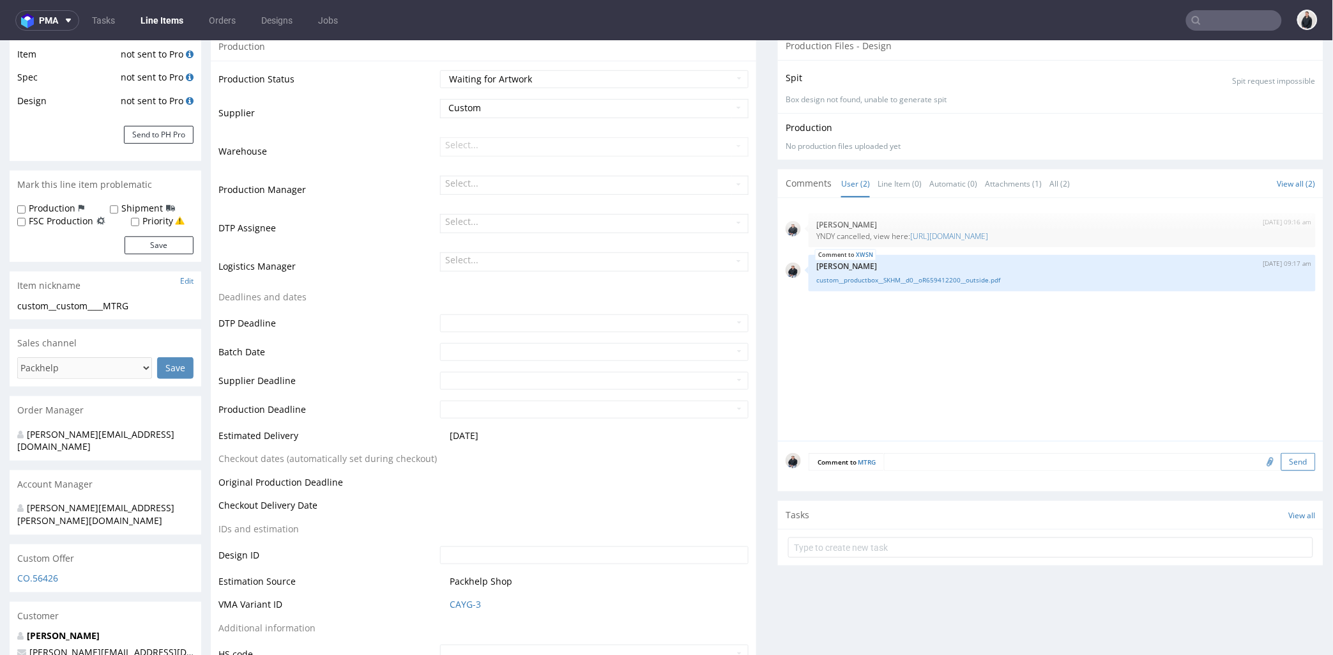
click at [1281, 460] on button "Send" at bounding box center [1298, 461] width 34 height 18
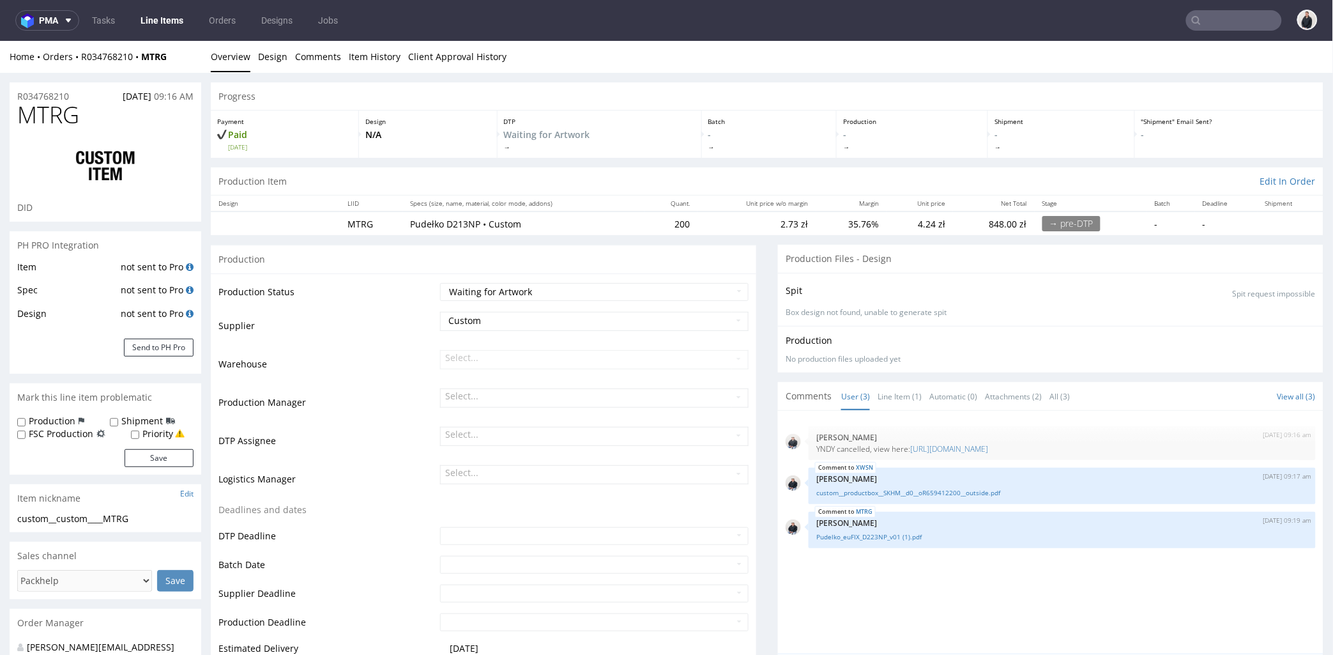
scroll to position [0, 0]
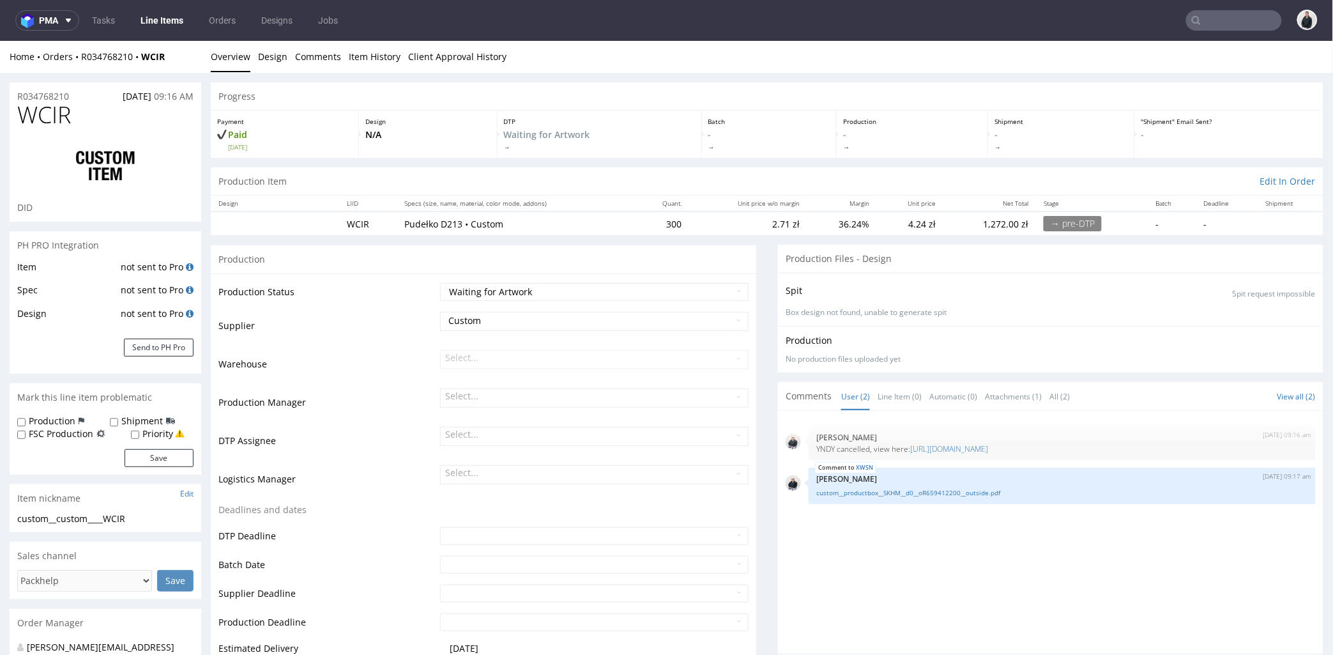
scroll to position [213, 0]
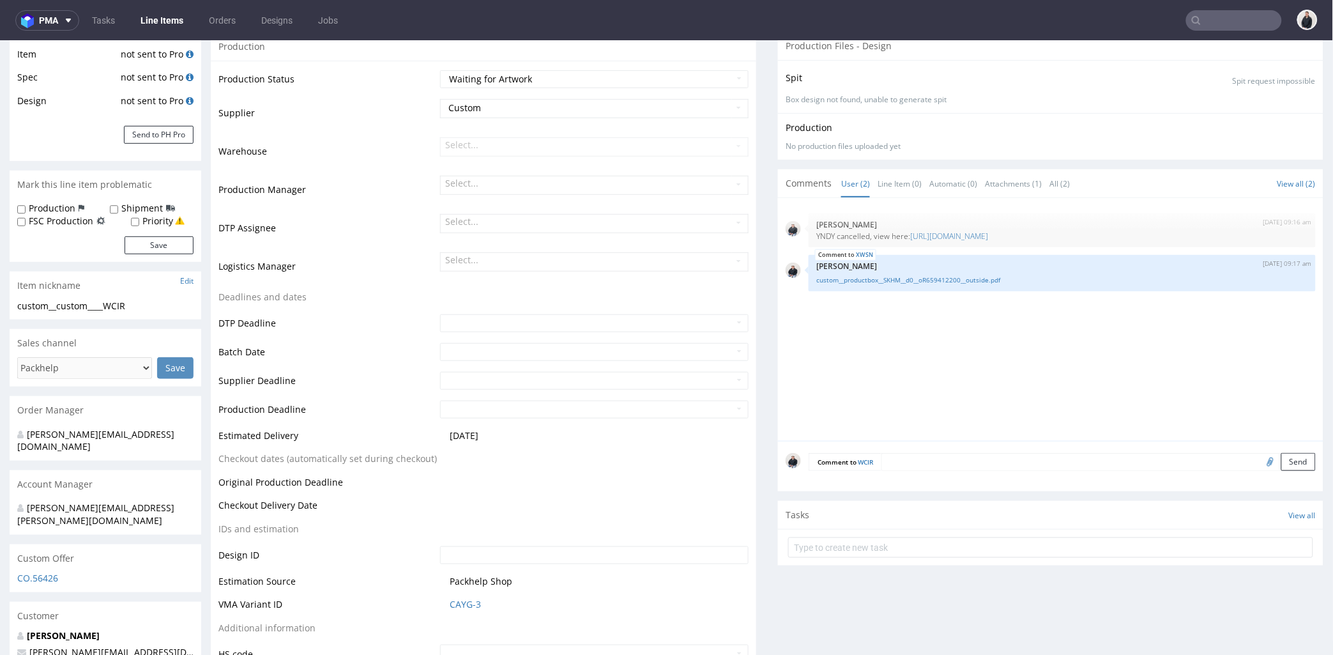
click at [1260, 468] on input "file" at bounding box center [1269, 460] width 18 height 17
type input "C:\fakepath\Pudelko_euFIX_D223_v01 (1).pdf"
click at [1281, 459] on button "Send" at bounding box center [1298, 461] width 34 height 18
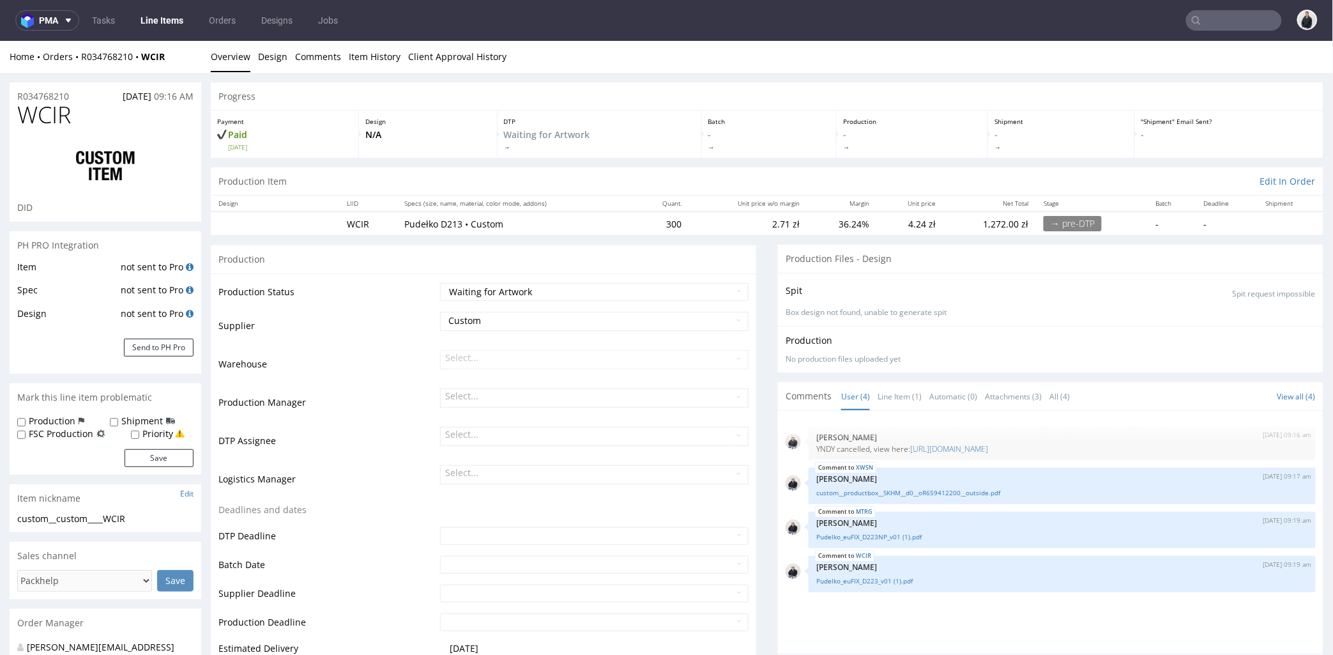
scroll to position [0, 0]
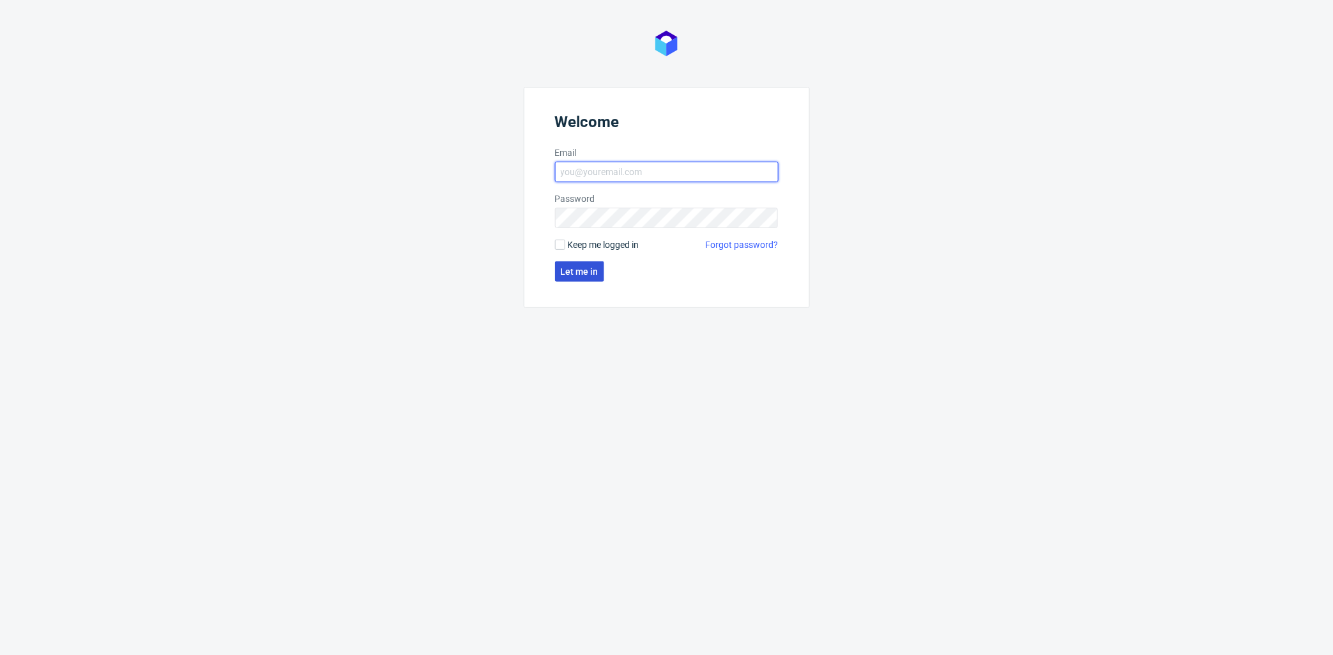
type input "[PERSON_NAME][EMAIL_ADDRESS][DOMAIN_NAME]"
click at [584, 273] on span "Let me in" at bounding box center [580, 271] width 38 height 9
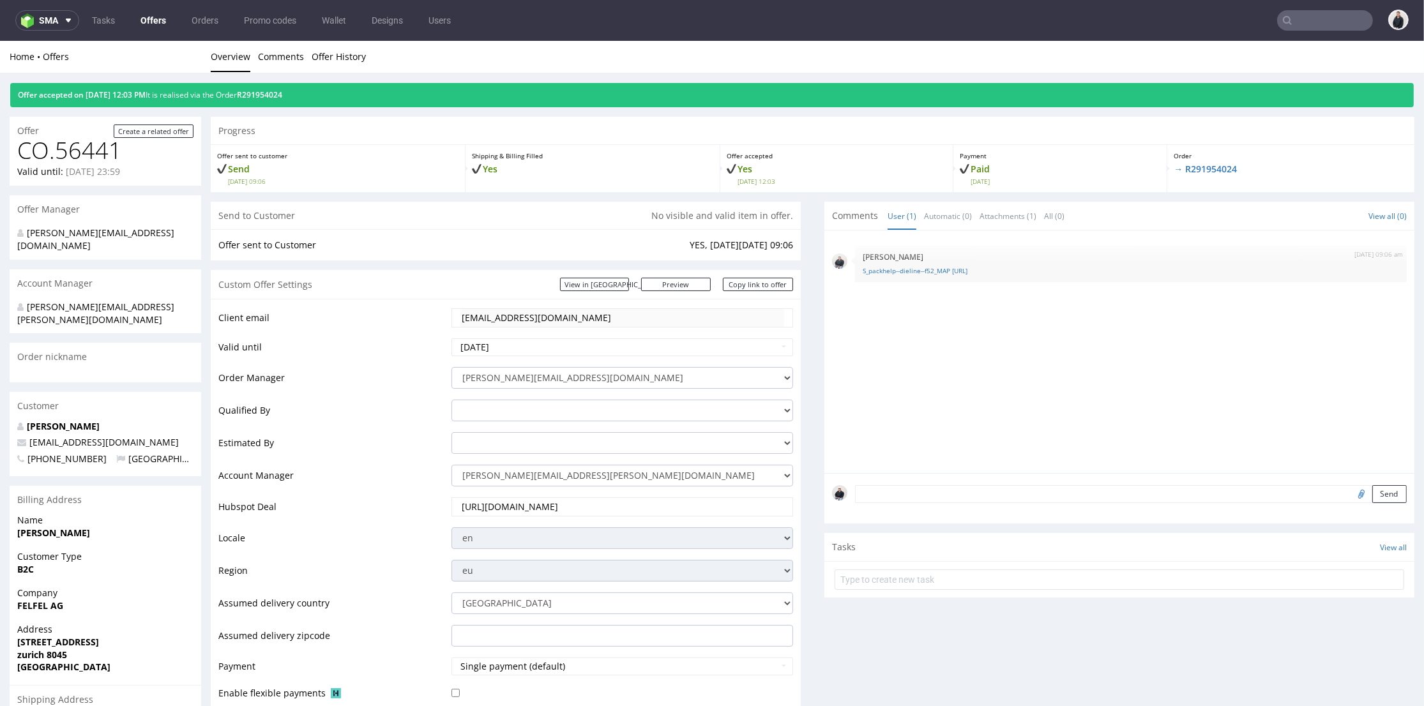
click at [149, 19] on link "Offers" at bounding box center [153, 20] width 41 height 20
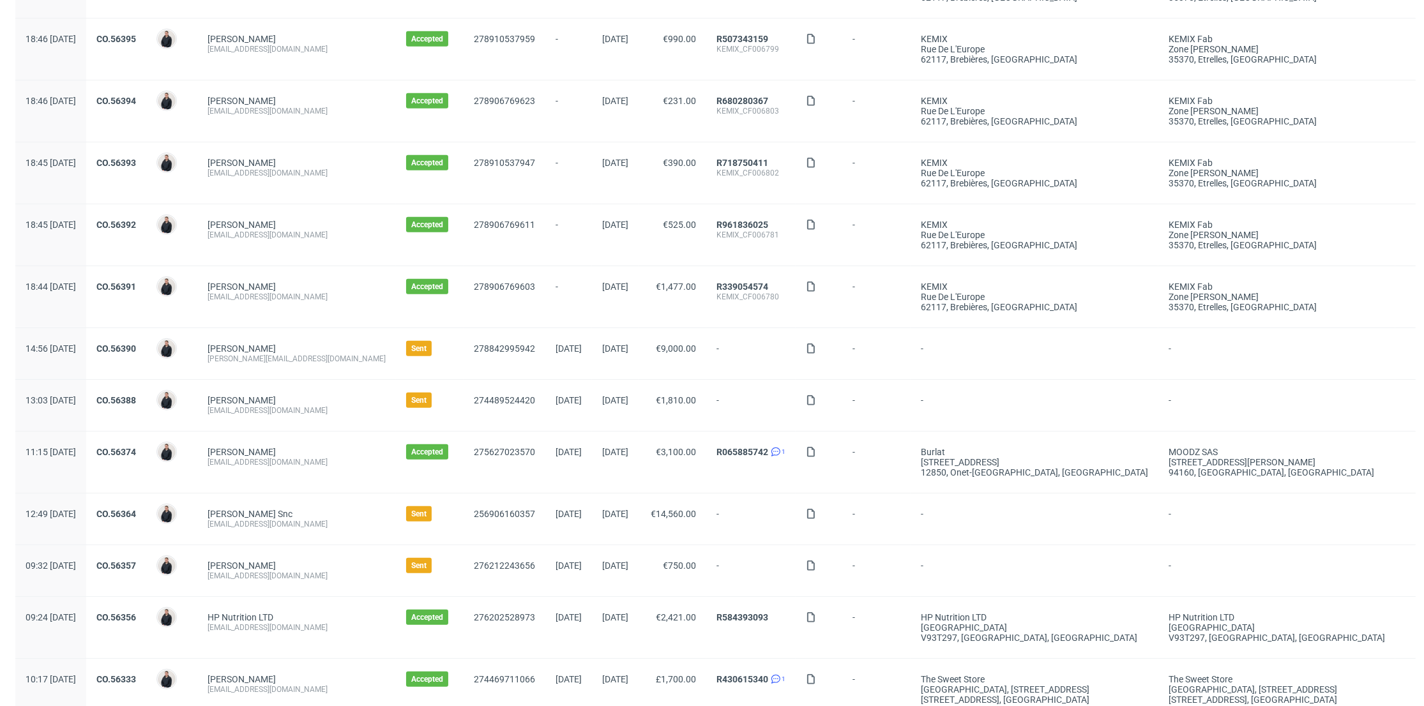
scroll to position [1259, 0]
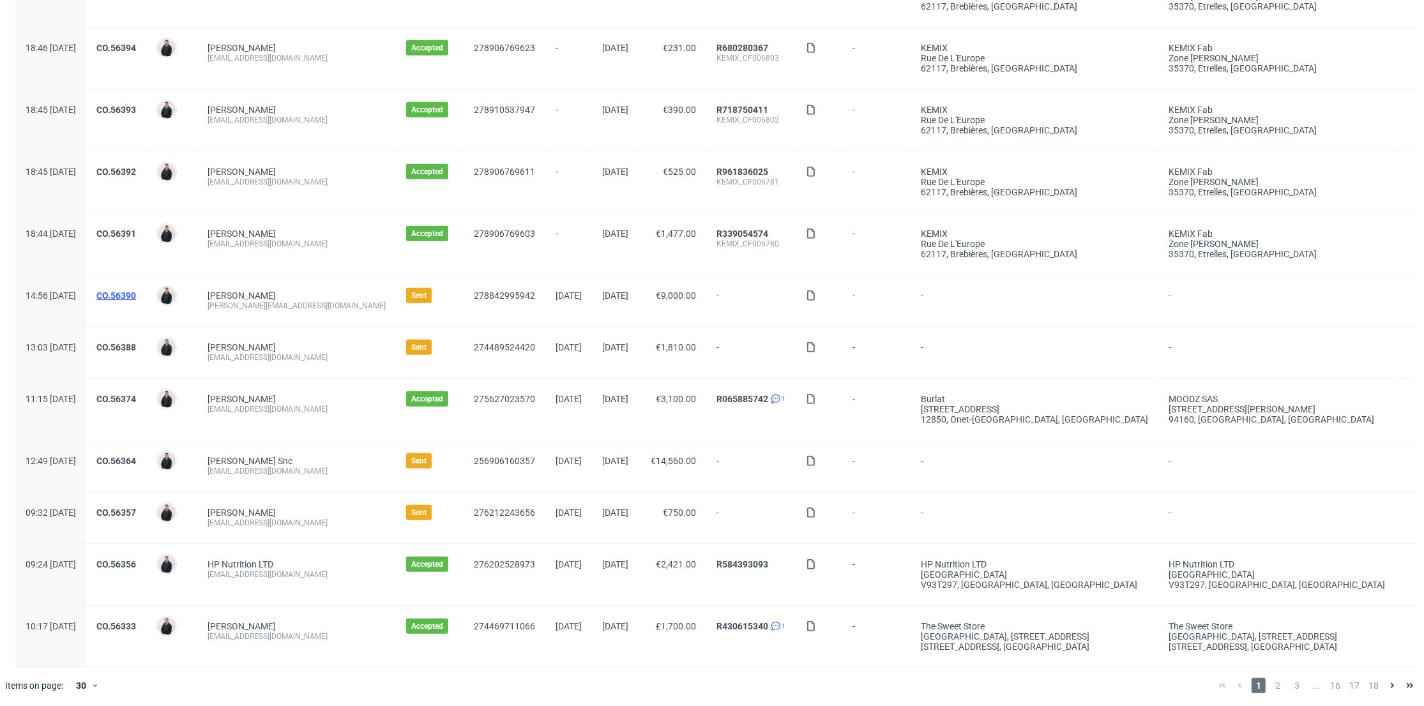
click at [136, 291] on link "CO.56390" at bounding box center [116, 296] width 40 height 10
click at [136, 508] on link "CO.56357" at bounding box center [116, 513] width 40 height 10
click at [1271, 654] on span "2" at bounding box center [1278, 685] width 14 height 15
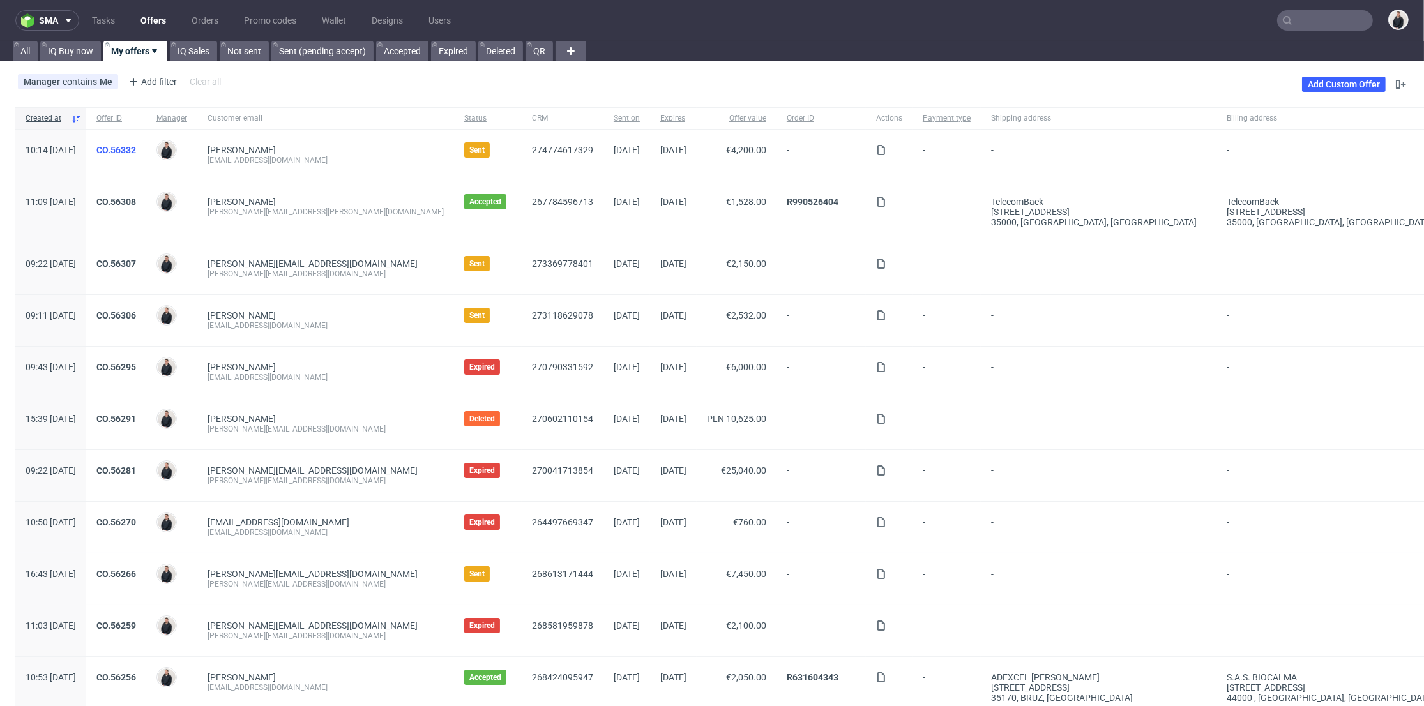
click at [136, 148] on link "CO.56332" at bounding box center [116, 150] width 40 height 10
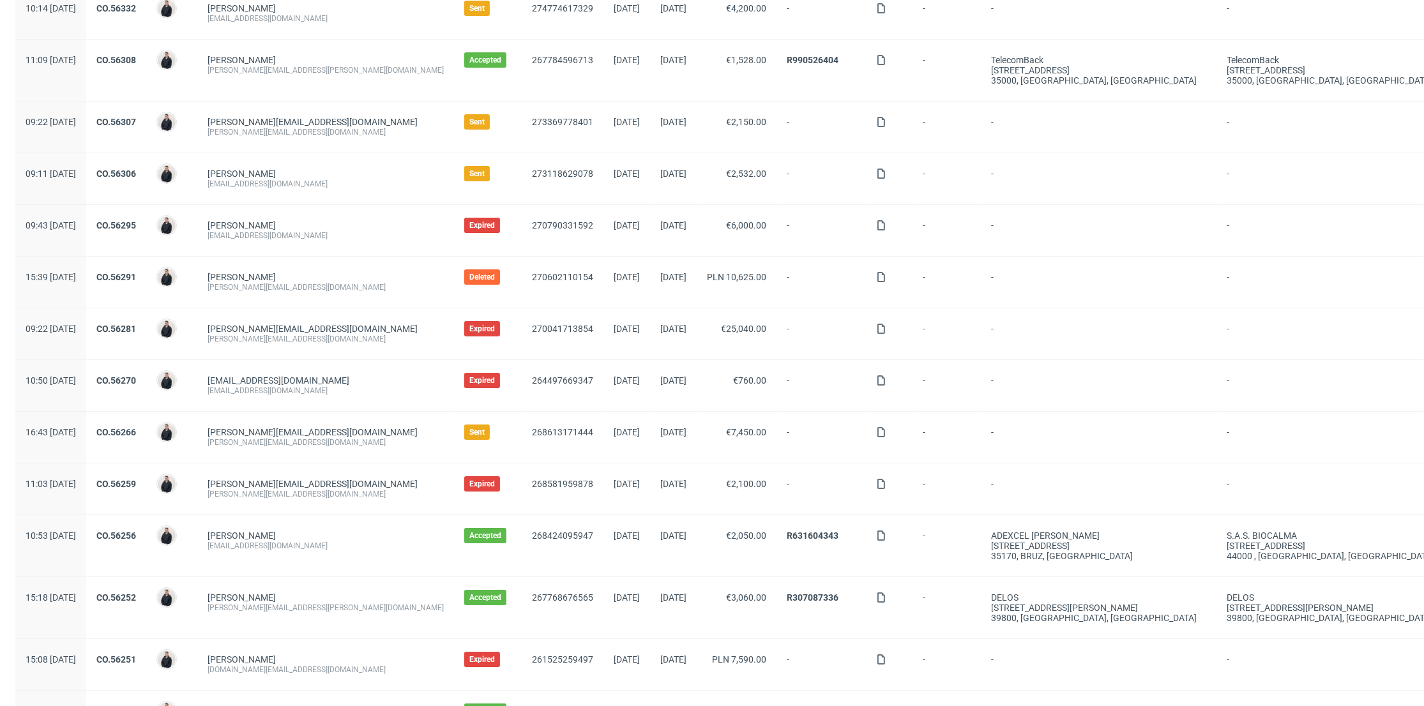
scroll to position [213, 0]
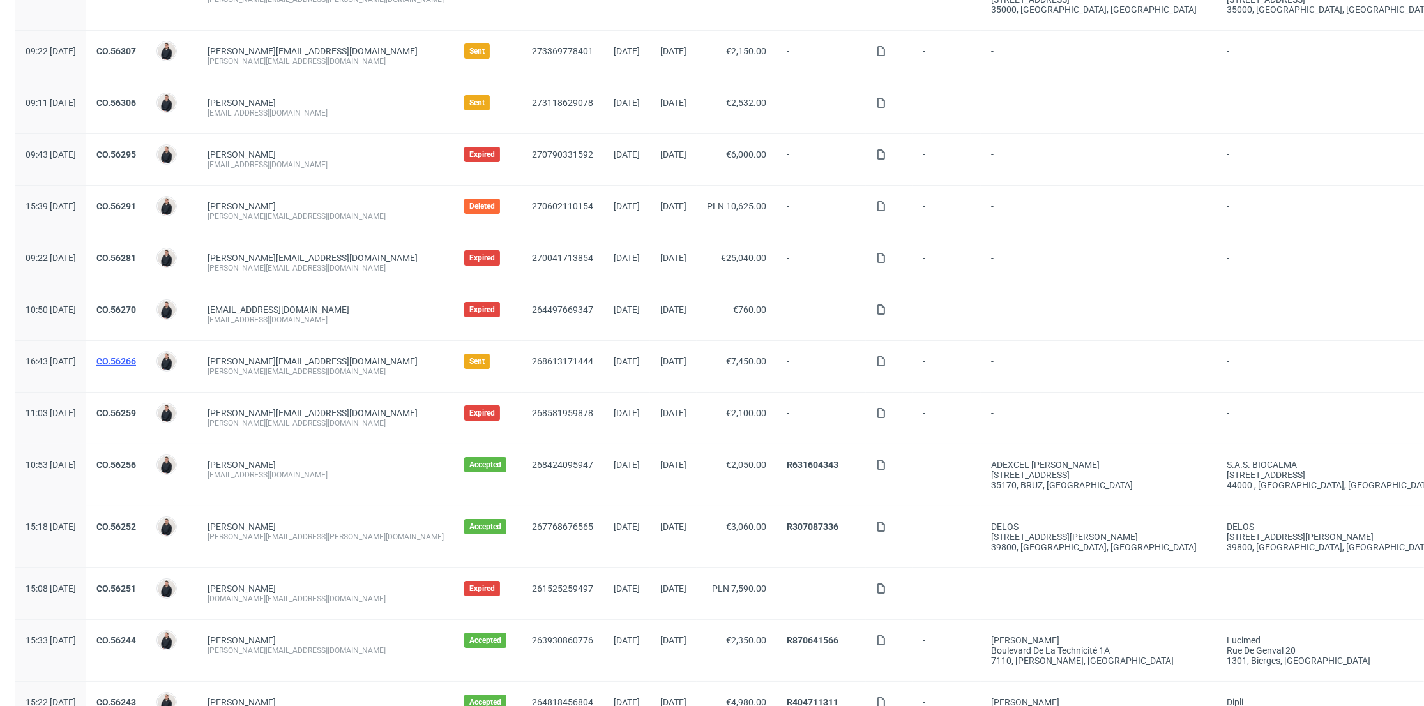
click at [136, 362] on link "CO.56266" at bounding box center [116, 361] width 40 height 10
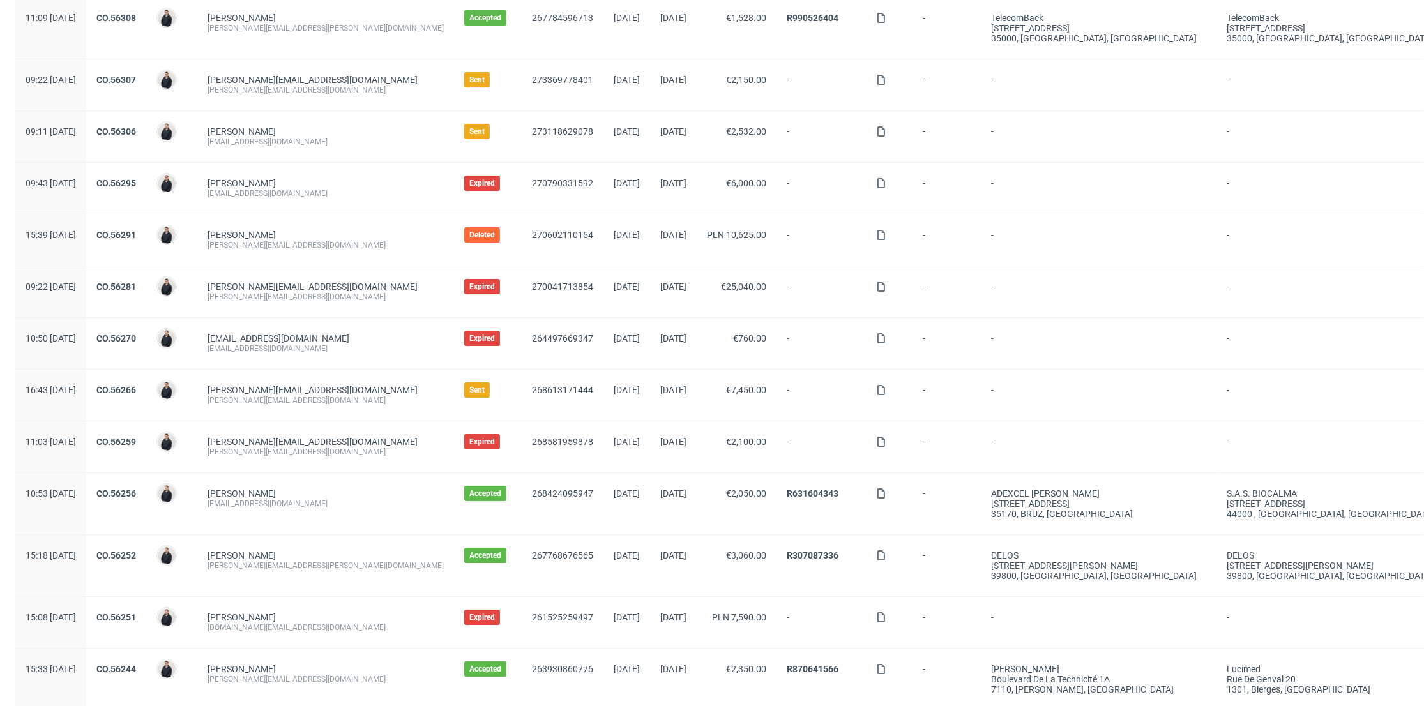
scroll to position [0, 0]
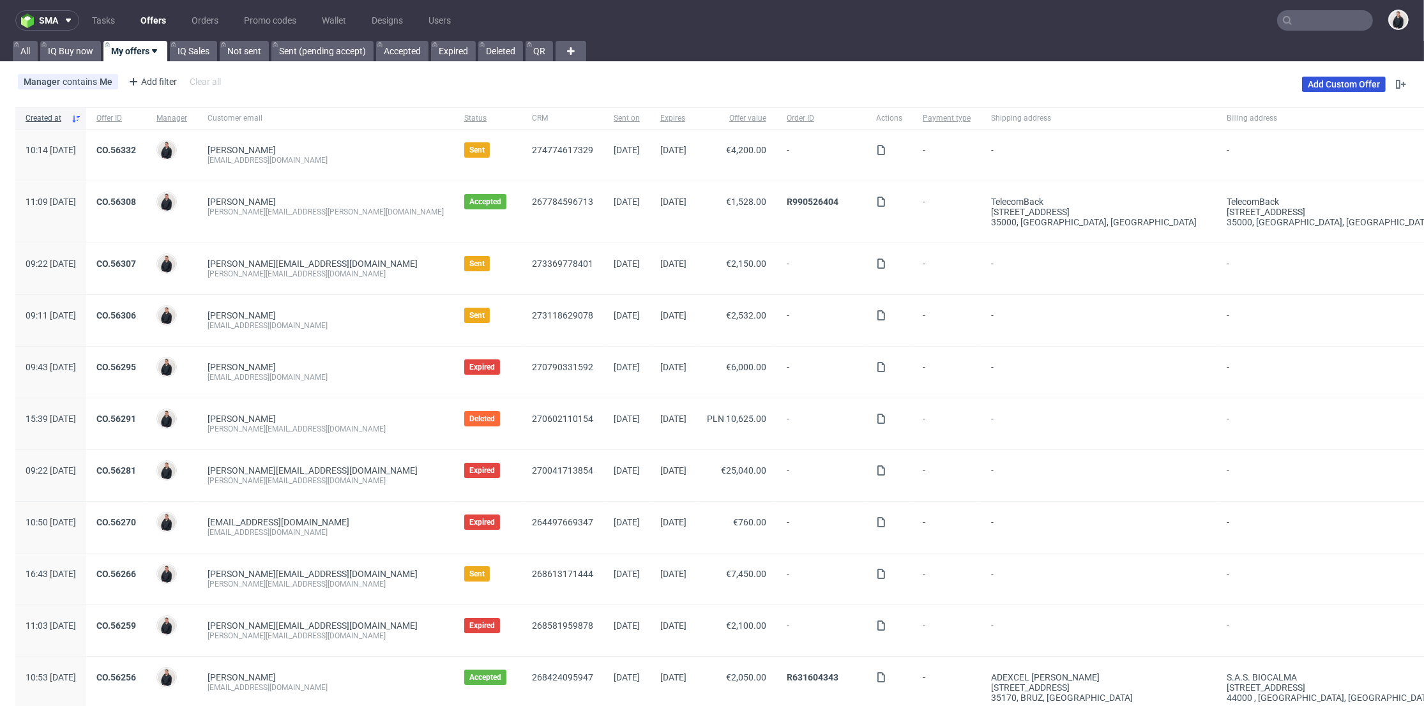
click at [1310, 77] on link "Add Custom Offer" at bounding box center [1344, 84] width 84 height 15
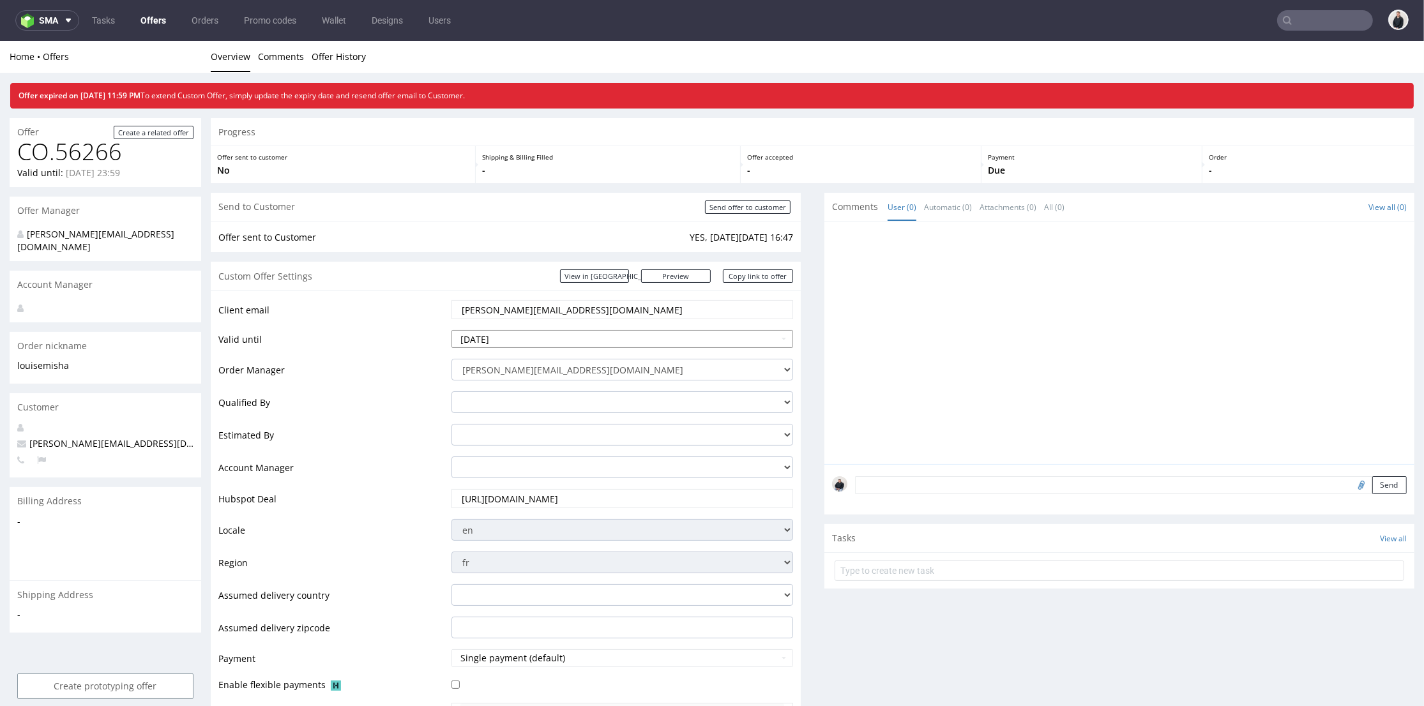
click at [527, 345] on input "[DATE]" at bounding box center [623, 339] width 342 height 18
click at [577, 283] on td "23" at bounding box center [577, 281] width 19 height 19
type input "2025-08-23"
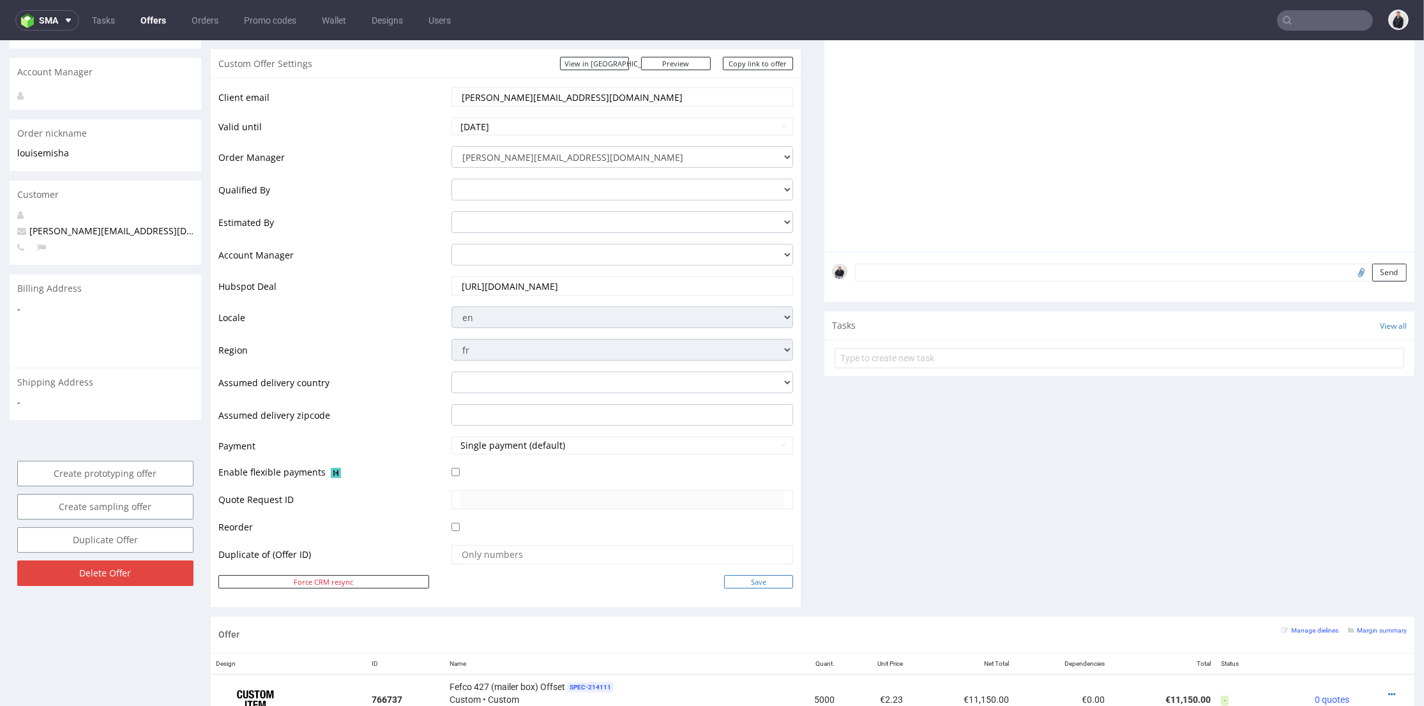
click at [742, 583] on input "Save" at bounding box center [758, 581] width 69 height 13
type input "In progress..."
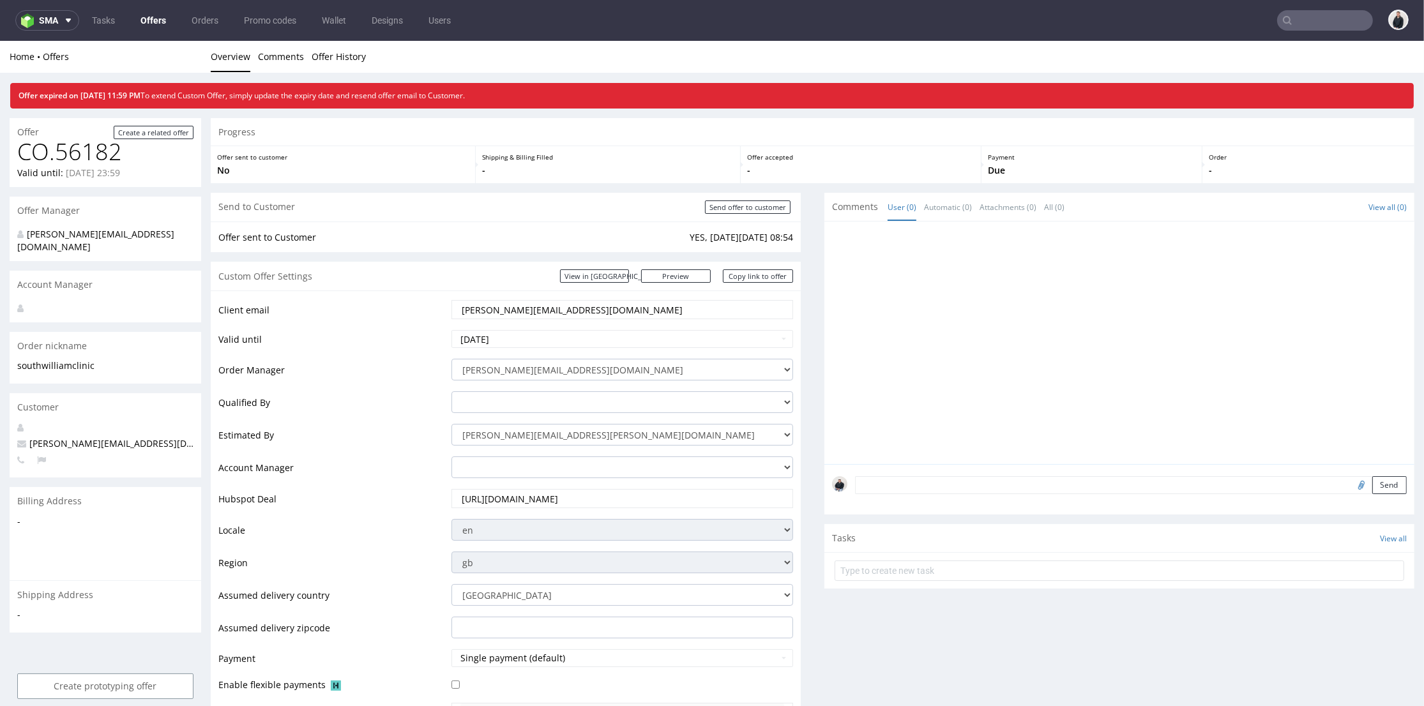
drag, startPoint x: 604, startPoint y: 313, endPoint x: 392, endPoint y: 300, distance: 211.8
click at [392, 300] on tr "Client email [PERSON_NAME][EMAIL_ADDRESS][DOMAIN_NAME]" at bounding box center [505, 314] width 575 height 30
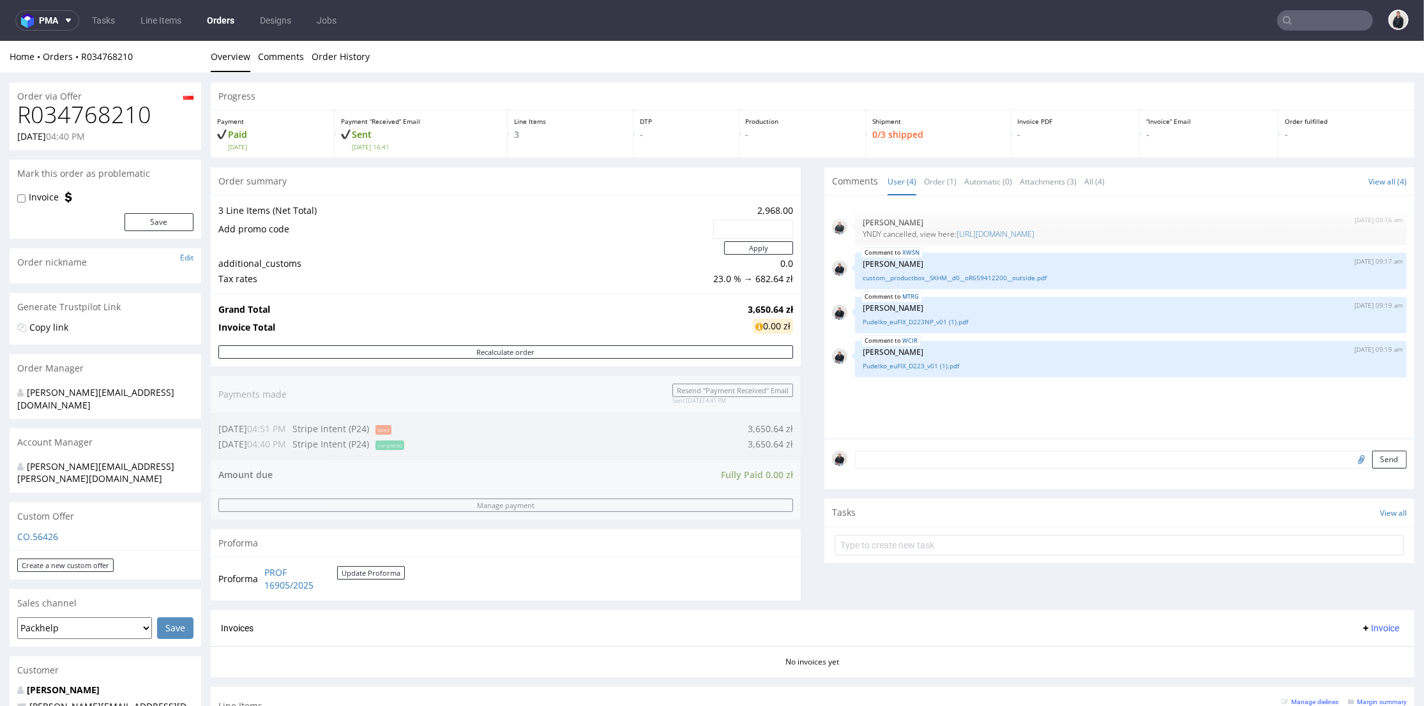
scroll to position [284, 0]
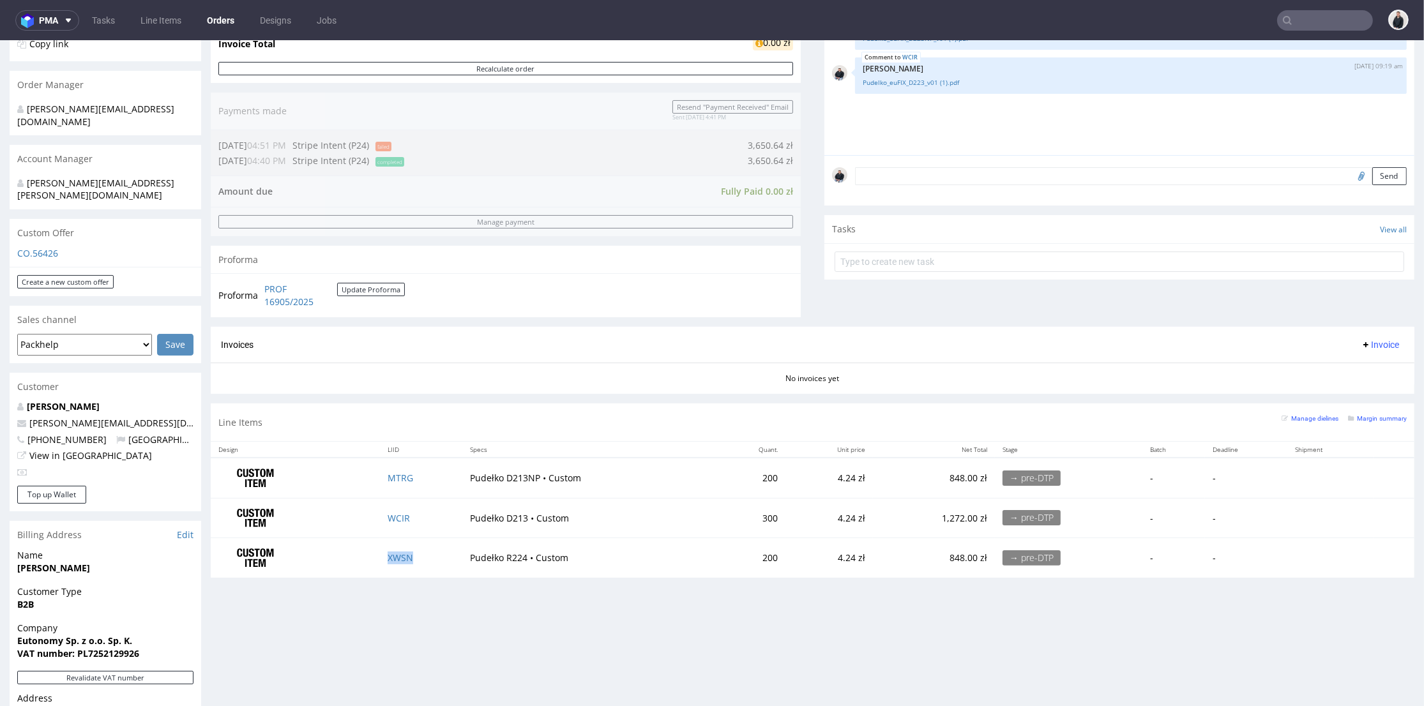
click at [416, 564] on td "XWSN" at bounding box center [421, 558] width 82 height 40
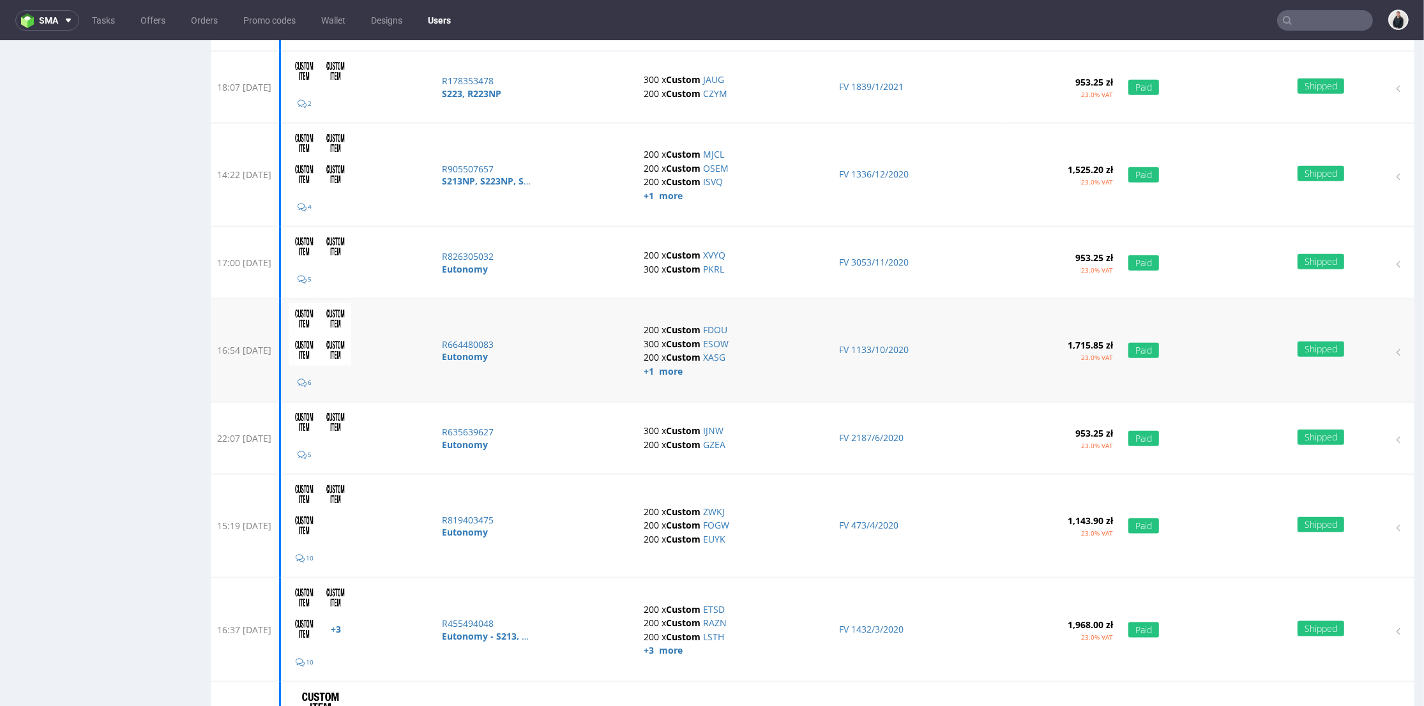
scroll to position [1845, 0]
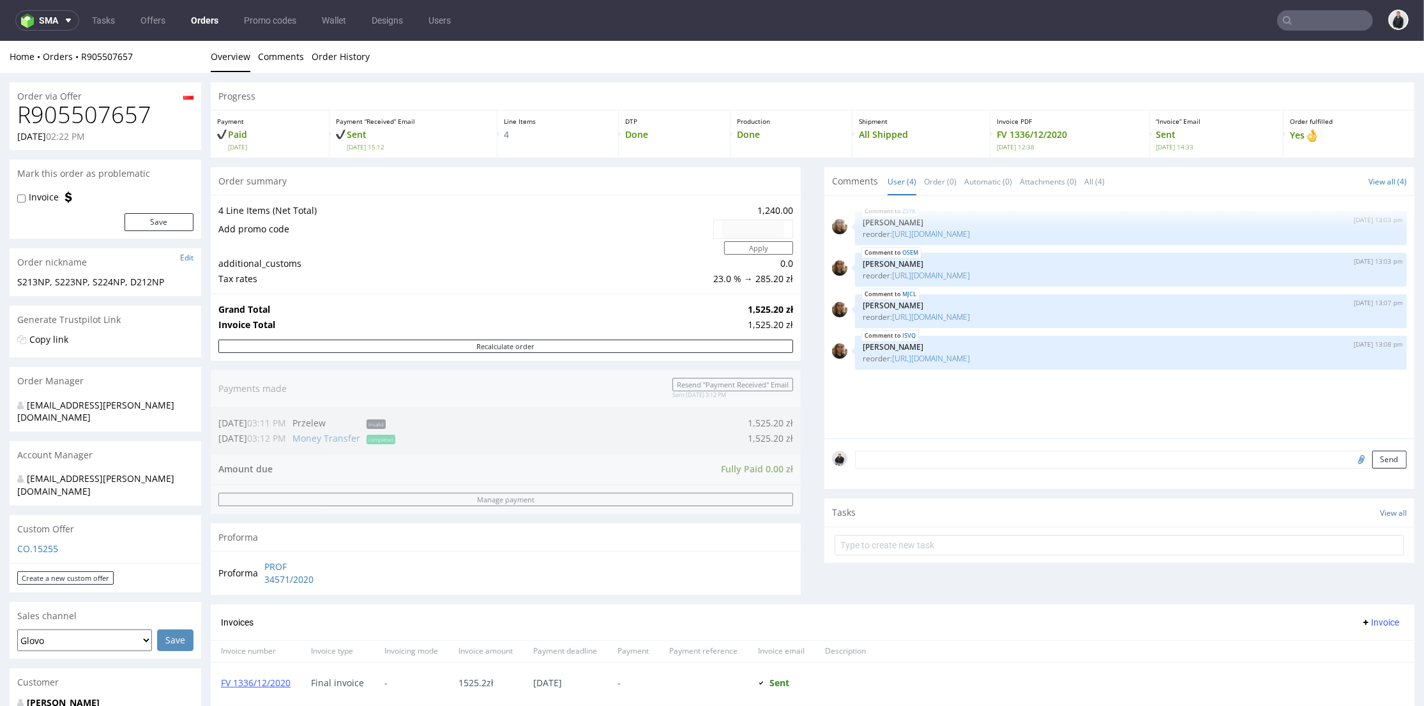
scroll to position [354, 0]
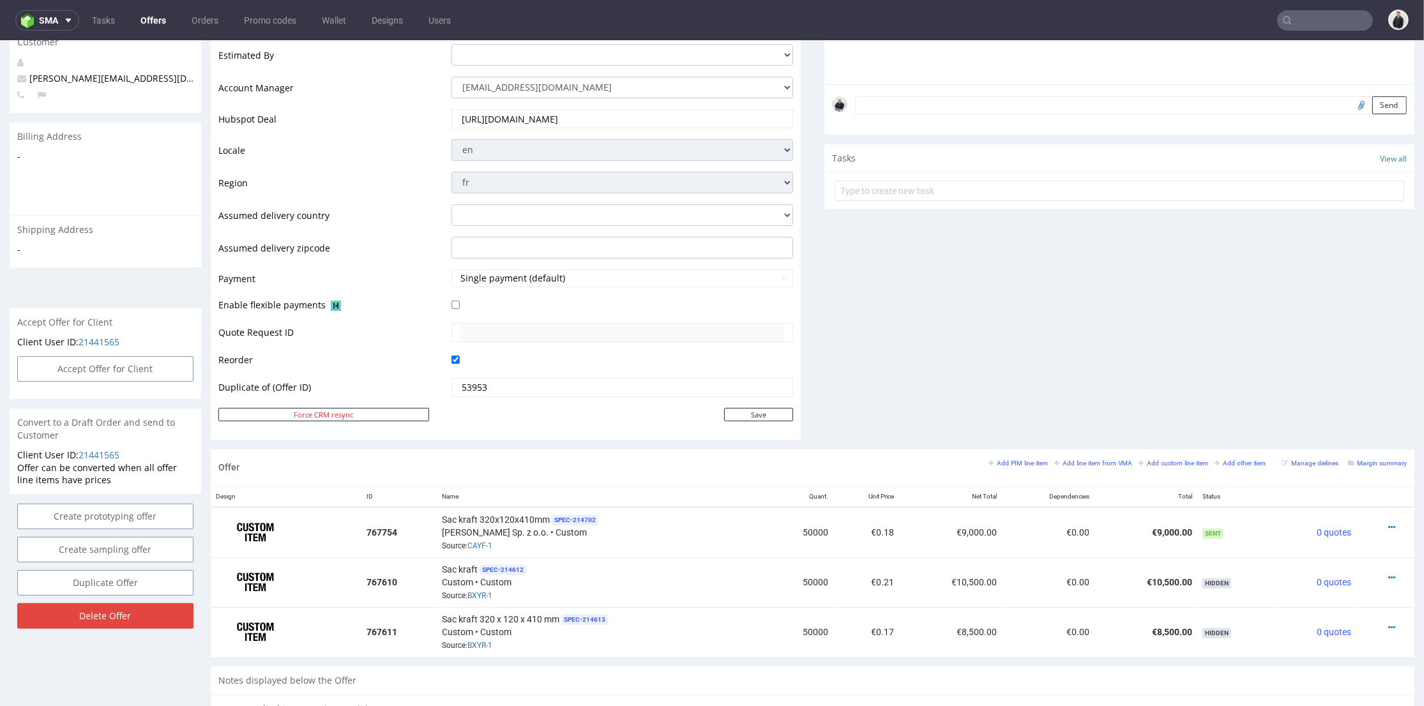
scroll to position [425, 0]
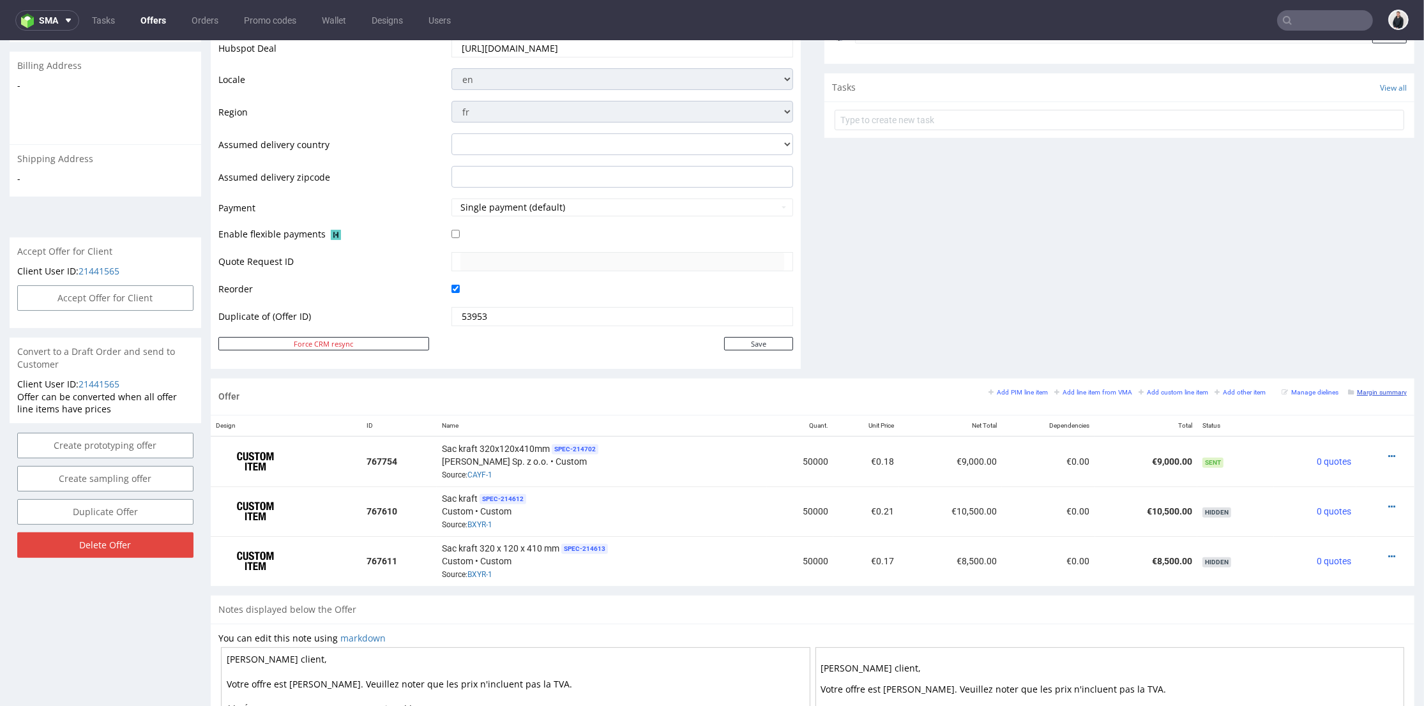
click at [1360, 392] on small "Margin summary" at bounding box center [1377, 392] width 59 height 7
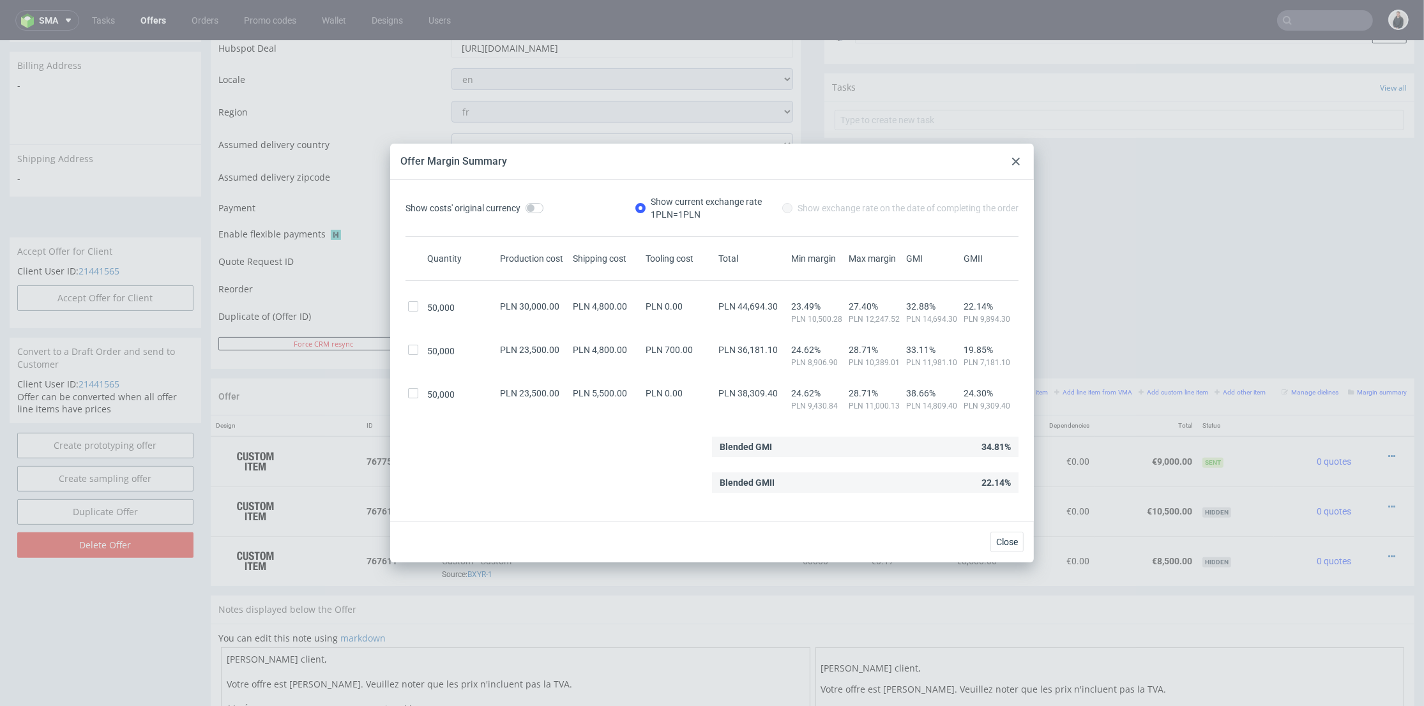
click at [1012, 163] on icon at bounding box center [1016, 162] width 8 height 8
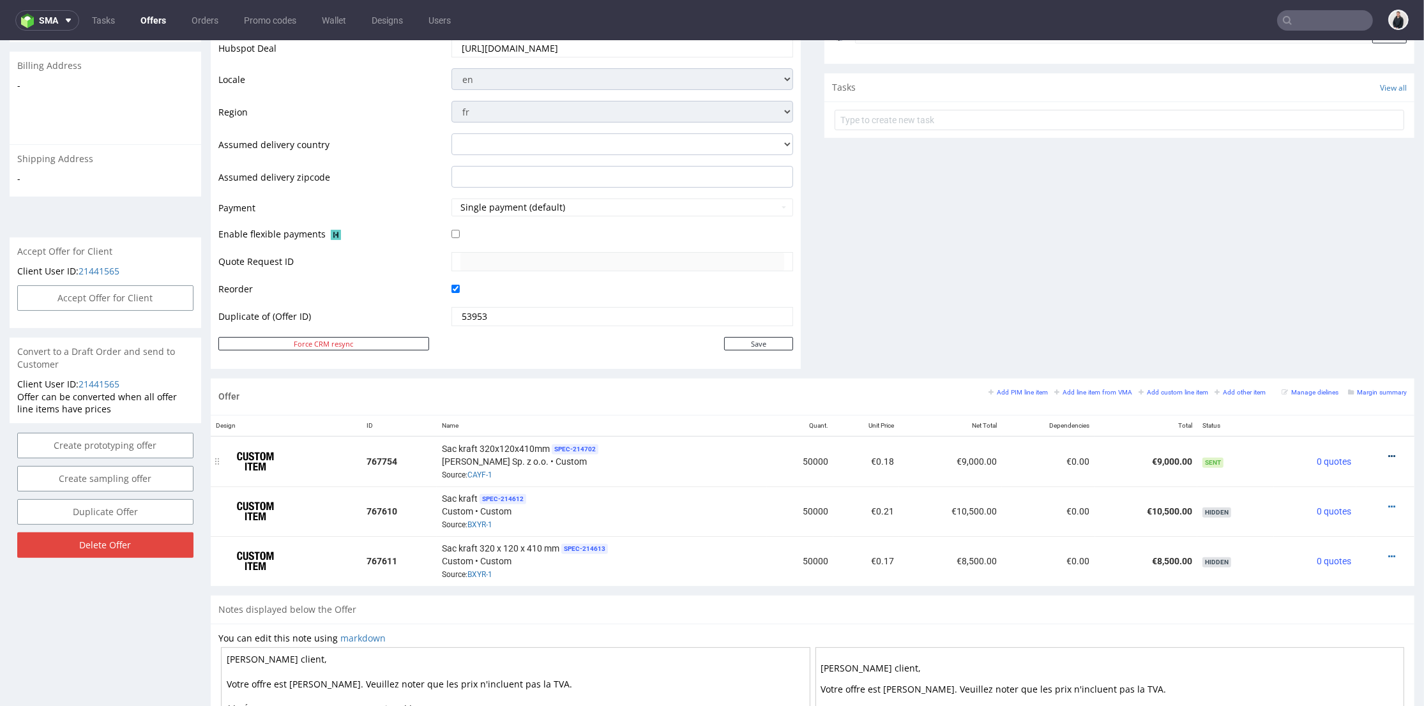
click at [1389, 452] on icon at bounding box center [1392, 456] width 7 height 9
click at [1389, 552] on icon at bounding box center [1392, 556] width 7 height 9
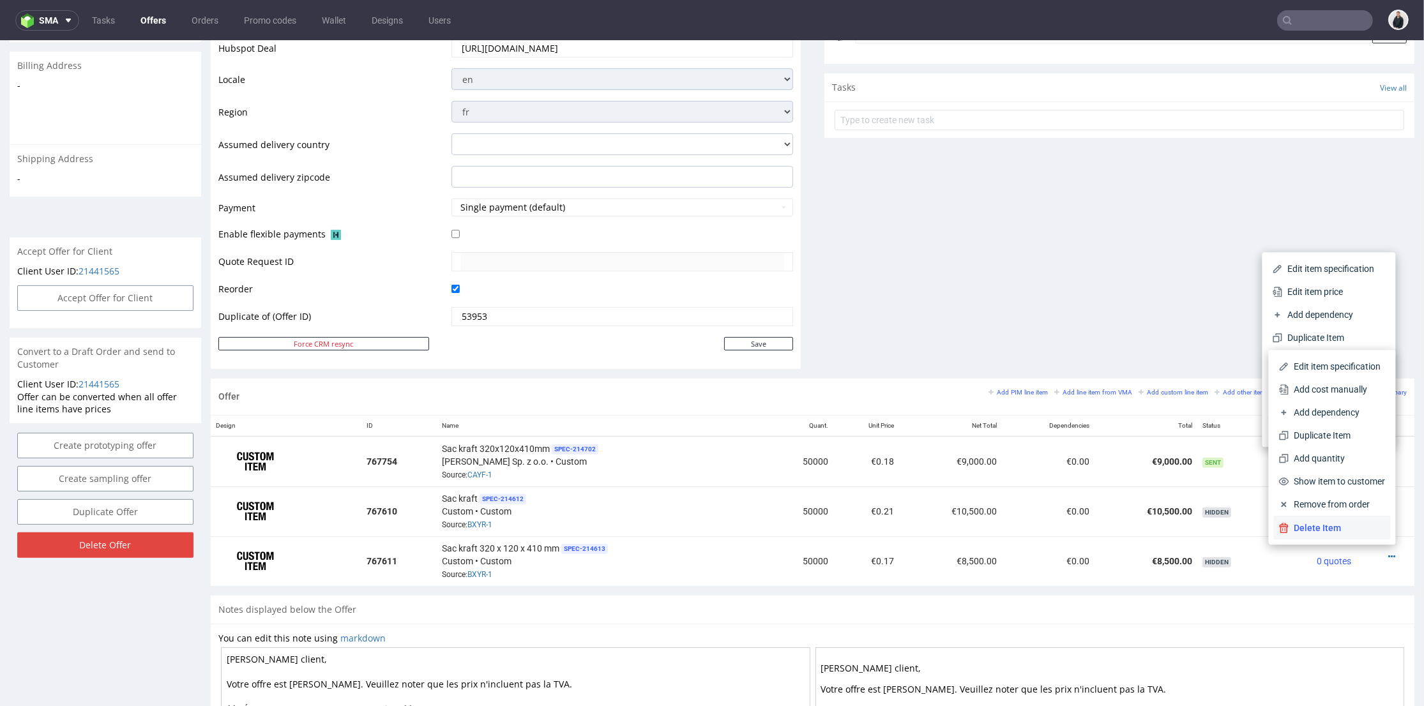
click at [1317, 529] on span "Delete Item" at bounding box center [1338, 528] width 96 height 13
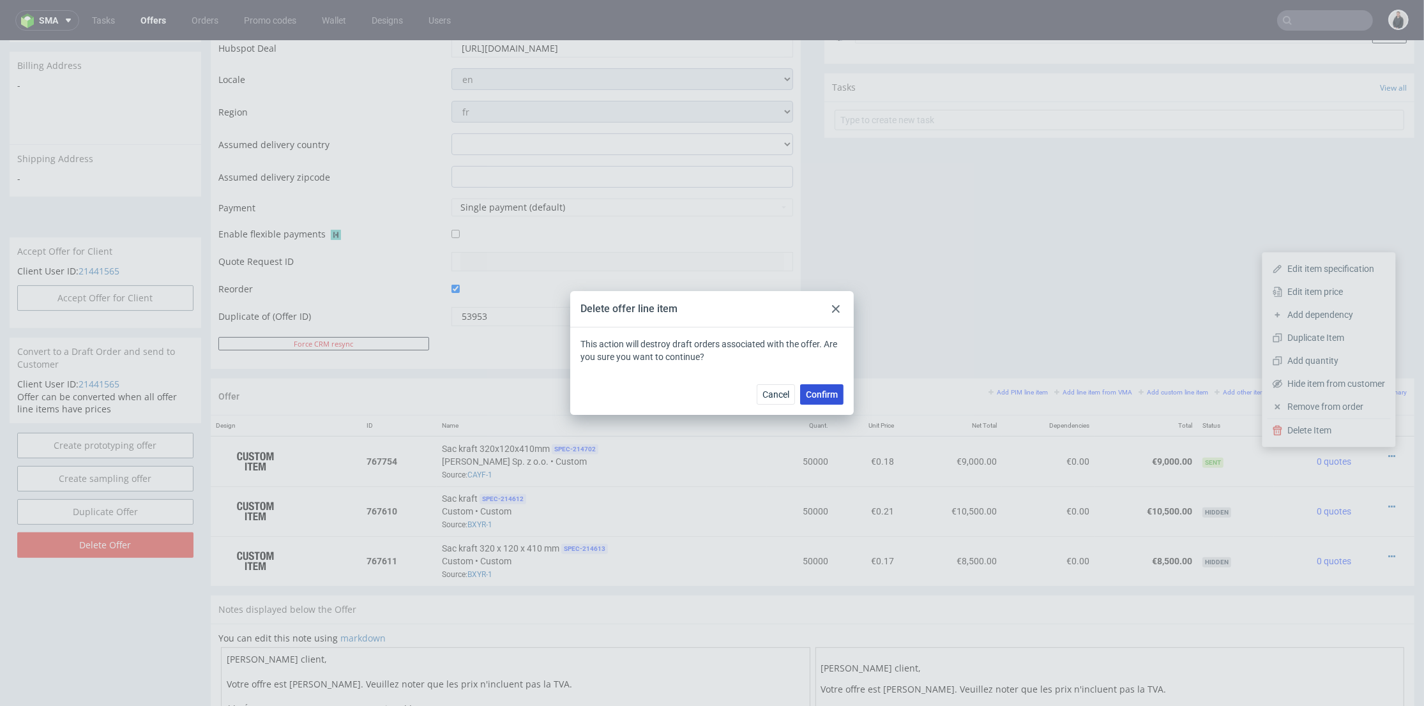
click at [831, 395] on span "Confirm" at bounding box center [822, 394] width 32 height 9
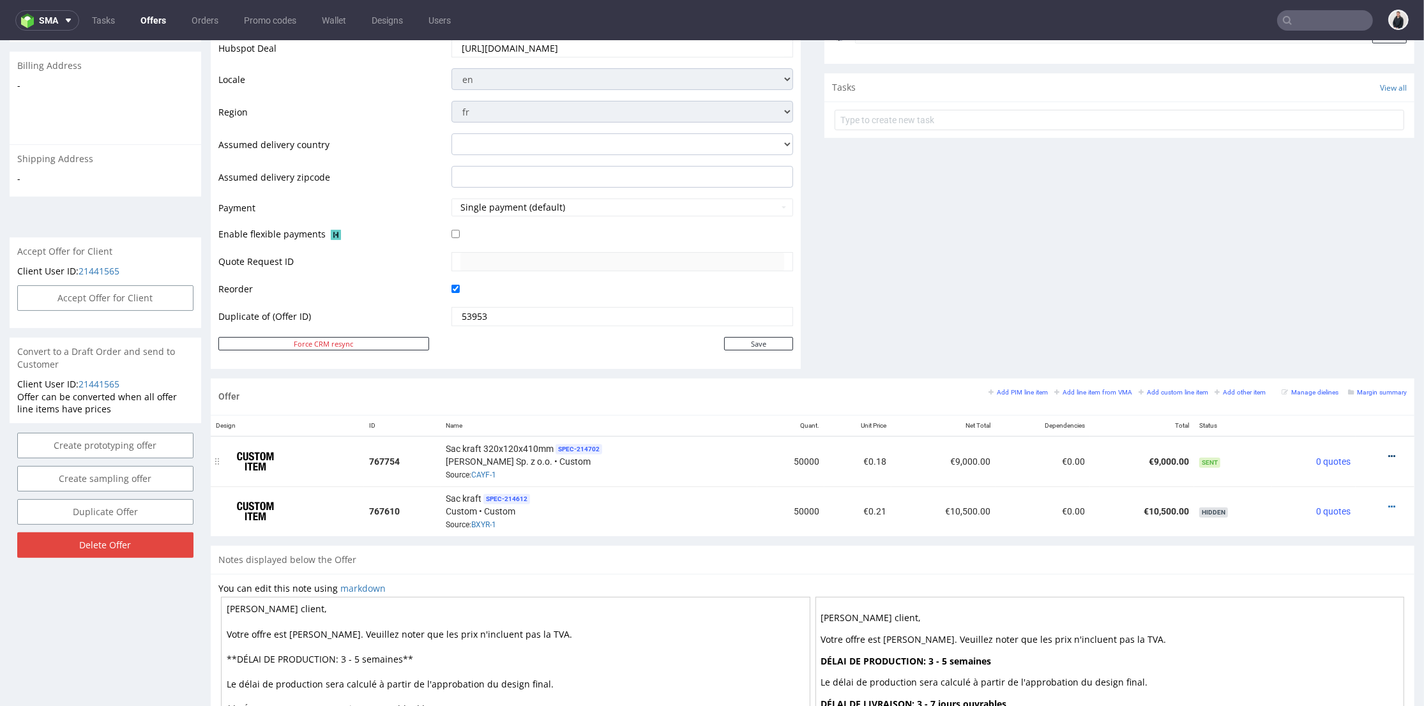
click at [1389, 452] on icon at bounding box center [1392, 456] width 7 height 9
click at [1306, 287] on span "Edit item price" at bounding box center [1334, 292] width 103 height 13
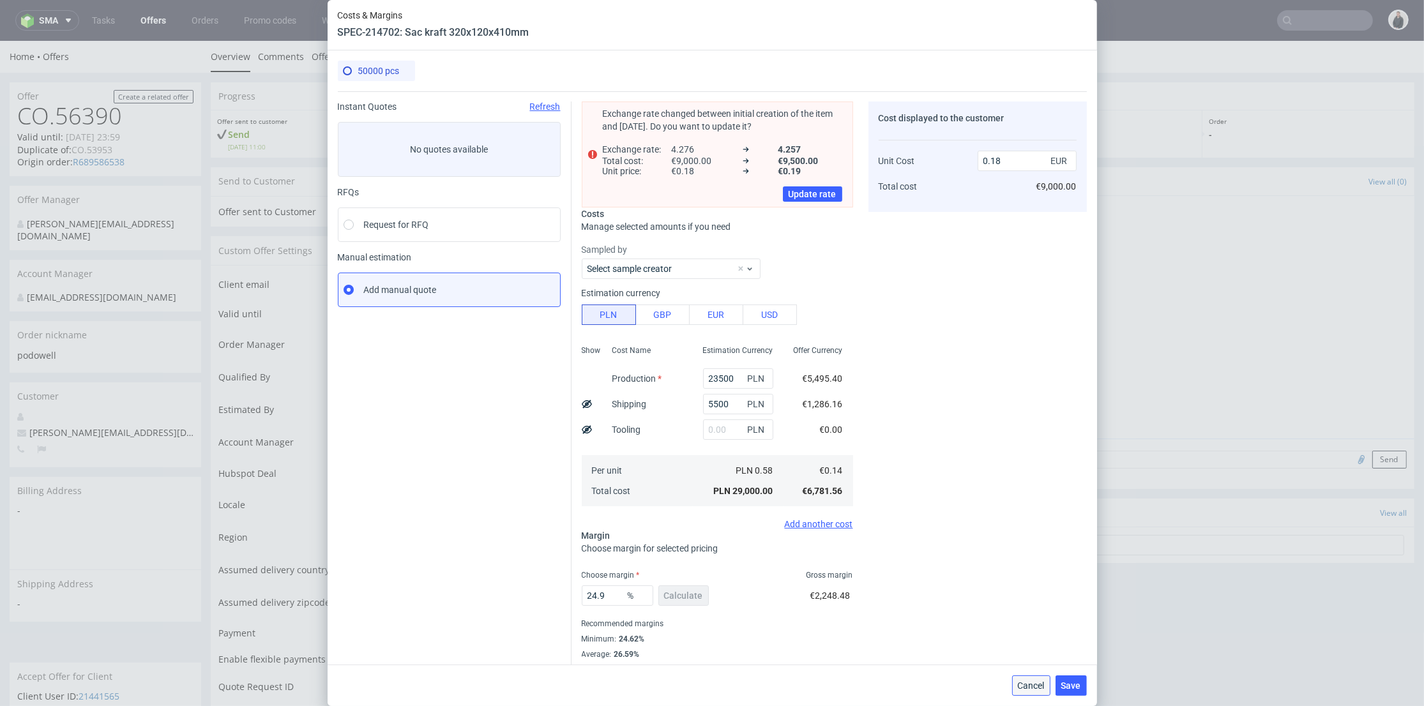
click at [1032, 690] on span "Cancel" at bounding box center [1031, 686] width 27 height 9
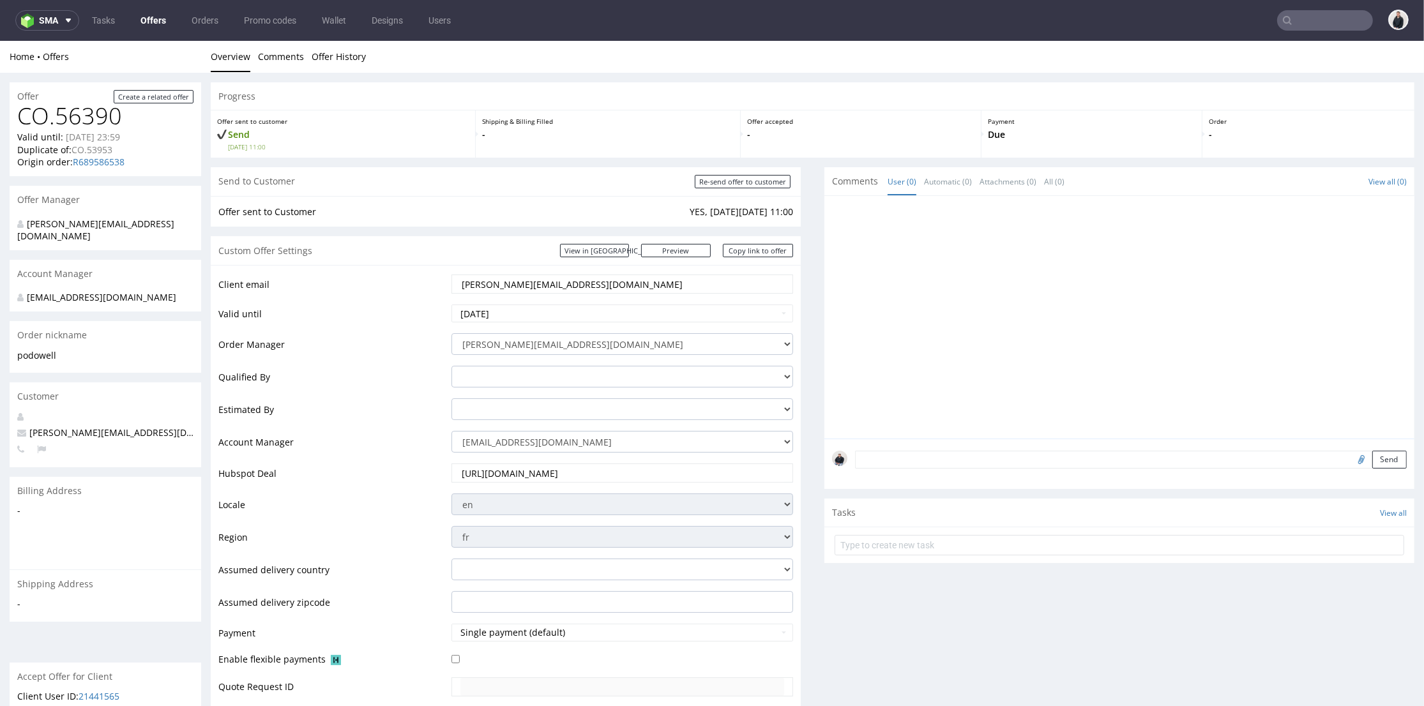
scroll to position [284, 0]
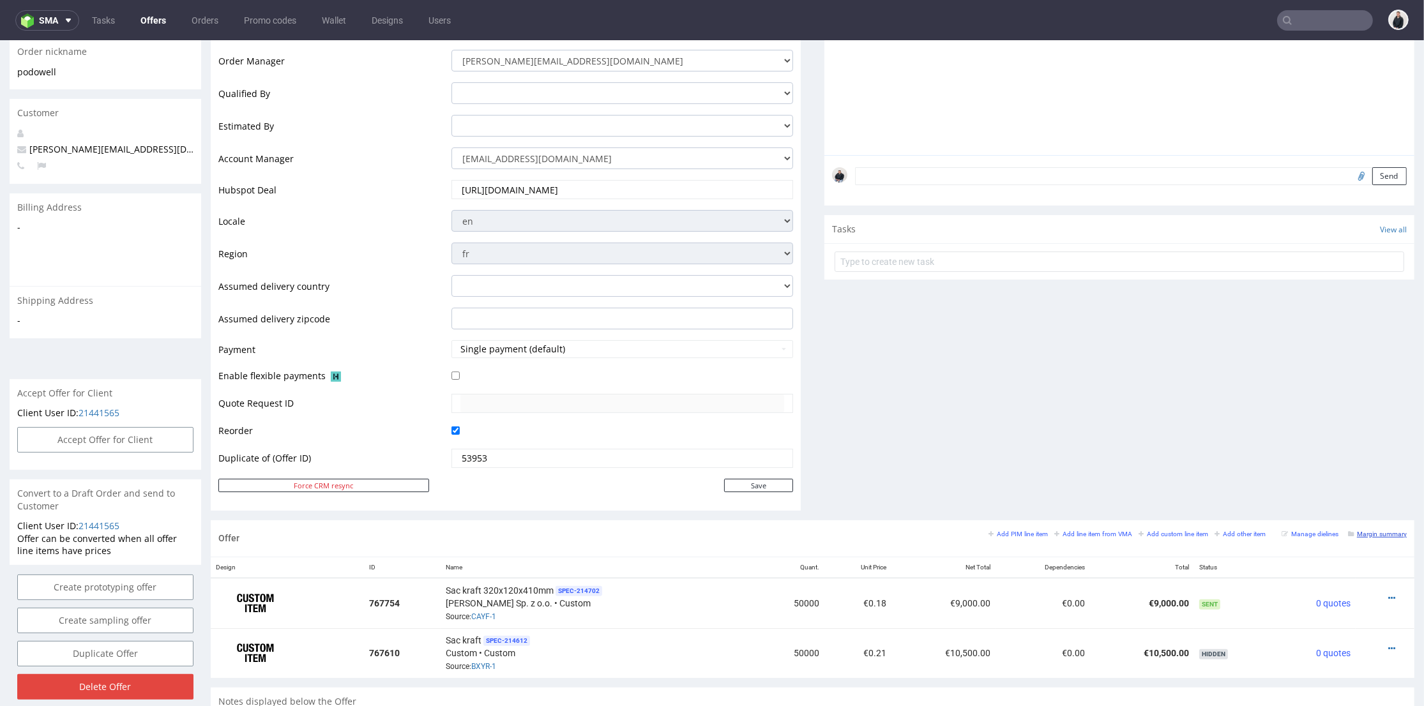
click at [1373, 533] on small "Margin summary" at bounding box center [1377, 534] width 59 height 7
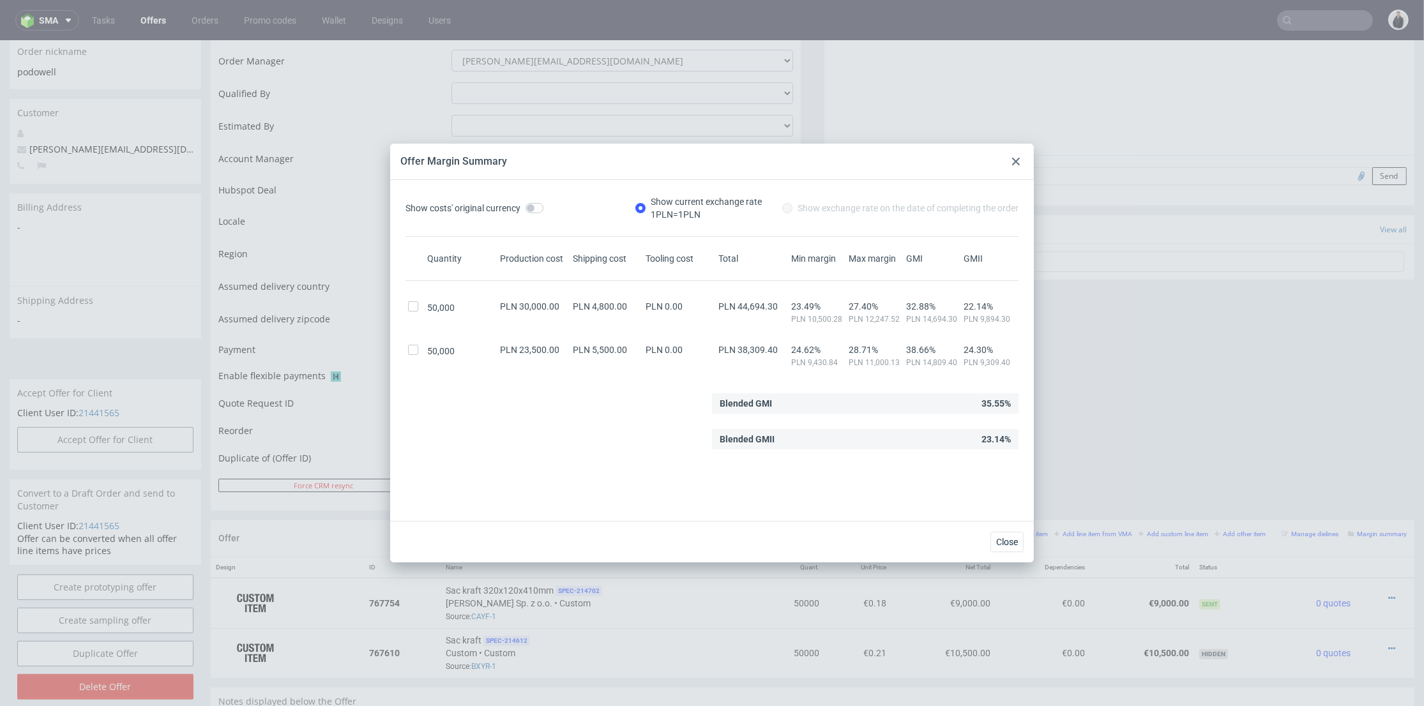
click at [1014, 158] on icon at bounding box center [1016, 162] width 8 height 8
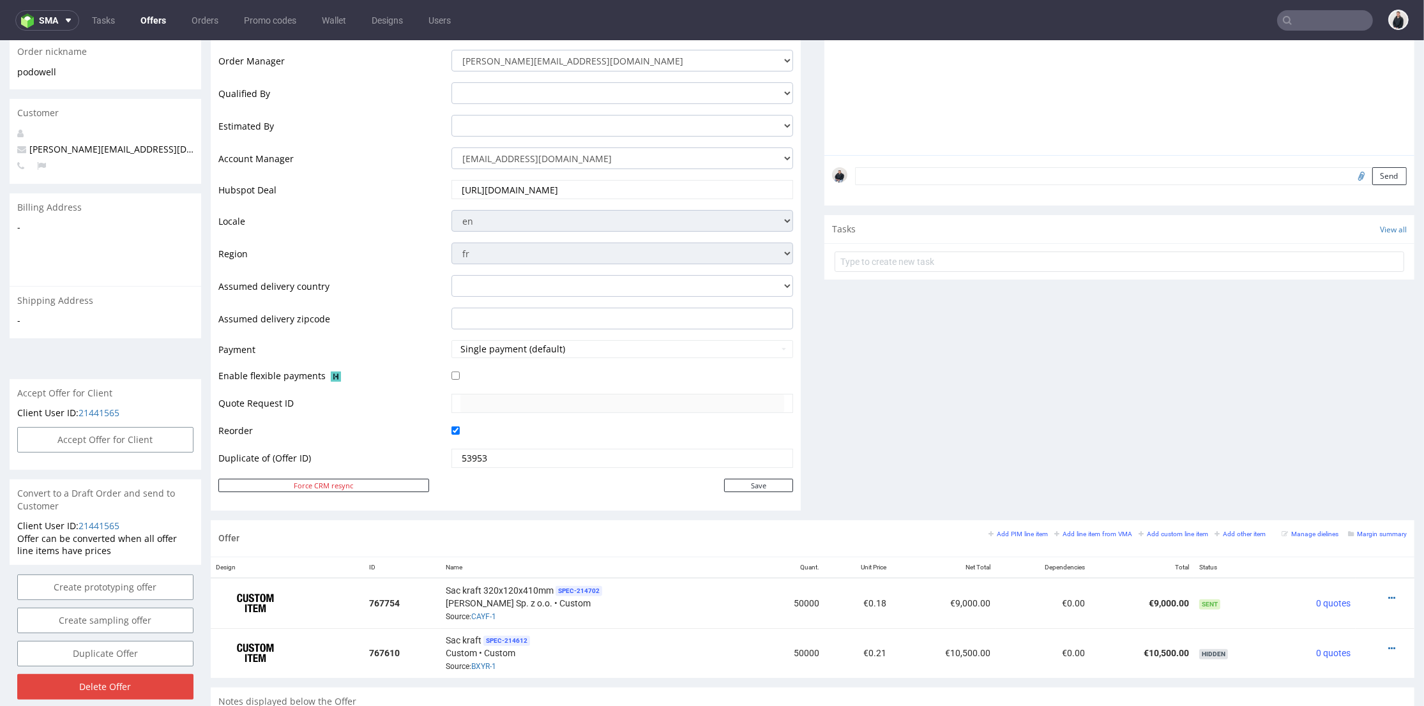
scroll to position [0, 0]
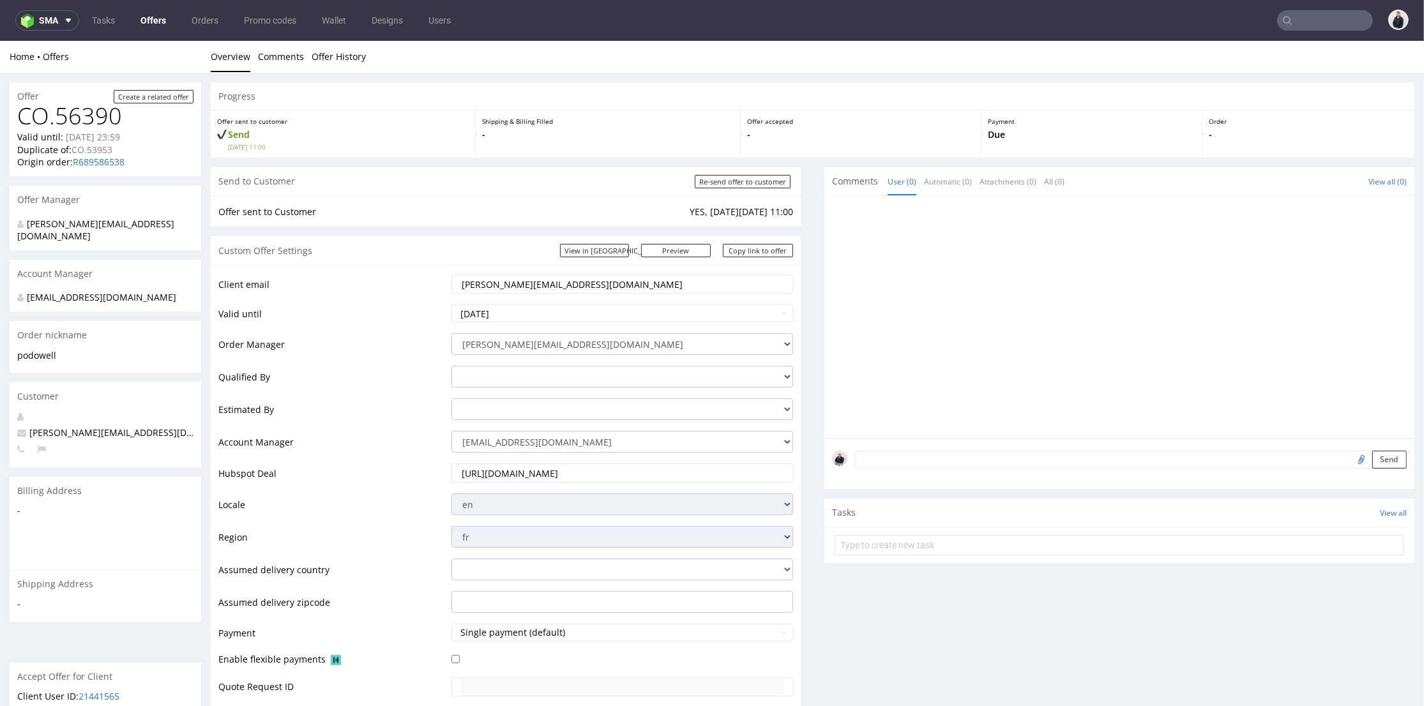
drag, startPoint x: 575, startPoint y: 282, endPoint x: 395, endPoint y: 261, distance: 181.3
click at [394, 261] on section "Custom Offer Settings View in Hubspot Preview https://packhelp.fr/packhelp-plus…" at bounding box center [506, 515] width 590 height 558
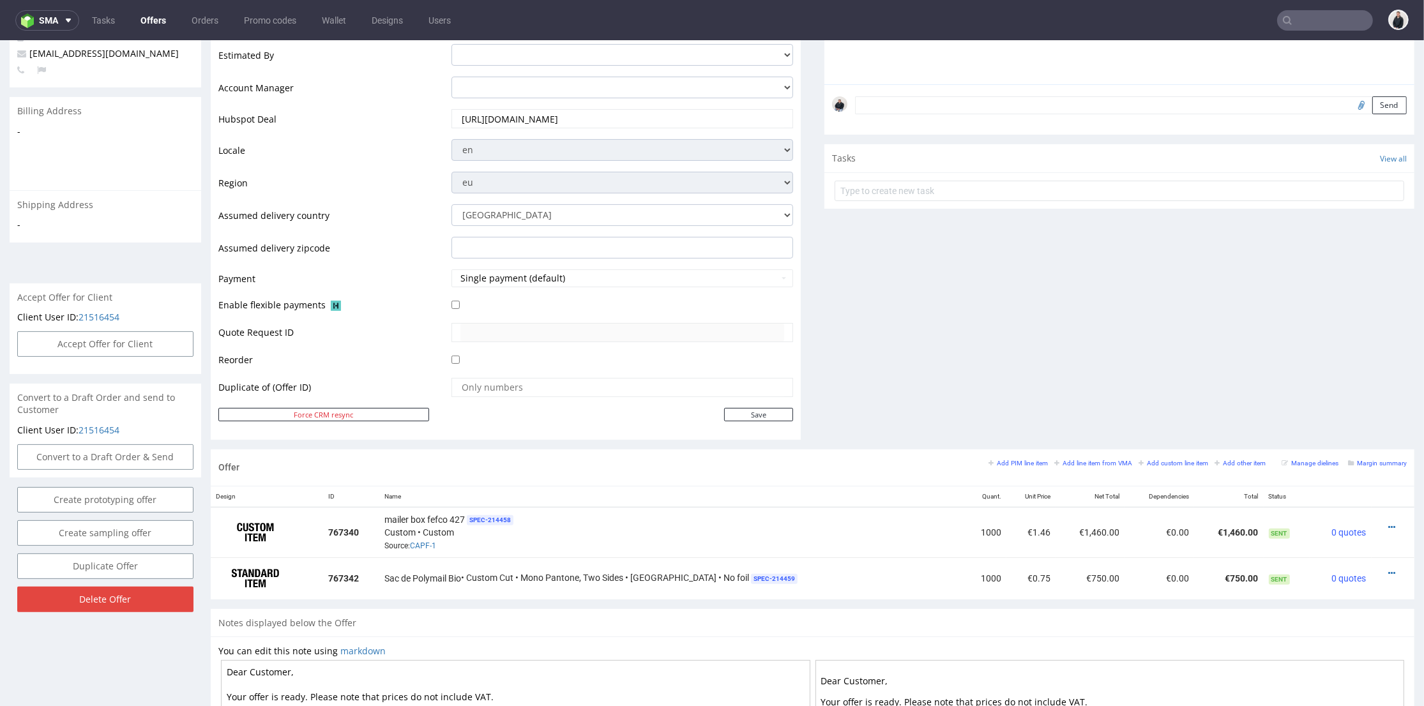
scroll to position [496, 0]
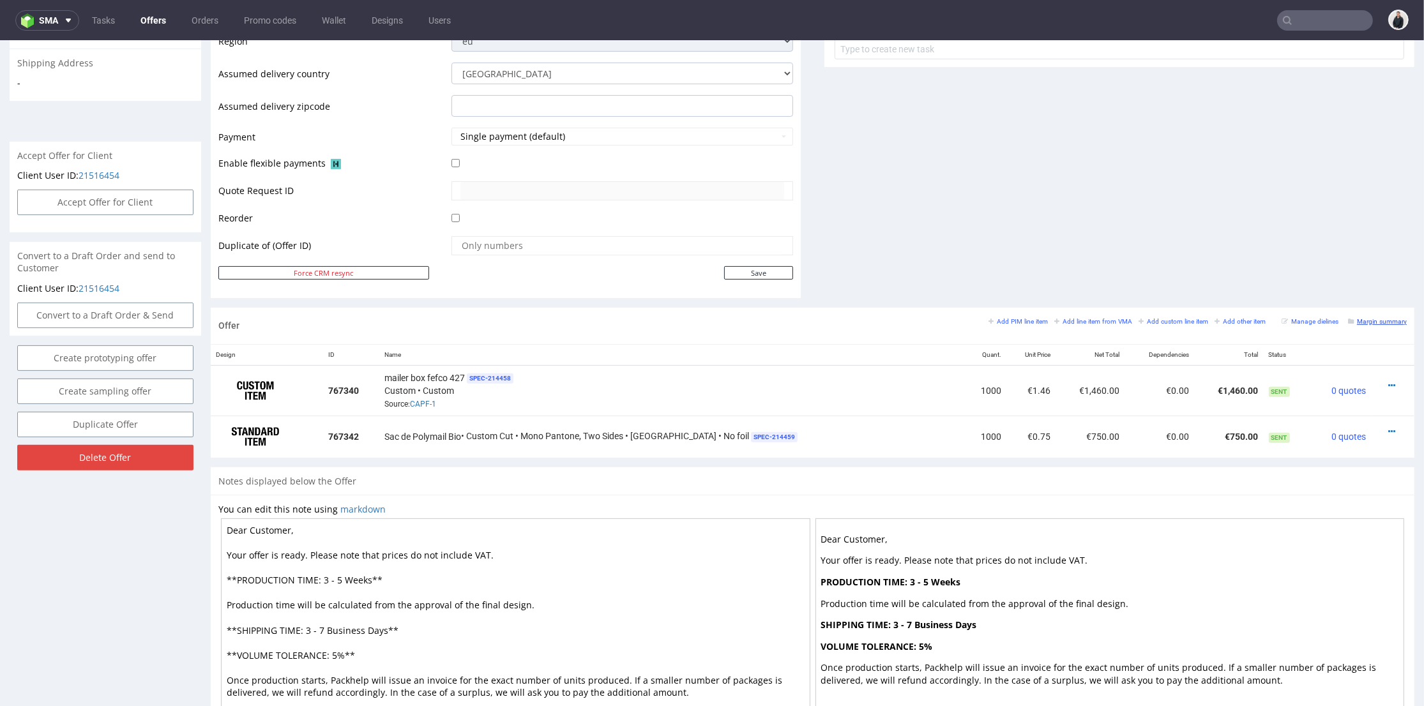
click at [1353, 322] on small "Margin summary" at bounding box center [1377, 321] width 59 height 7
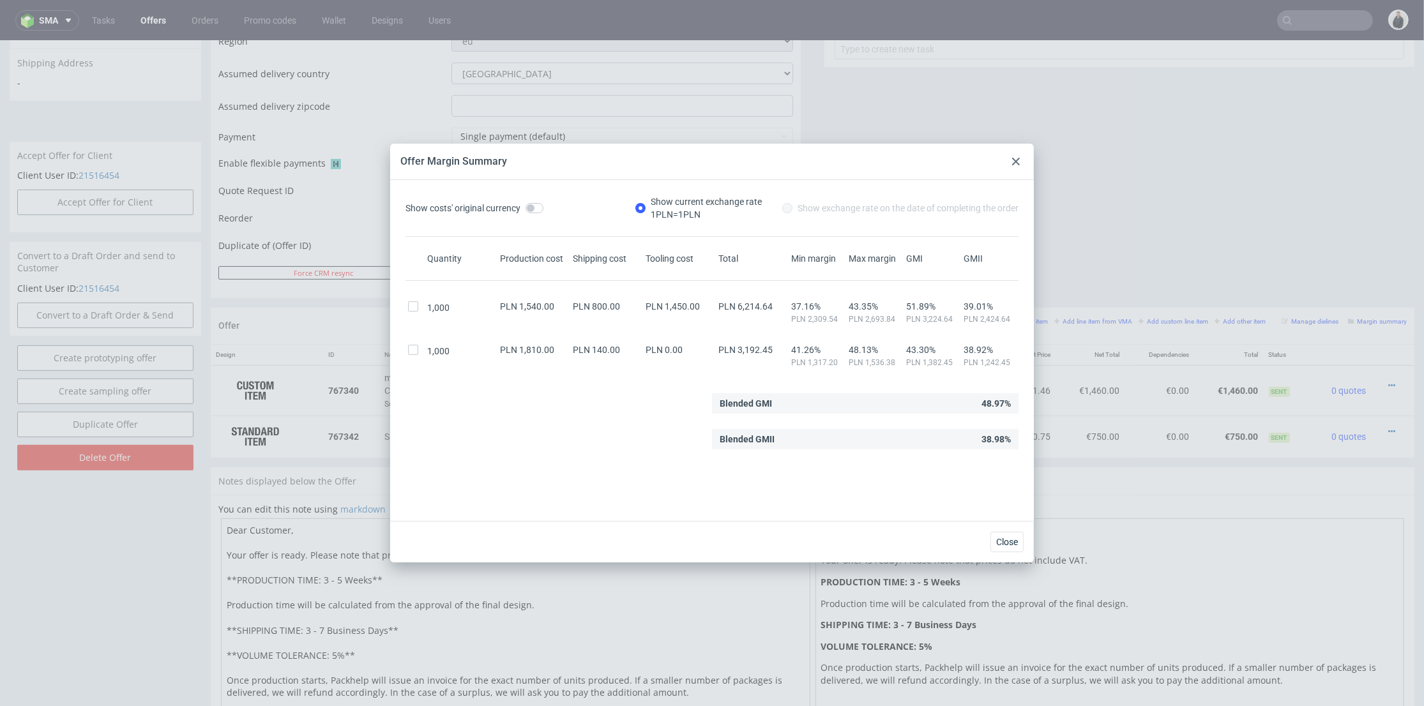
click at [1015, 164] on icon at bounding box center [1016, 162] width 8 height 8
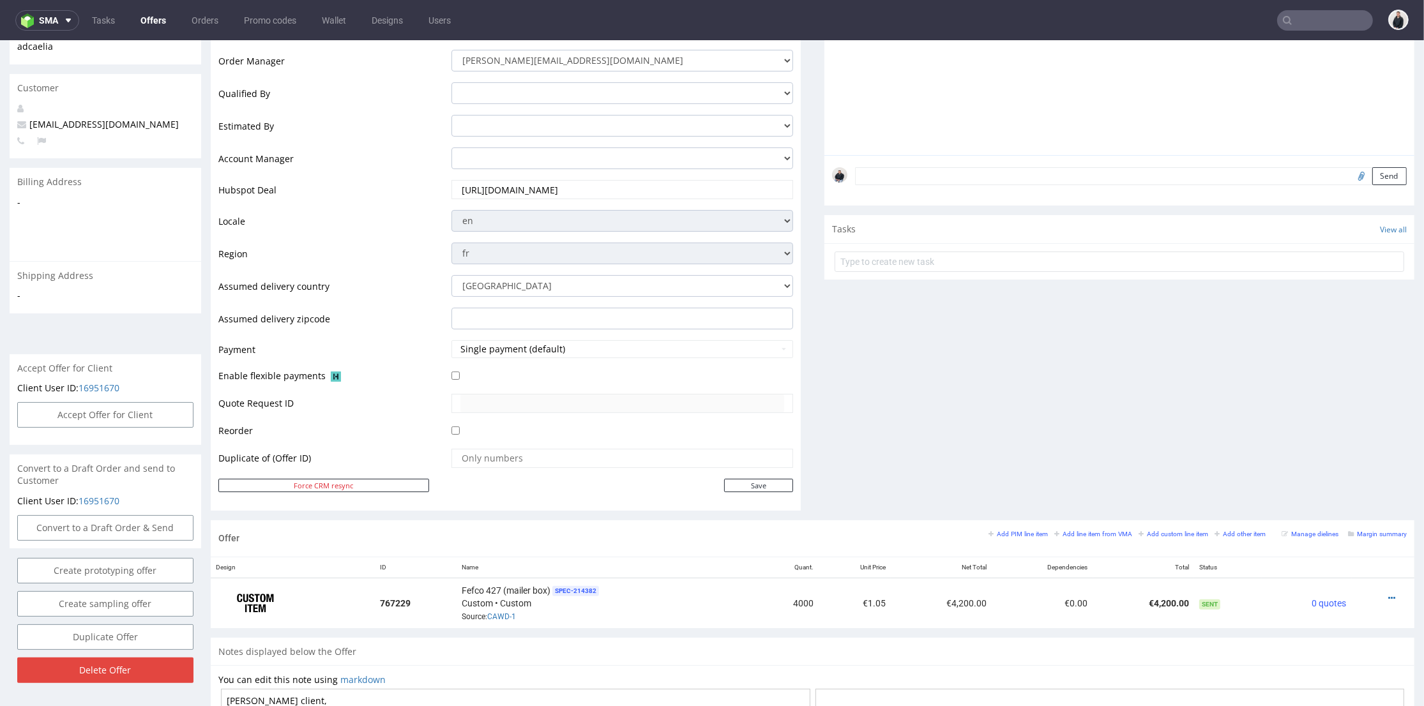
scroll to position [425, 0]
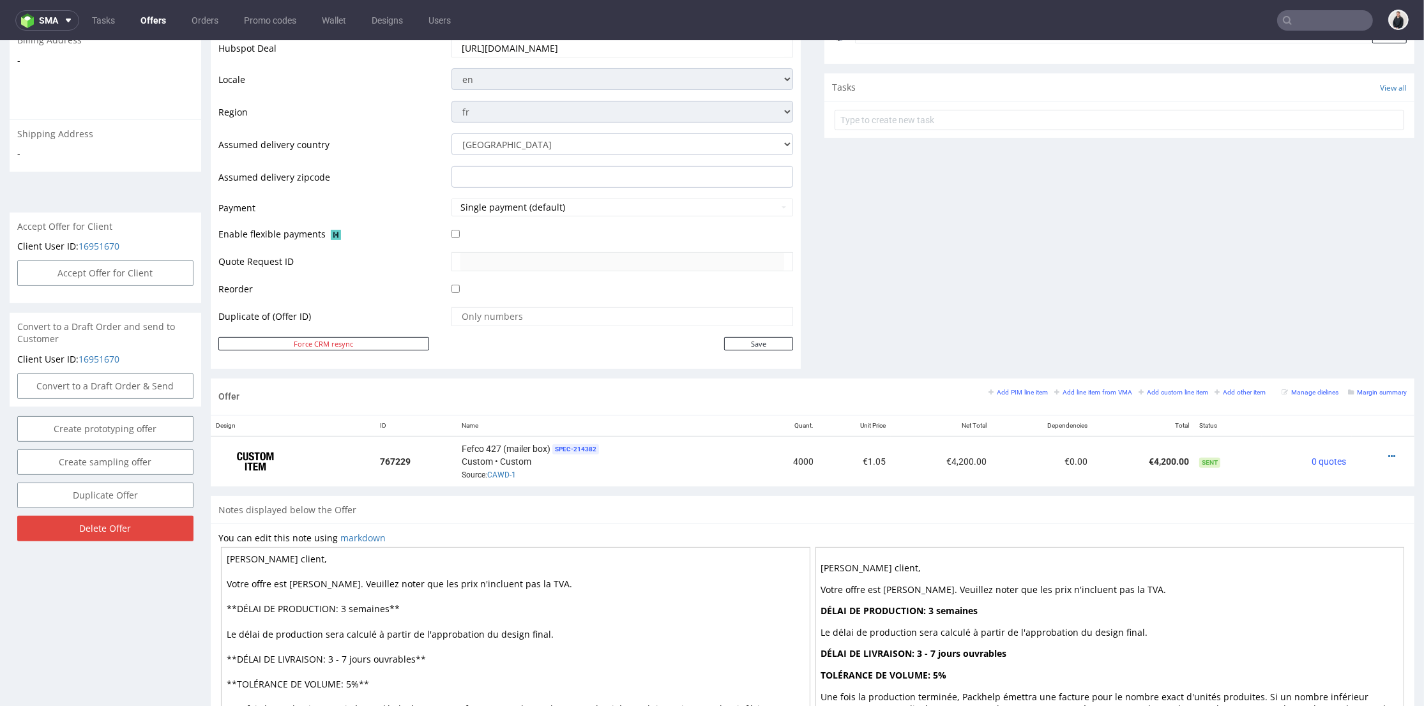
click at [1369, 396] on div "Margin summary" at bounding box center [1377, 391] width 59 height 11
click at [1369, 392] on small "Margin summary" at bounding box center [1377, 392] width 59 height 7
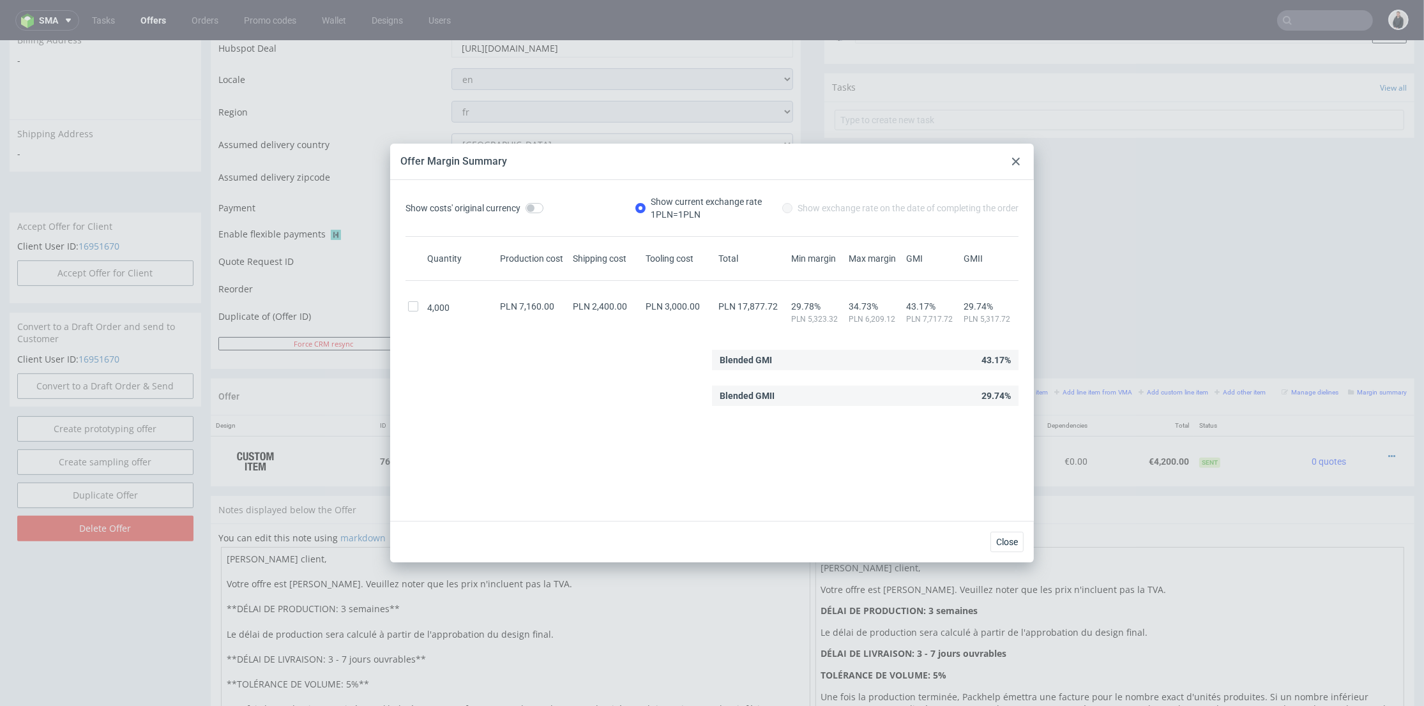
click at [1012, 160] on icon at bounding box center [1016, 162] width 8 height 8
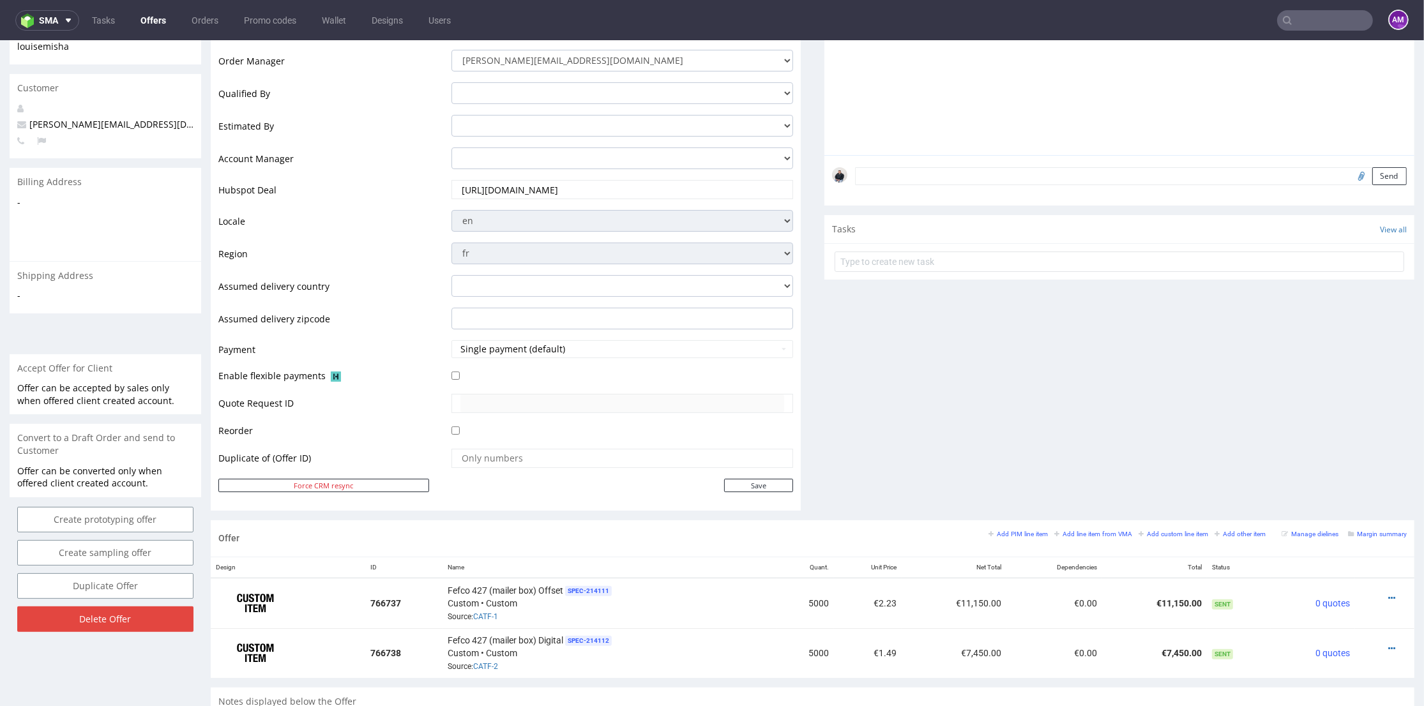
scroll to position [425, 0]
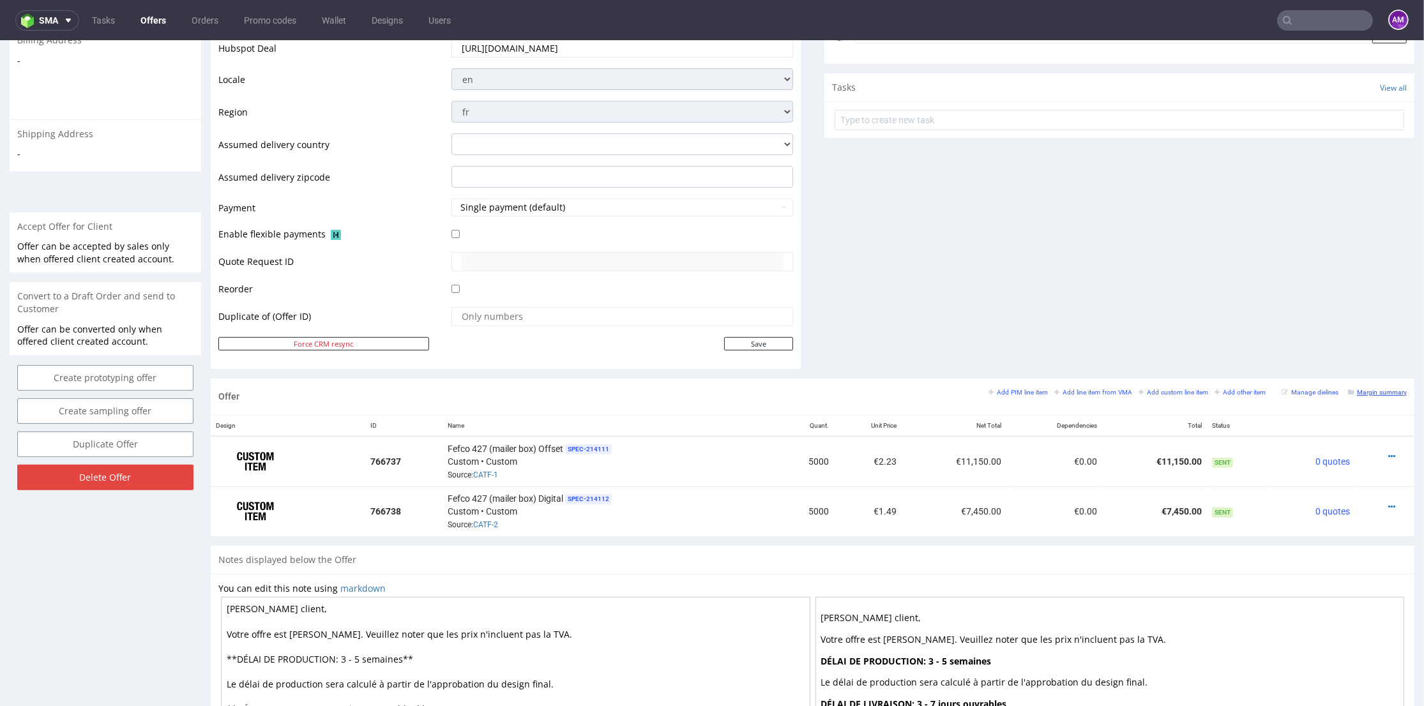
click at [1362, 392] on small "Margin summary" at bounding box center [1377, 392] width 59 height 7
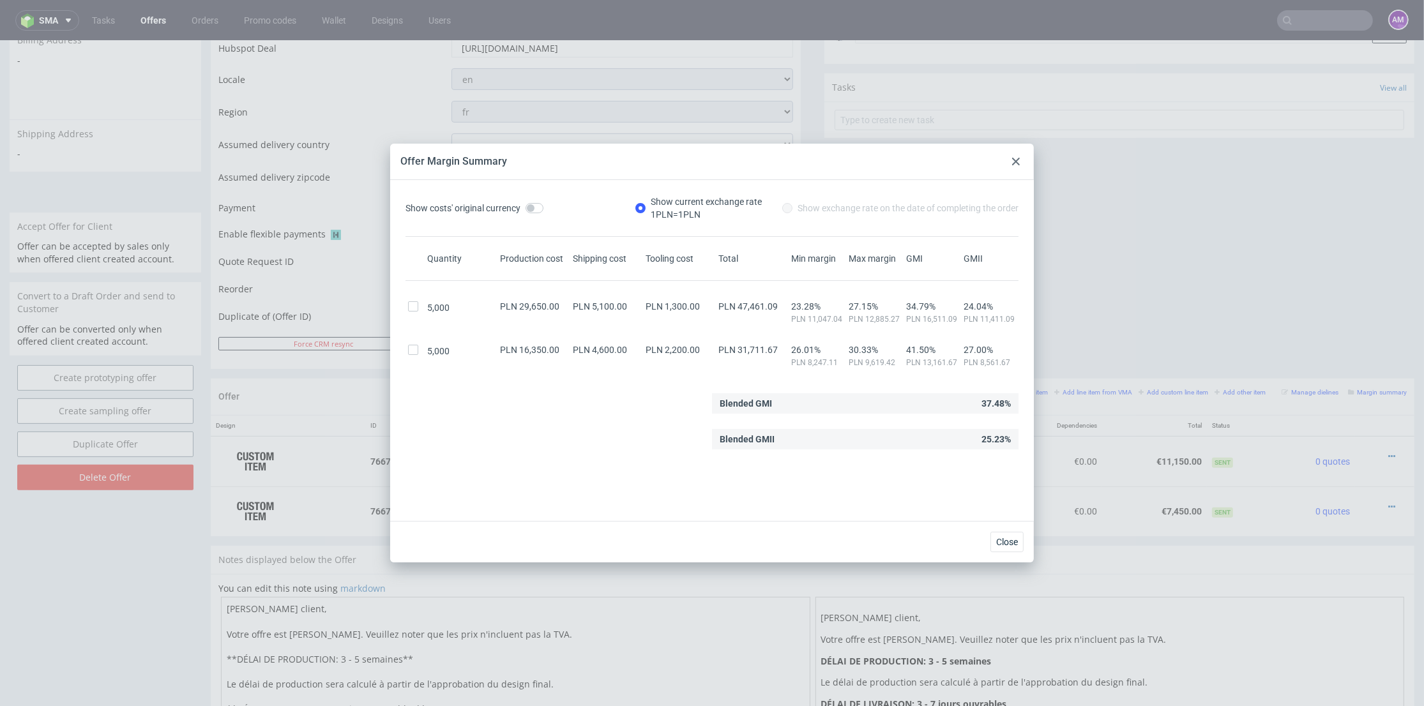
drag, startPoint x: 1026, startPoint y: 159, endPoint x: 1019, endPoint y: 162, distance: 8.3
click at [1024, 159] on div "Offer Margin Summary" at bounding box center [712, 162] width 644 height 36
click at [1010, 167] on div at bounding box center [1016, 161] width 15 height 15
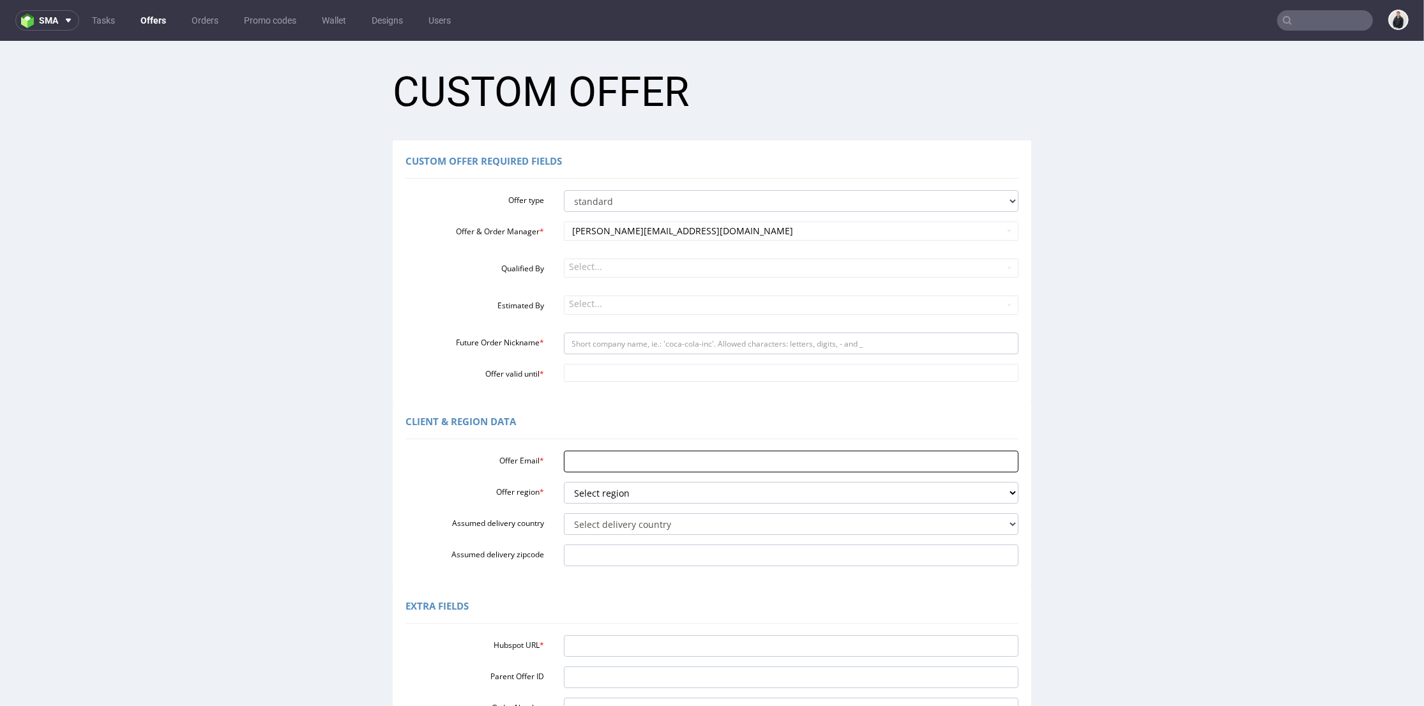
click at [576, 457] on input "Offer Email *" at bounding box center [791, 462] width 455 height 22
paste input "[EMAIL_ADDRESS][DOMAIN_NAME]"
type input "[EMAIL_ADDRESS][DOMAIN_NAME]"
drag, startPoint x: 581, startPoint y: 487, endPoint x: 606, endPoint y: 503, distance: 29.2
click at [581, 488] on select "Select region eu gb de pl fr it es" at bounding box center [791, 493] width 455 height 22
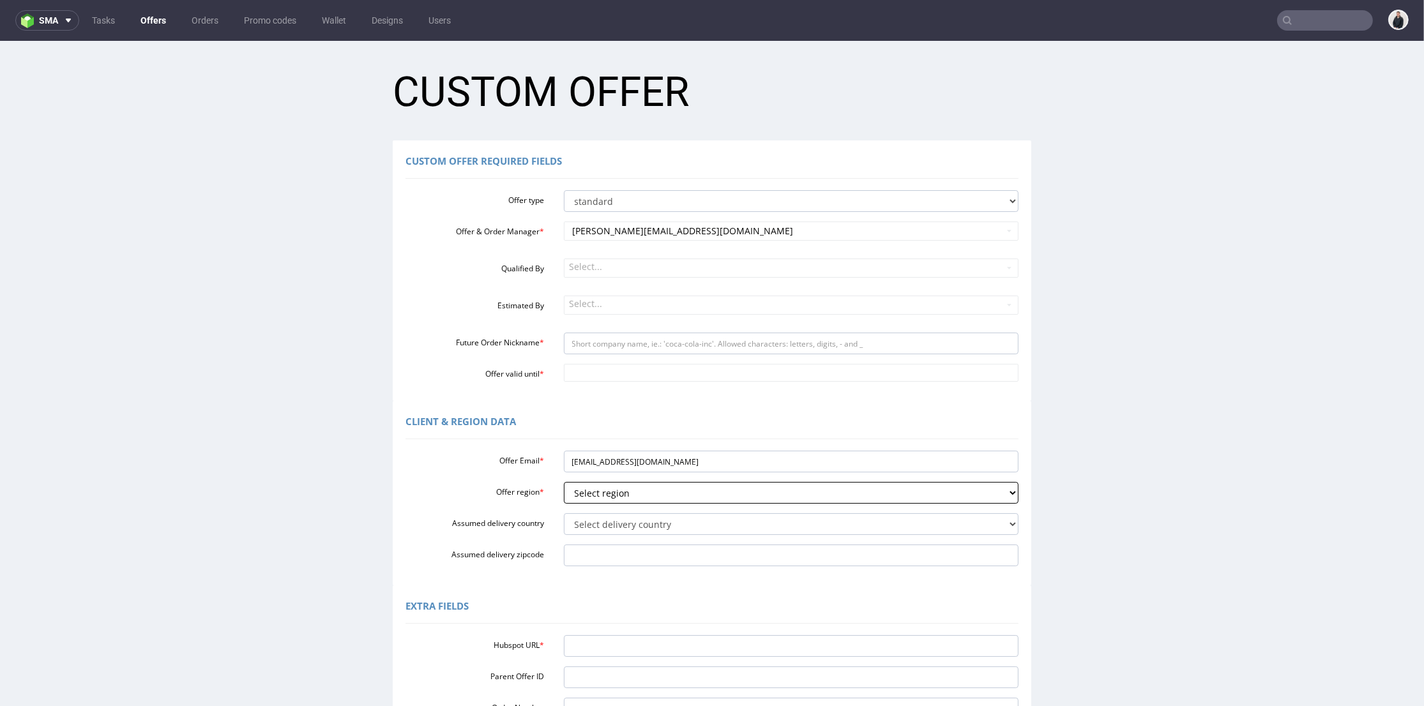
select select "pl"
click at [564, 482] on select "Select region eu gb de pl fr it es" at bounding box center [791, 493] width 455 height 22
click at [597, 526] on select "Select delivery country [GEOGRAPHIC_DATA] [GEOGRAPHIC_DATA] [GEOGRAPHIC_DATA] […" at bounding box center [791, 525] width 455 height 22
select select "179"
click at [564, 514] on select "Select delivery country [GEOGRAPHIC_DATA] [GEOGRAPHIC_DATA] [GEOGRAPHIC_DATA] […" at bounding box center [791, 525] width 455 height 22
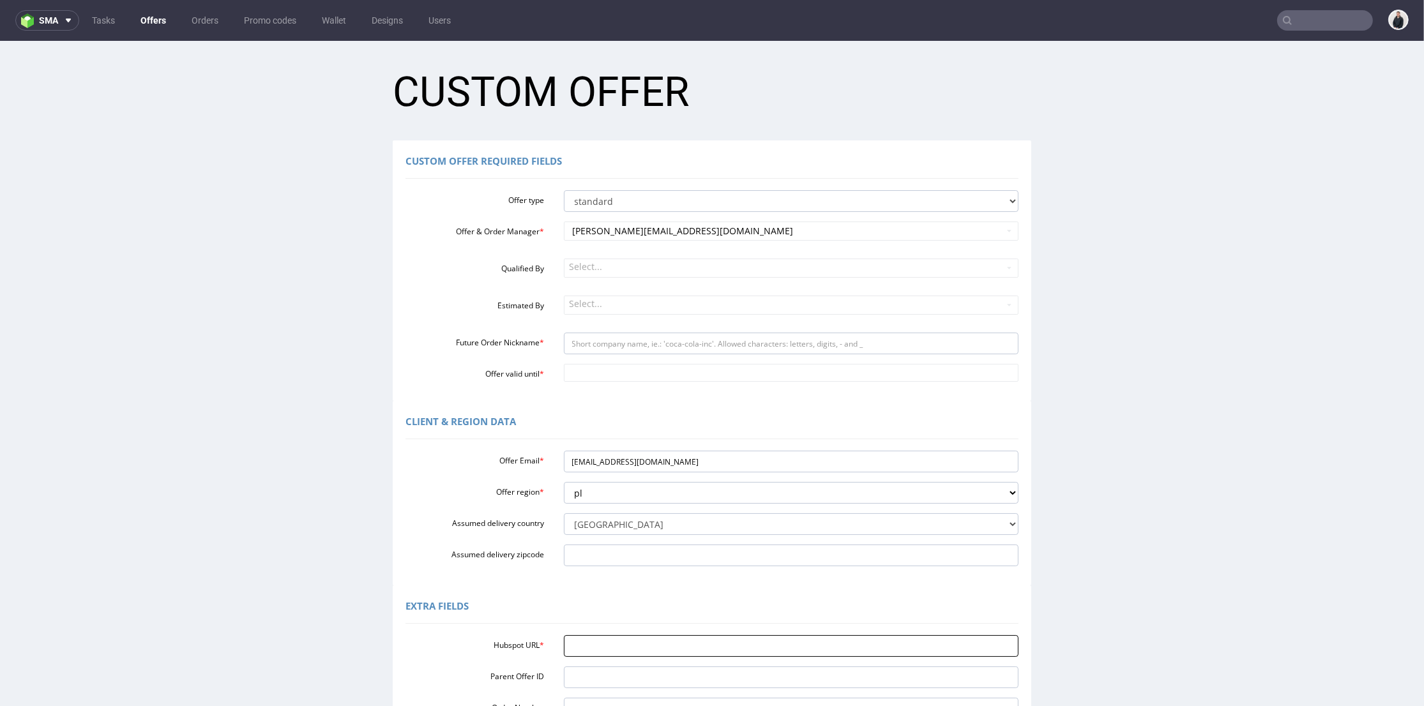
click at [602, 644] on input "Hubspot URL *" at bounding box center [791, 647] width 455 height 22
paste input "[URL][DOMAIN_NAME]"
type input "[URL][DOMAIN_NAME]"
drag, startPoint x: 583, startPoint y: 462, endPoint x: 621, endPoint y: 468, distance: 38.8
click at [621, 468] on input "[EMAIL_ADDRESS][DOMAIN_NAME]" at bounding box center [791, 462] width 455 height 22
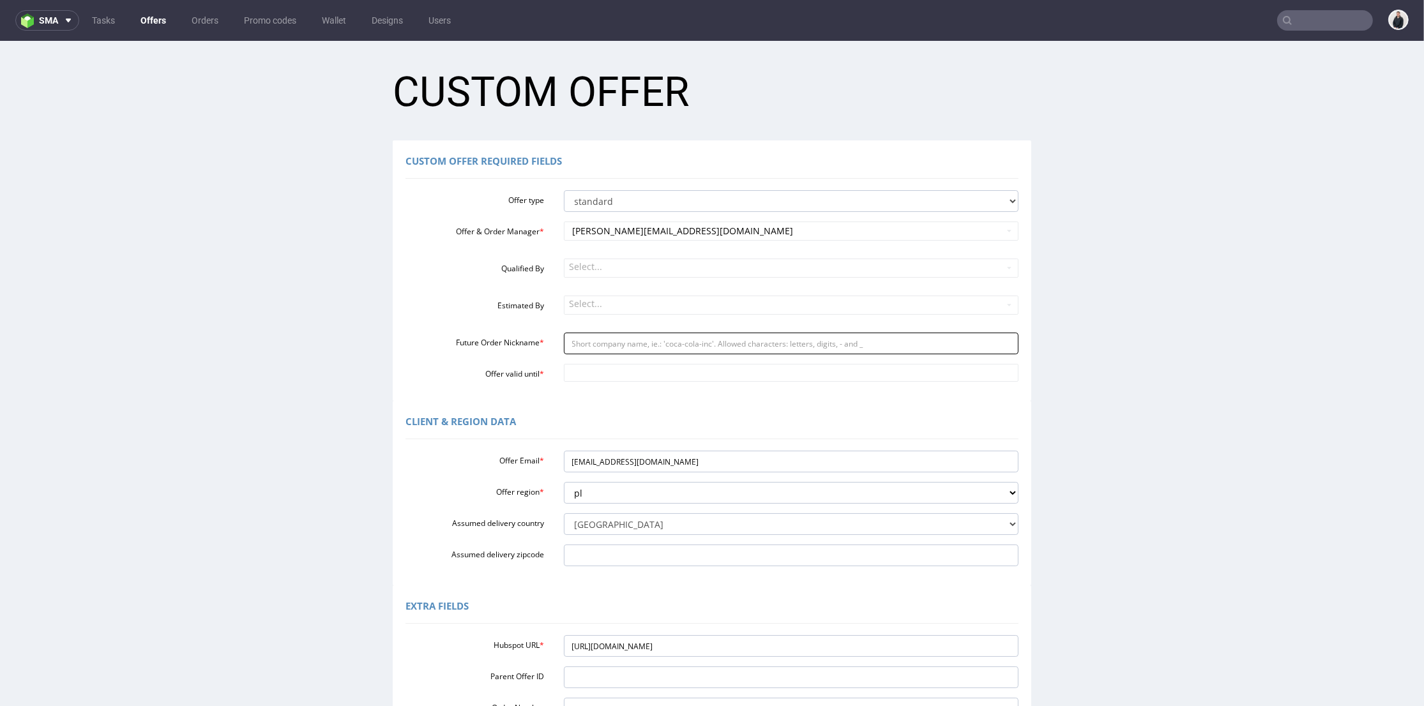
click at [620, 342] on input "Future Order Nickname *" at bounding box center [791, 344] width 455 height 22
paste input "pudlowska"
type input "pudlowska"
click at [613, 368] on input "Offer valid until *" at bounding box center [791, 373] width 455 height 18
click at [682, 336] on td "30" at bounding box center [683, 334] width 19 height 19
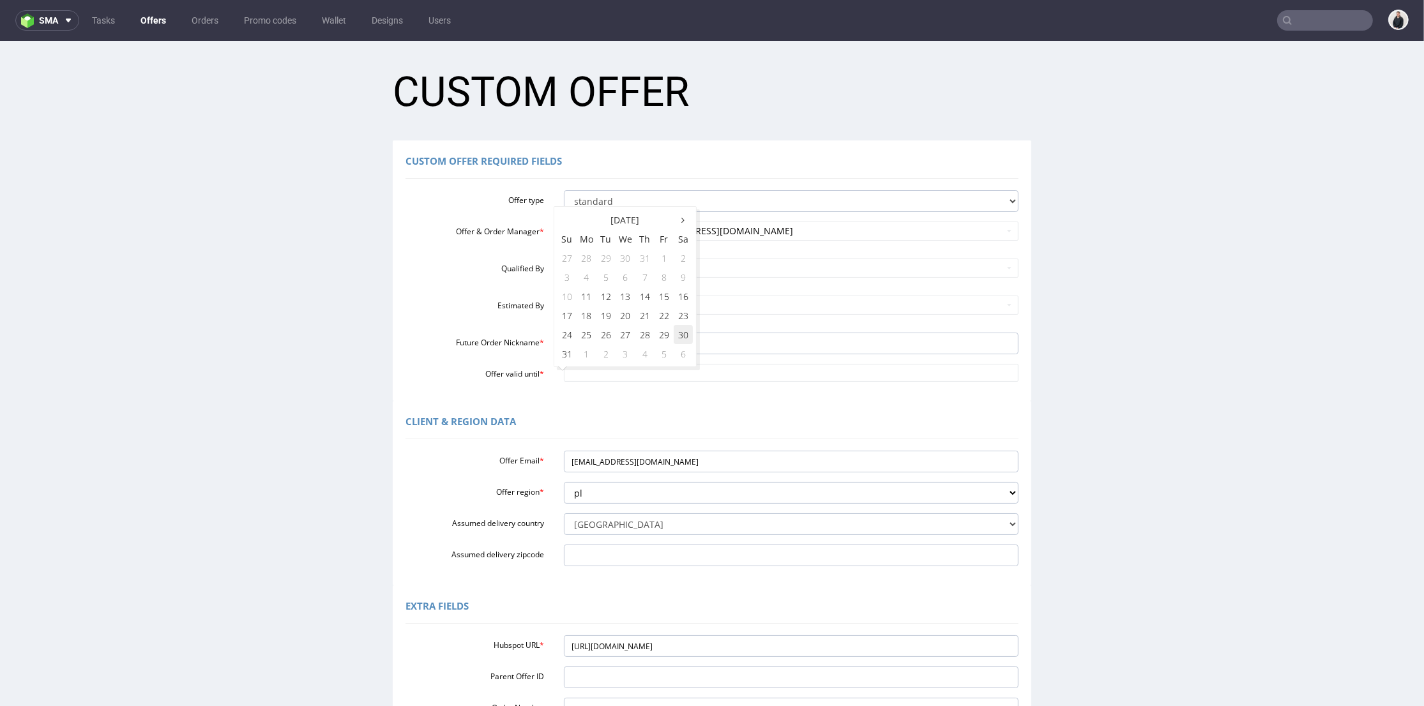
type input "[DATE]"
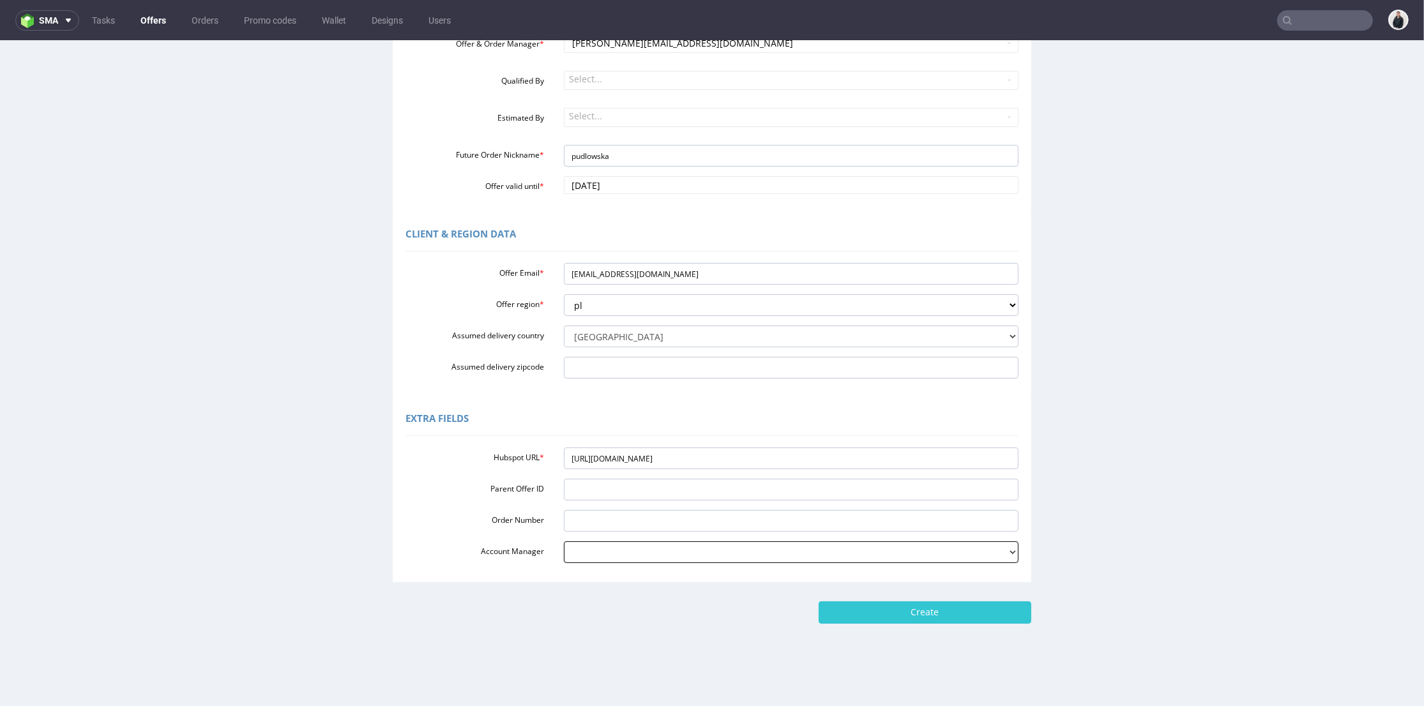
scroll to position [4, 0]
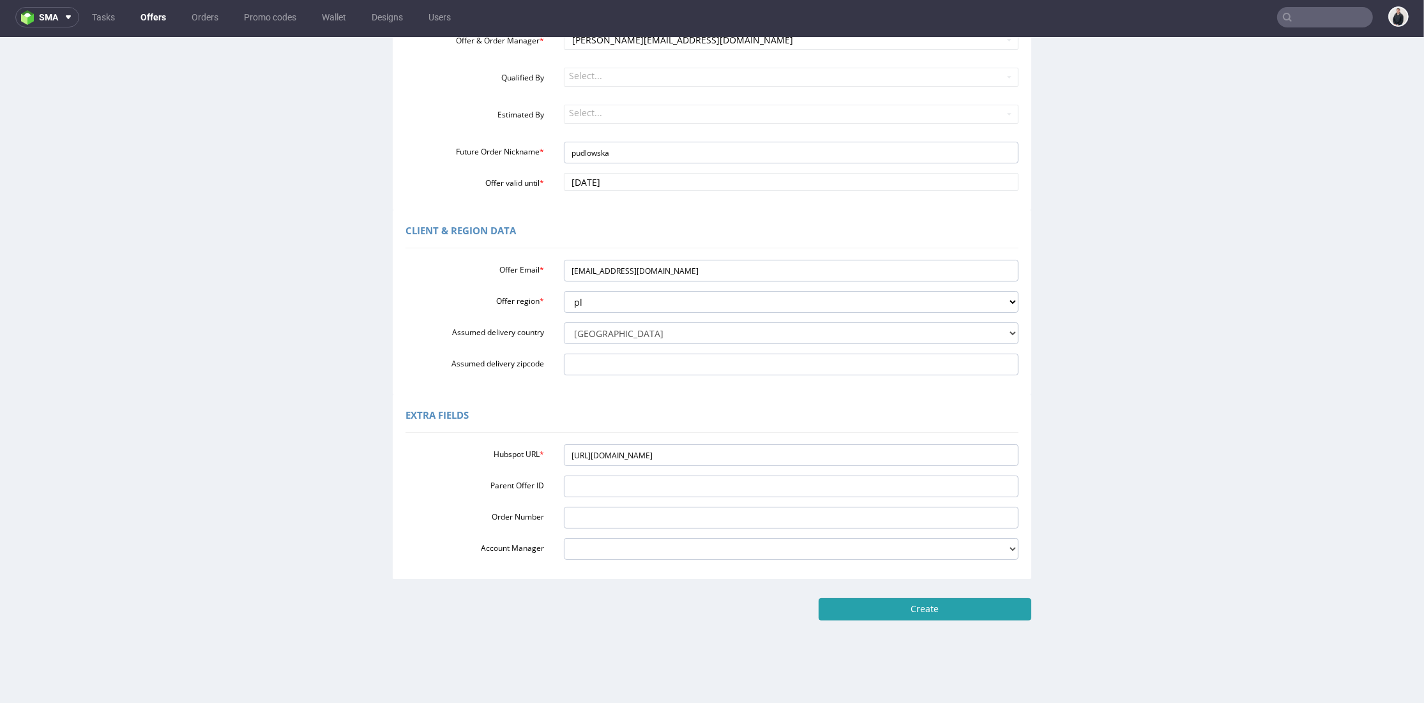
click at [936, 609] on input "Create" at bounding box center [925, 609] width 213 height 22
type input "Please wait..."
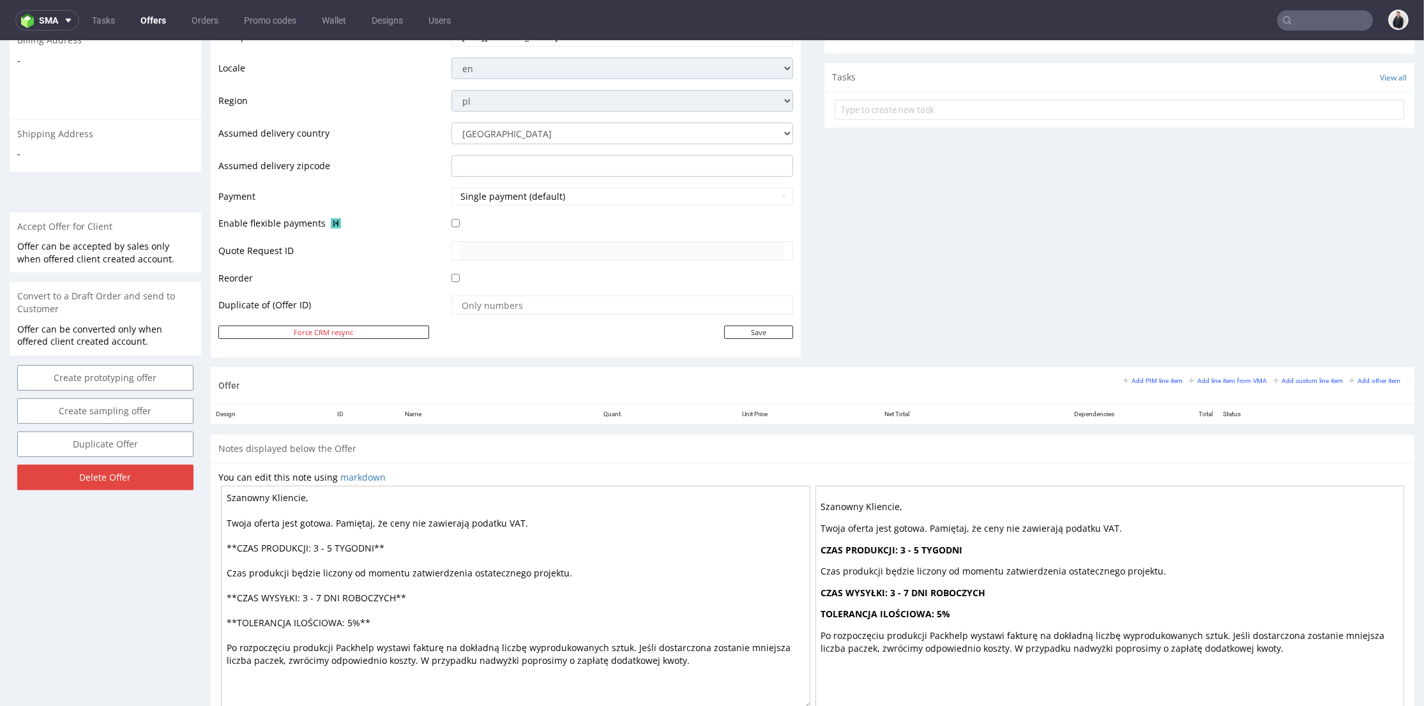
scroll to position [477, 0]
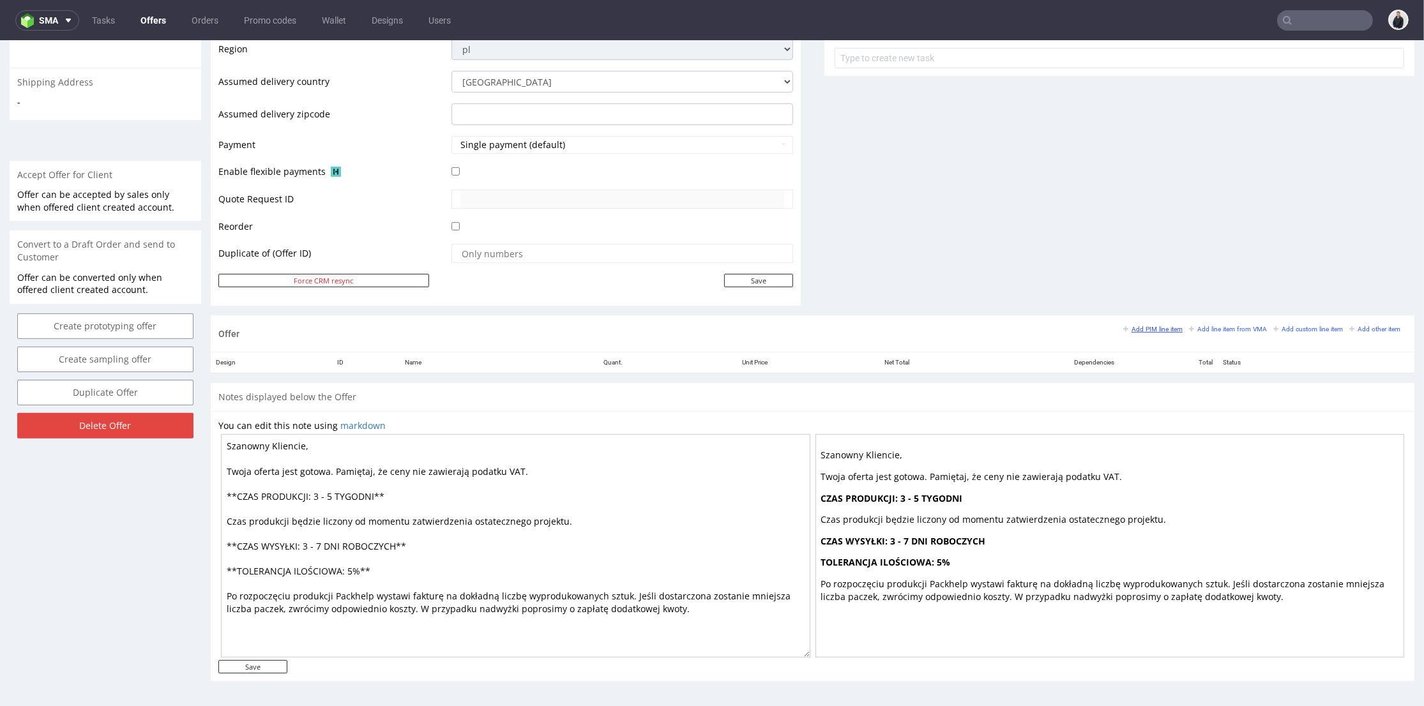
click at [1143, 330] on small "Add PIM line item" at bounding box center [1152, 329] width 59 height 7
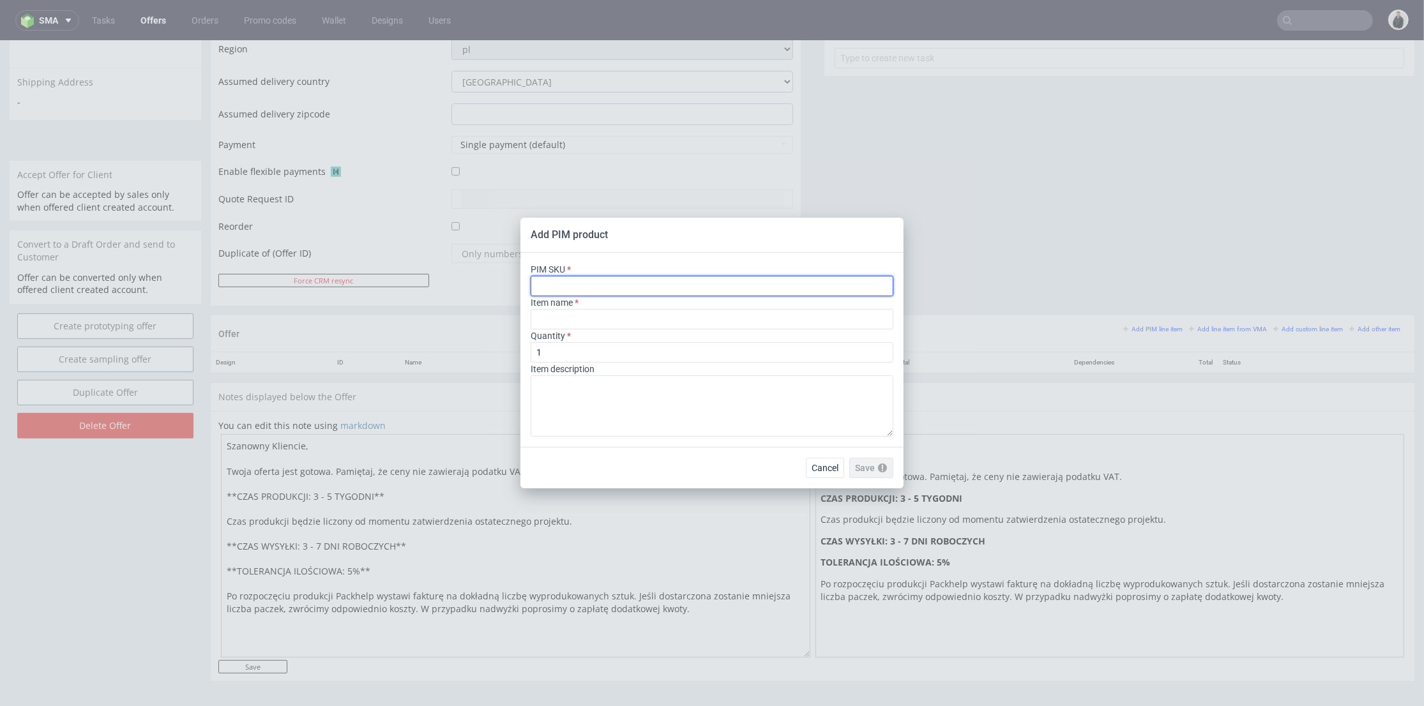
click at [676, 285] on input "text" at bounding box center [712, 286] width 363 height 20
paste input "poly-mailer--bio-poly-mailer--90--foil-white--mono-pantone-one-side--none"
type input "poly-mailer--bio-poly-mailer--90--foil-white--mono-pantone-one-side--none"
type input "Bio Poly Mailer"
type input "poly-mailer--bio-poly-mailer--90--foil-white--mono-pantone-one-side--none"
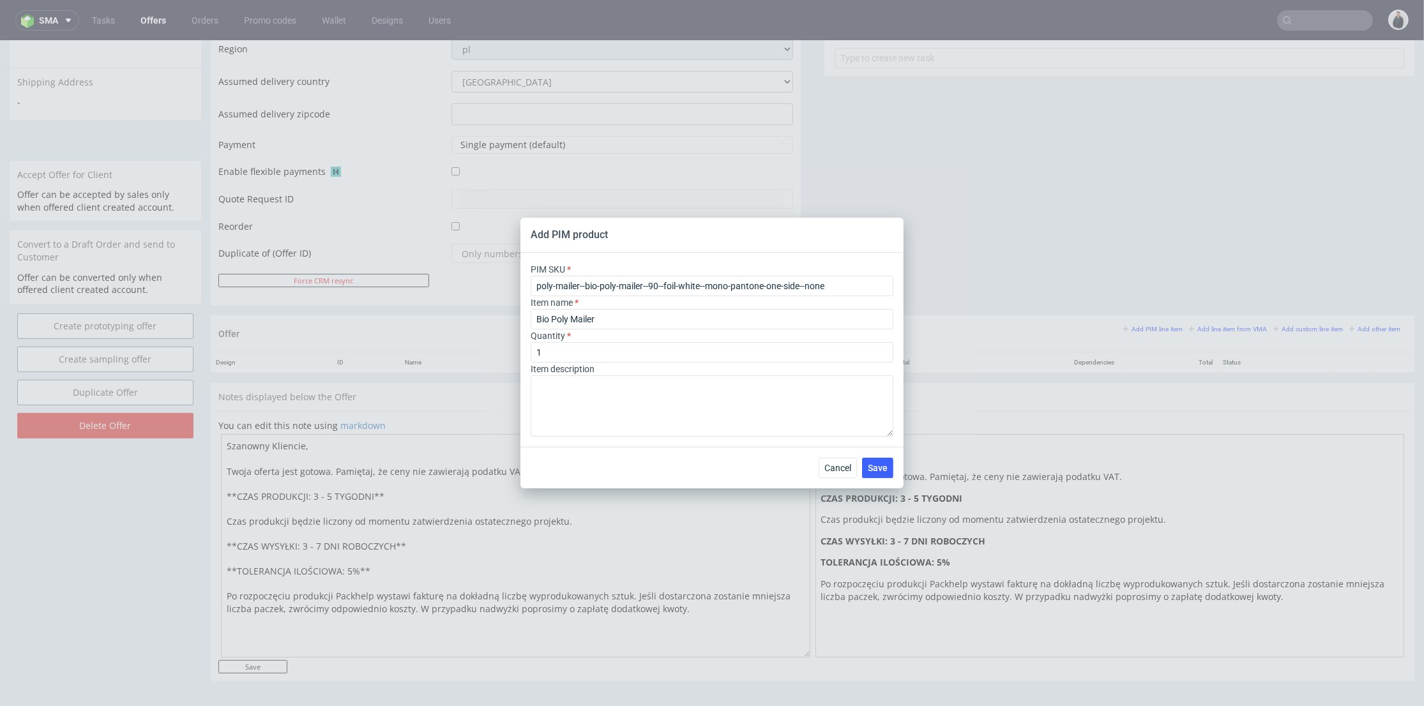
click at [614, 332] on div "Quantity 1" at bounding box center [712, 346] width 363 height 33
click at [628, 316] on input "Bio Poly Mailer" at bounding box center [712, 319] width 363 height 20
type input "Bio Poly Mailer Y90"
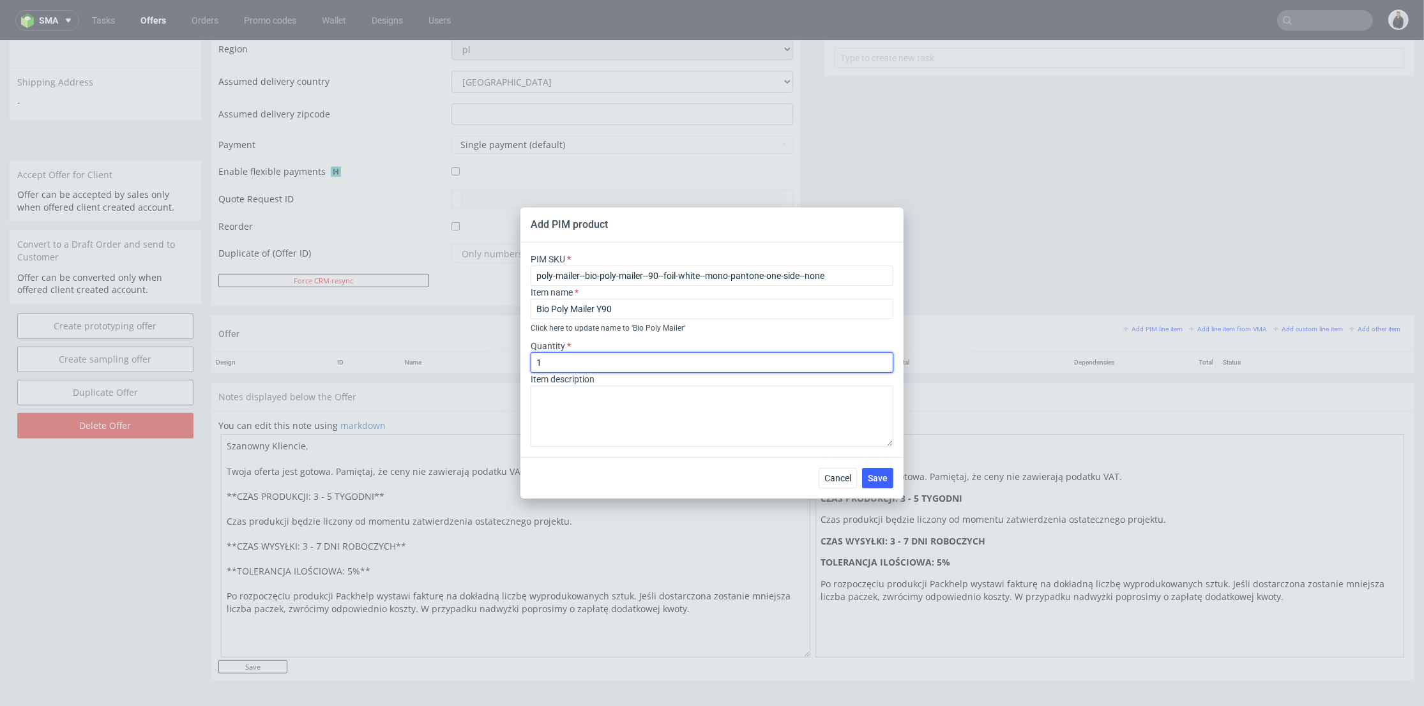
click at [578, 363] on input "1" at bounding box center [712, 363] width 363 height 20
type input "100"
click at [871, 472] on button "Save" at bounding box center [877, 478] width 31 height 20
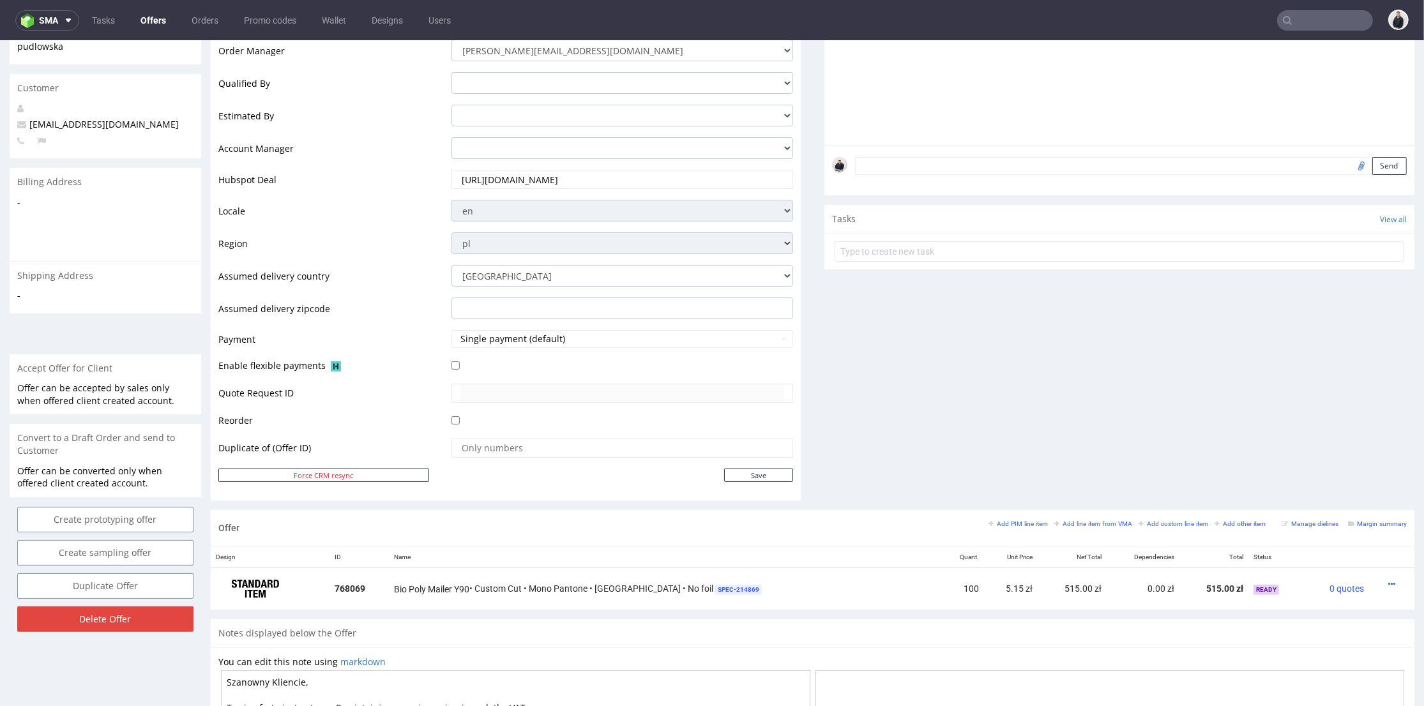
scroll to position [425, 0]
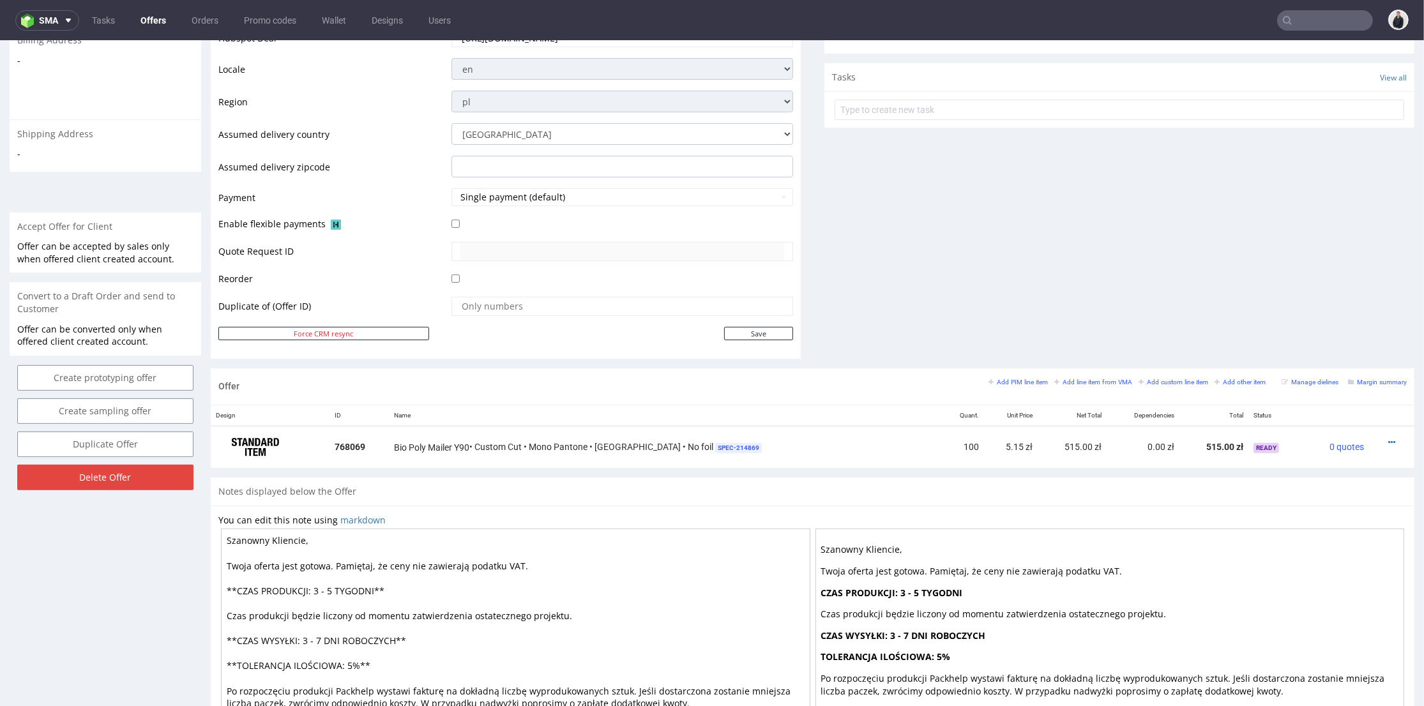
drag, startPoint x: 922, startPoint y: 352, endPoint x: 977, endPoint y: 362, distance: 55.9
click at [923, 352] on div "Comments User (0) Automatic (0) Attachments (0) All (0) View all (0) Send Tasks…" at bounding box center [1120, 50] width 590 height 637
click at [994, 380] on small "Add PIM line item" at bounding box center [1018, 382] width 59 height 7
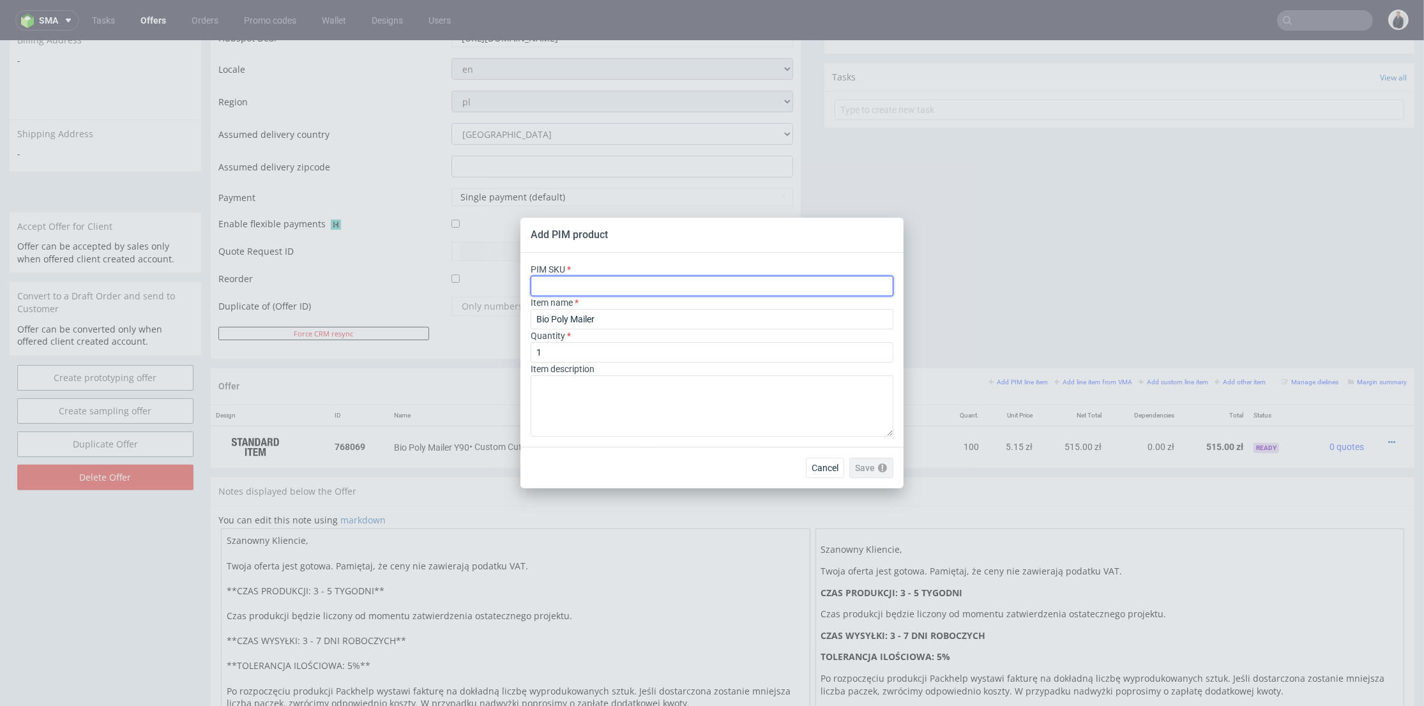
click at [615, 283] on input "text" at bounding box center [712, 286] width 363 height 20
paste input "label--circle-label--4--paper-mid-gloss--print-indigo-color--none"
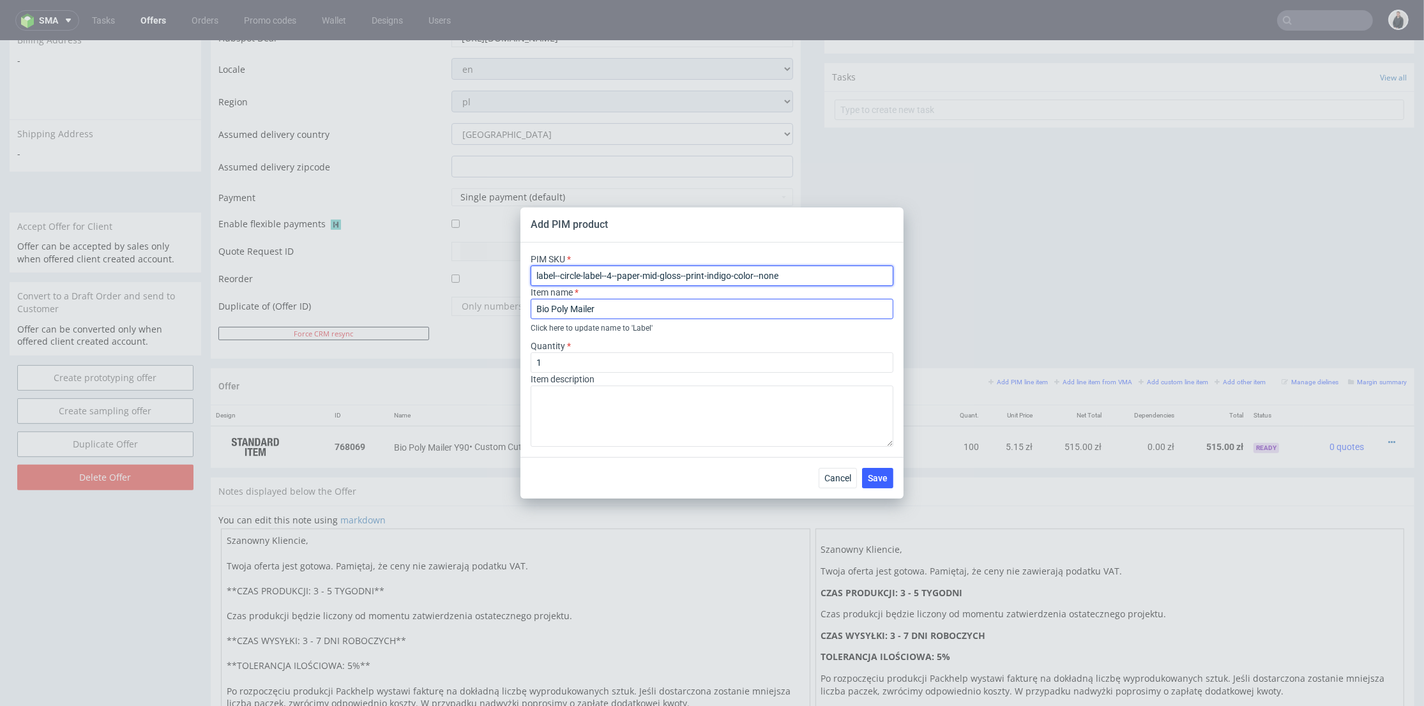
type input "label--circle-label--4--paper-mid-gloss--print-indigo-color--none"
click at [635, 328] on span "' Label '" at bounding box center [642, 328] width 21 height 9
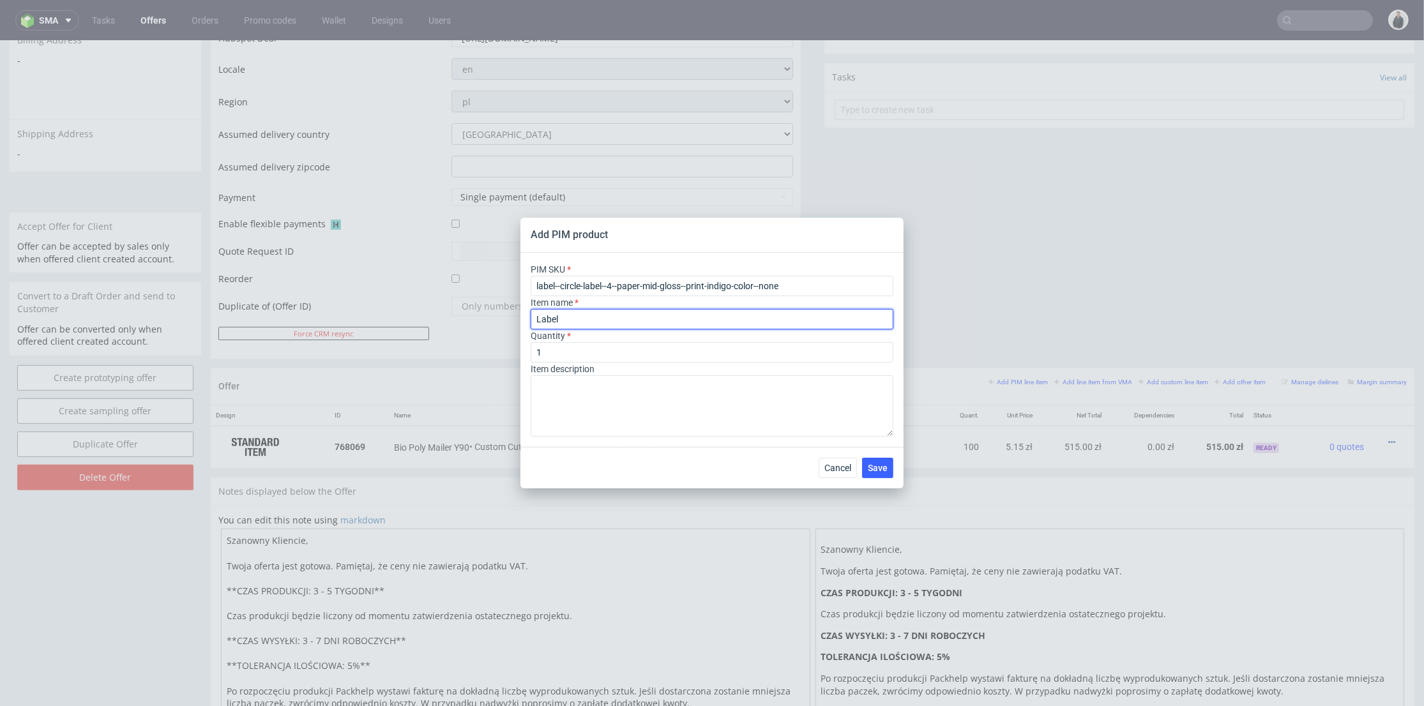
click at [613, 323] on input "Label" at bounding box center [712, 319] width 363 height 20
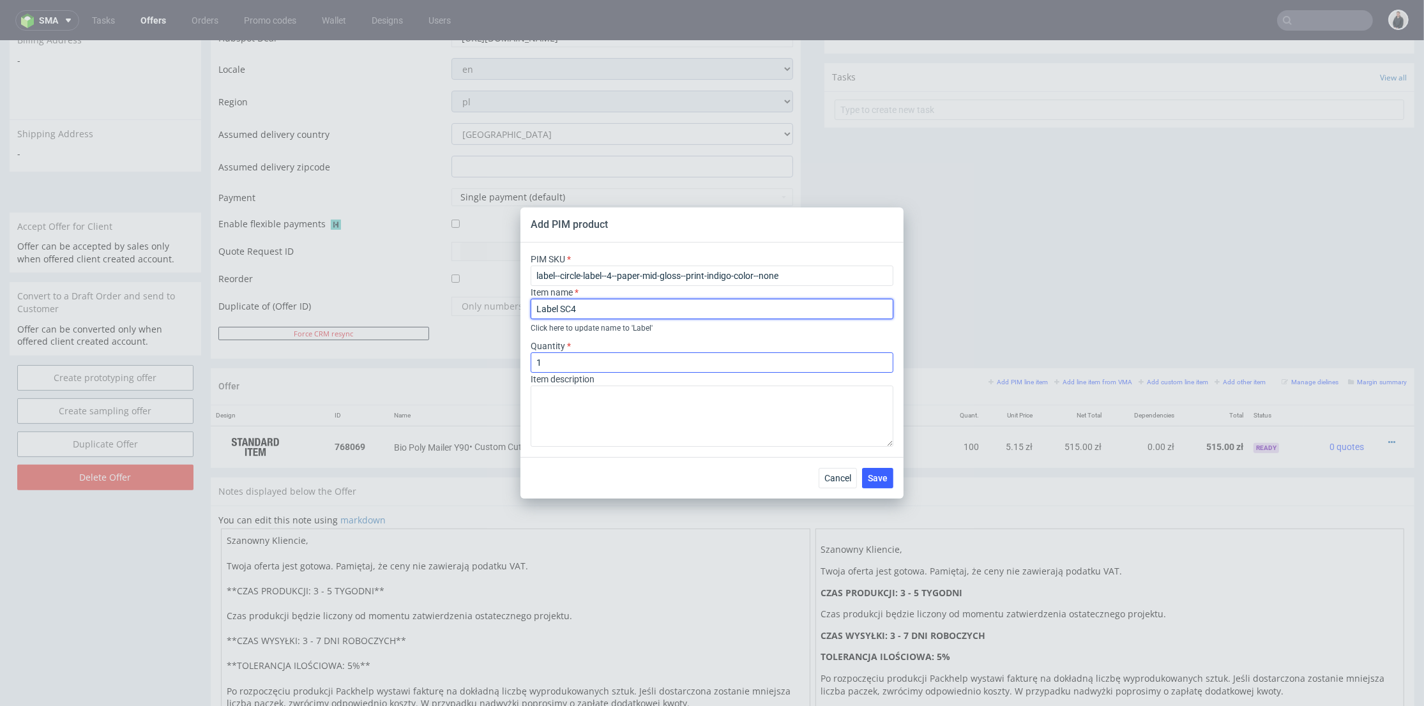
type input "Label SC4"
drag, startPoint x: 600, startPoint y: 365, endPoint x: 515, endPoint y: 359, distance: 85.1
click at [515, 360] on div "Add PIM product PIM SKU label--circle-label--4--paper-mid-gloss--print-indigo-c…" at bounding box center [712, 353] width 1424 height 706
type input "250"
click at [825, 377] on div "Item description" at bounding box center [712, 410] width 363 height 74
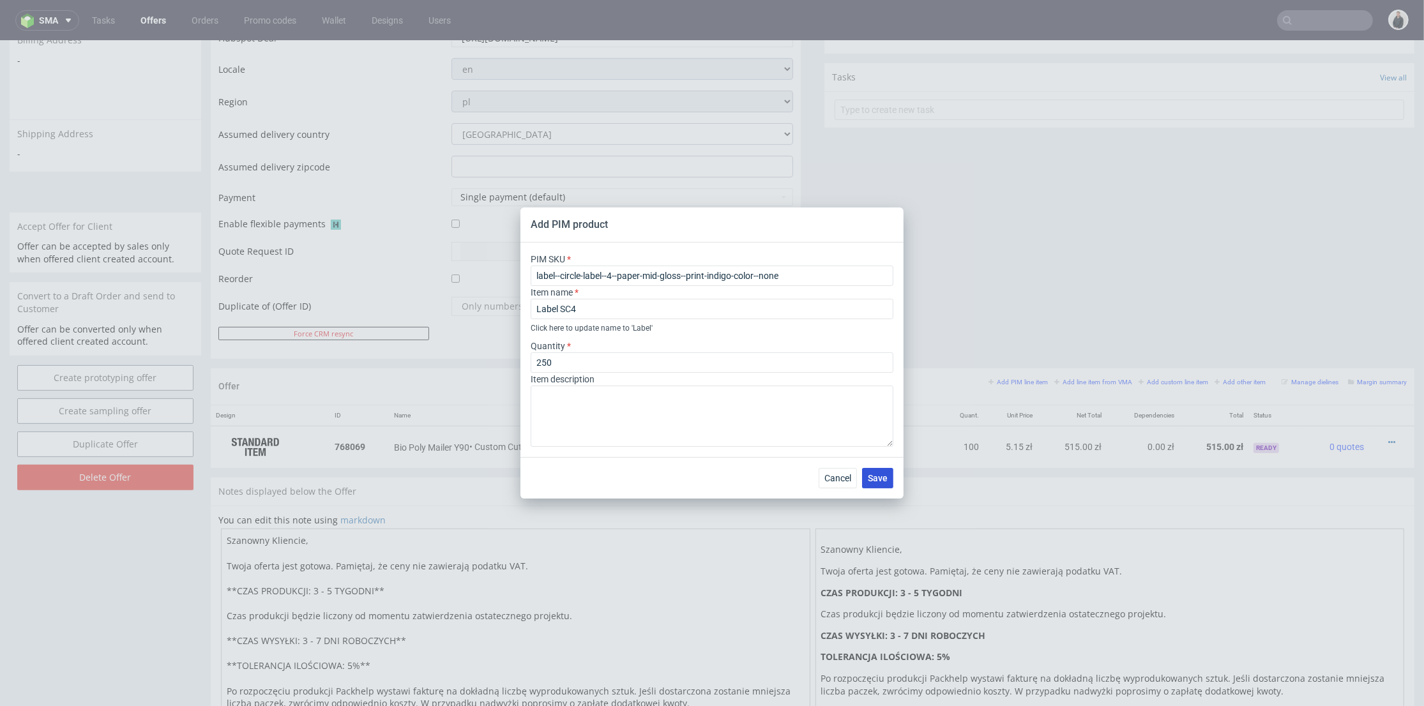
click at [880, 474] on span "Save" at bounding box center [878, 478] width 20 height 9
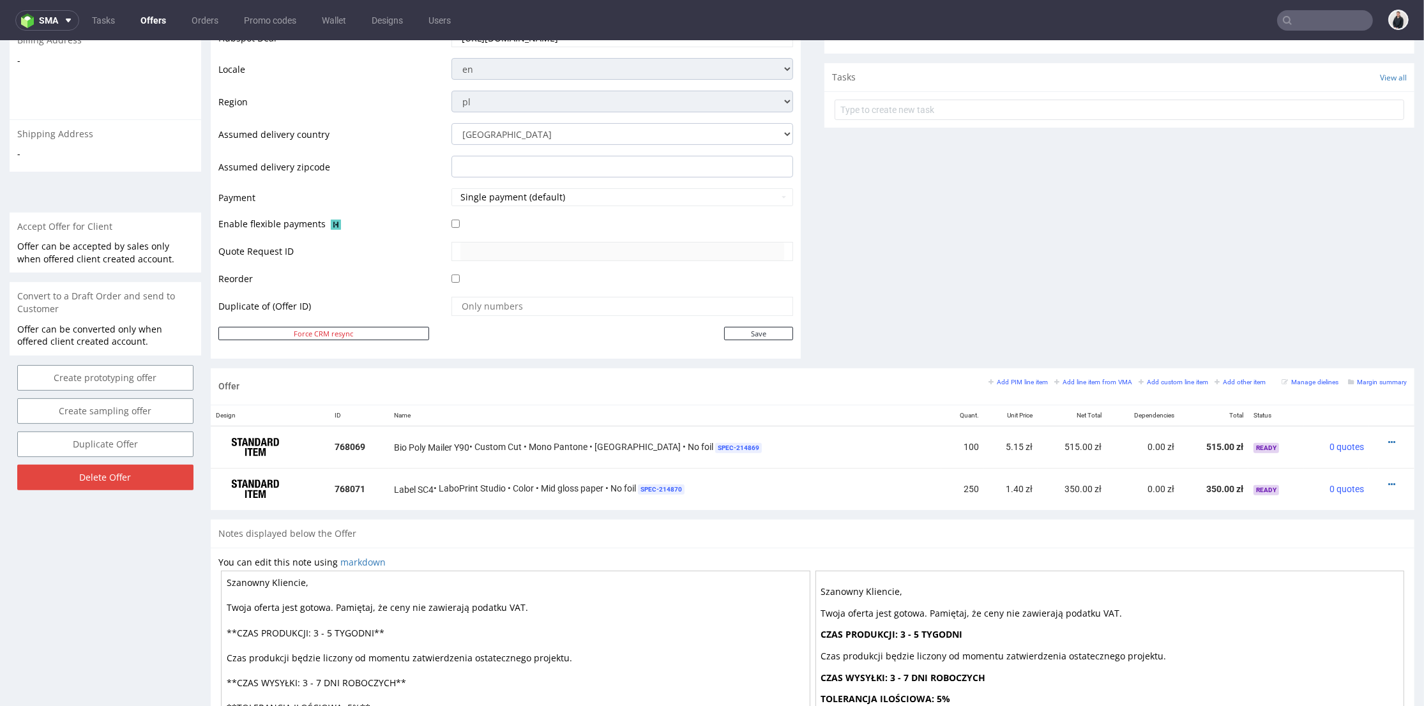
scroll to position [496, 0]
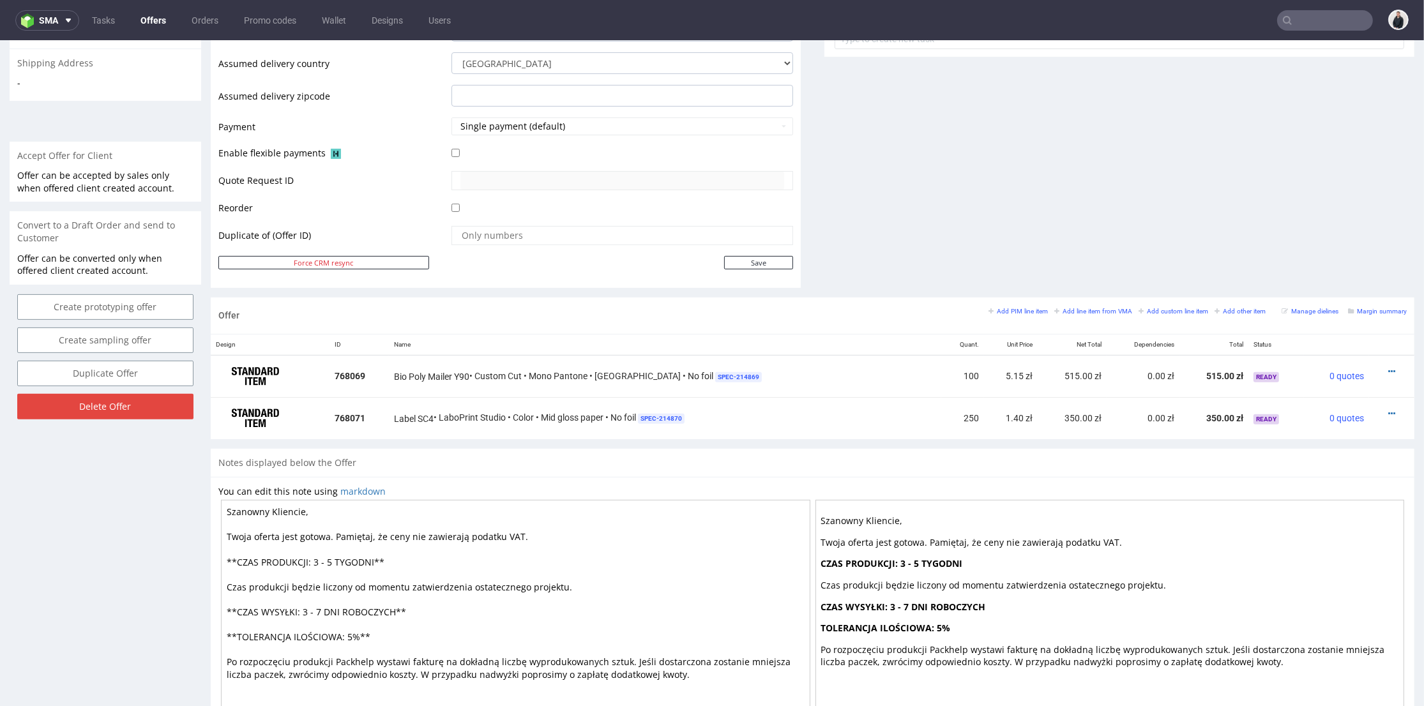
click at [314, 558] on textarea "Szanowny Kliencie, Twoja oferta jest gotowa. Pamiętaj, że ceny nie zawierają po…" at bounding box center [516, 612] width 590 height 224
drag, startPoint x: 330, startPoint y: 557, endPoint x: 312, endPoint y: 558, distance: 17.3
click at [312, 558] on textarea "Szanowny Kliencie, Twoja oferta jest gotowa. Pamiętaj, że ceny nie zawierają po…" at bounding box center [516, 612] width 590 height 224
click at [358, 560] on textarea "Szanowny Kliencie, Twoja oferta jest gotowa. Pamiętaj, że ceny nie zawierają po…" at bounding box center [516, 612] width 590 height 224
click at [408, 575] on textarea "Szanowny Kliencie, Twoja oferta jest gotowa. Pamiętaj, że ceny nie zawierają po…" at bounding box center [516, 612] width 590 height 224
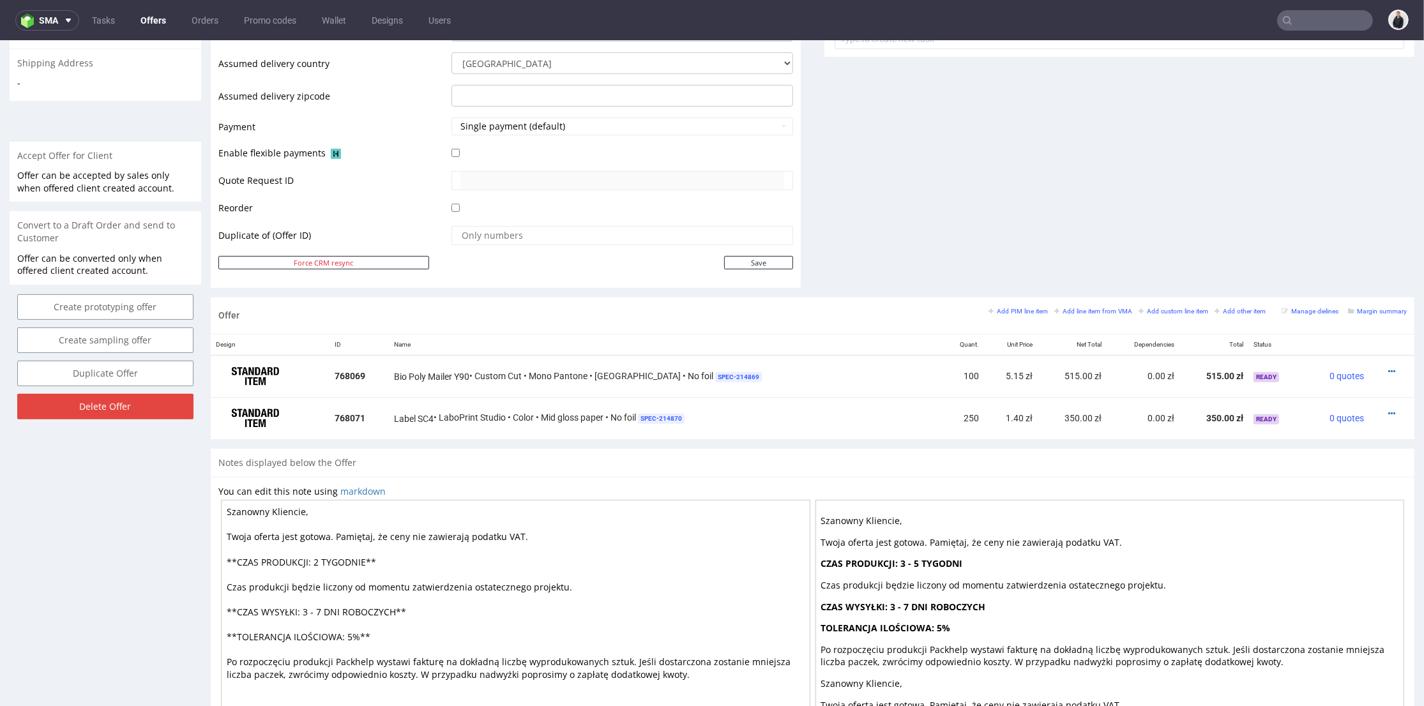
drag, startPoint x: 307, startPoint y: 612, endPoint x: 317, endPoint y: 613, distance: 10.9
click at [317, 613] on textarea "Szanowny Kliencie, Twoja oferta jest gotowa. Pamiętaj, że ceny nie zawierają po…" at bounding box center [516, 612] width 590 height 224
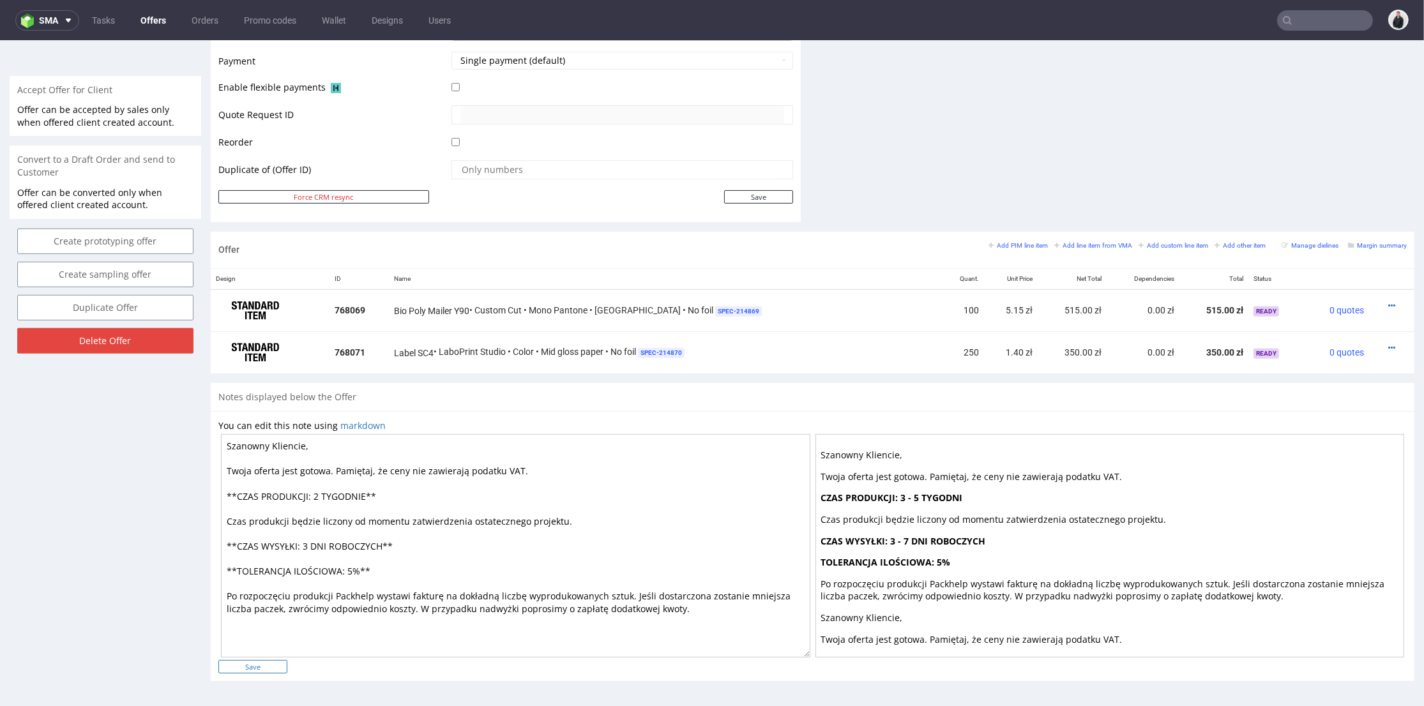
type textarea "Szanowny Kliencie, Twoja oferta jest gotowa. Pamiętaj, że ceny nie zawierają po…"
click at [252, 664] on input "Save" at bounding box center [252, 666] width 69 height 13
type input "In progress..."
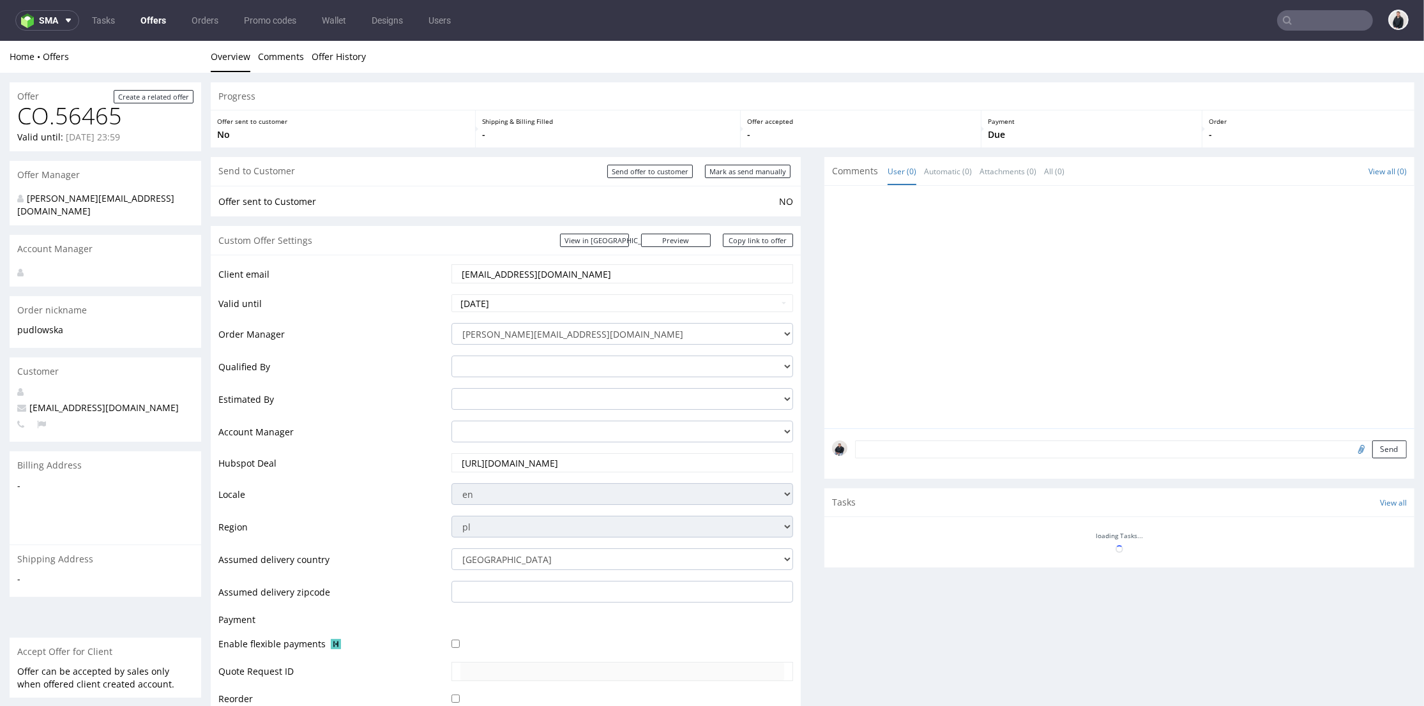
scroll to position [0, 0]
click at [752, 241] on link "Copy link to offer" at bounding box center [758, 240] width 70 height 13
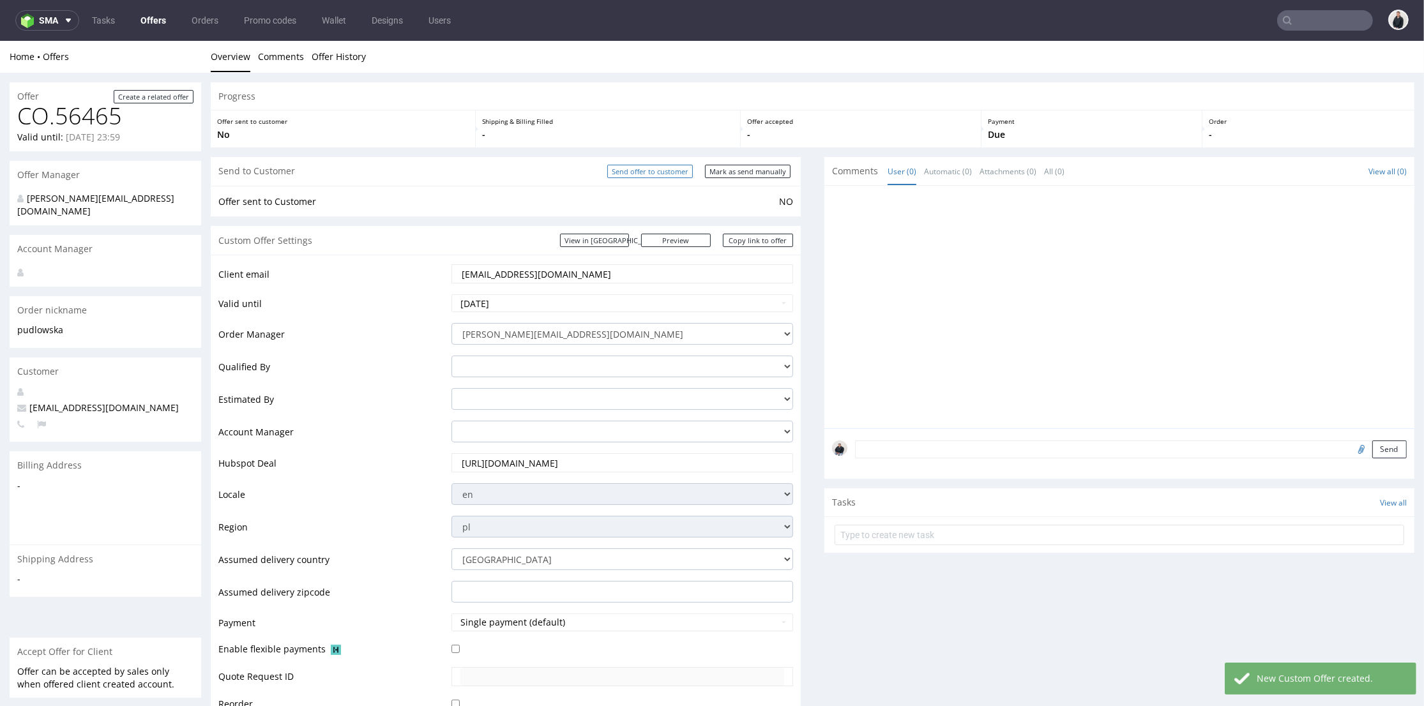
click at [643, 172] on input "Send offer to customer" at bounding box center [650, 171] width 86 height 13
type input "In progress..."
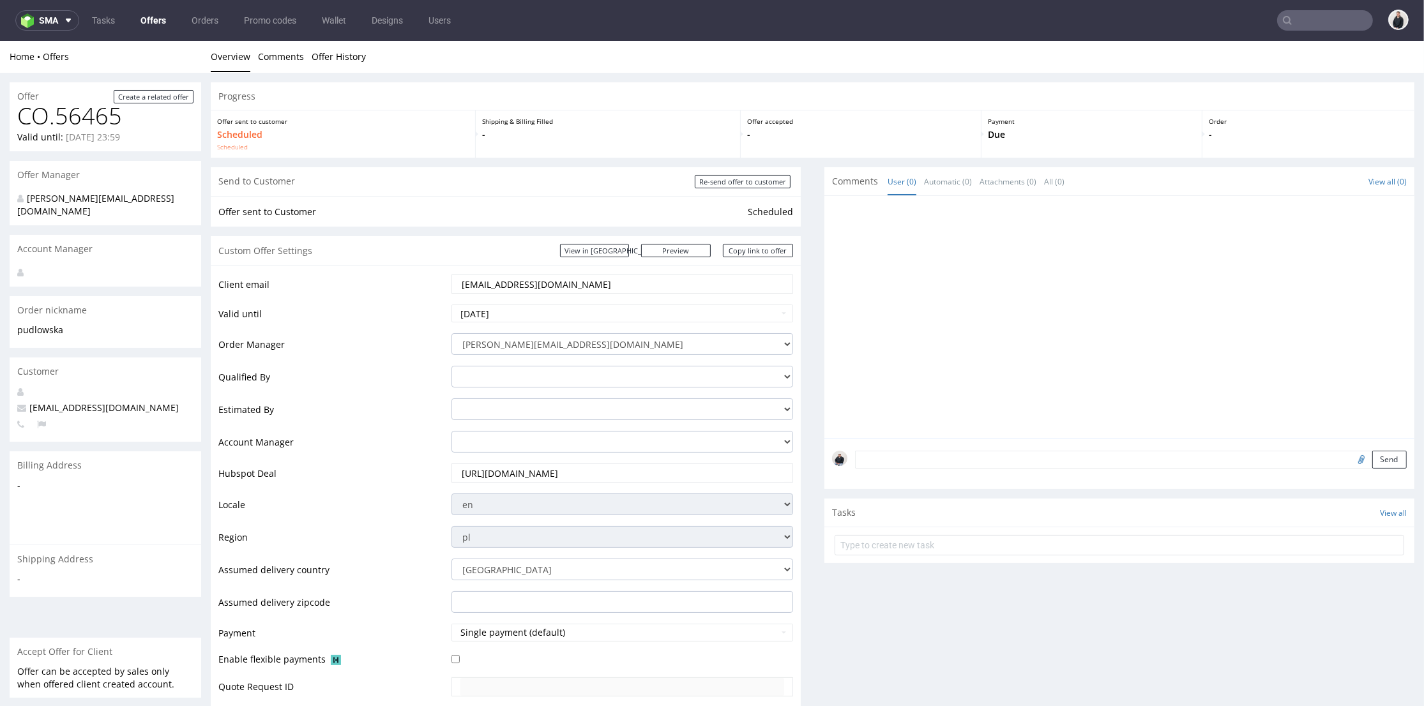
click at [1351, 461] on input "file" at bounding box center [1360, 459] width 18 height 17
type input "C:\fakepath\cc__y90__pudlowska_warsaw__OIXV__d1853264__oR427666657__4__outside.…"
click at [1373, 456] on button "Send" at bounding box center [1390, 460] width 34 height 18
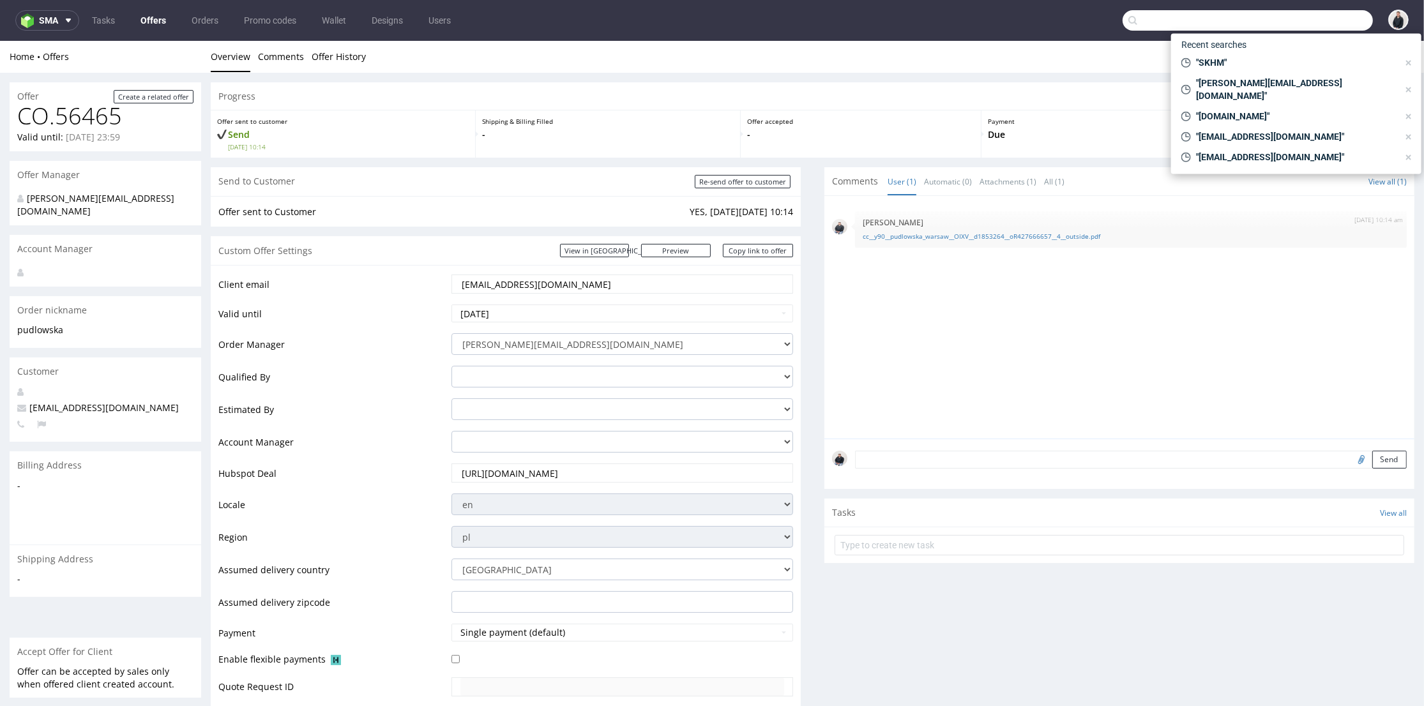
click at [1314, 19] on input "text" at bounding box center [1248, 20] width 250 height 20
paste input "[EMAIL_ADDRESS][DOMAIN_NAME]"
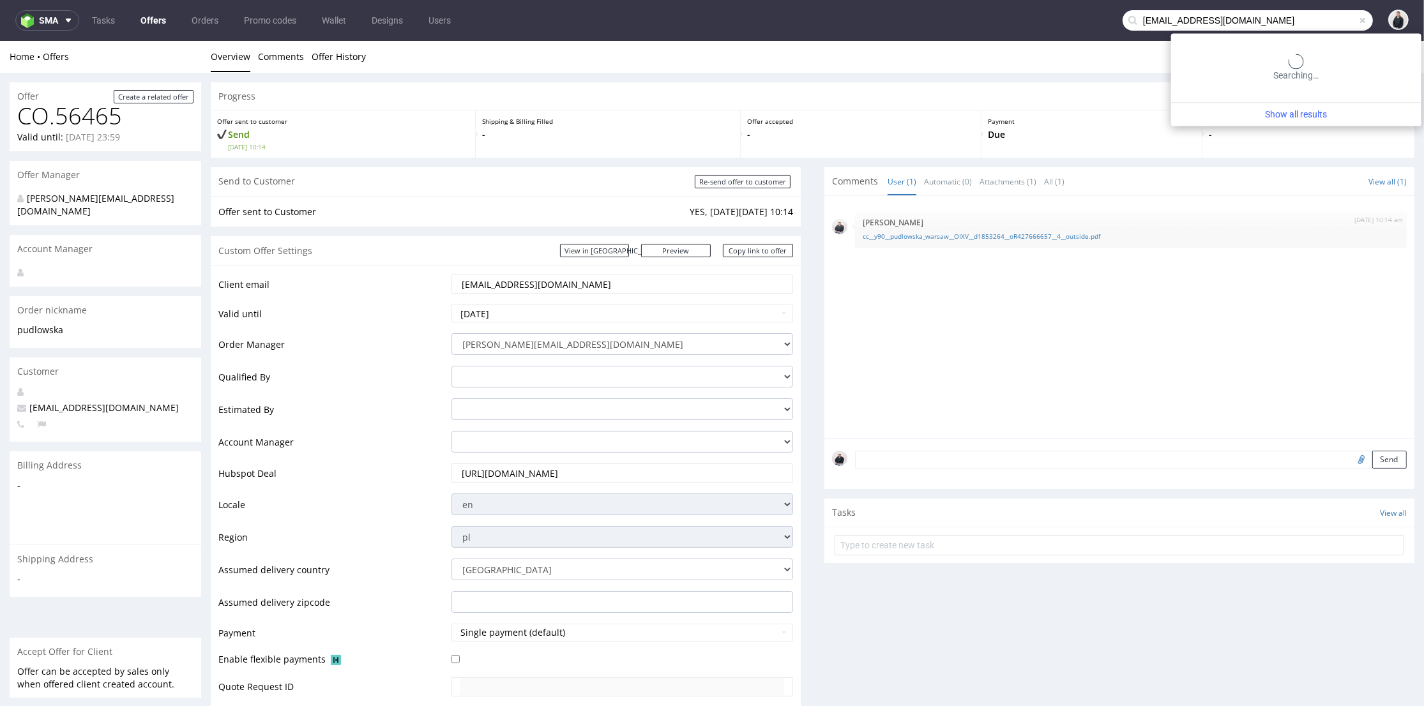
type input "[EMAIL_ADDRESS][DOMAIN_NAME]"
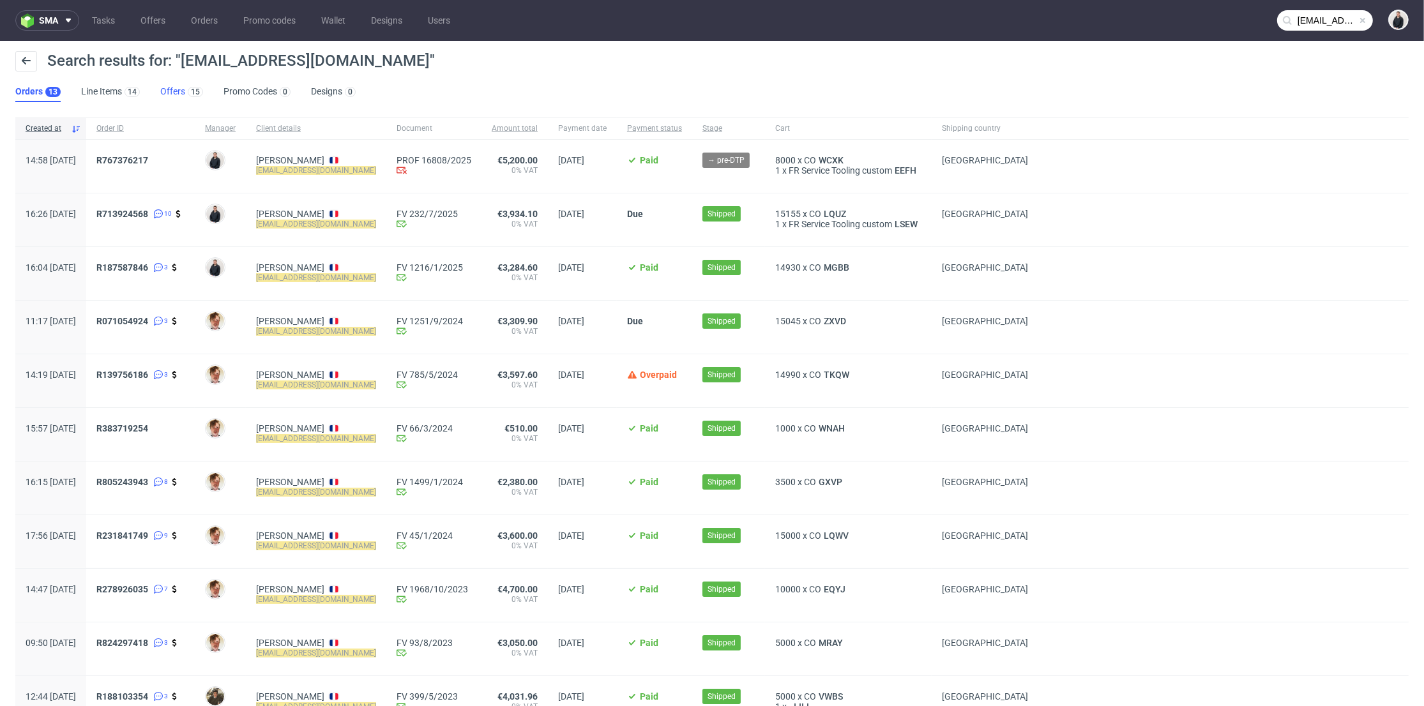
click at [183, 91] on link "Offers 15" at bounding box center [181, 92] width 43 height 20
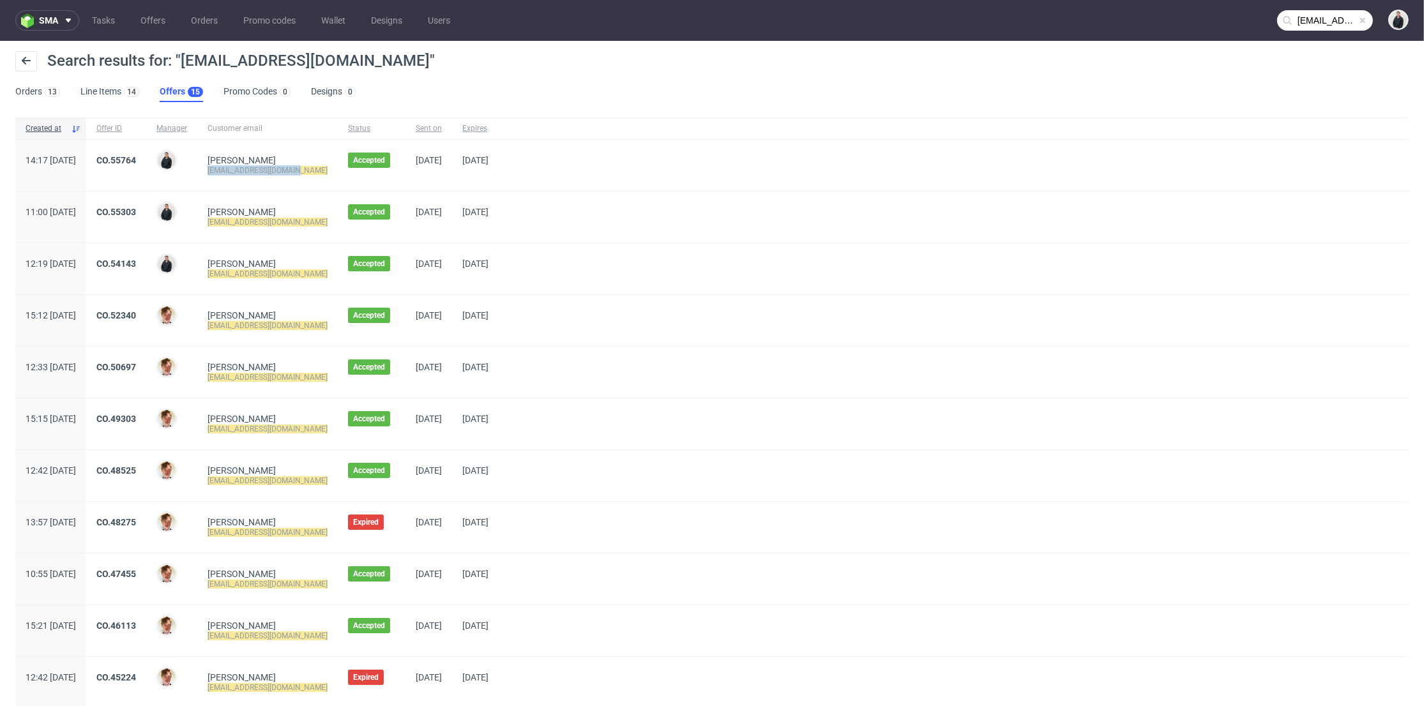
drag, startPoint x: 325, startPoint y: 169, endPoint x: 245, endPoint y: 178, distance: 80.3
click at [245, 178] on div "[PERSON_NAME] [PERSON_NAME][EMAIL_ADDRESS][DOMAIN_NAME]" at bounding box center [267, 165] width 141 height 51
copy mark "[EMAIL_ADDRESS][DOMAIN_NAME]"
